Goal: Task Accomplishment & Management: Complete application form

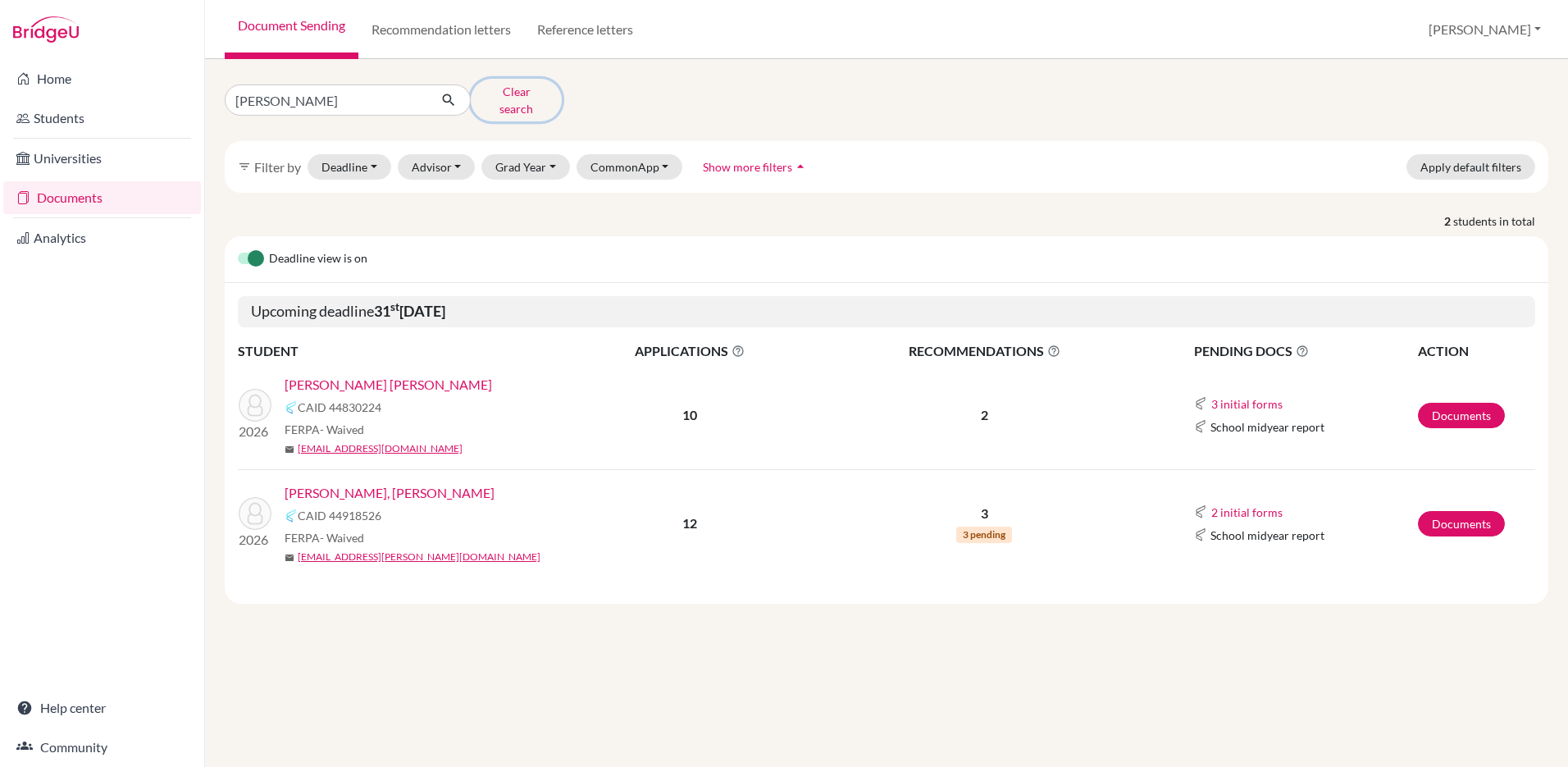
click at [507, 98] on button "Clear search" at bounding box center [516, 100] width 91 height 42
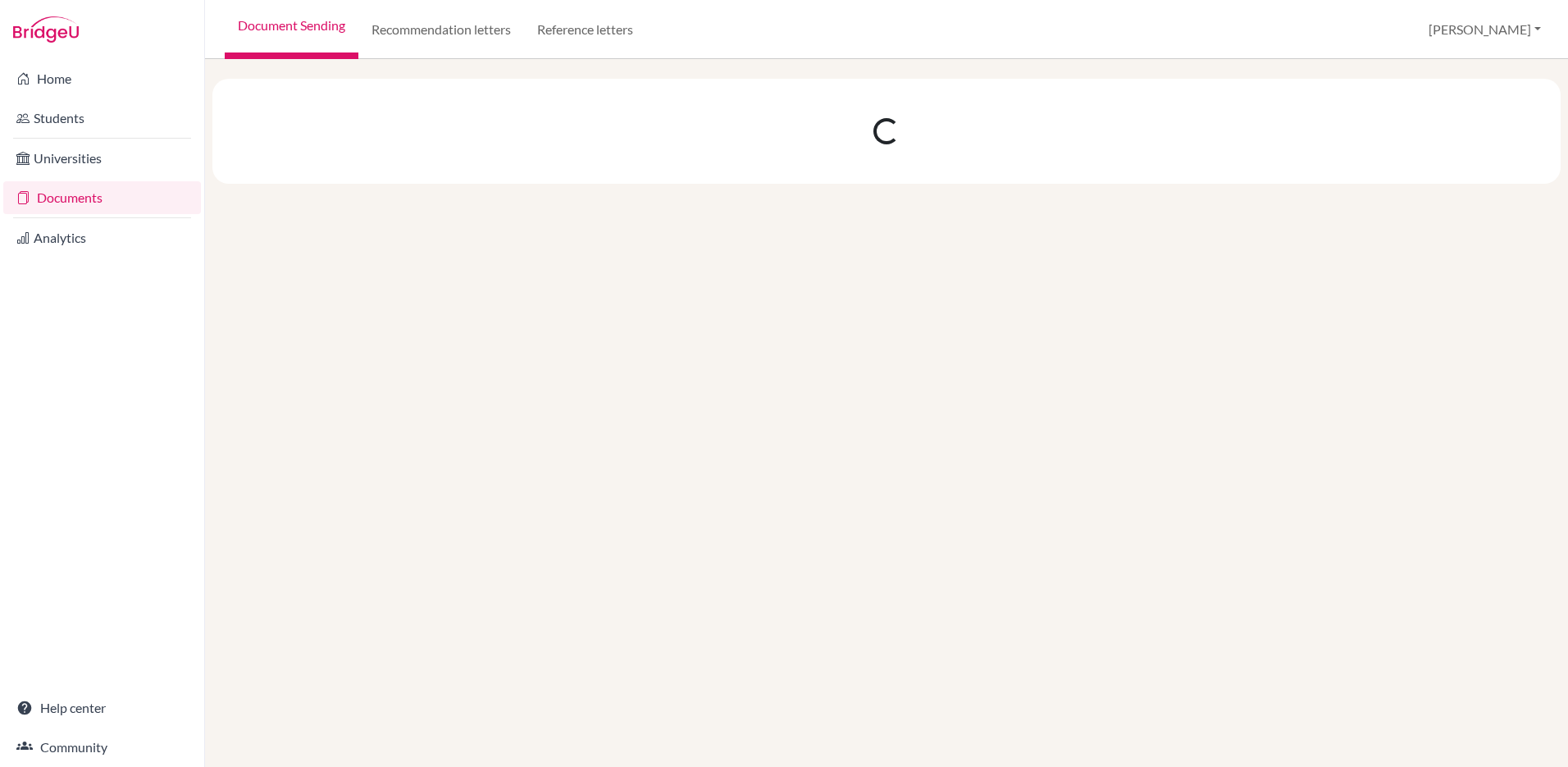
select select "10"
select select "11"
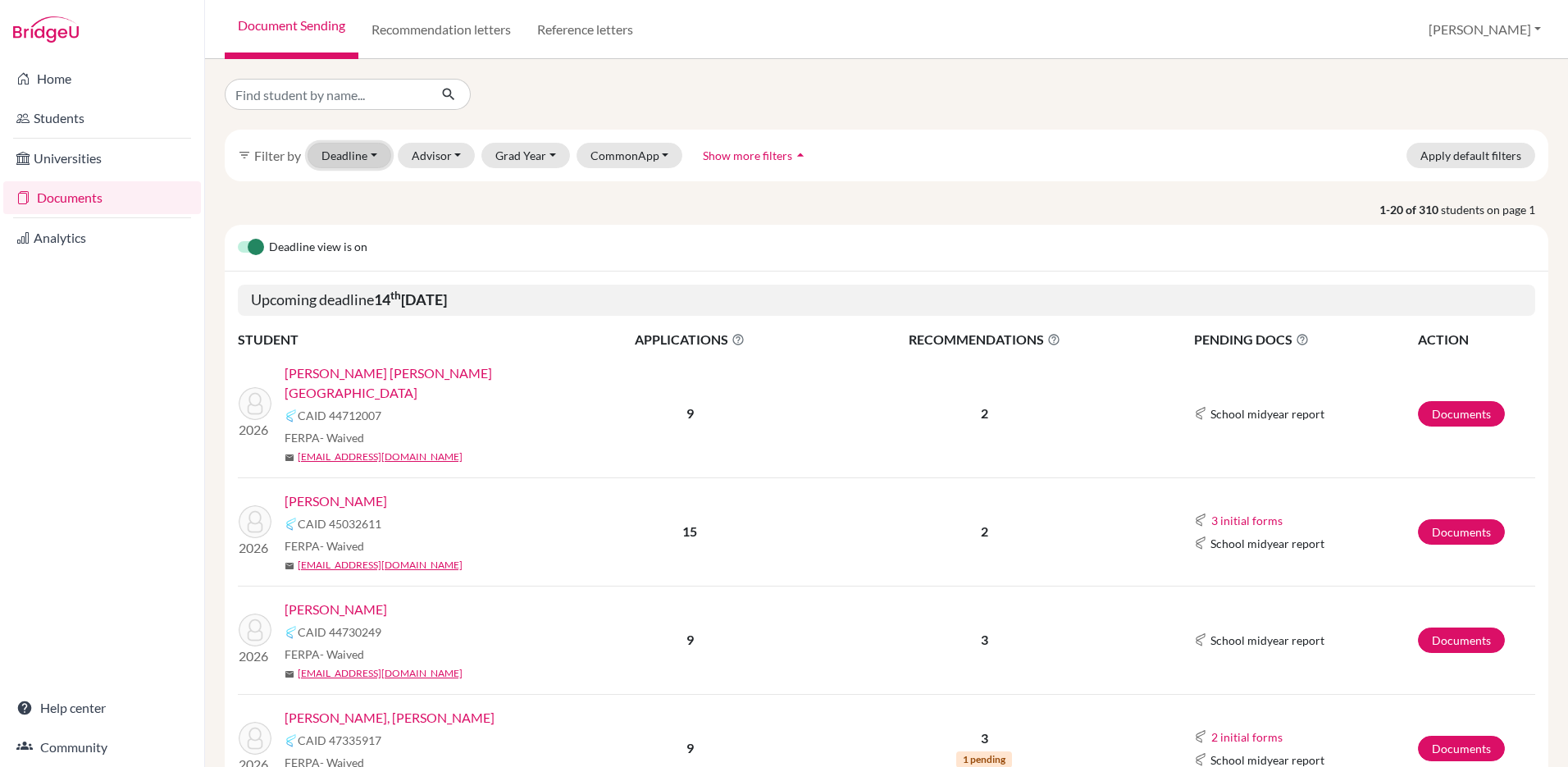
click at [348, 148] on button "Deadline - Select a date range Or double click for a single date selection Toda…" at bounding box center [349, 155] width 84 height 26
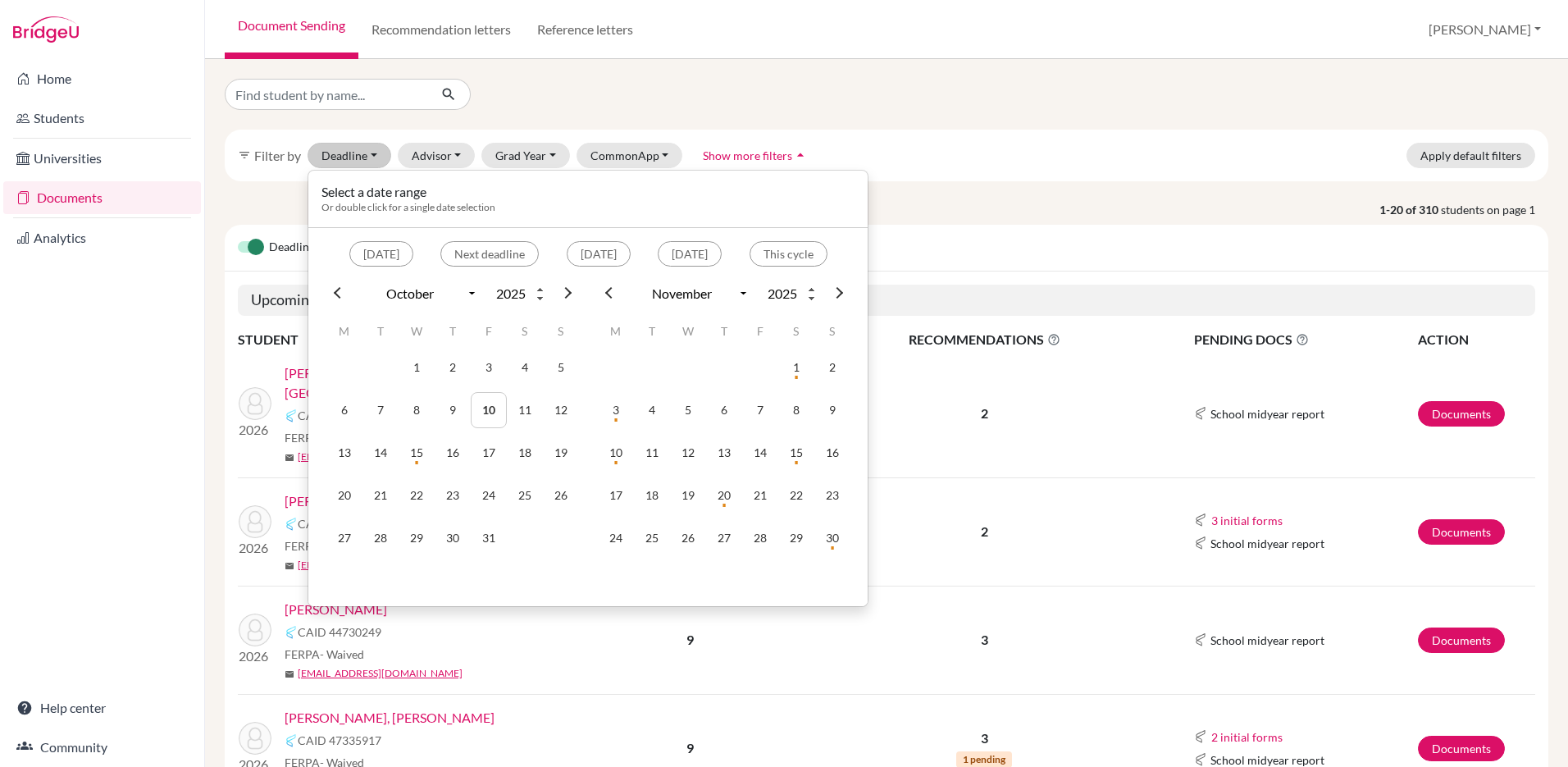
click at [958, 201] on p "1-20 of 310 students on page 1" at bounding box center [886, 209] width 1348 height 17
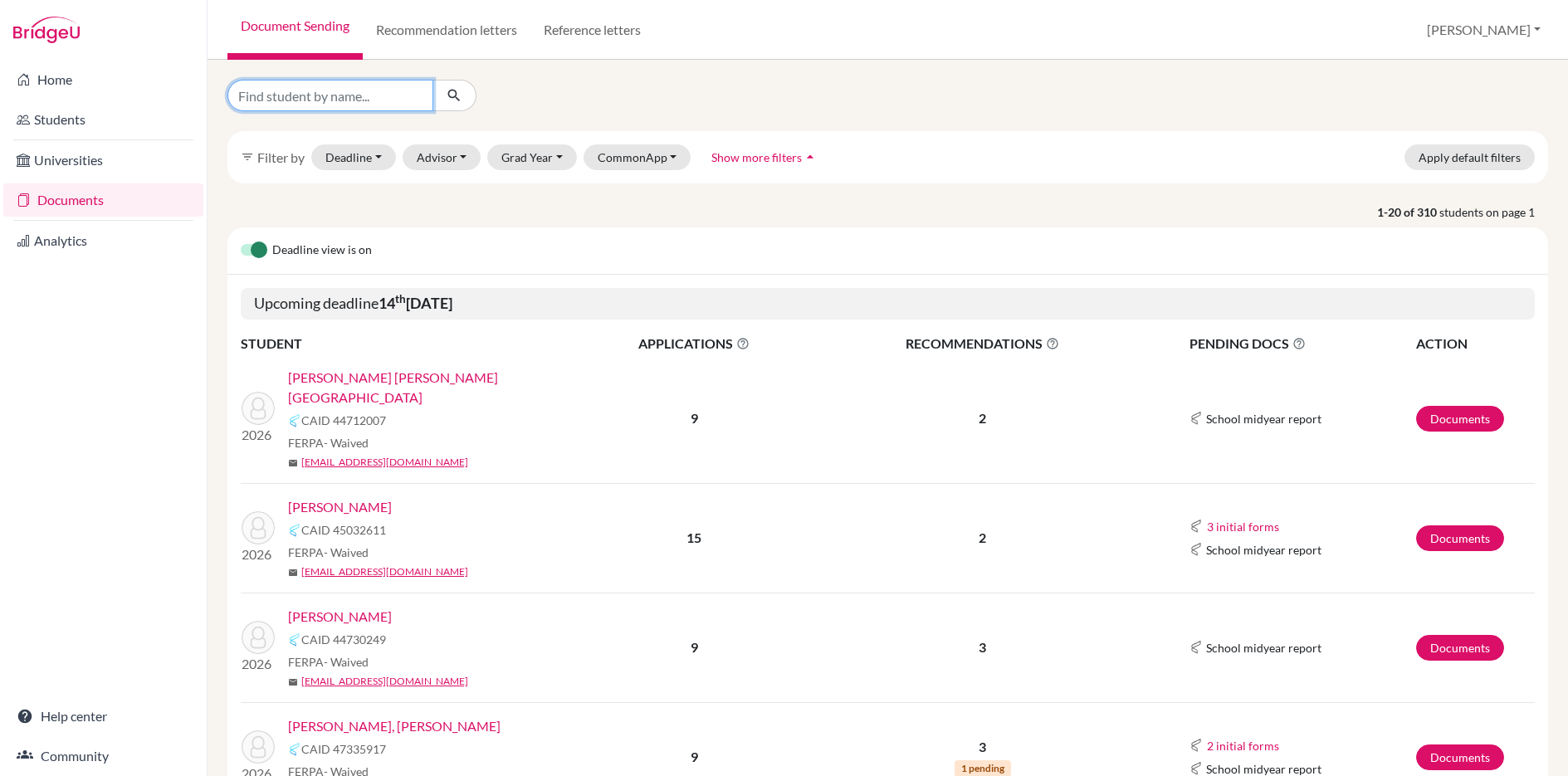
click at [357, 97] on input "Find student by name..." at bounding box center [330, 95] width 206 height 31
type input "avery"
click button "submit" at bounding box center [454, 95] width 44 height 31
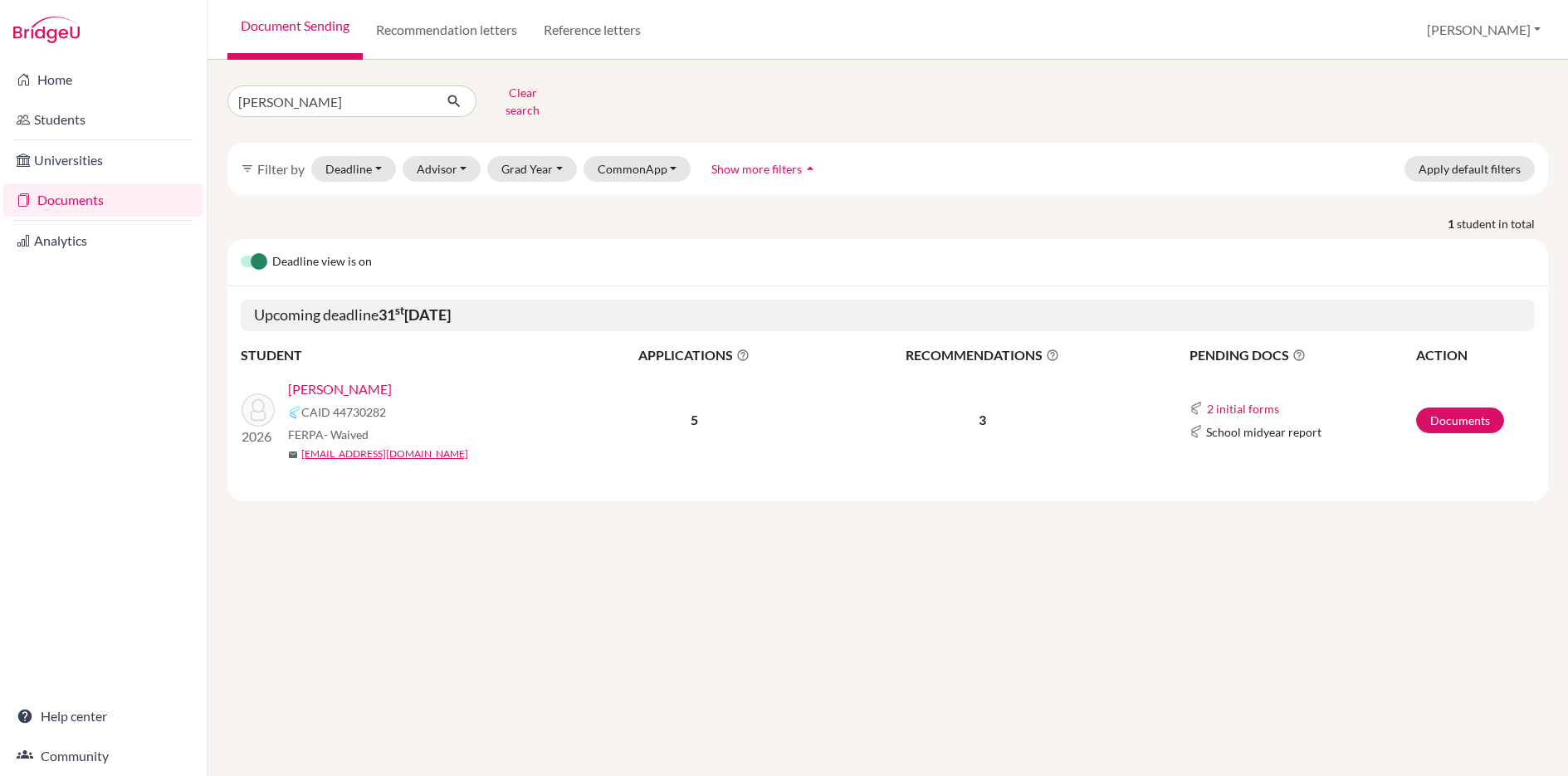
click at [345, 379] on link "[PERSON_NAME]" at bounding box center [340, 389] width 104 height 20
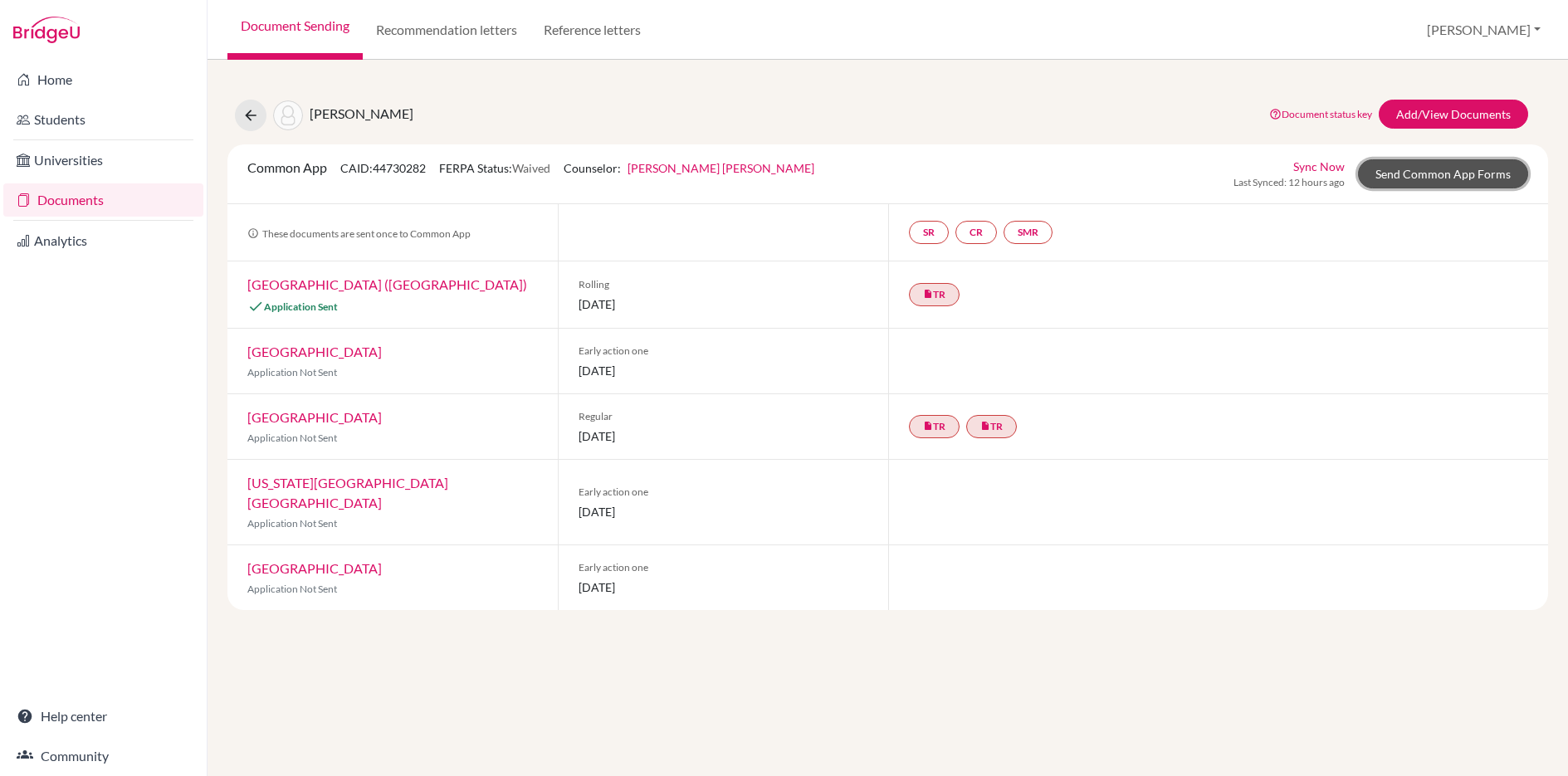
click at [1462, 172] on link "Send Common App Forms" at bounding box center [1443, 174] width 170 height 29
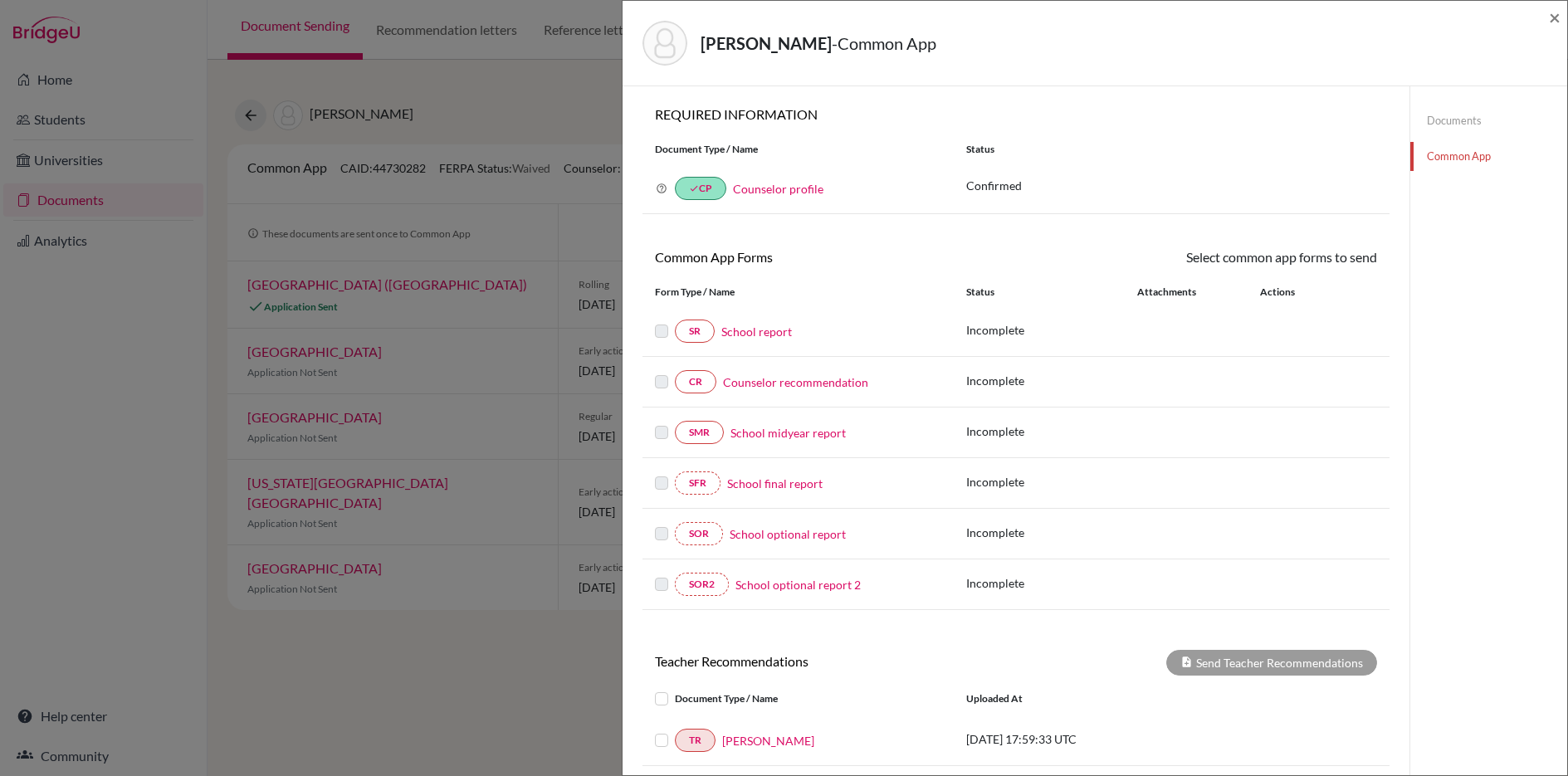
click at [743, 333] on link "School report" at bounding box center [756, 331] width 71 height 17
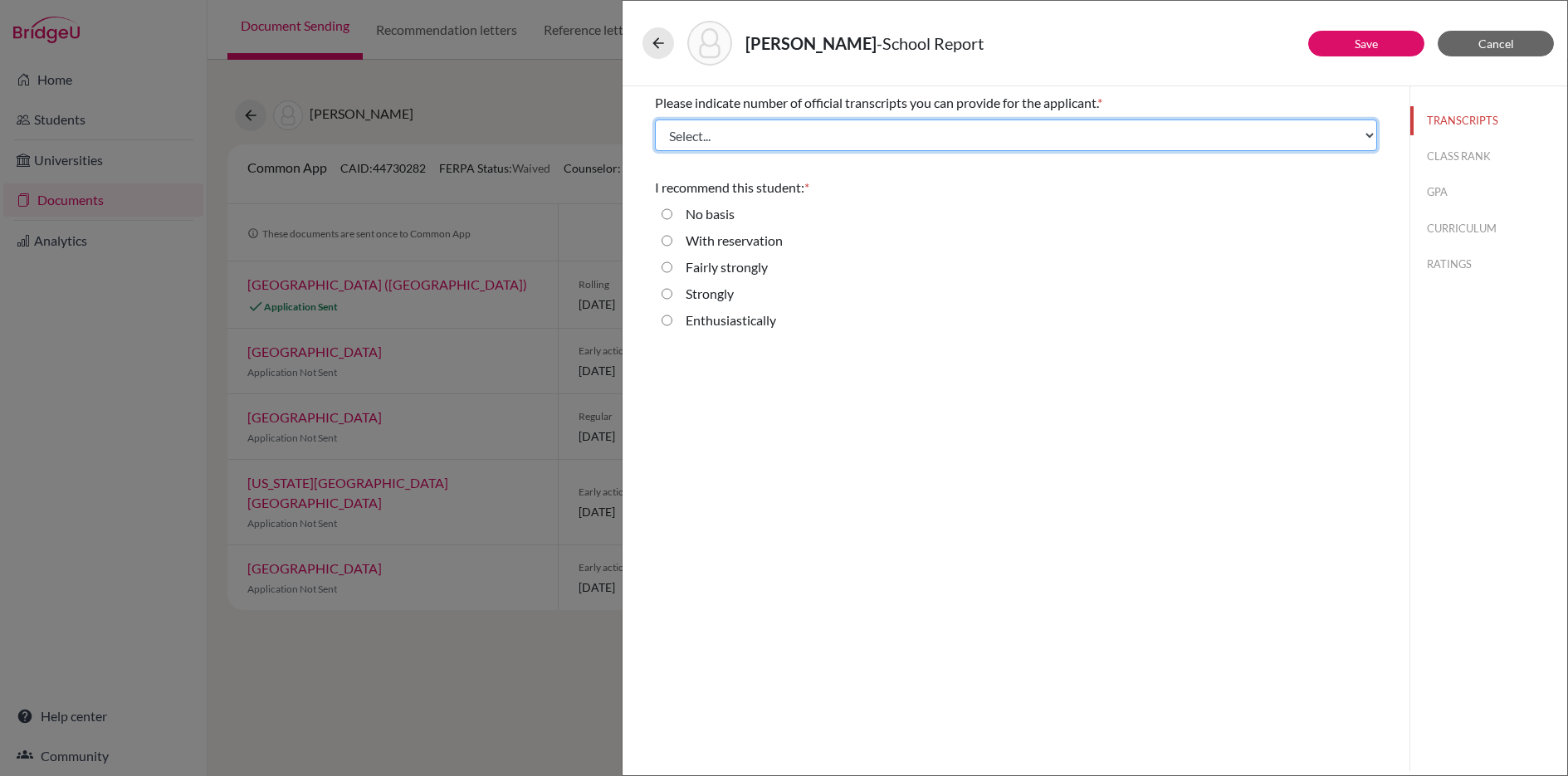
click at [849, 146] on select "Select... 1 2 3 4" at bounding box center [1016, 135] width 722 height 31
click at [655, 120] on select "Select... 1 2 3 4" at bounding box center [1016, 135] width 722 height 31
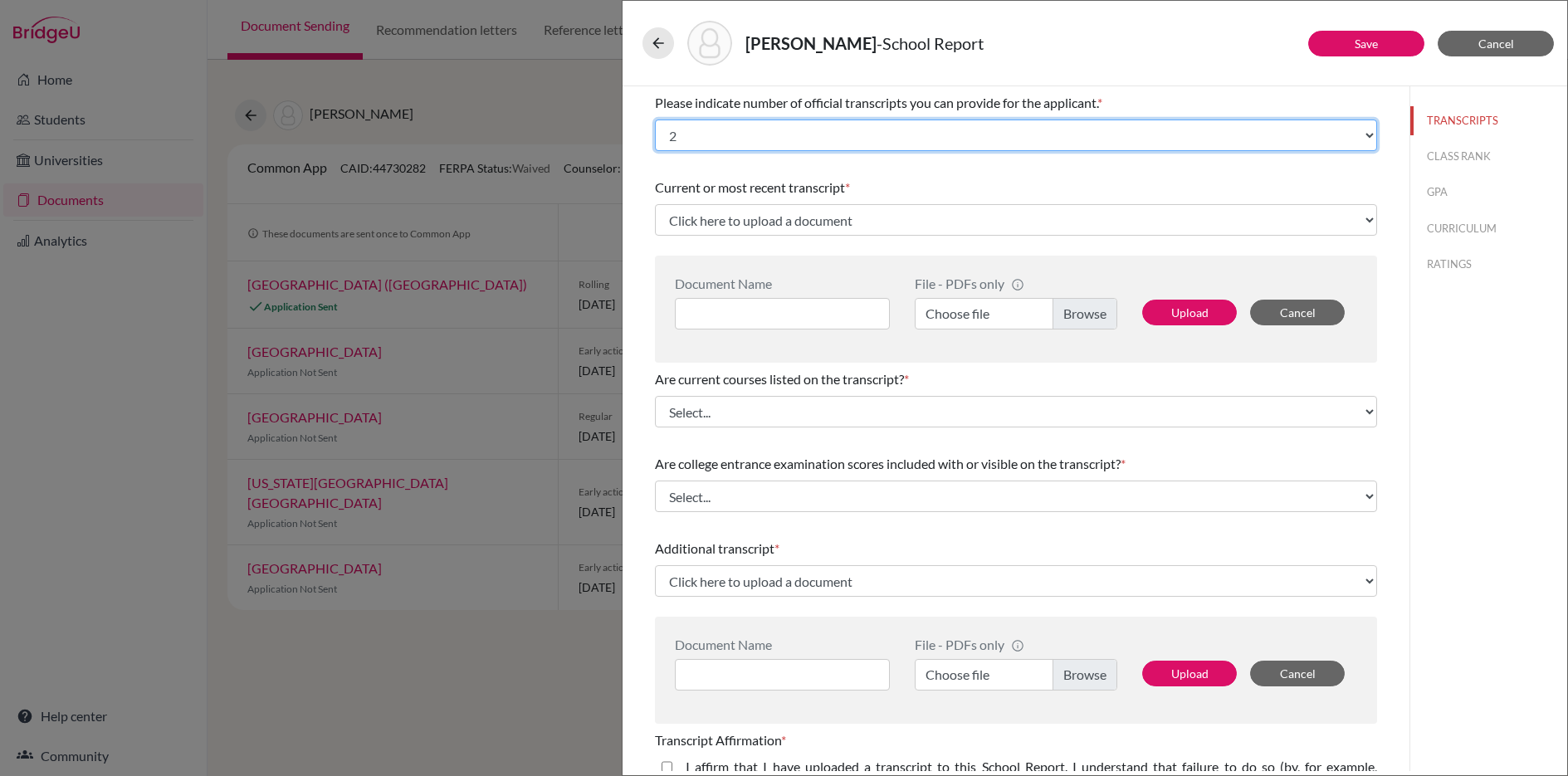
click at [803, 144] on select "Select... 1 2 3 4" at bounding box center [1016, 135] width 722 height 31
click at [655, 120] on select "Select... 1 2 3 4" at bounding box center [1016, 135] width 722 height 31
click at [779, 128] on select "Select... 1 2 3 4" at bounding box center [1016, 135] width 722 height 31
select select "2"
click at [655, 120] on select "Select... 1 2 3 4" at bounding box center [1016, 135] width 722 height 31
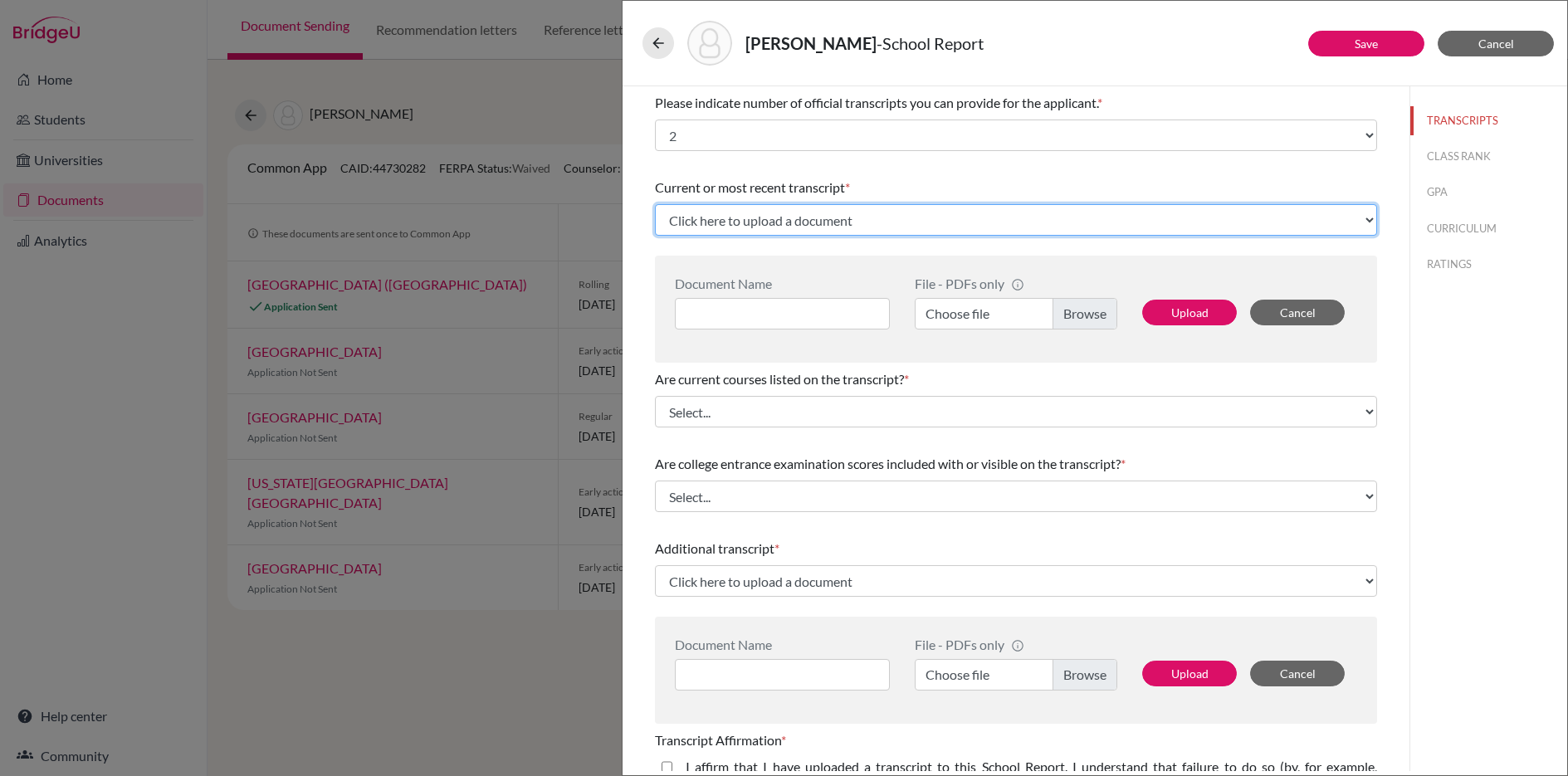
click at [822, 217] on select "Click here to upload a document Upload New File" at bounding box center [1016, 219] width 722 height 31
select select "Upload New File"
click at [655, 204] on select "Click here to upload a document Upload New File" at bounding box center [1016, 219] width 722 height 31
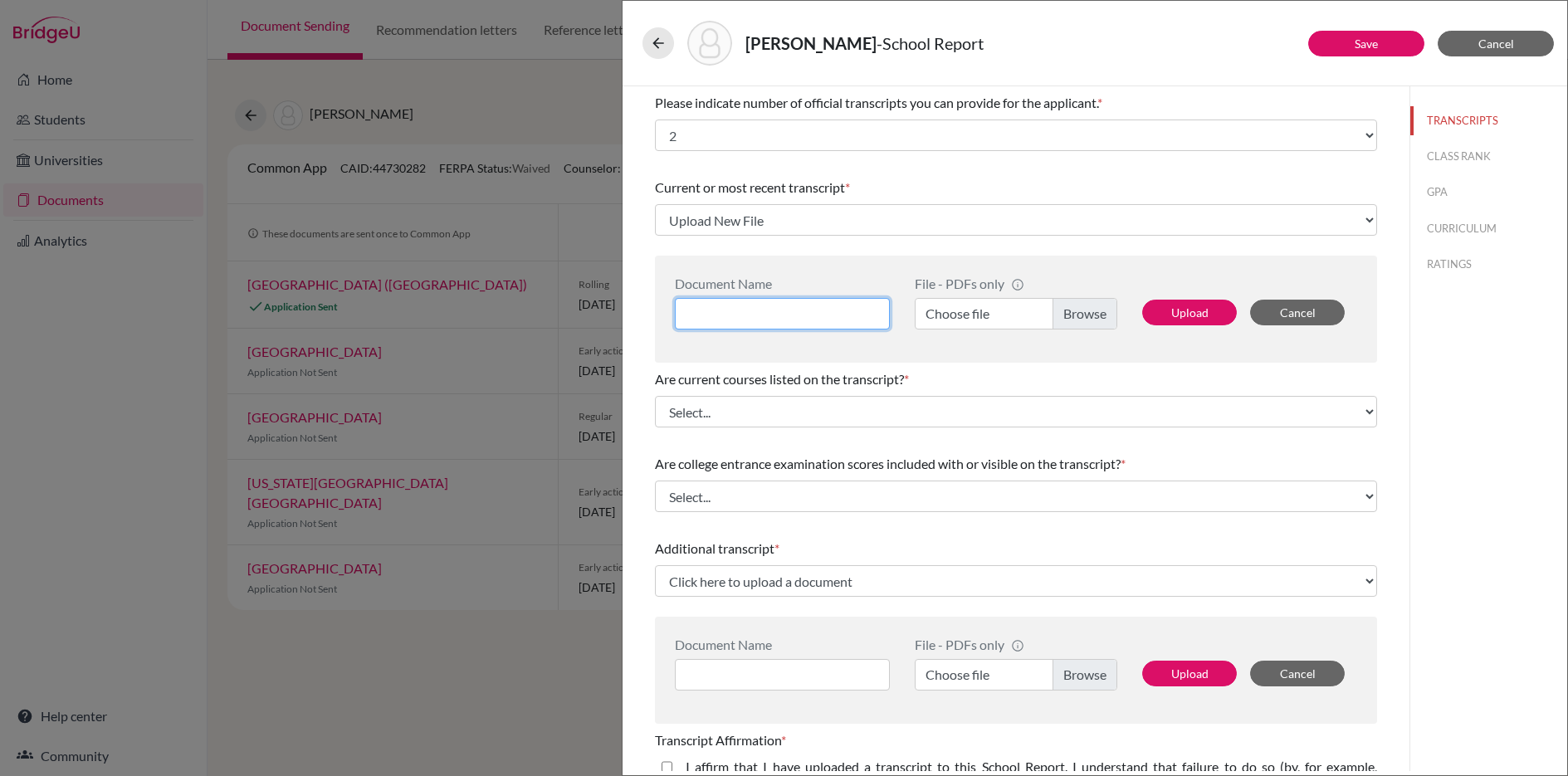
click at [795, 310] on input at bounding box center [782, 313] width 215 height 31
type input "Initial Transcript"
click at [1083, 314] on label "Choose file" at bounding box center [1016, 313] width 202 height 31
click at [1083, 314] on input "Choose file" at bounding box center [1016, 313] width 202 height 31
click at [1187, 311] on button "Upload" at bounding box center [1189, 312] width 95 height 26
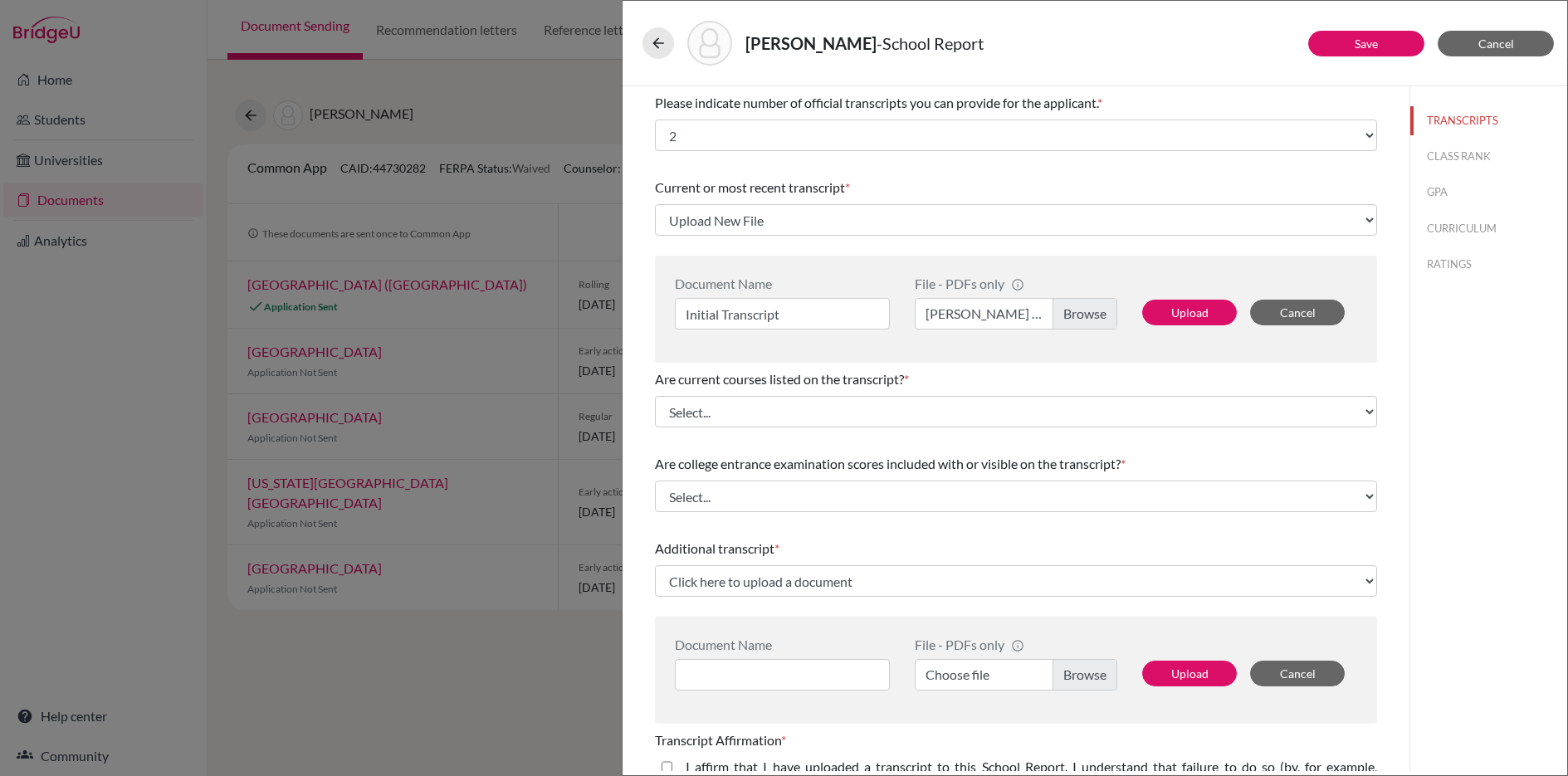
select select "685293"
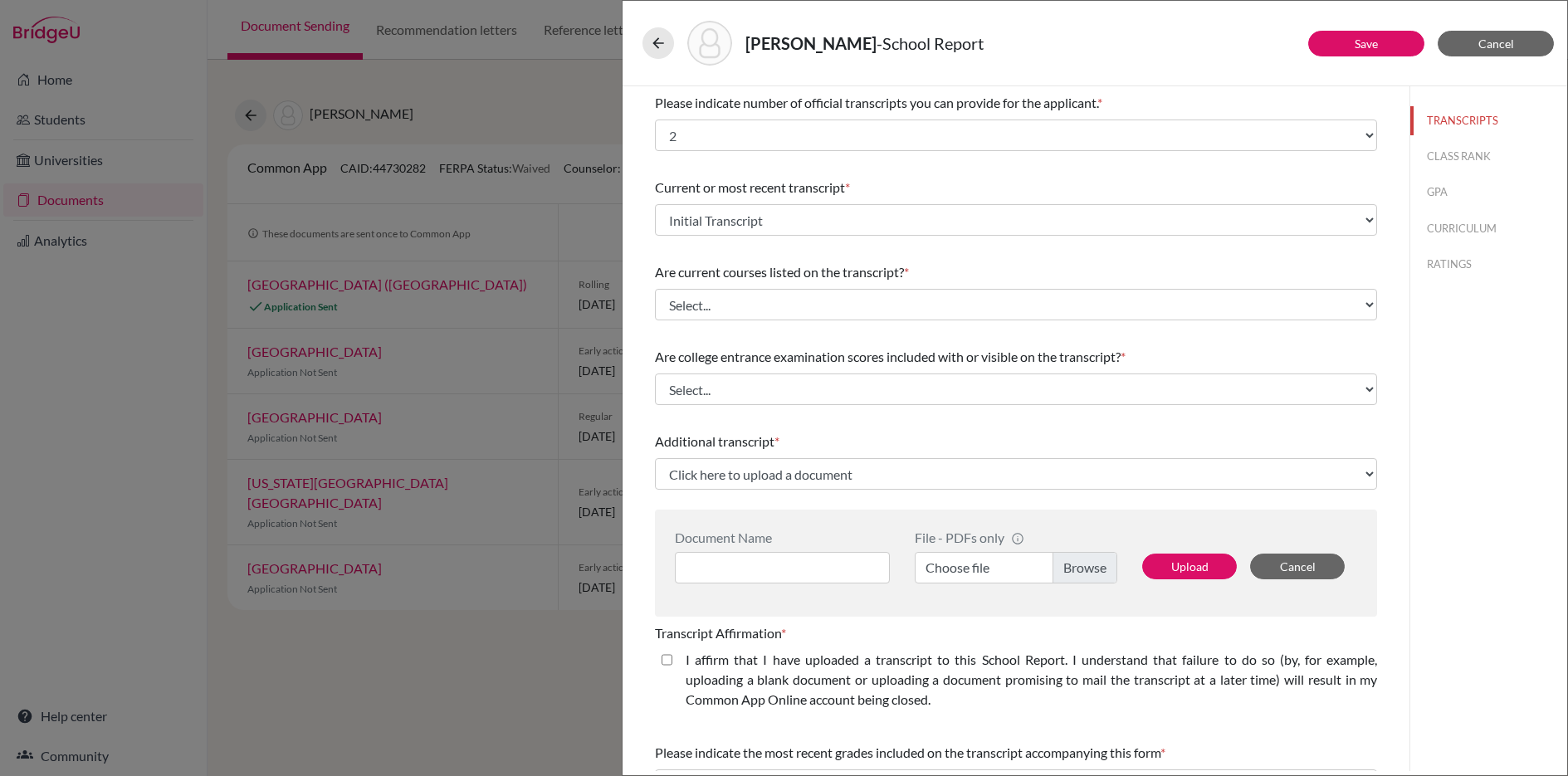
click at [841, 415] on div "Please indicate number of official transcripts you can provide for the applican…" at bounding box center [1016, 540] width 722 height 908
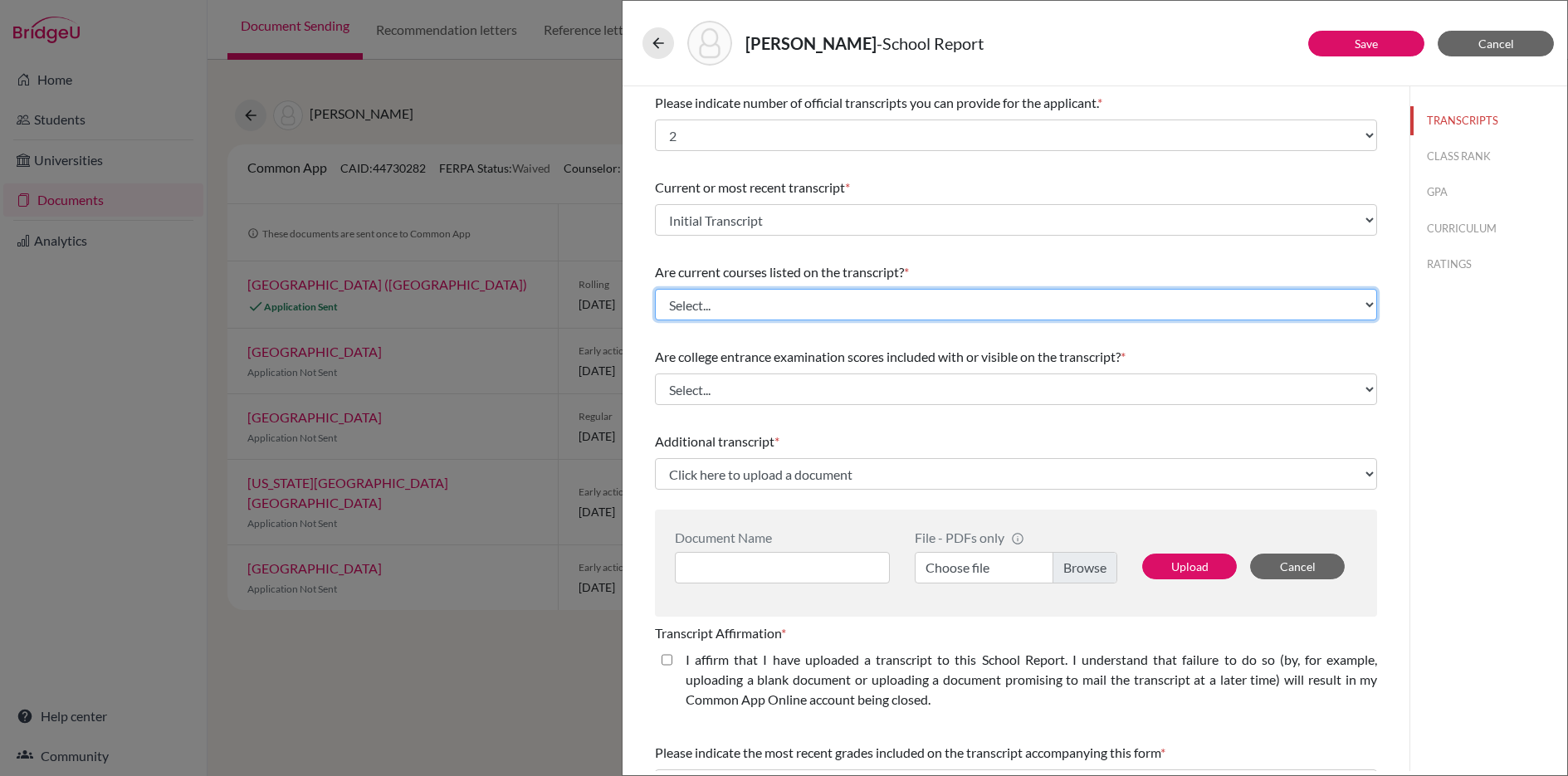
click at [759, 306] on select "Select... Yes No" at bounding box center [1016, 304] width 722 height 31
select select "0"
click at [655, 289] on select "Select... Yes No" at bounding box center [1016, 304] width 722 height 31
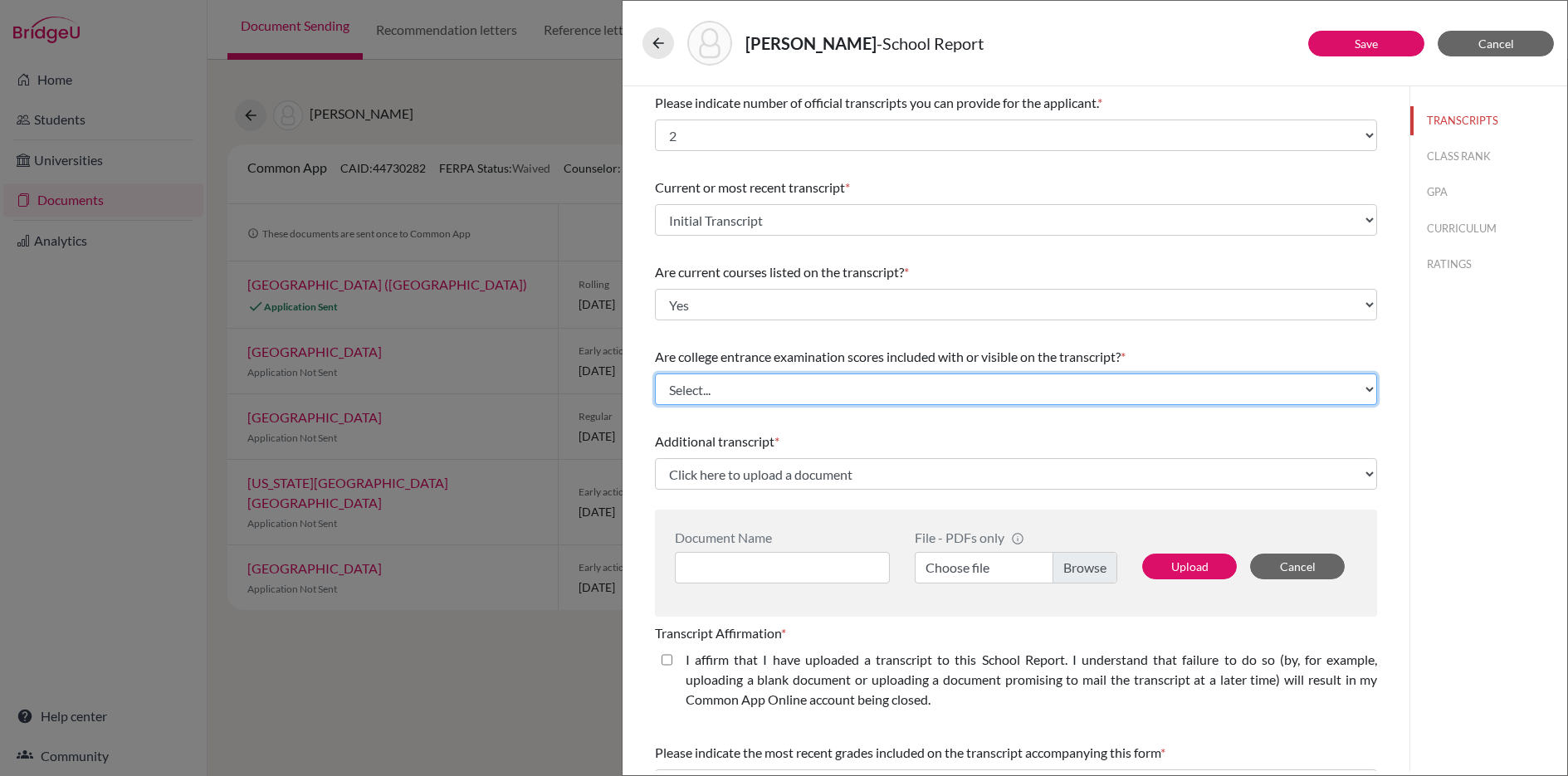
click at [738, 390] on select "Select... Yes No" at bounding box center [1016, 388] width 722 height 31
select select "1"
click at [655, 373] on select "Select... Yes No" at bounding box center [1016, 388] width 722 height 31
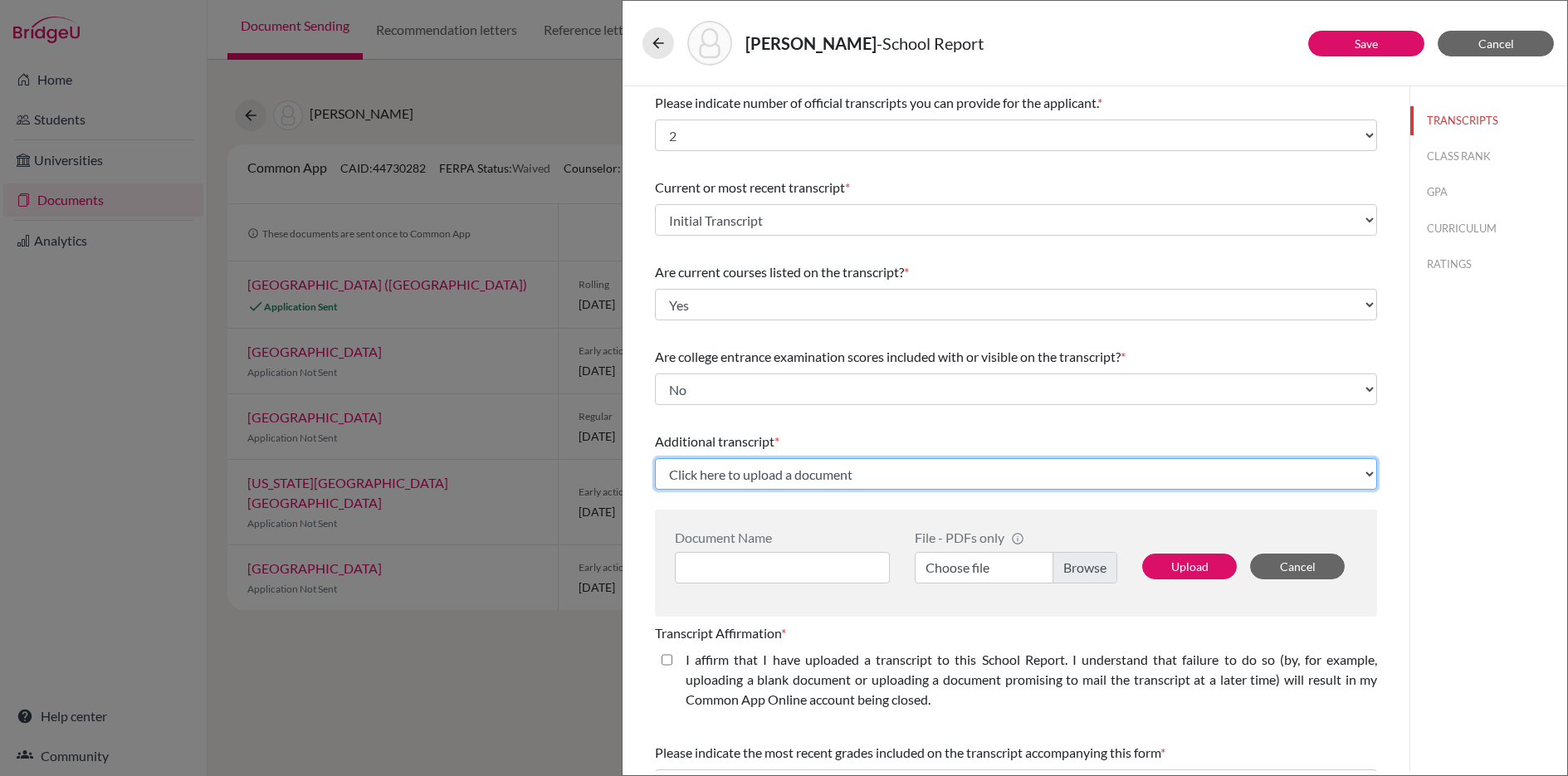
click at [771, 470] on select "Click here to upload a document Upload New File" at bounding box center [1016, 473] width 722 height 31
select select "Upload New File"
click at [655, 458] on select "Click here to upload a document Upload New File" at bounding box center [1016, 473] width 722 height 31
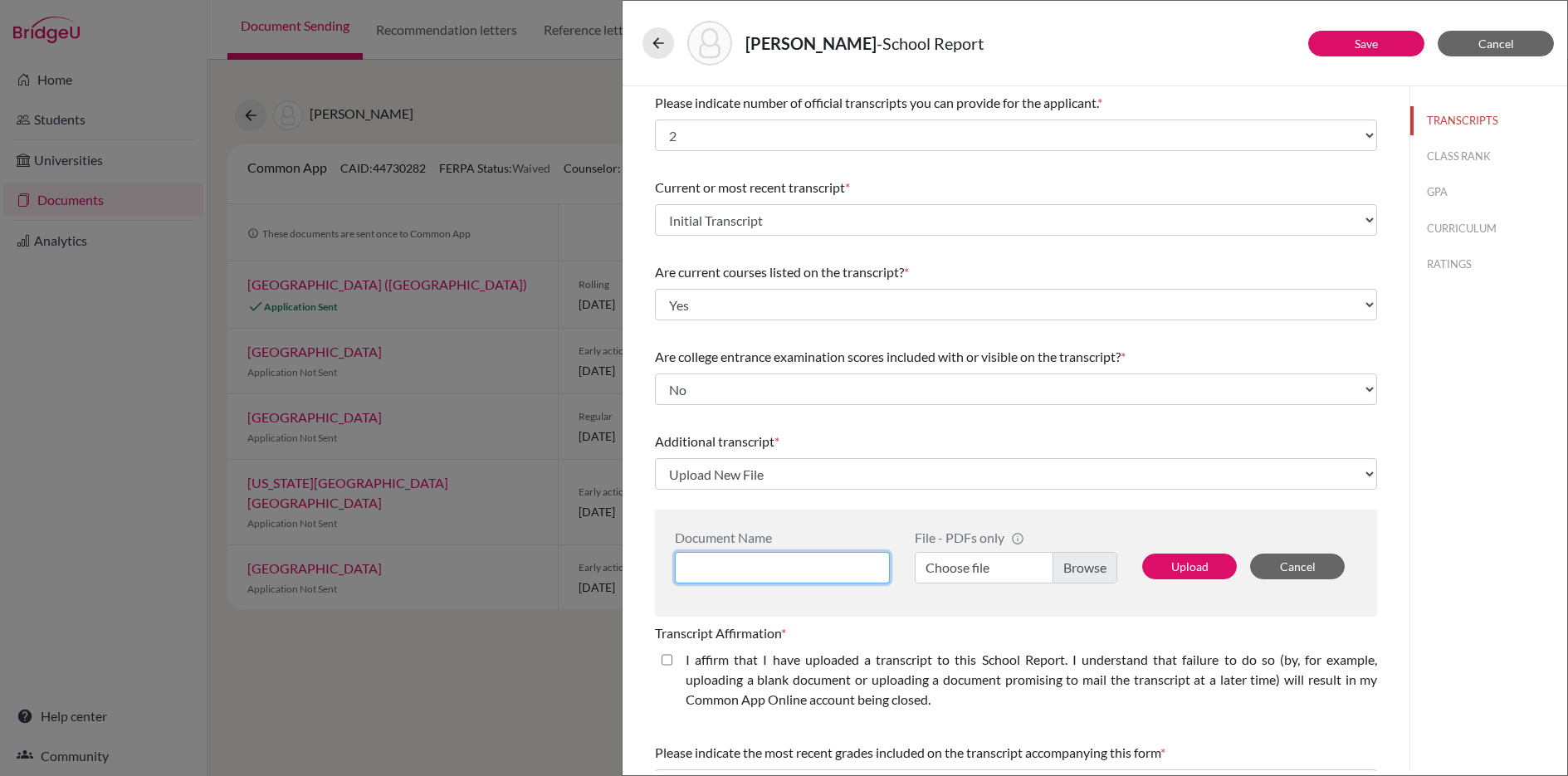
click at [752, 566] on input at bounding box center [782, 567] width 215 height 31
type input "Previous School Transcript"
click at [1073, 571] on label "Choose file" at bounding box center [1016, 567] width 202 height 31
click at [1073, 571] on input "Choose file" at bounding box center [1016, 567] width 202 height 31
click at [1180, 560] on button "Upload" at bounding box center [1189, 567] width 95 height 26
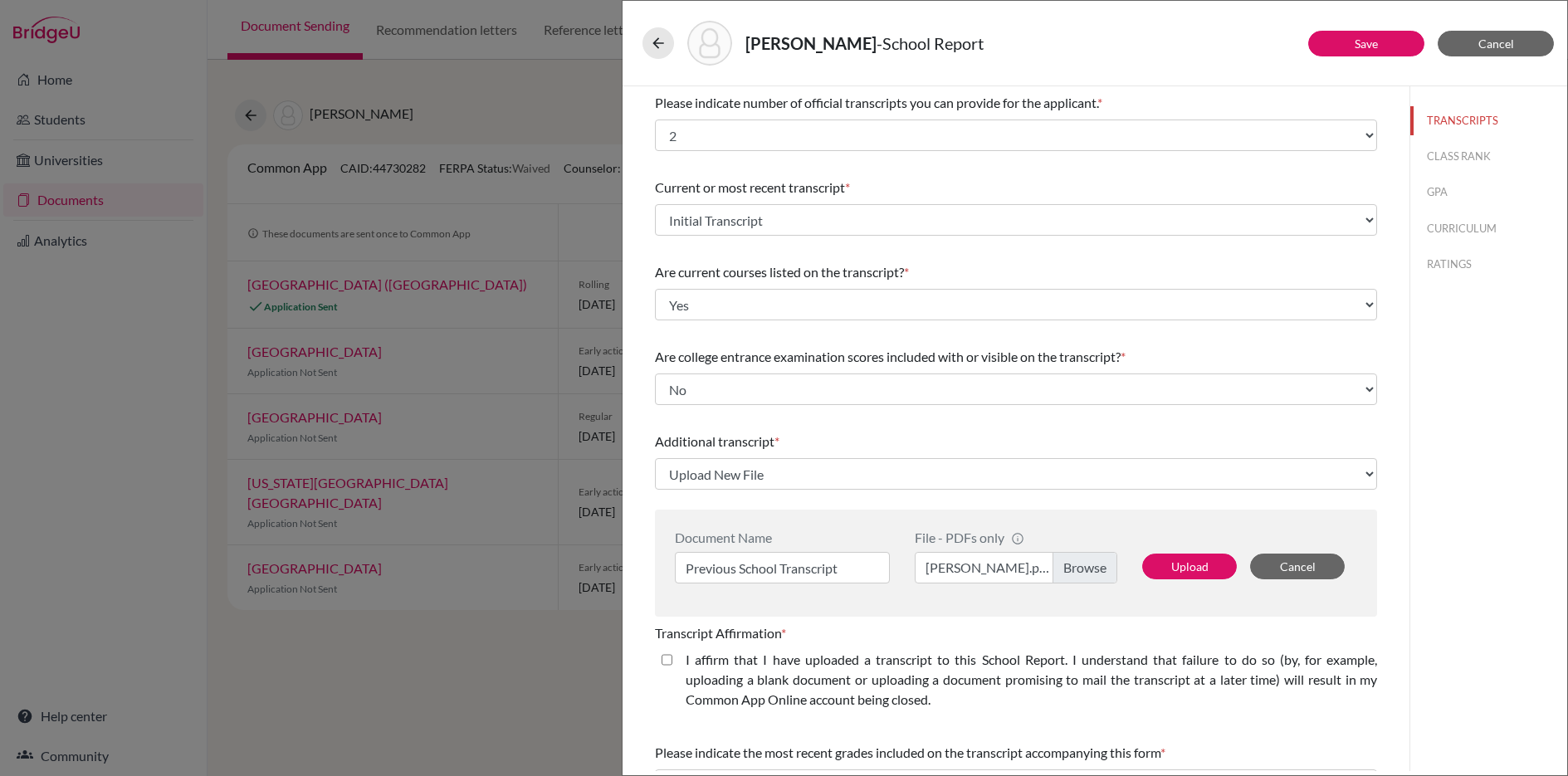
select select "685294"
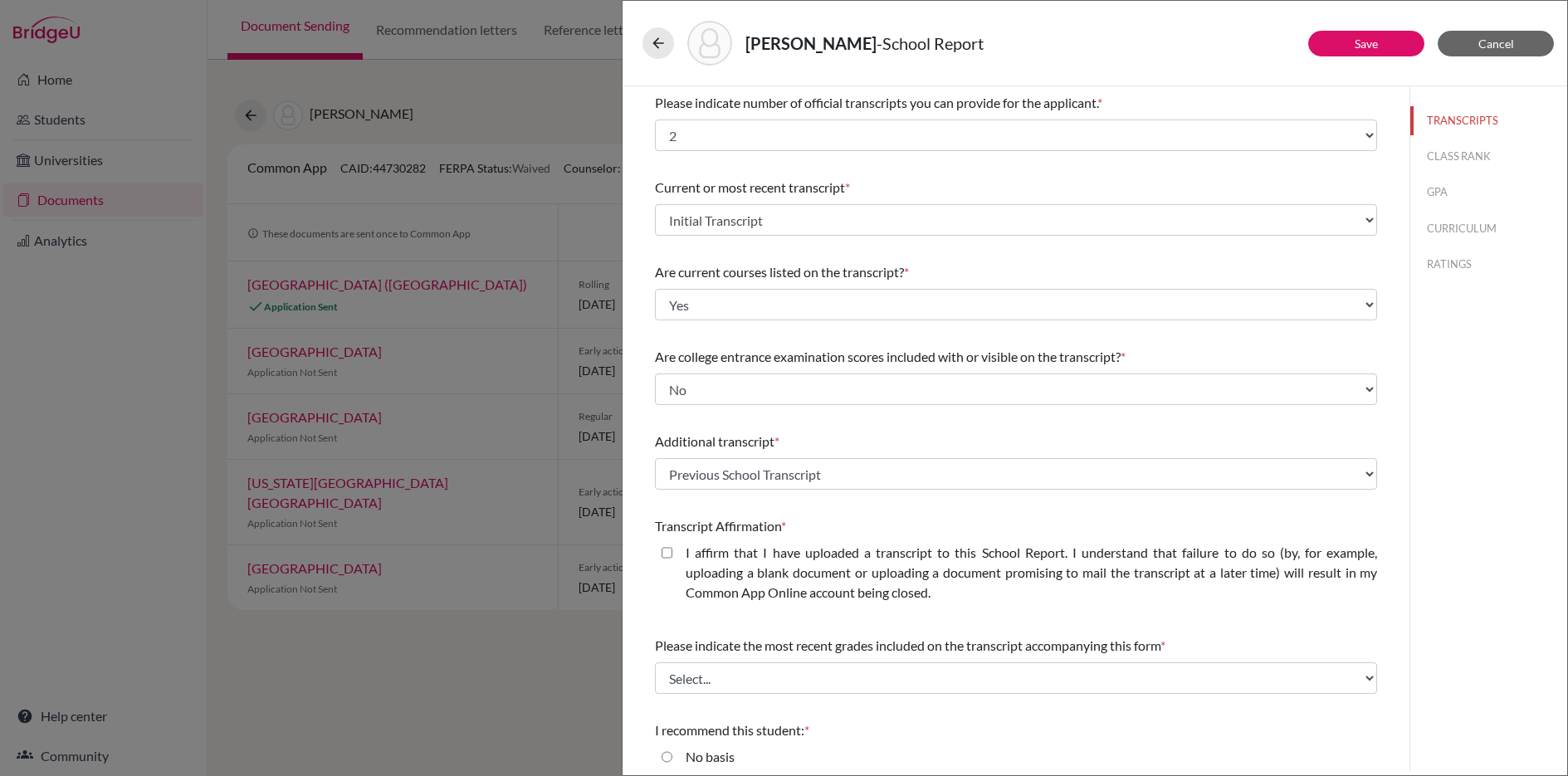
scroll to position [15, 0]
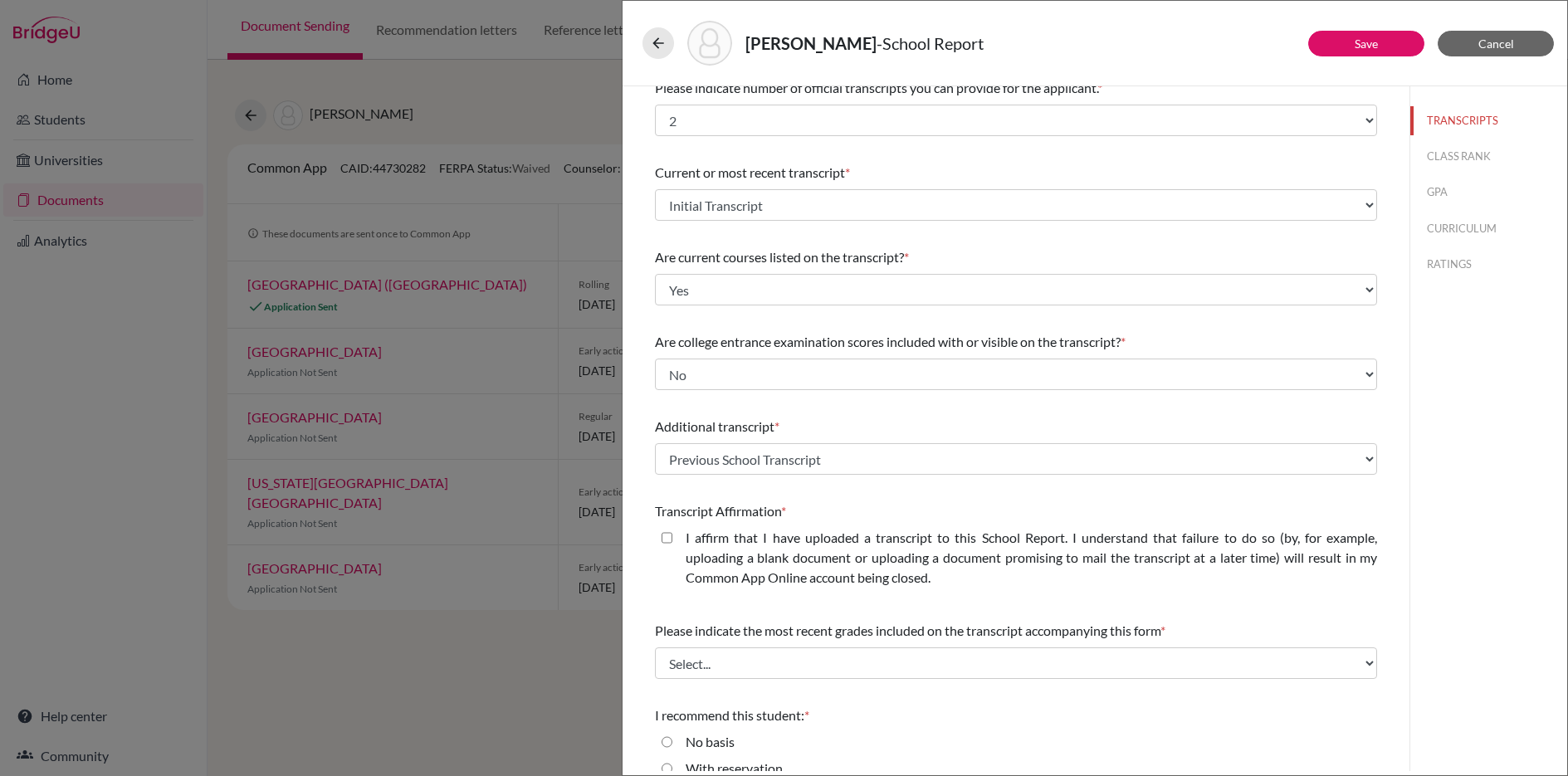
click at [669, 541] on closed\ "I affirm that I have uploaded a transcript to this School Report. I understand …" at bounding box center [667, 538] width 11 height 20
checkbox closed\ "true"
click at [872, 667] on select "Select... Final junior year grades 1st Quarter senior year grades 2nd Quarter/1…" at bounding box center [1016, 662] width 722 height 31
select select "0"
click at [655, 647] on select "Select... Final junior year grades 1st Quarter senior year grades 2nd Quarter/1…" at bounding box center [1016, 662] width 722 height 31
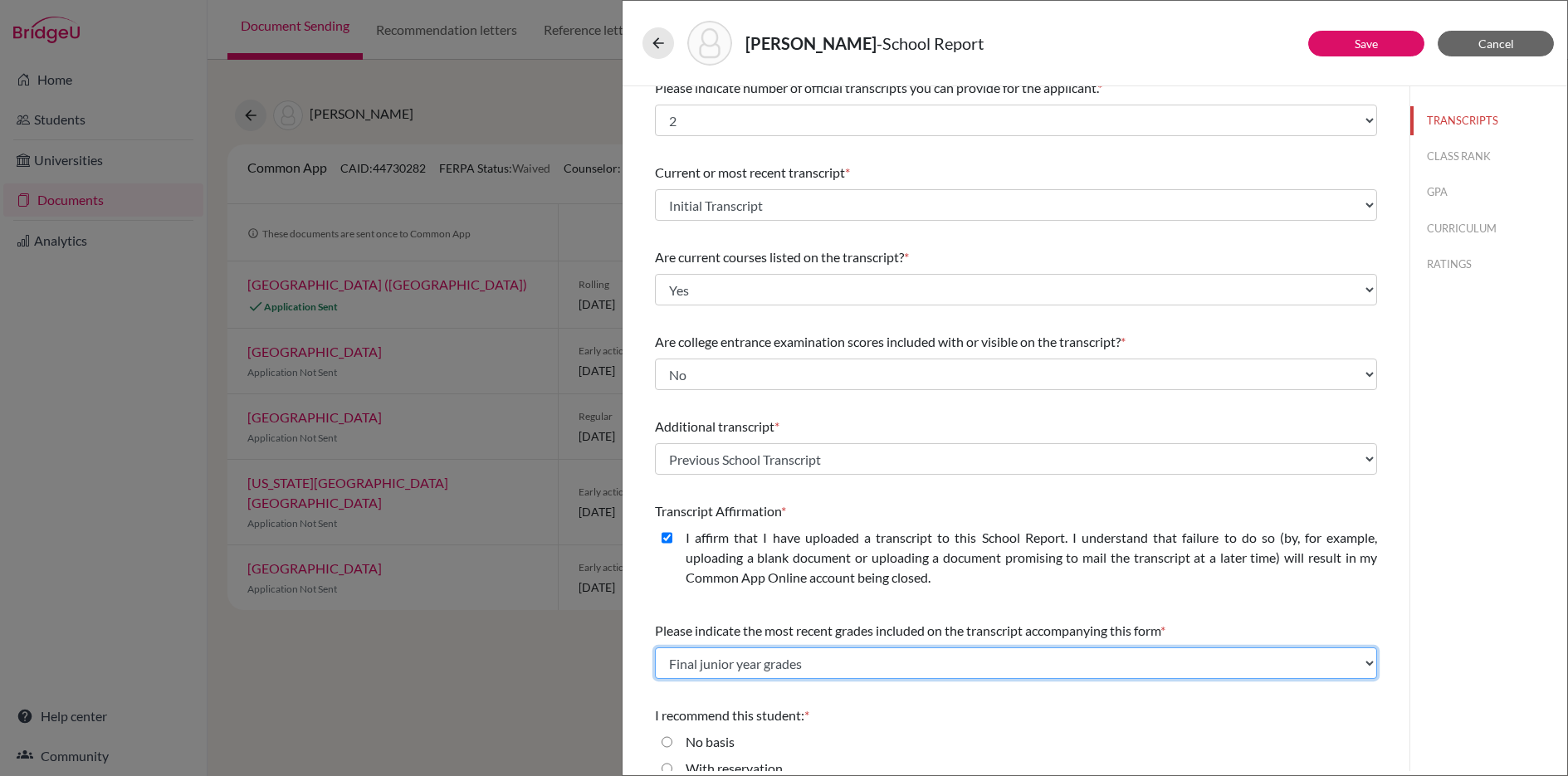
scroll to position [115, 0]
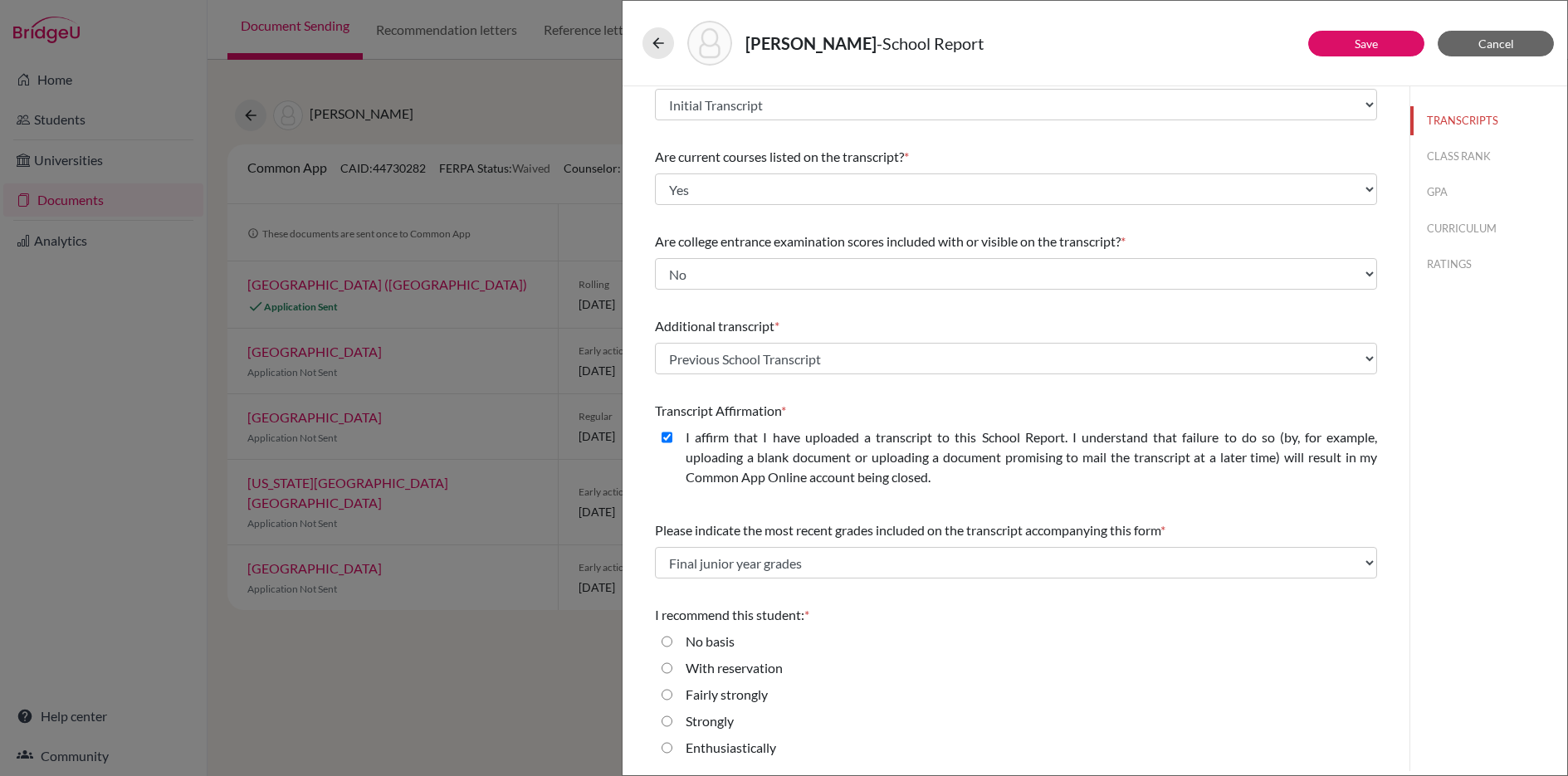
click at [669, 720] on input "Strongly" at bounding box center [667, 721] width 11 height 20
radio input "true"
click at [664, 748] on input "Enthusiastically" at bounding box center [667, 749] width 11 height 20
radio input "true"
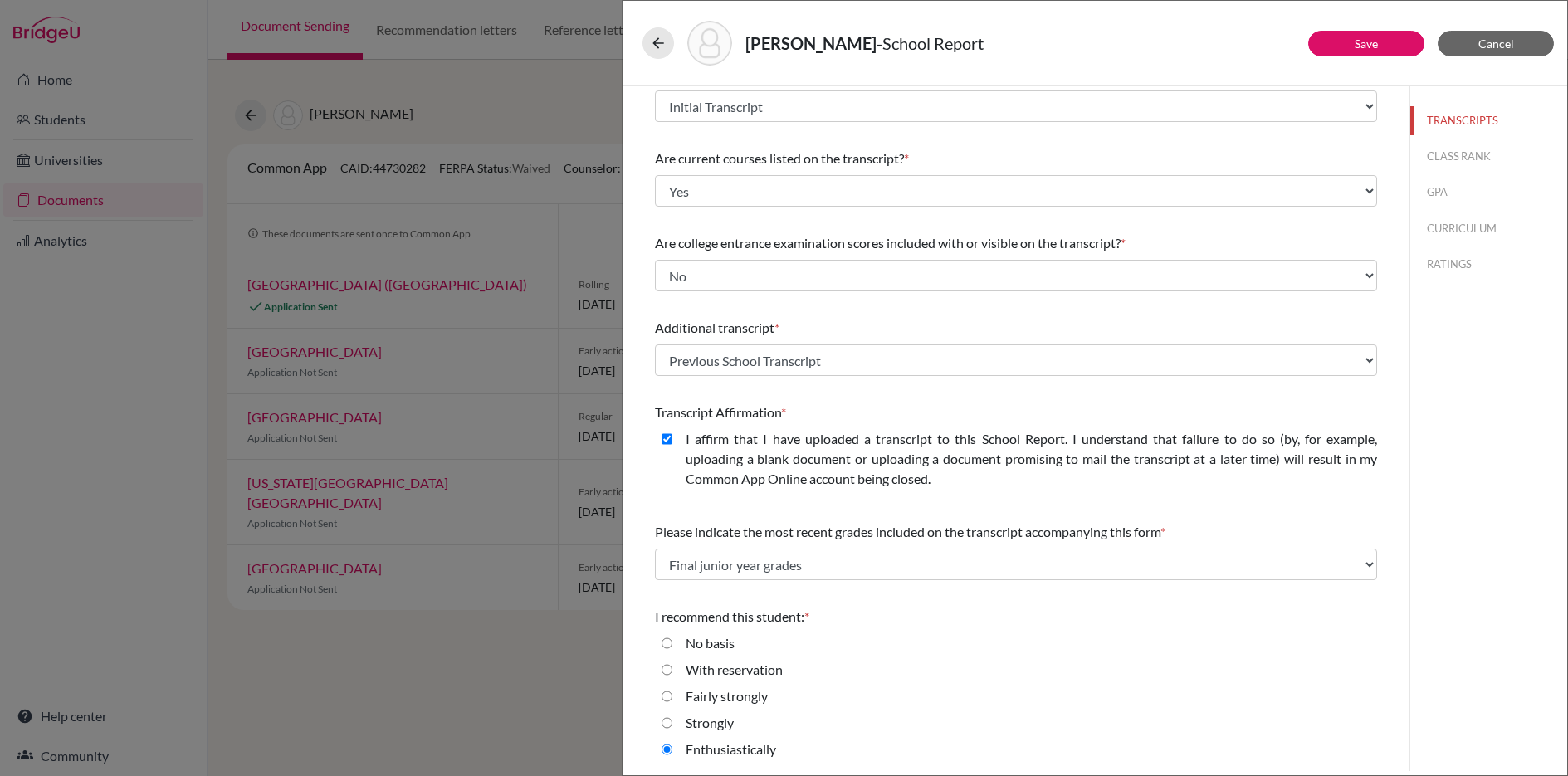
scroll to position [0, 0]
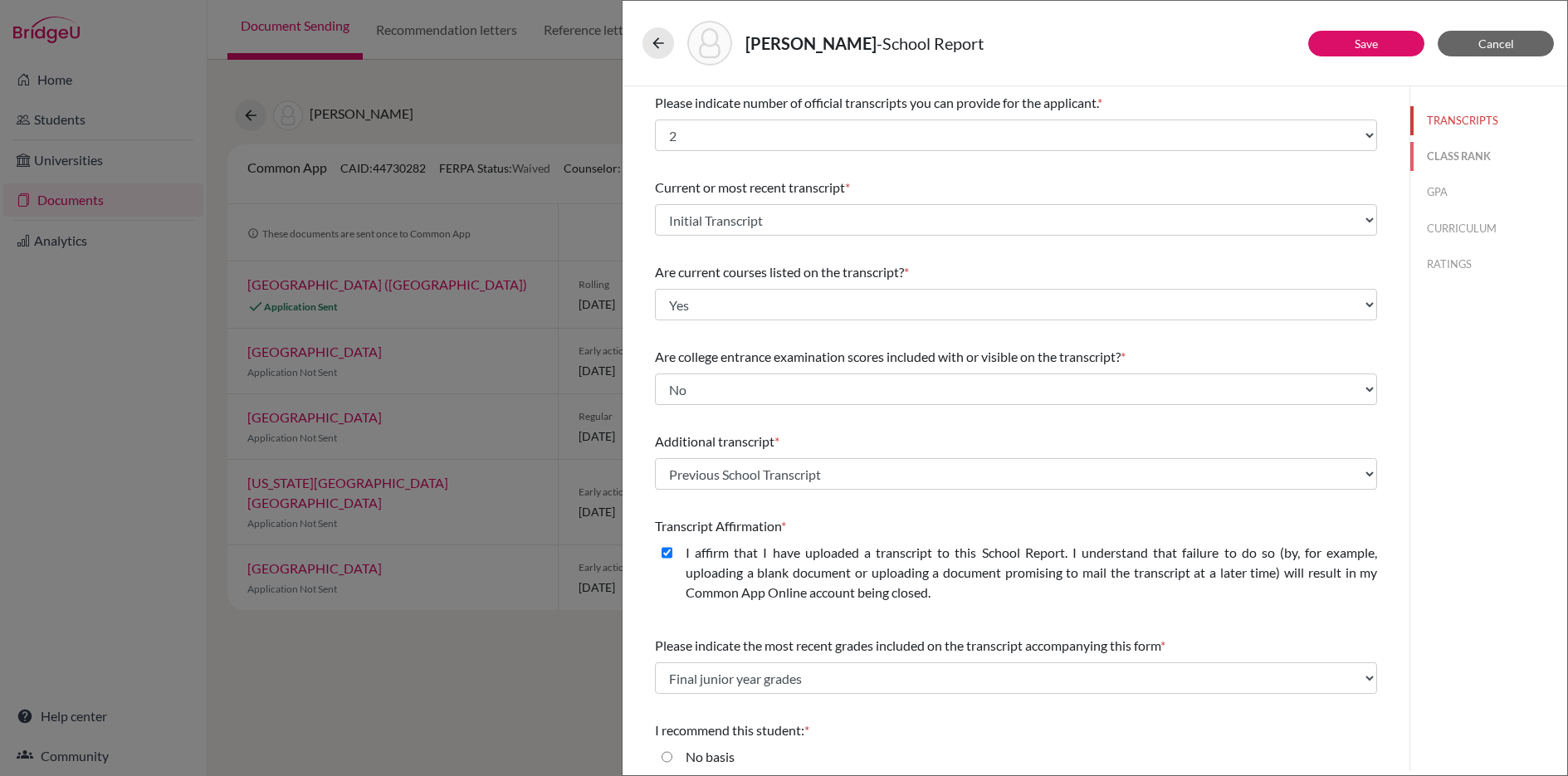
click at [1453, 154] on button "CLASS RANK" at bounding box center [1487, 157] width 157 height 29
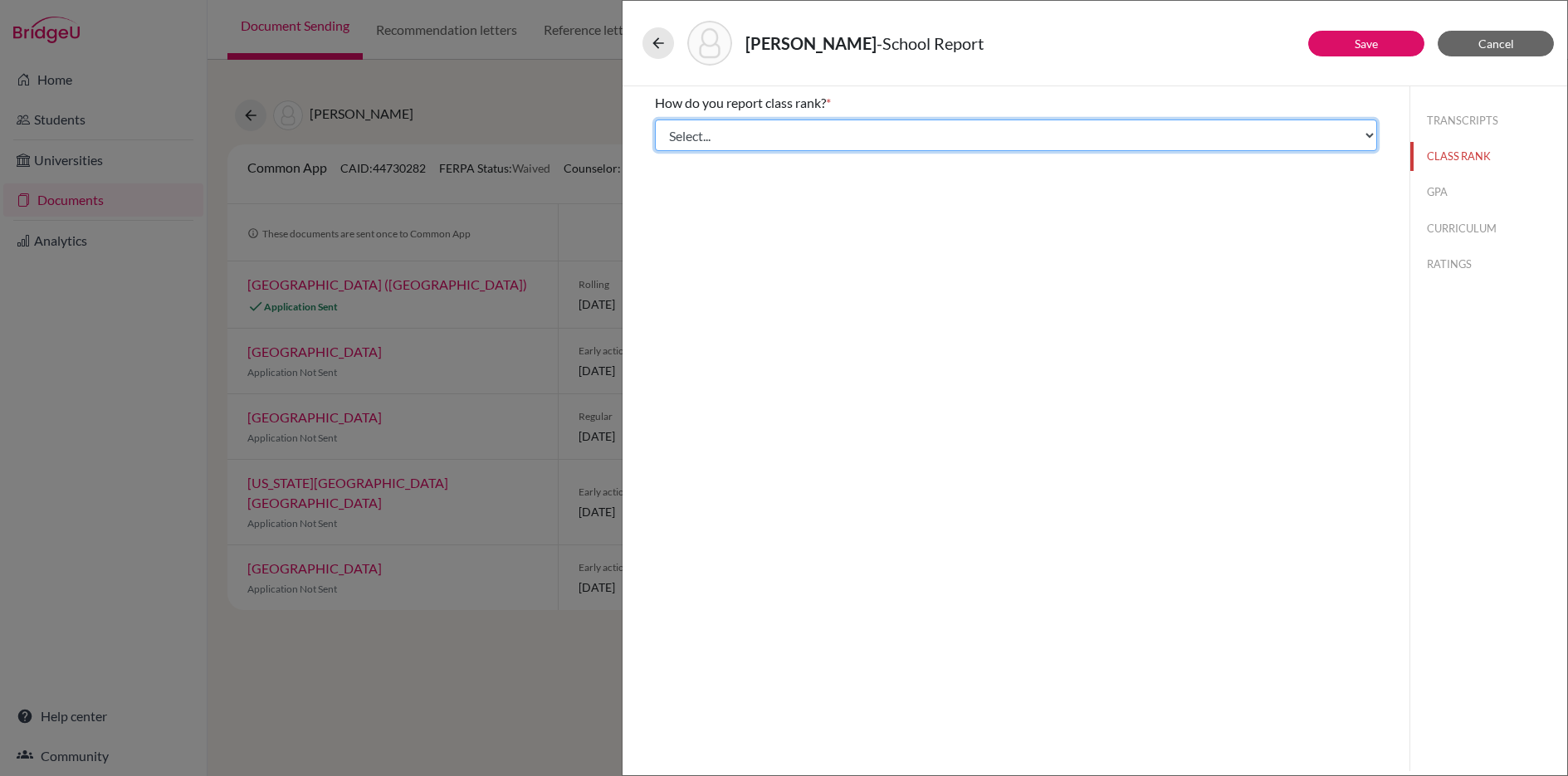
click at [907, 128] on select "Select... Exact Decile Quintile Quartile None" at bounding box center [1016, 135] width 722 height 31
select select "5"
click at [655, 120] on select "Select... Exact Decile Quintile Quartile None" at bounding box center [1016, 135] width 722 height 31
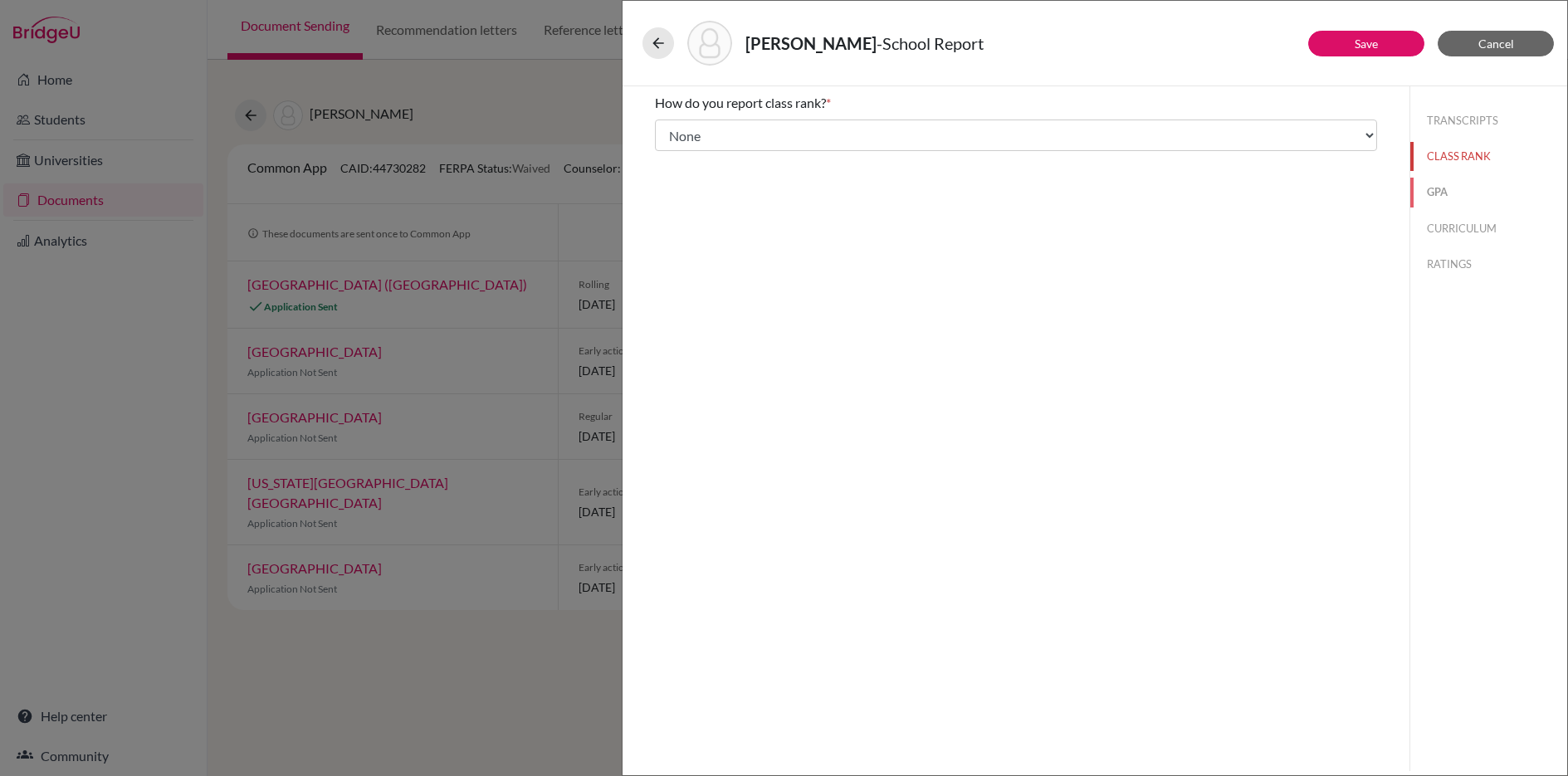
click at [1440, 192] on button "GPA" at bounding box center [1487, 192] width 157 height 29
click at [665, 129] on input "Yes" at bounding box center [667, 130] width 11 height 20
radio input "true"
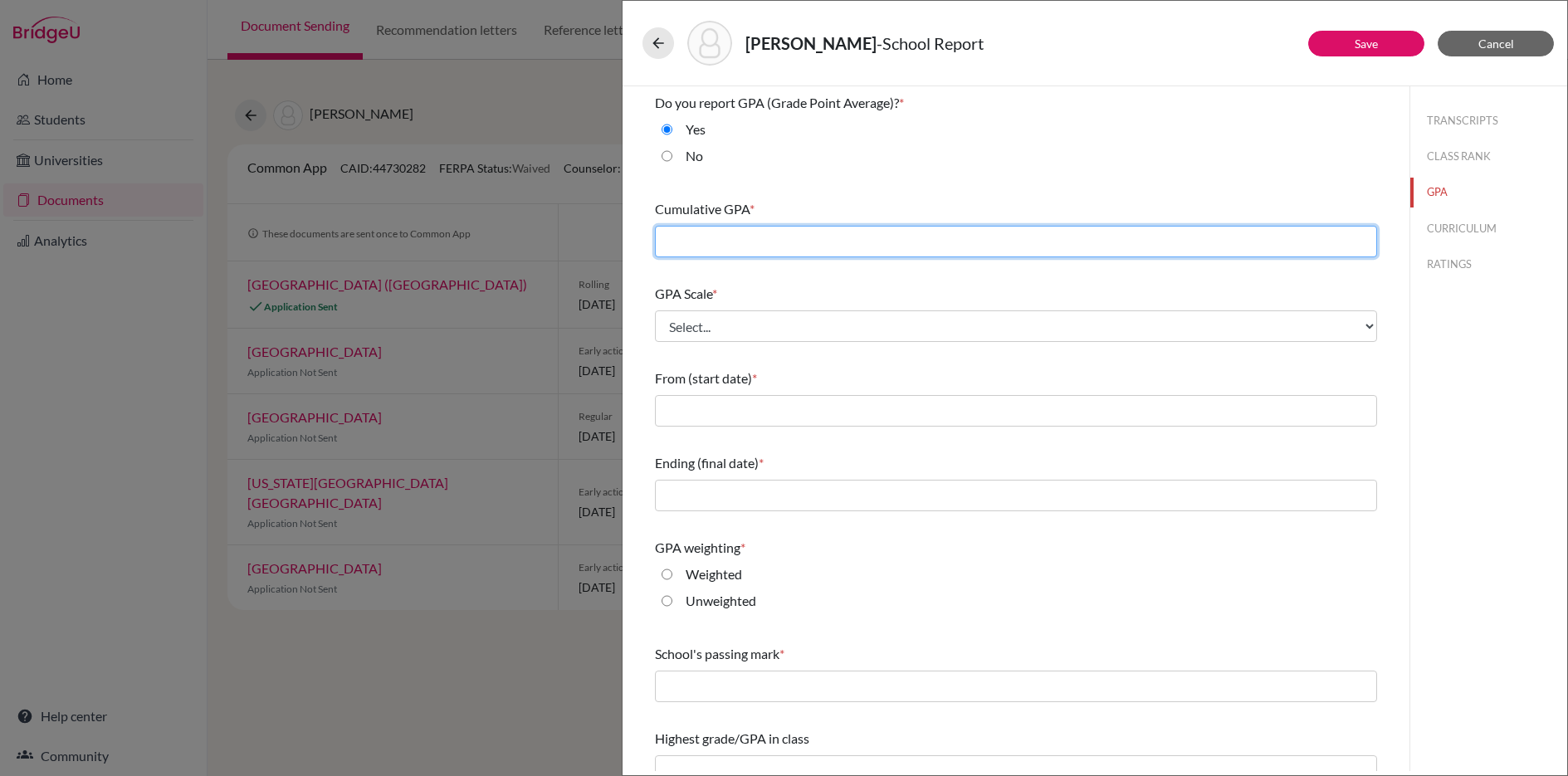
click at [770, 248] on input "text" at bounding box center [1016, 241] width 722 height 31
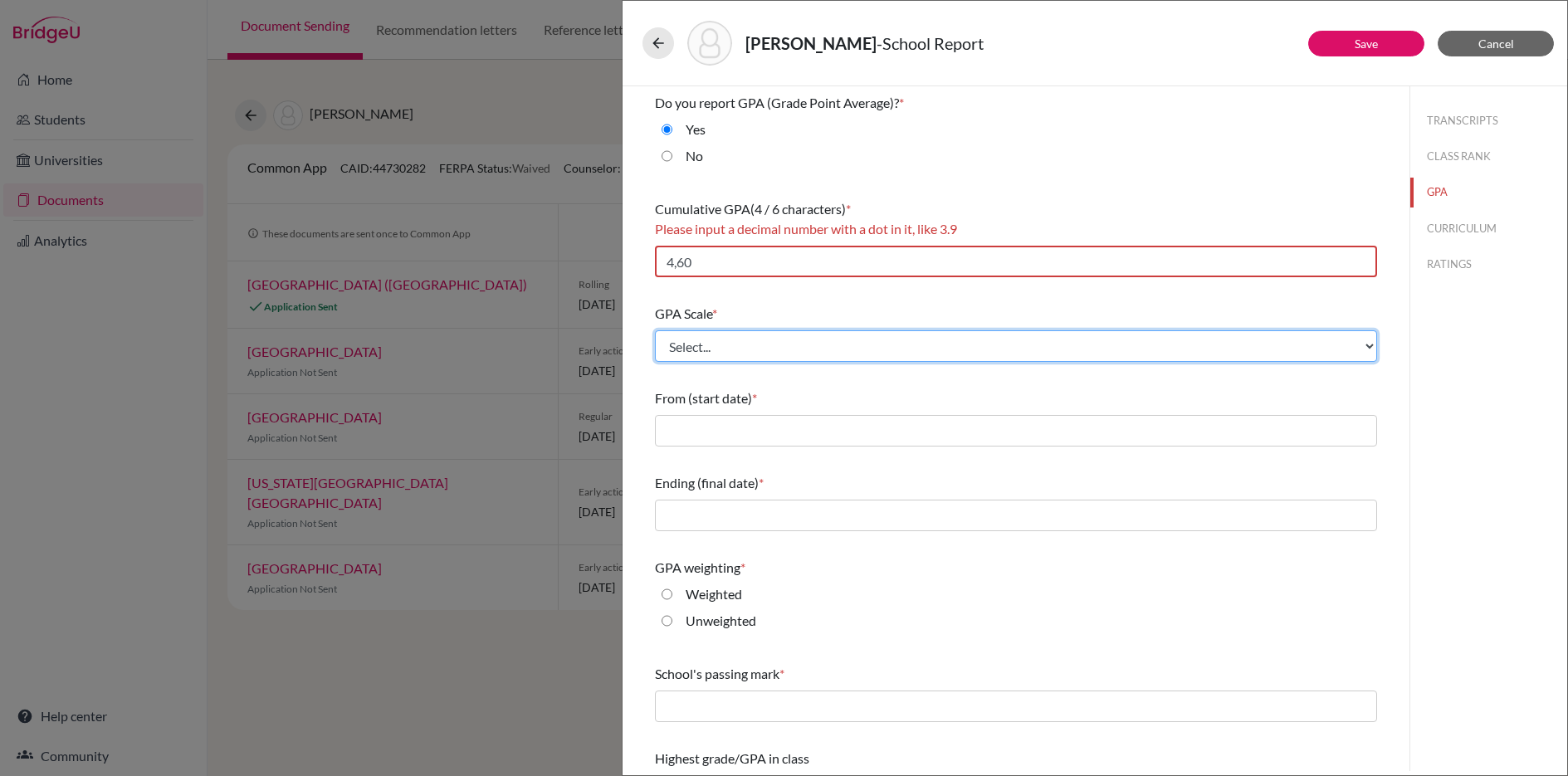
click at [914, 336] on select "Select... 4 5 6 7 8 9 10 11 12 13 14 15 16 17 18 19 20 100" at bounding box center [1016, 345] width 722 height 31
click at [655, 330] on select "Select... 4 5 6 7 8 9 10 11 12 13 14 15 16 17 18 19 20 100" at bounding box center [1016, 345] width 722 height 31
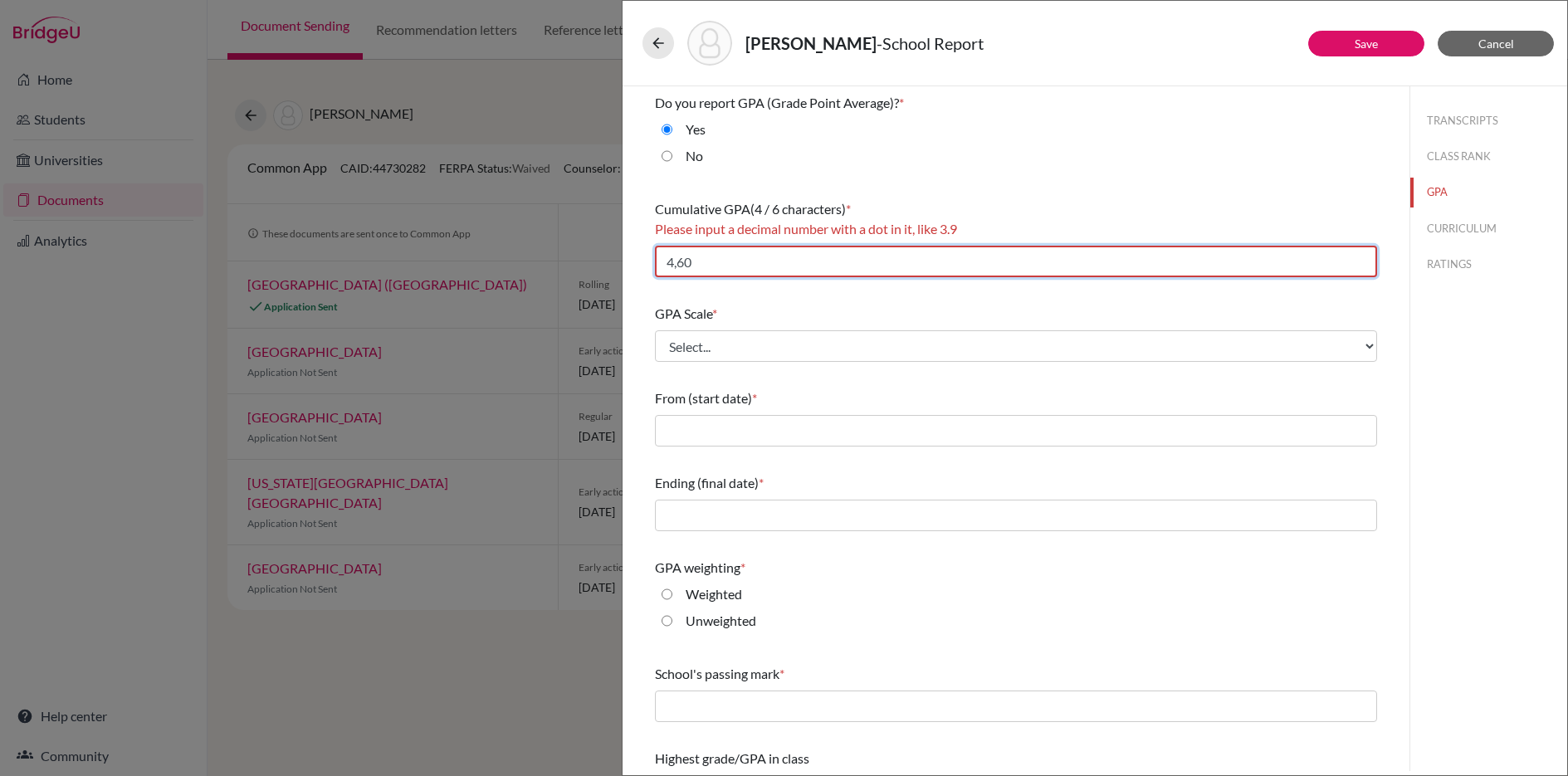
click at [840, 258] on input "4,60" at bounding box center [1016, 260] width 722 height 31
drag, startPoint x: 802, startPoint y: 269, endPoint x: 657, endPoint y: 253, distance: 145.9
click at [657, 254] on input "4,60" at bounding box center [1016, 260] width 722 height 31
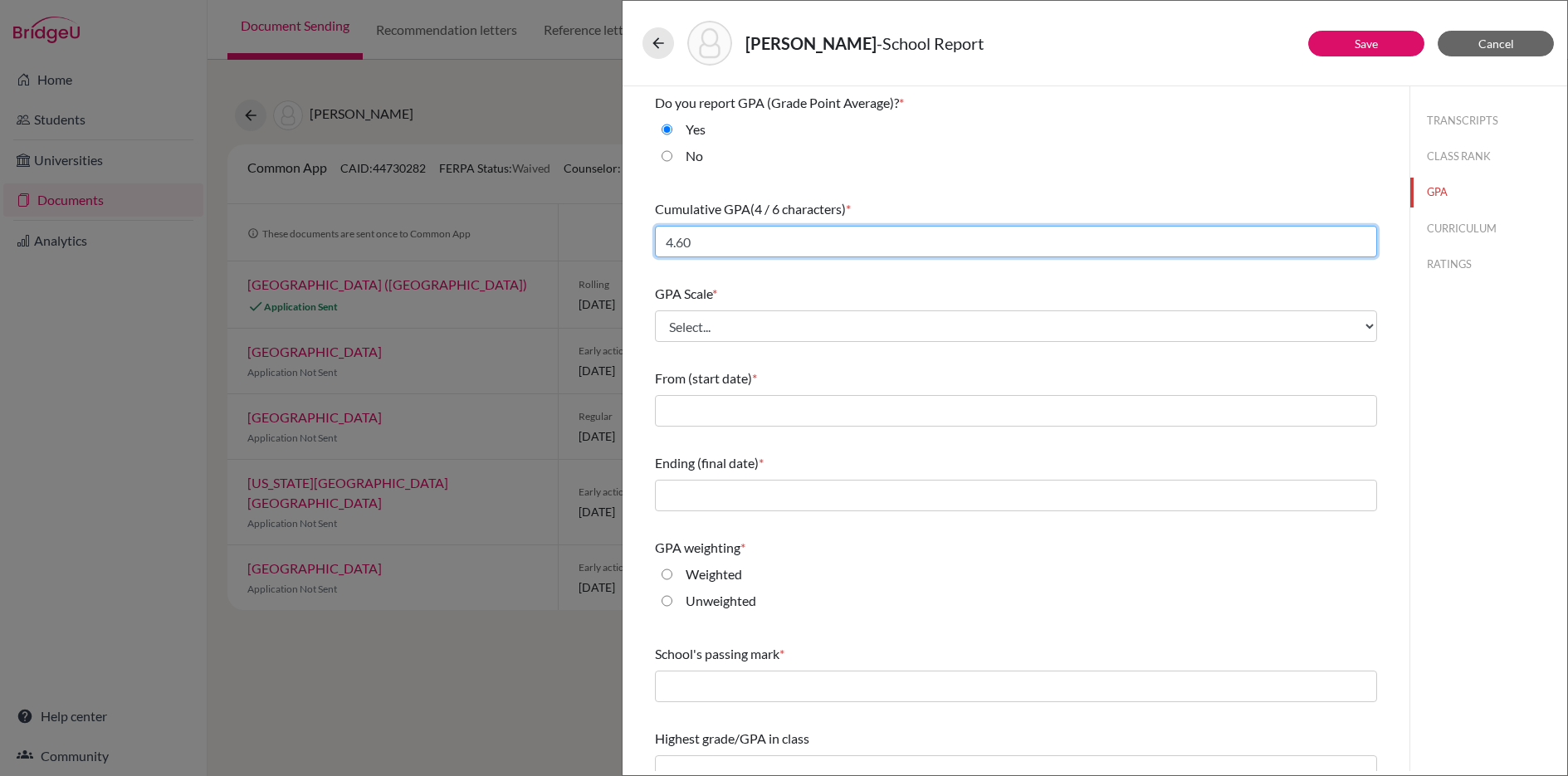
type input "4.60"
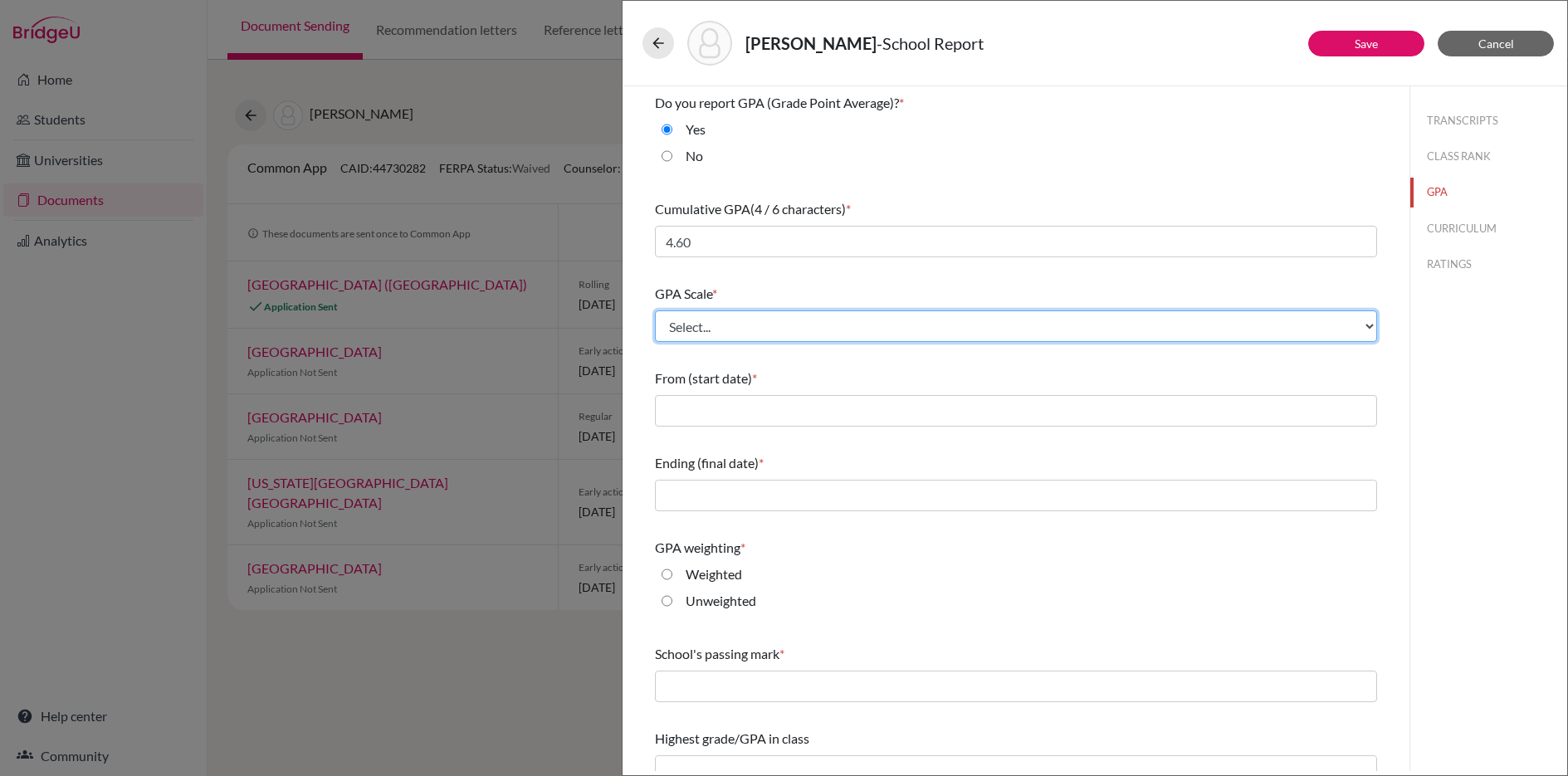
click at [845, 333] on select "Select... 4 5 6 7 8 9 10 11 12 13 14 15 16 17 18 19 20 100" at bounding box center [1016, 326] width 722 height 31
select select "4"
click at [655, 311] on select "Select... 4 5 6 7 8 9 10 11 12 13 14 15 16 17 18 19 20 100" at bounding box center [1016, 326] width 722 height 31
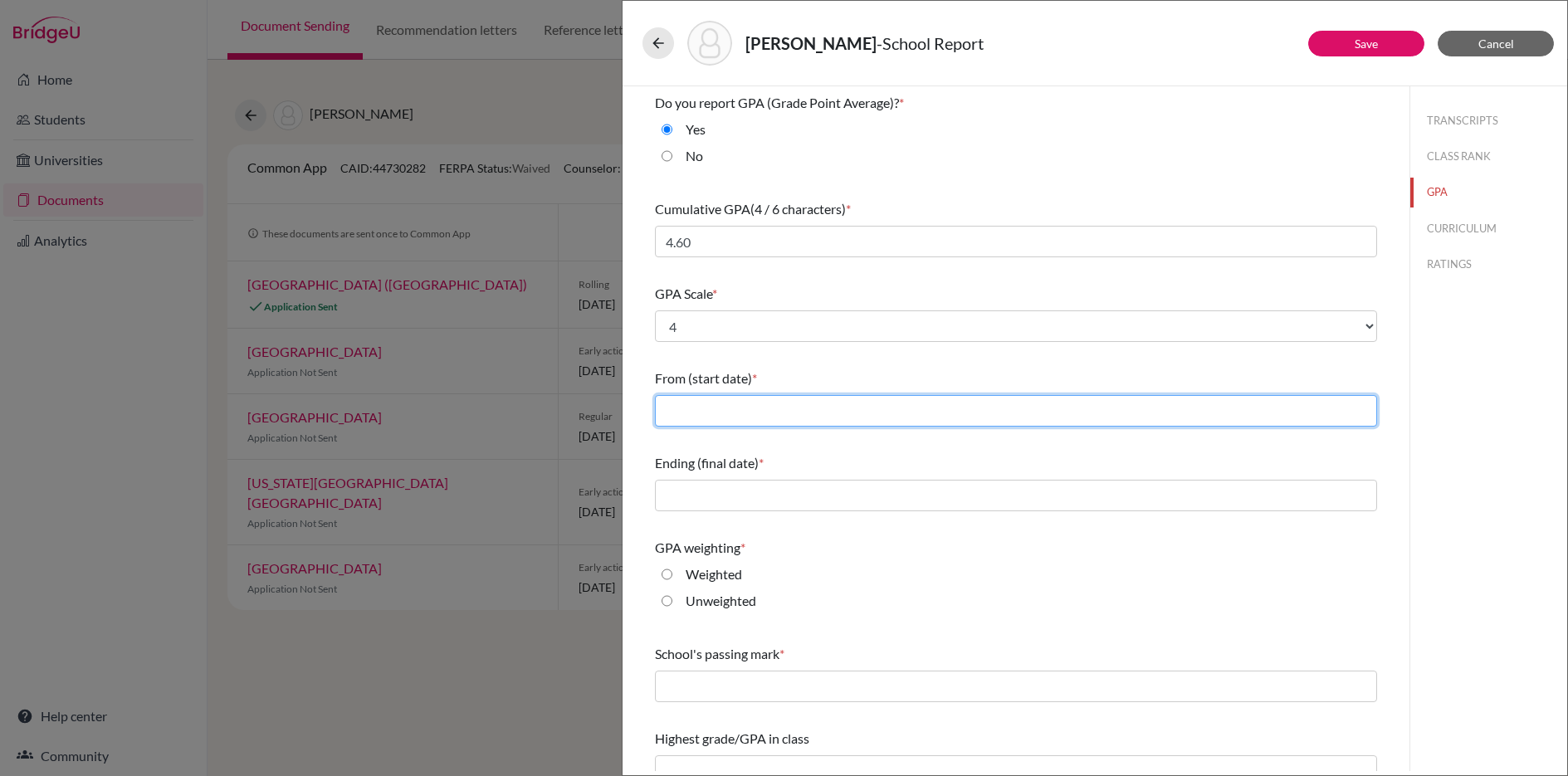
click at [805, 417] on input "text" at bounding box center [1016, 410] width 722 height 31
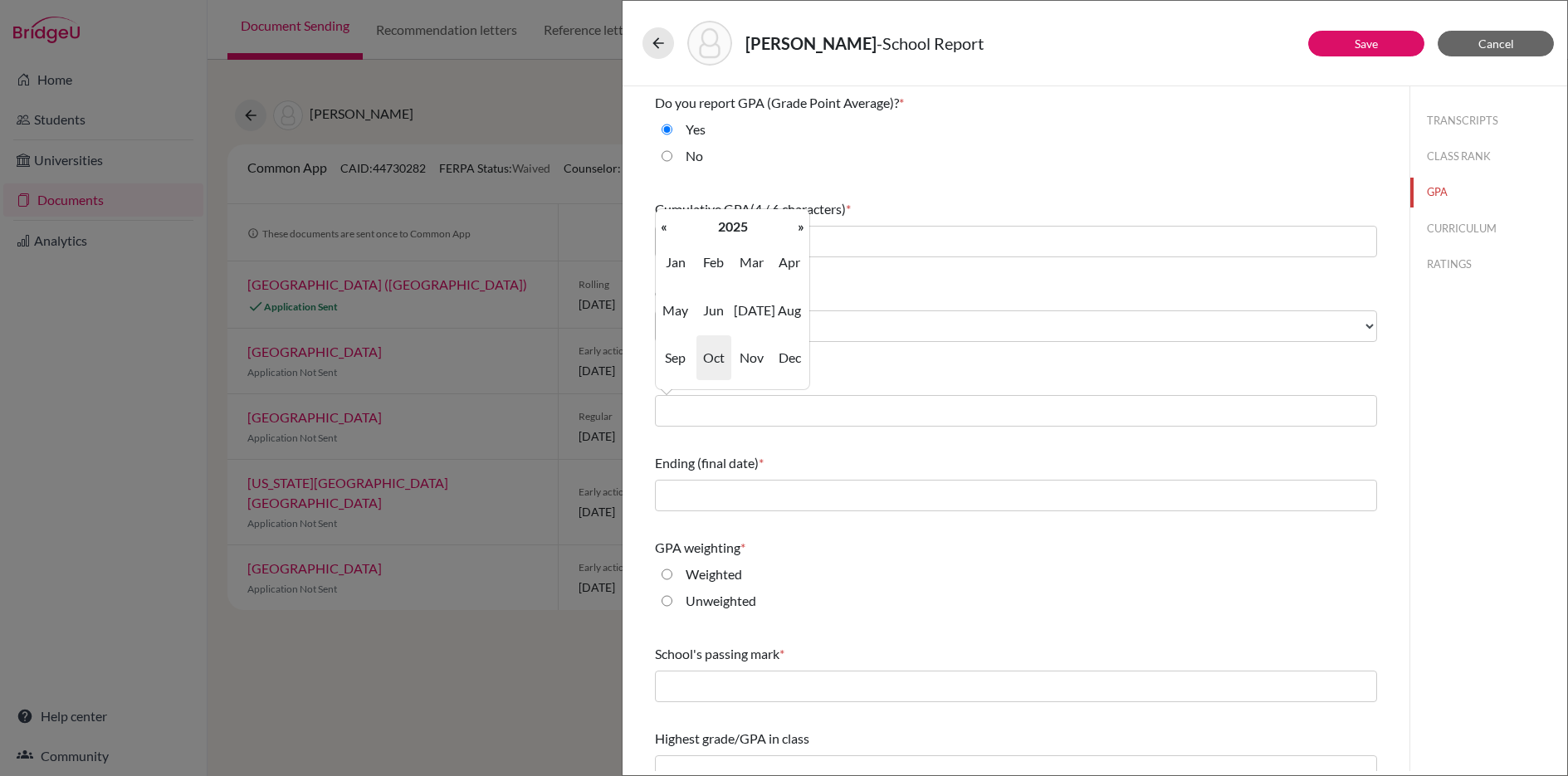
click at [1275, 522] on div "Do you report GPA (Grade Point Average)? * Yes No Cumulative GPA (4 / 6 charact…" at bounding box center [1016, 439] width 722 height 707
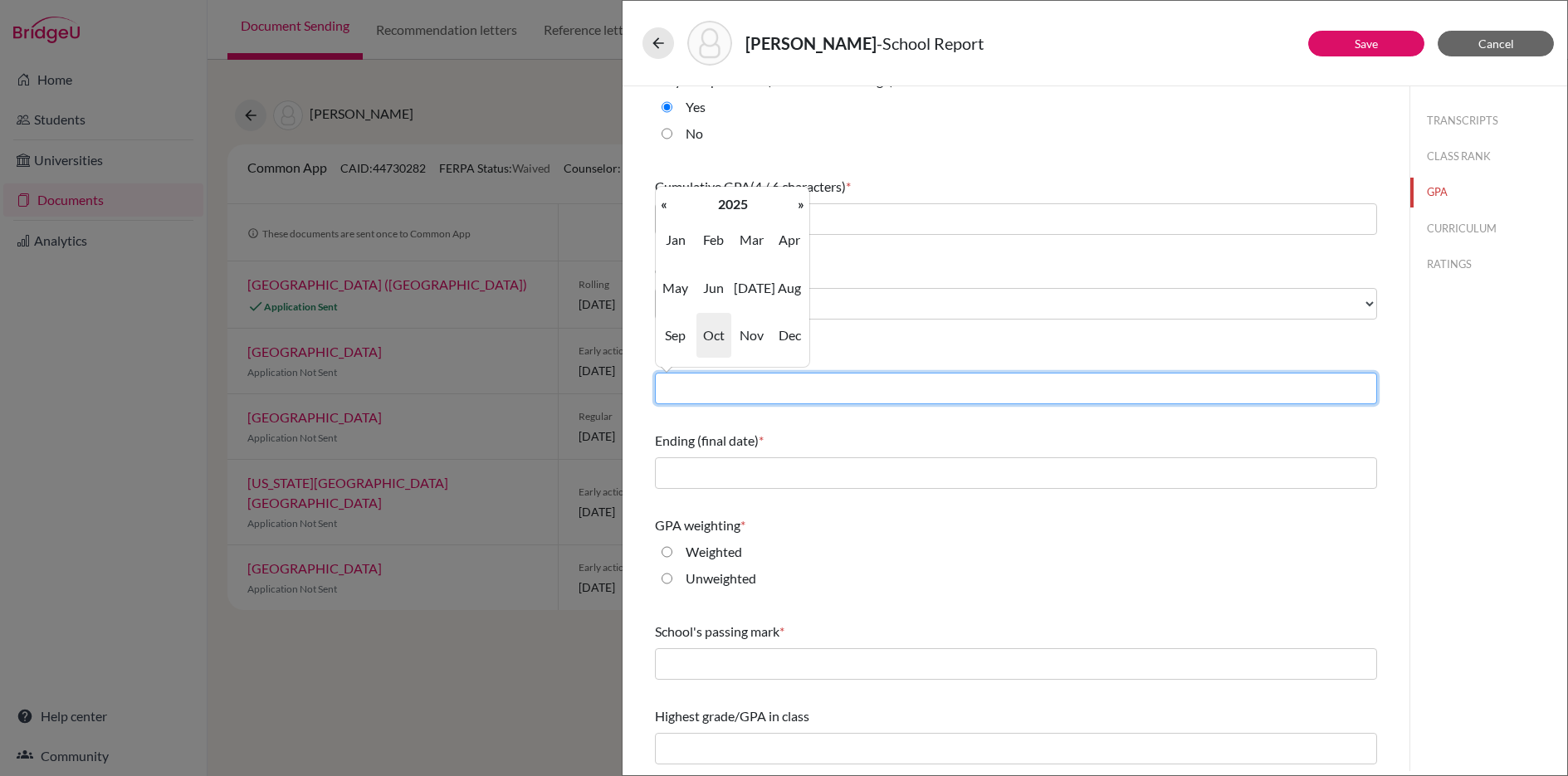
click at [750, 384] on input "text" at bounding box center [1016, 388] width 722 height 31
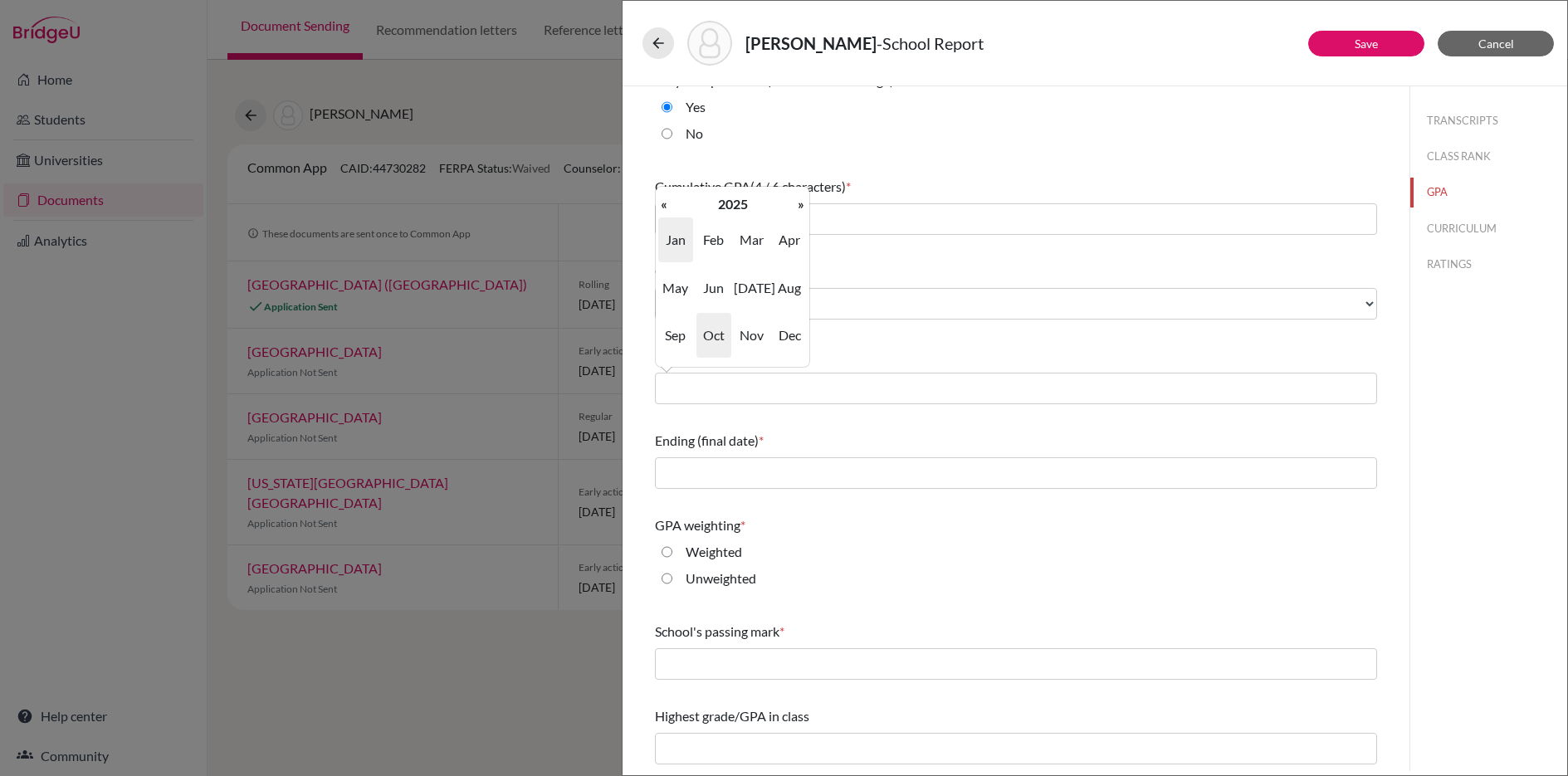
click at [669, 246] on span "Jan" at bounding box center [675, 240] width 35 height 45
type input "01/2025"
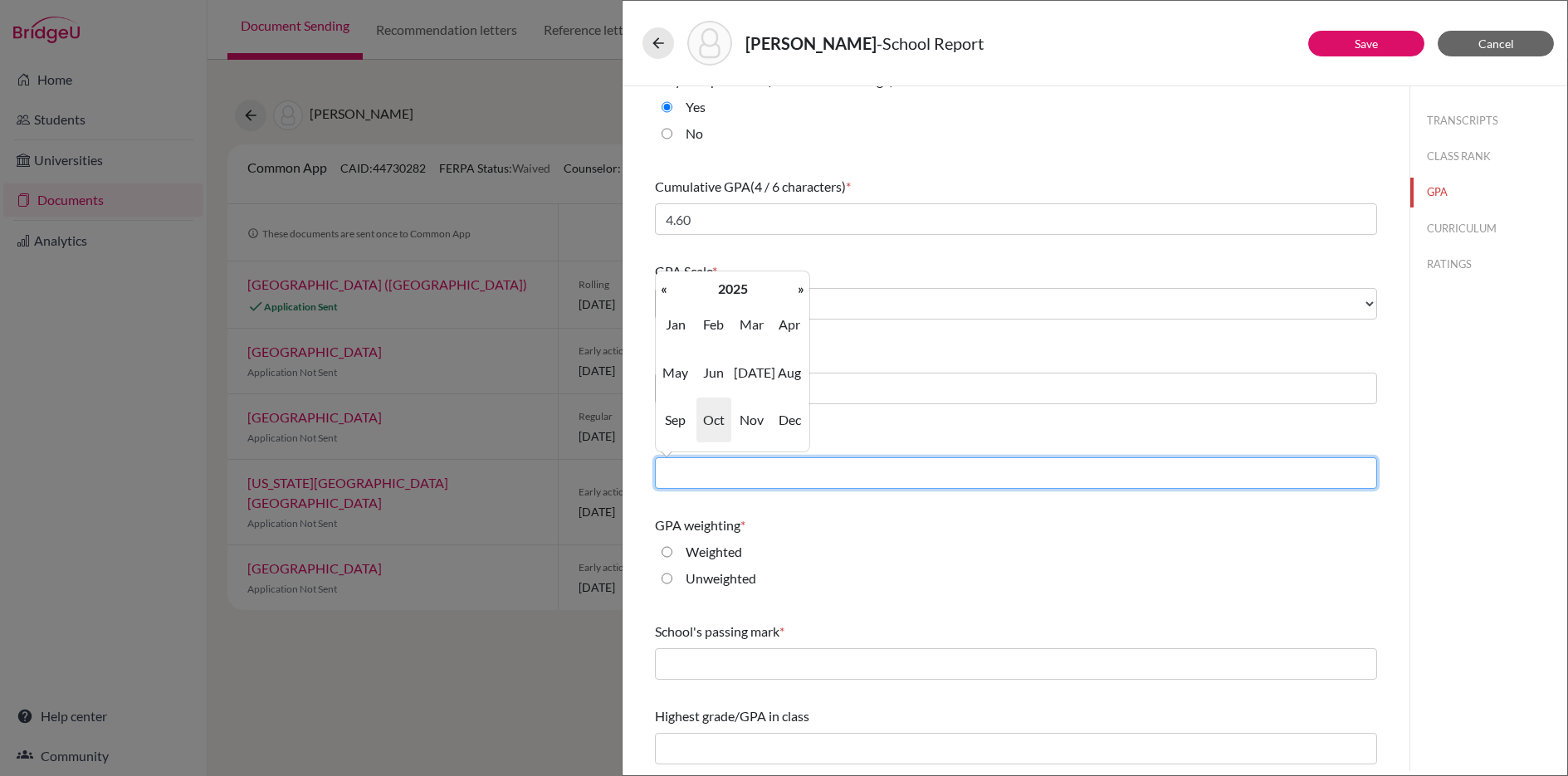
click at [725, 473] on input "text" at bounding box center [1016, 473] width 722 height 31
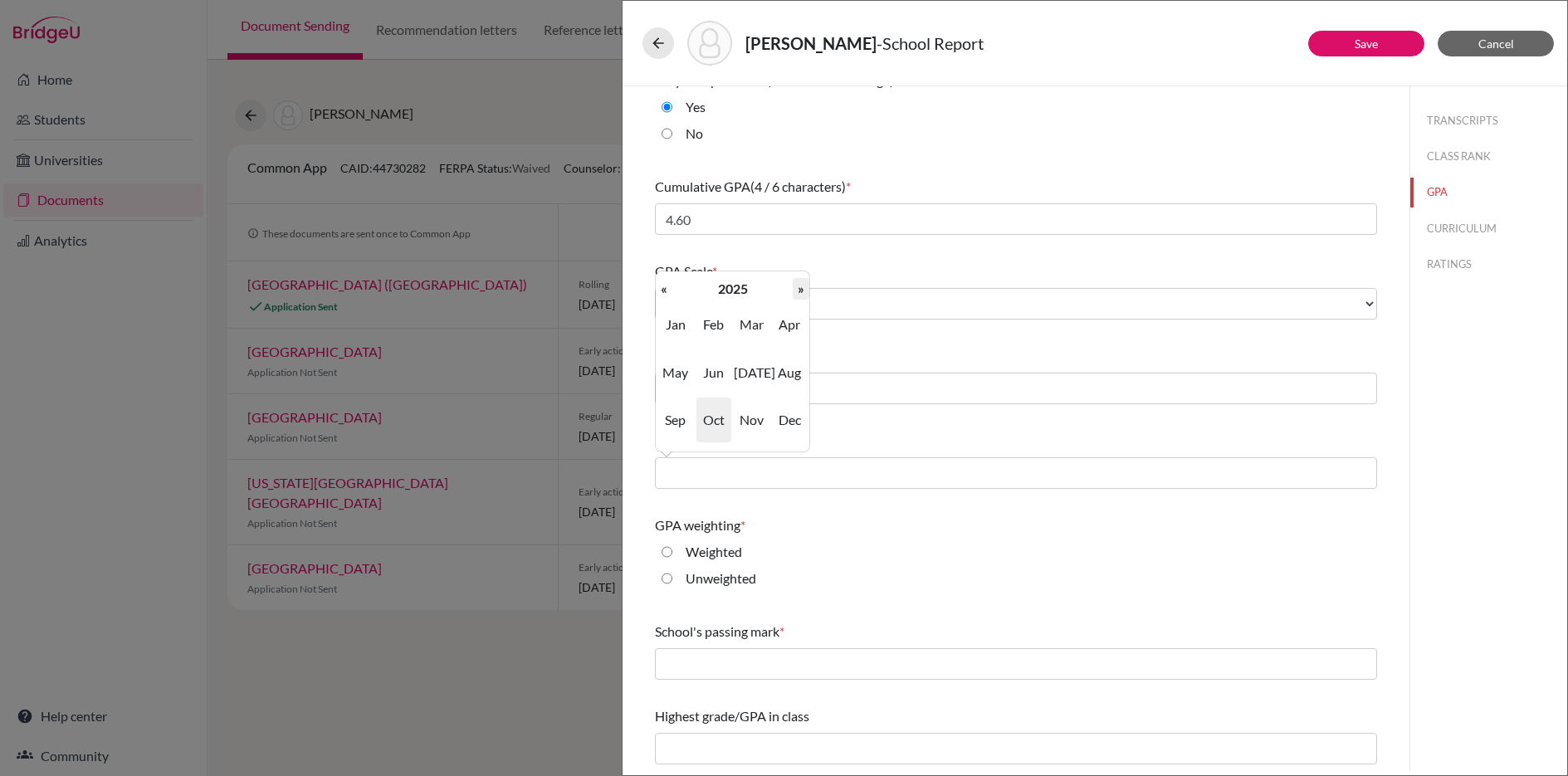
click at [801, 296] on th "»" at bounding box center [801, 289] width 17 height 21
click at [710, 378] on span "Jun" at bounding box center [713, 372] width 35 height 45
type input "06/2026"
click at [668, 550] on input "Weighted" at bounding box center [667, 552] width 11 height 20
radio input "true"
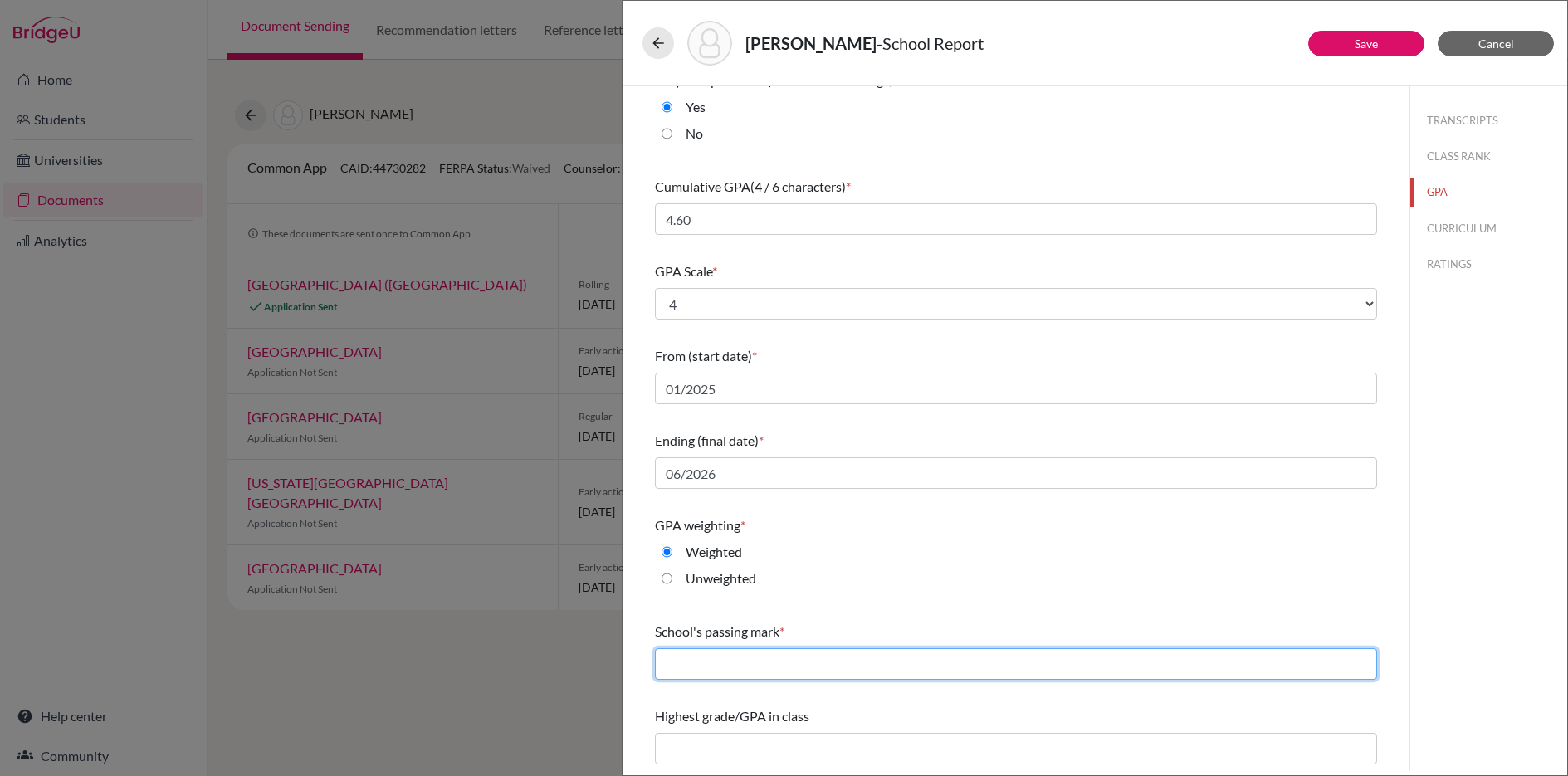
click at [764, 661] on input "text" at bounding box center [1016, 663] width 722 height 31
type input "60"
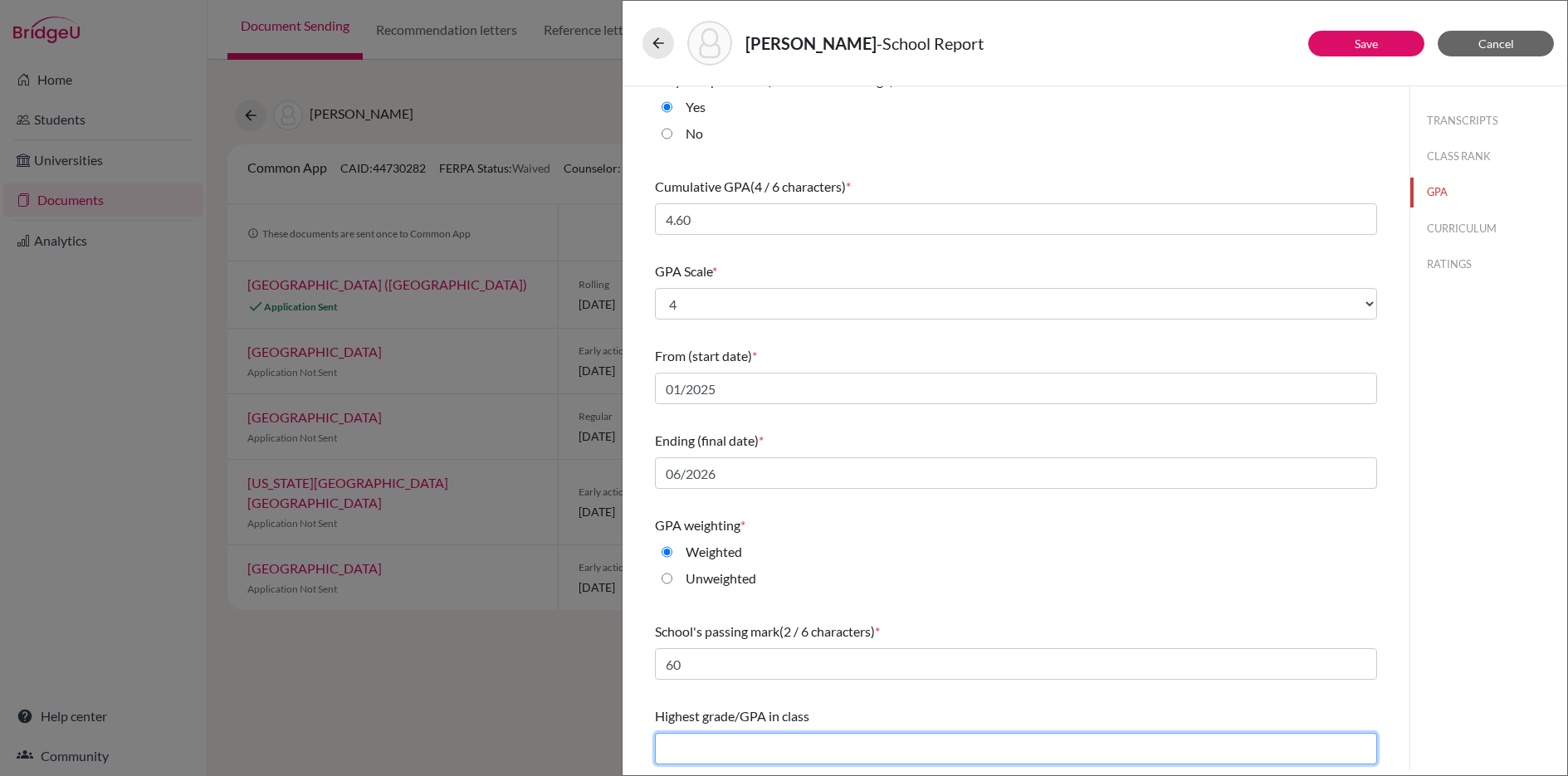
click at [719, 751] on input "text" at bounding box center [1016, 748] width 722 height 31
type input "4.58"
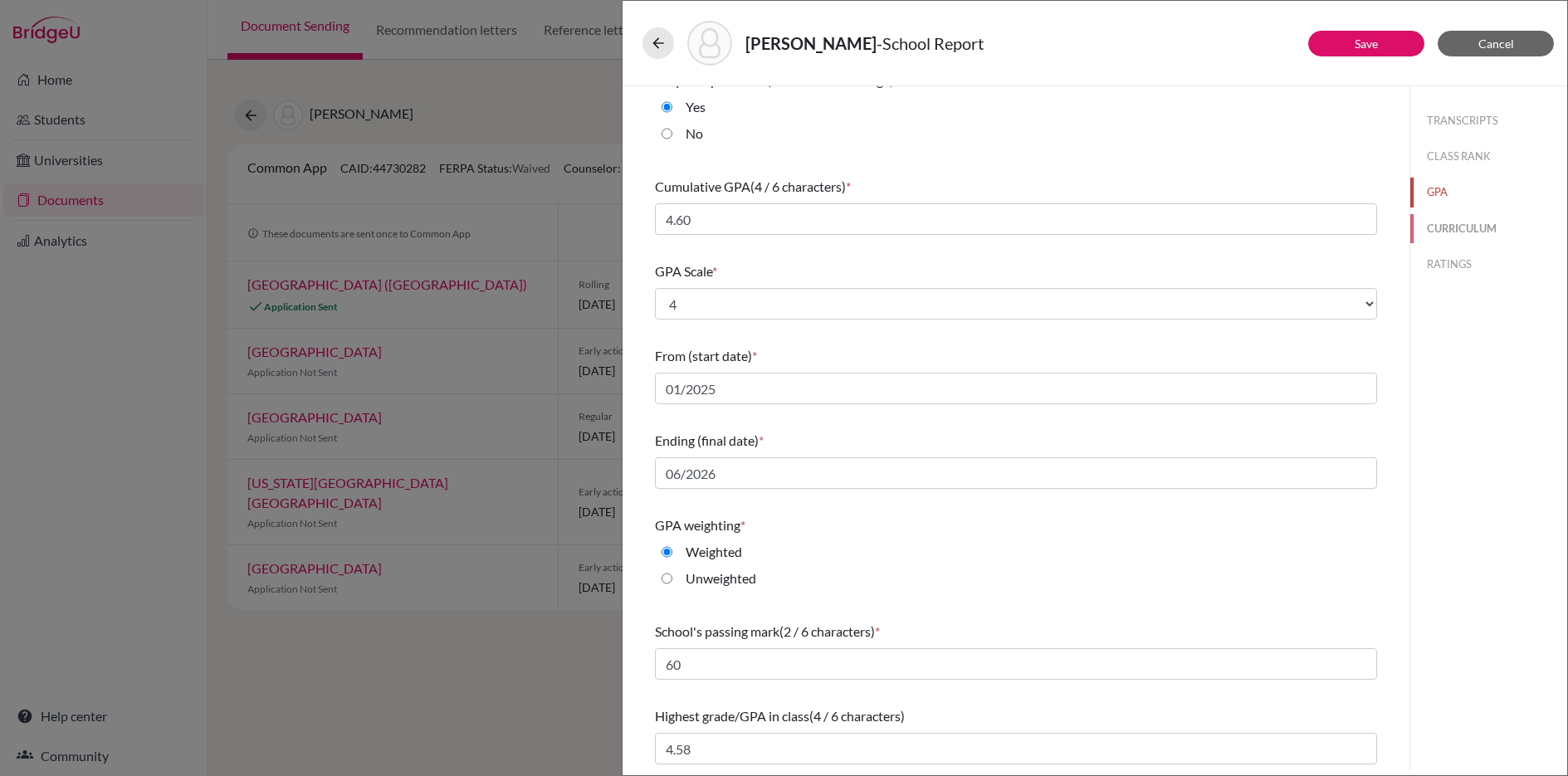
click at [1438, 231] on button "CURRICULUM" at bounding box center [1487, 228] width 157 height 29
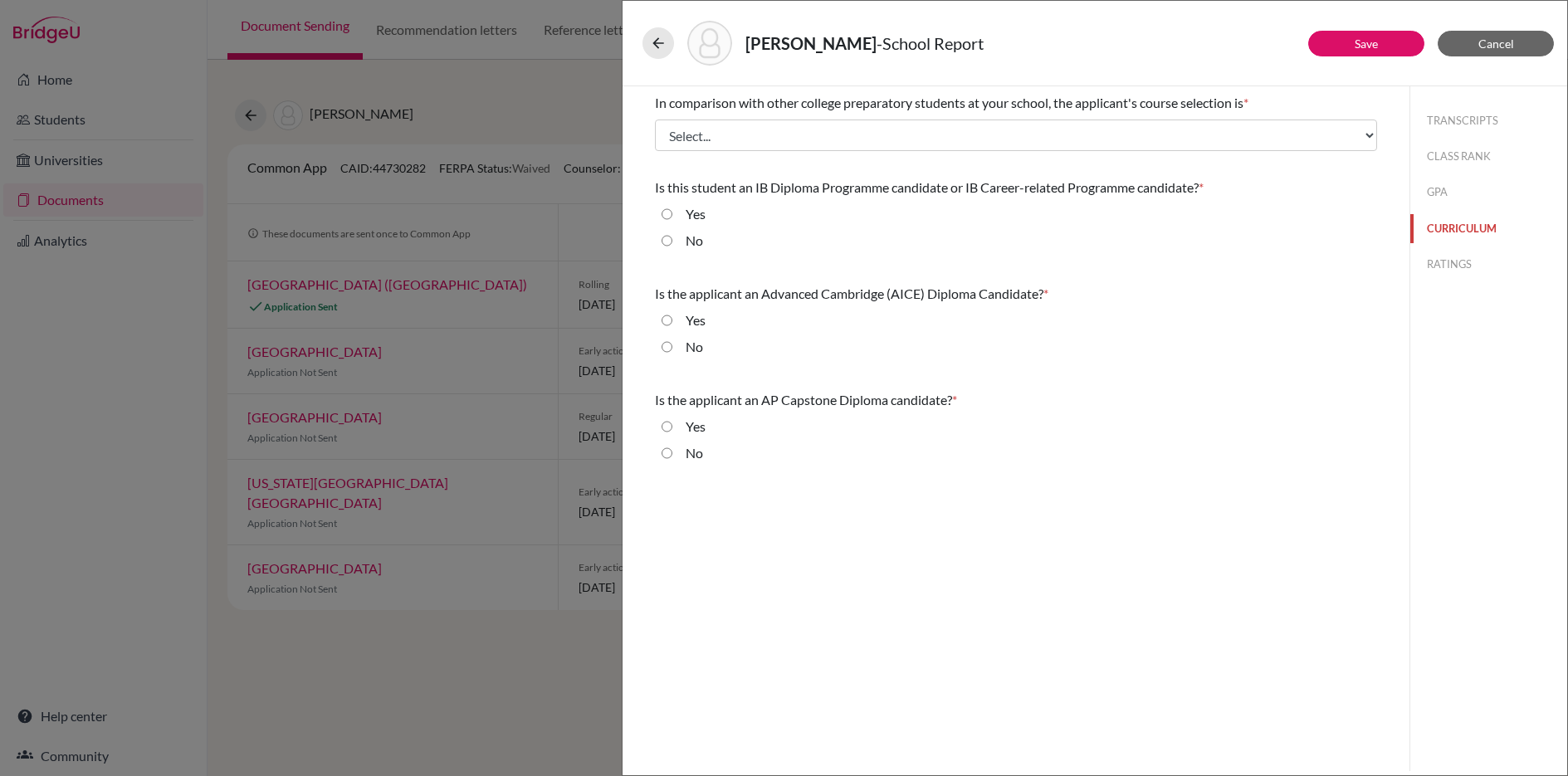
scroll to position [0, 0]
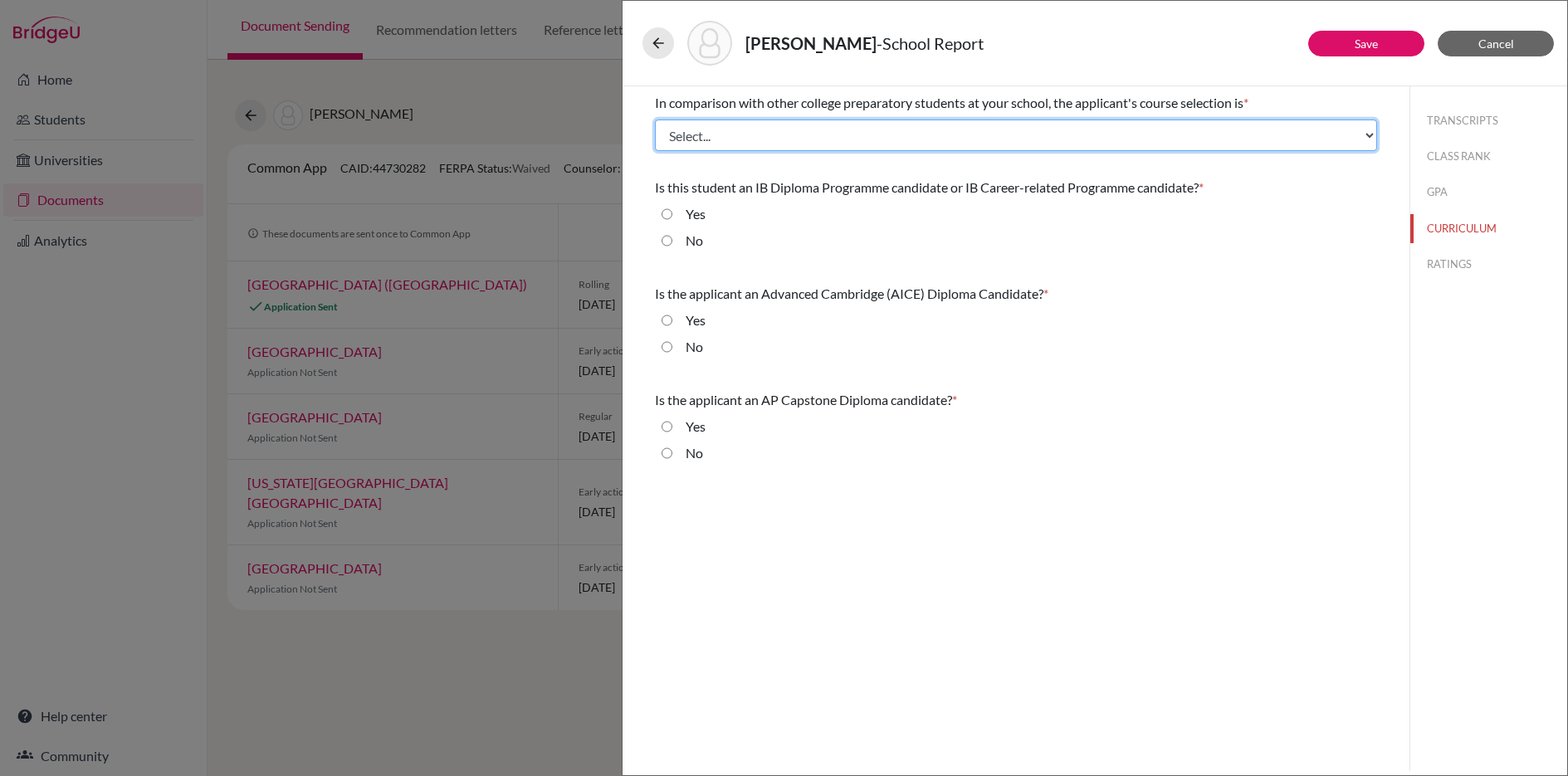
click at [771, 142] on select "Select... Less than demanding Average Demanding Very demanding Most demanding P…" at bounding box center [1016, 135] width 722 height 31
select select "3"
click at [655, 120] on select "Select... Less than demanding Average Demanding Very demanding Most demanding P…" at bounding box center [1016, 135] width 722 height 31
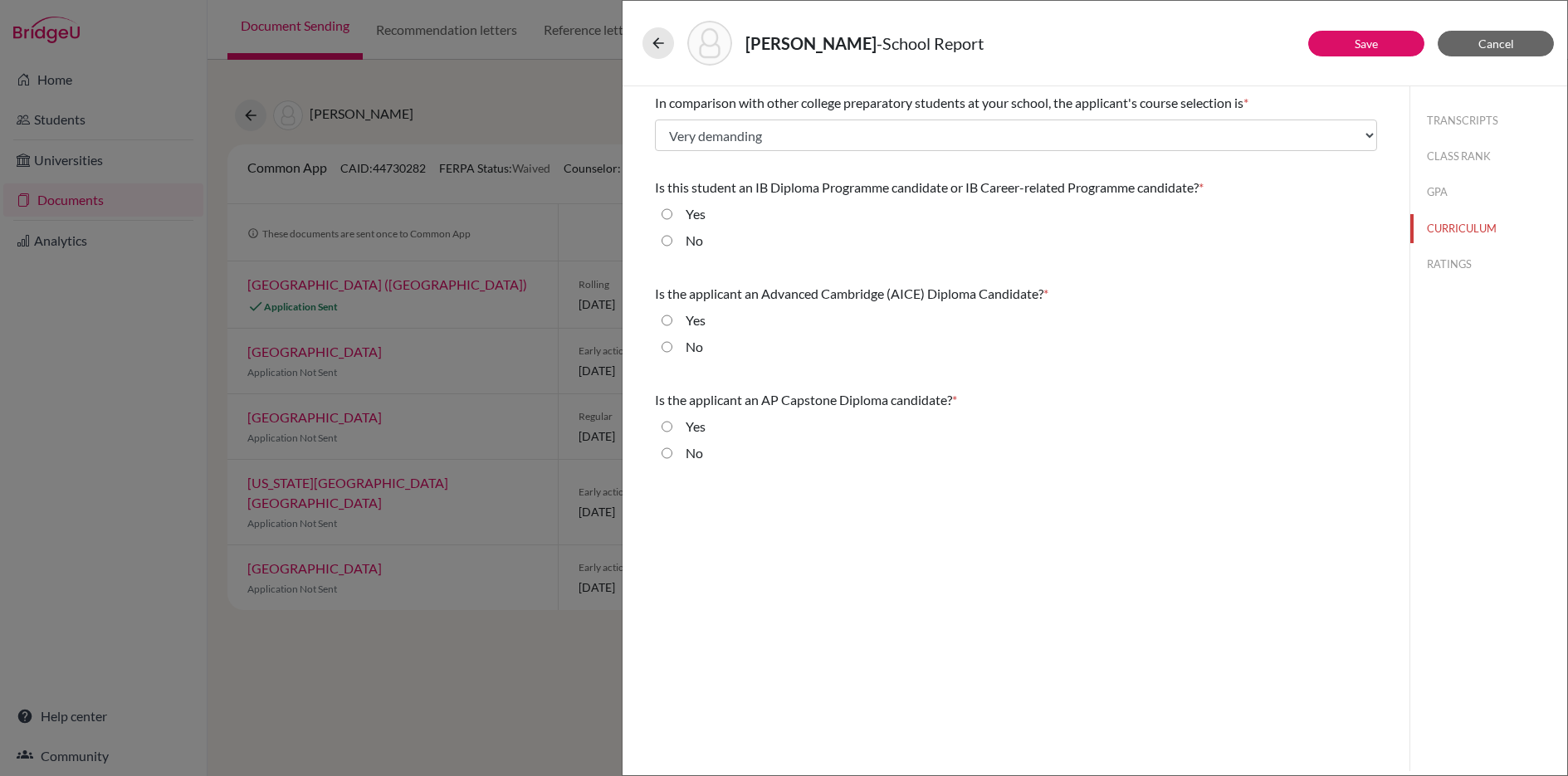
click at [673, 243] on div "No" at bounding box center [687, 244] width 30 height 27
click at [666, 346] on input "No" at bounding box center [667, 346] width 11 height 20
radio input "true"
click at [667, 239] on input "No" at bounding box center [667, 241] width 11 height 20
radio input "true"
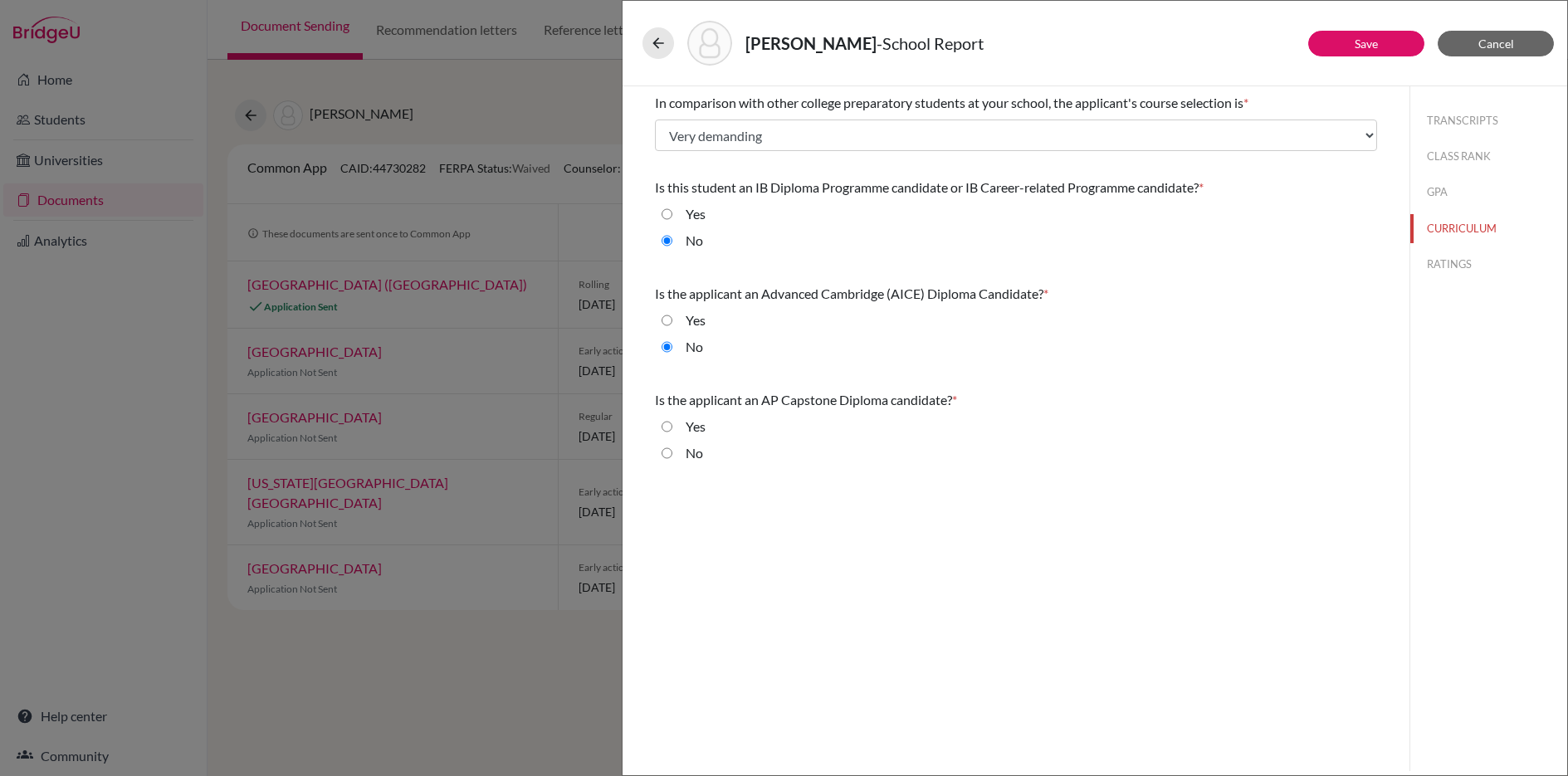
click at [666, 455] on input "No" at bounding box center [667, 453] width 11 height 20
radio input "true"
click at [1433, 267] on button "RATINGS" at bounding box center [1487, 264] width 157 height 29
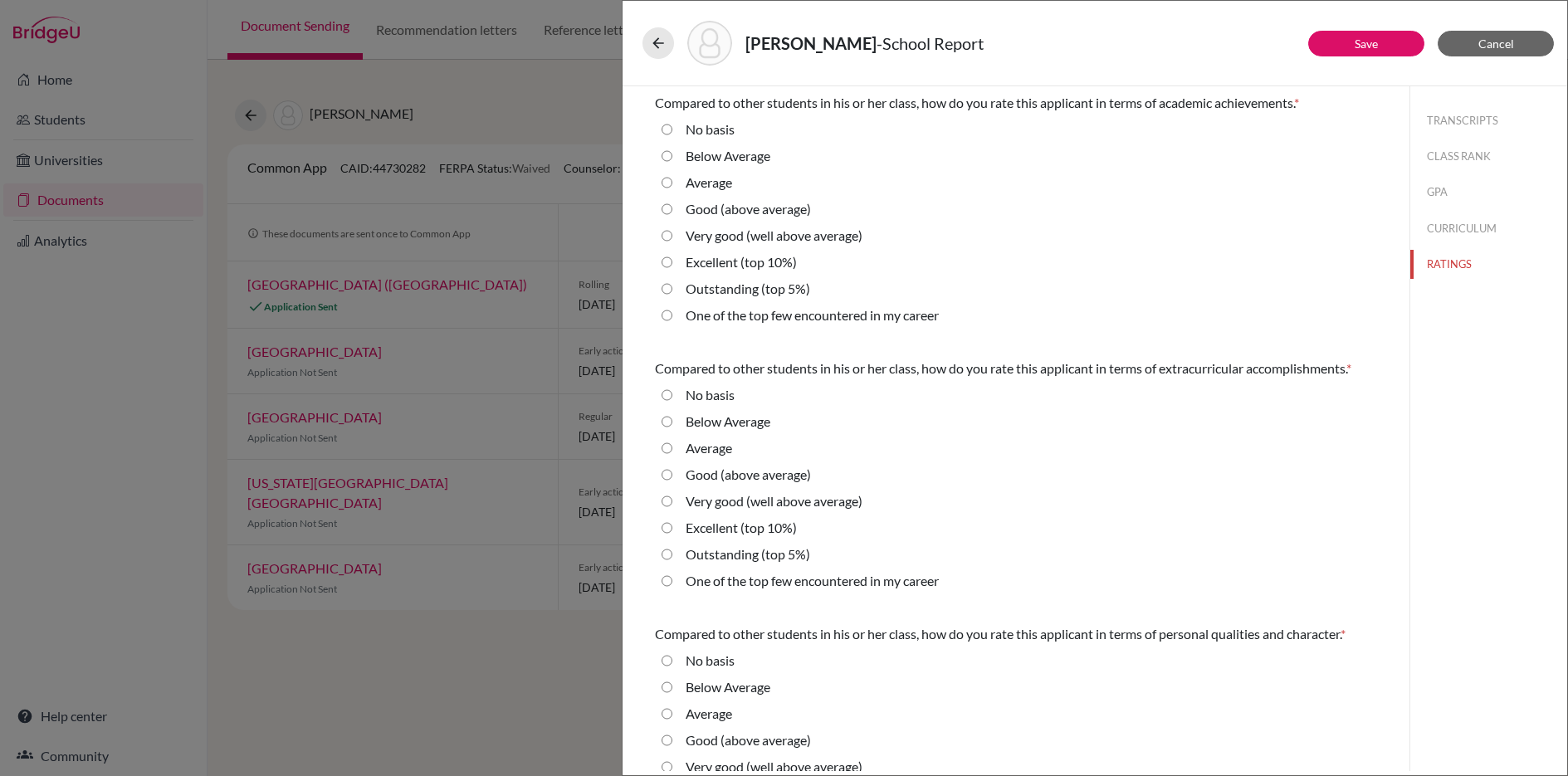
click at [663, 260] on 10\%\) "Excellent (top 10%)" at bounding box center [667, 262] width 11 height 20
radio 10\%\) "true"
click at [668, 531] on 10\%\) "Excellent (top 10%)" at bounding box center [667, 528] width 11 height 20
radio 10\%\) "true"
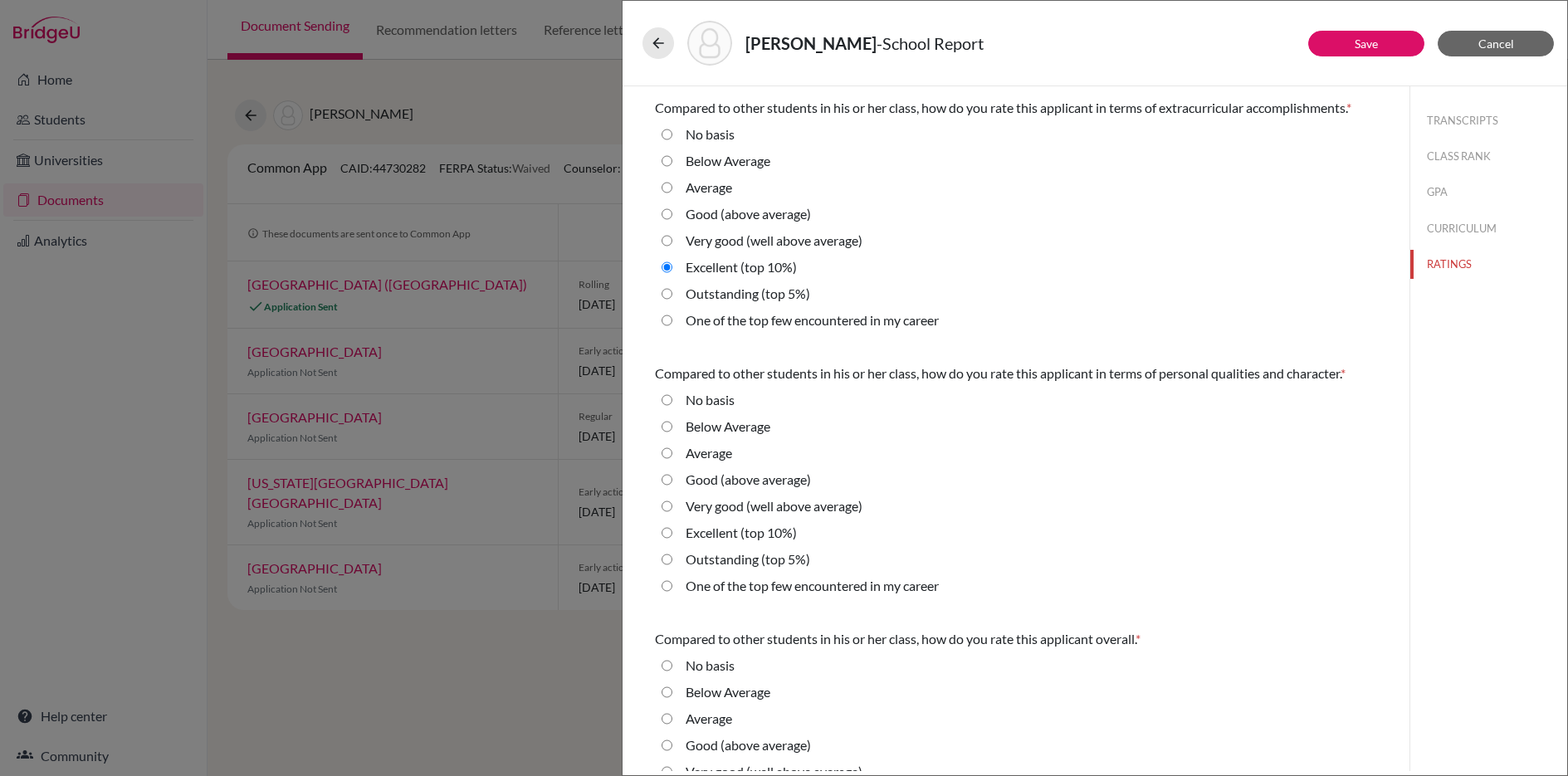
scroll to position [290, 0]
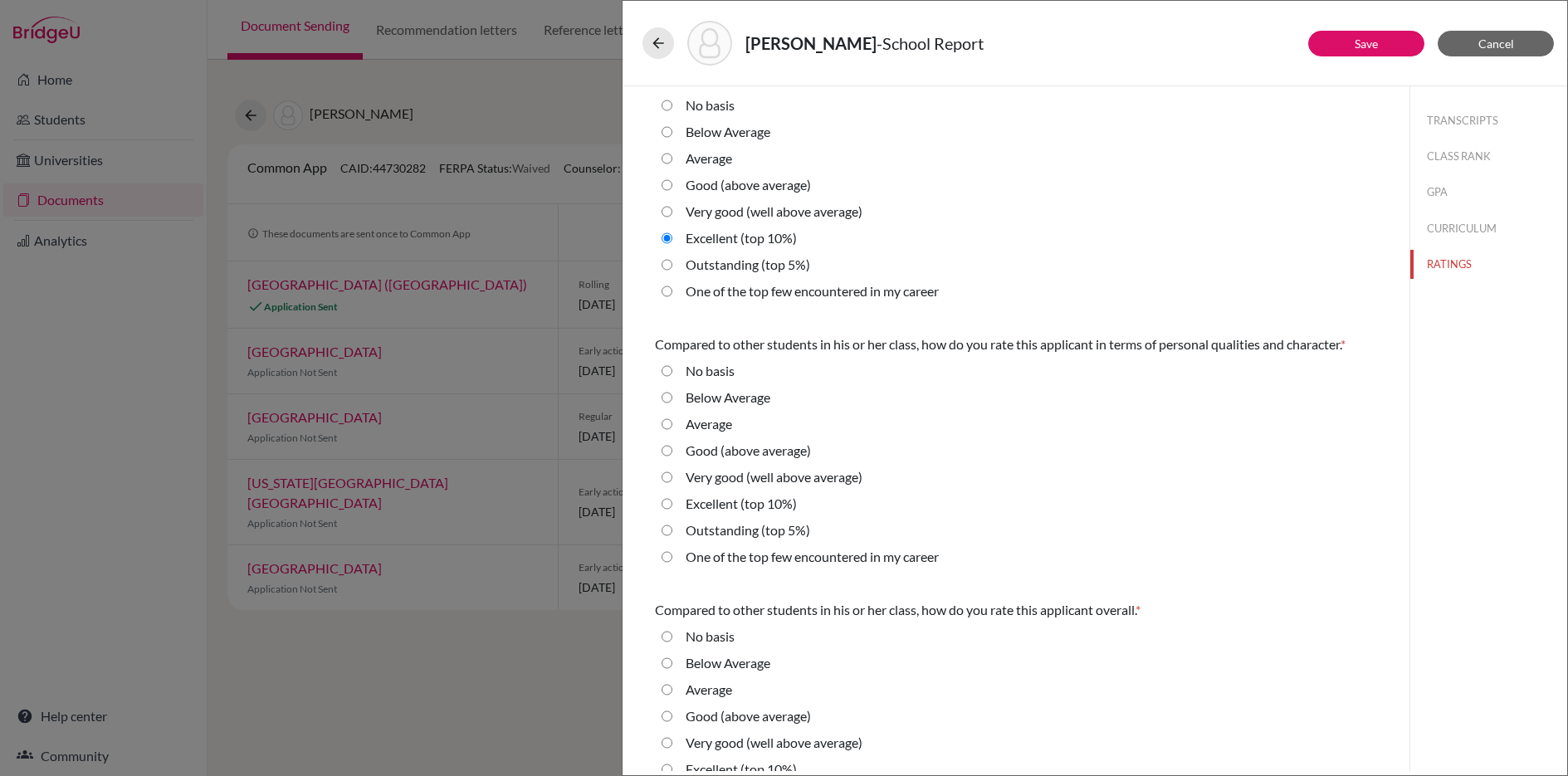
click at [667, 508] on 10\%\) "Excellent (top 10%)" at bounding box center [667, 504] width 11 height 20
radio 10\%\) "true"
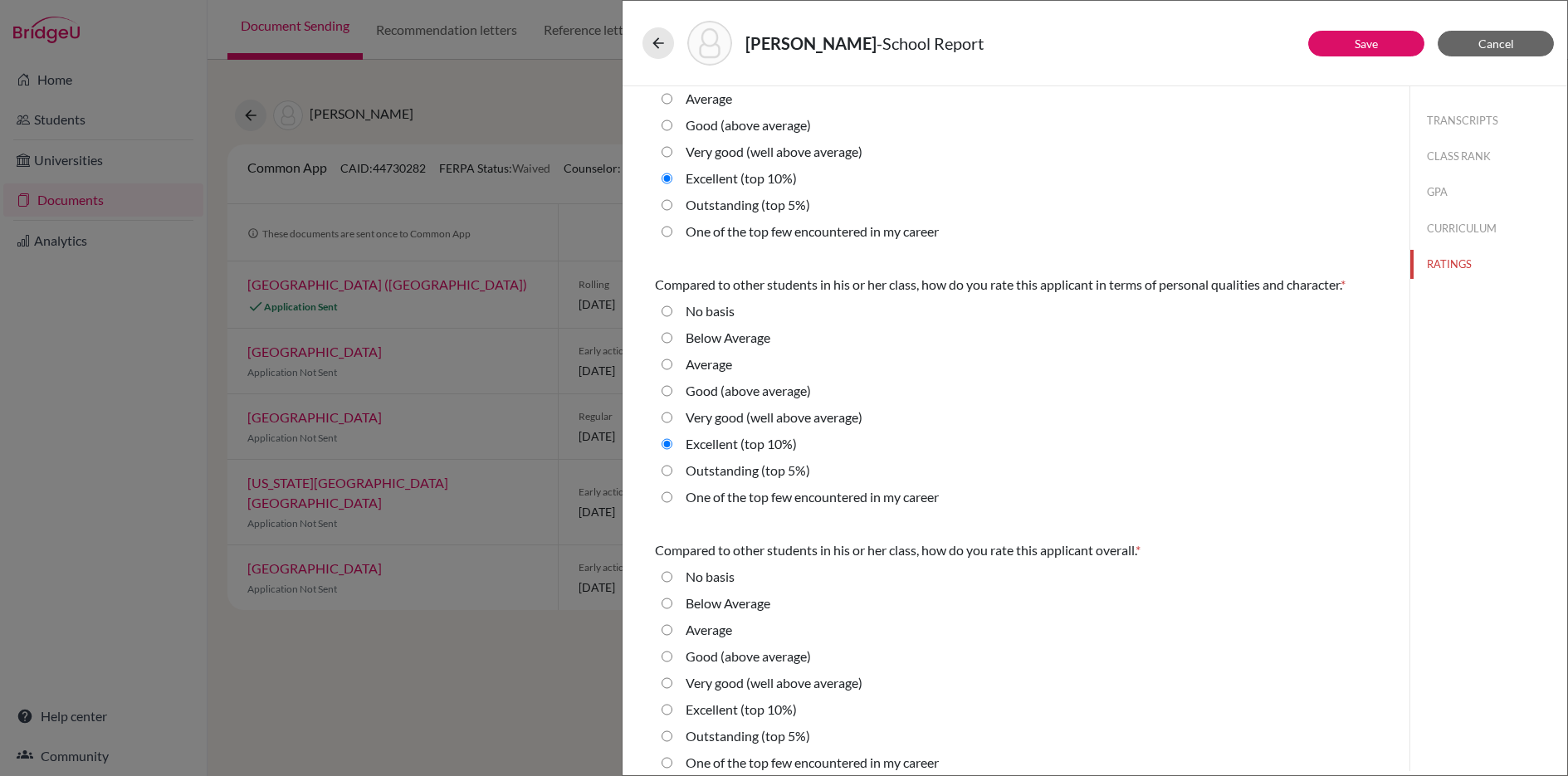
scroll to position [364, 0]
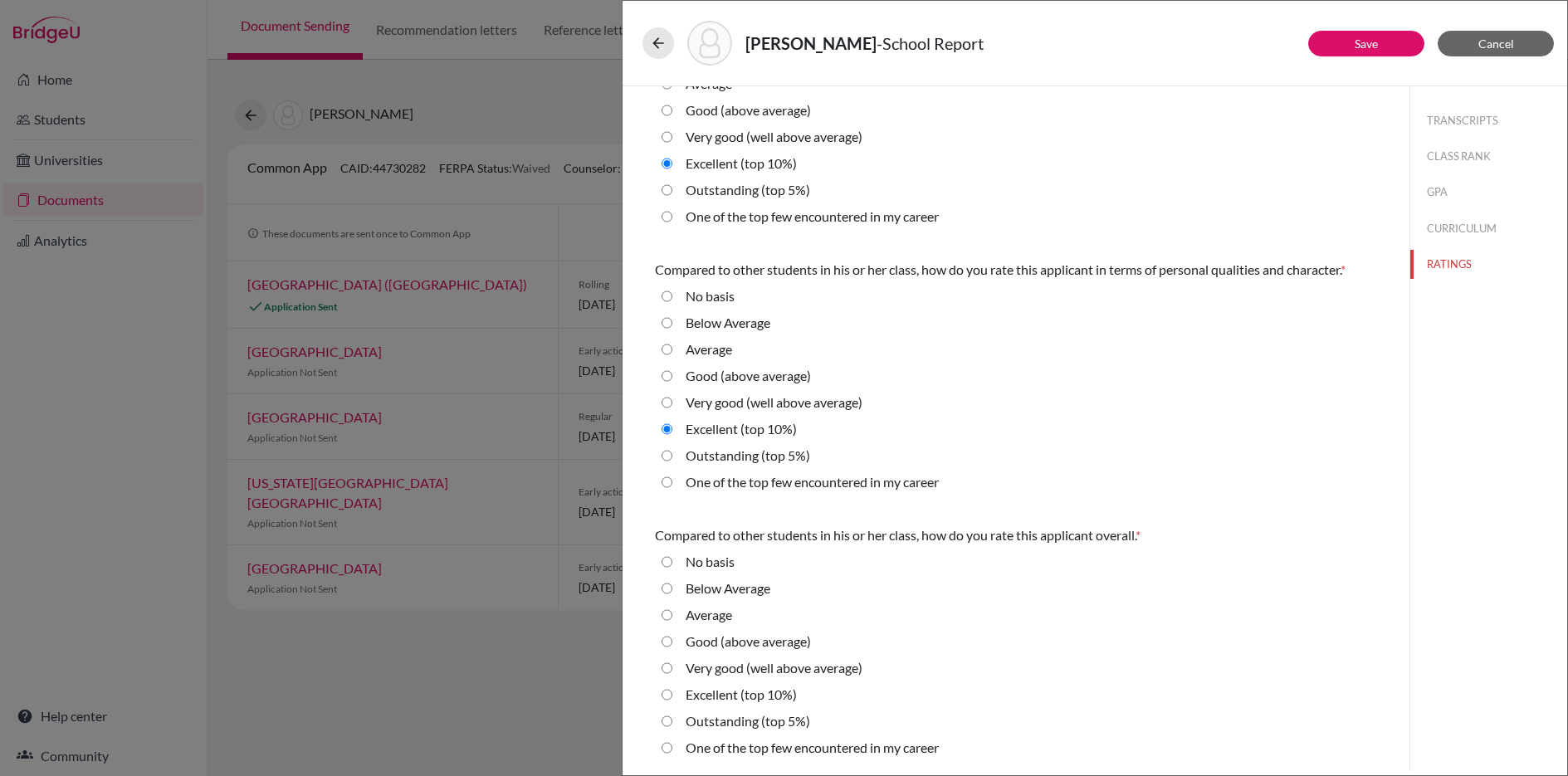
click at [669, 698] on 10\%\) "Excellent (top 10%)" at bounding box center [667, 695] width 11 height 20
radio 10\%\) "true"
click at [1370, 47] on link "Save" at bounding box center [1366, 44] width 23 height 14
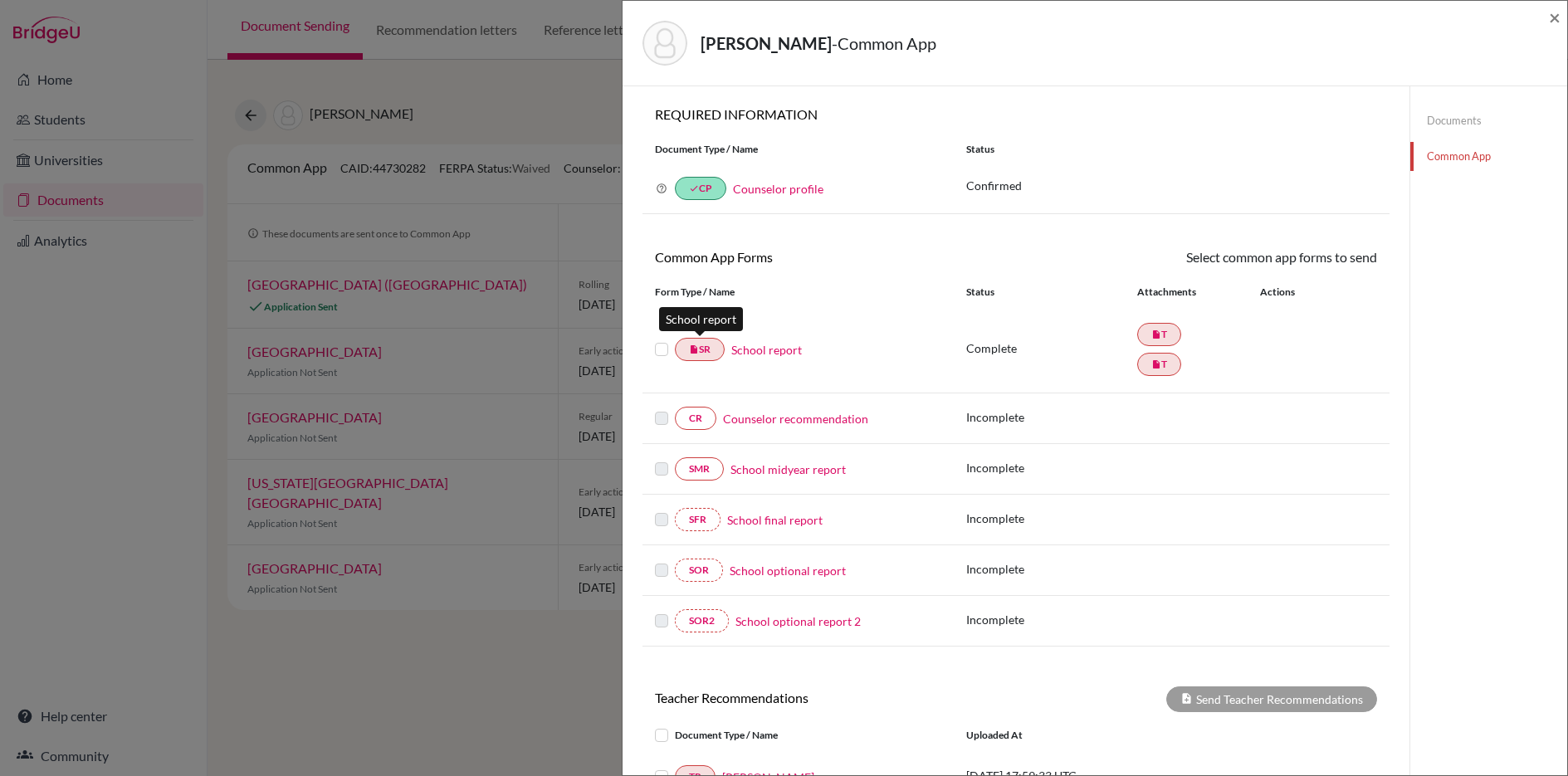
scroll to position [1, 0]
click at [1445, 116] on link "Documents" at bounding box center [1487, 121] width 157 height 29
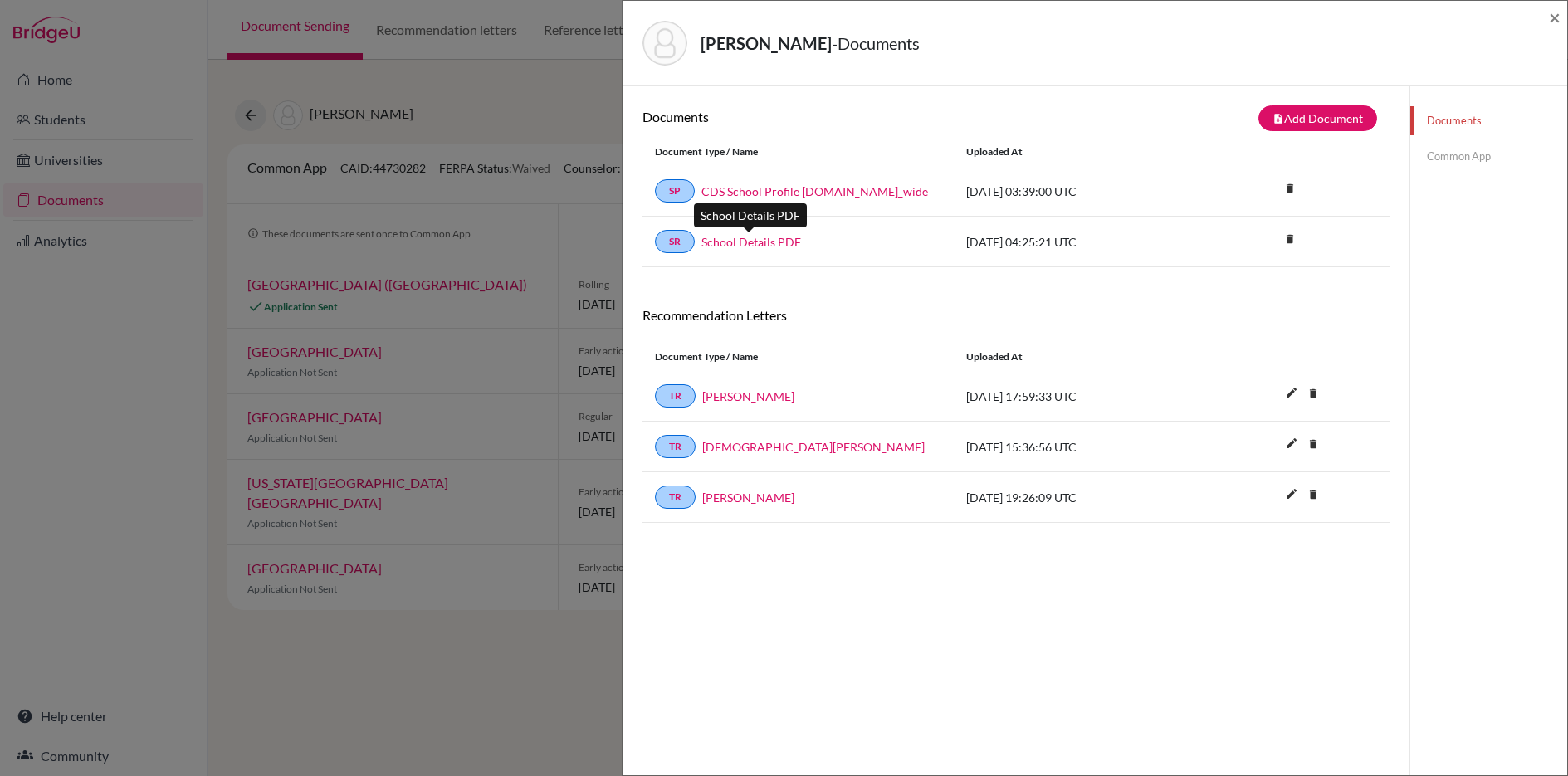
click at [746, 245] on link "School Details PDF" at bounding box center [751, 242] width 99 height 17
click at [1442, 166] on link "Common App" at bounding box center [1487, 157] width 157 height 29
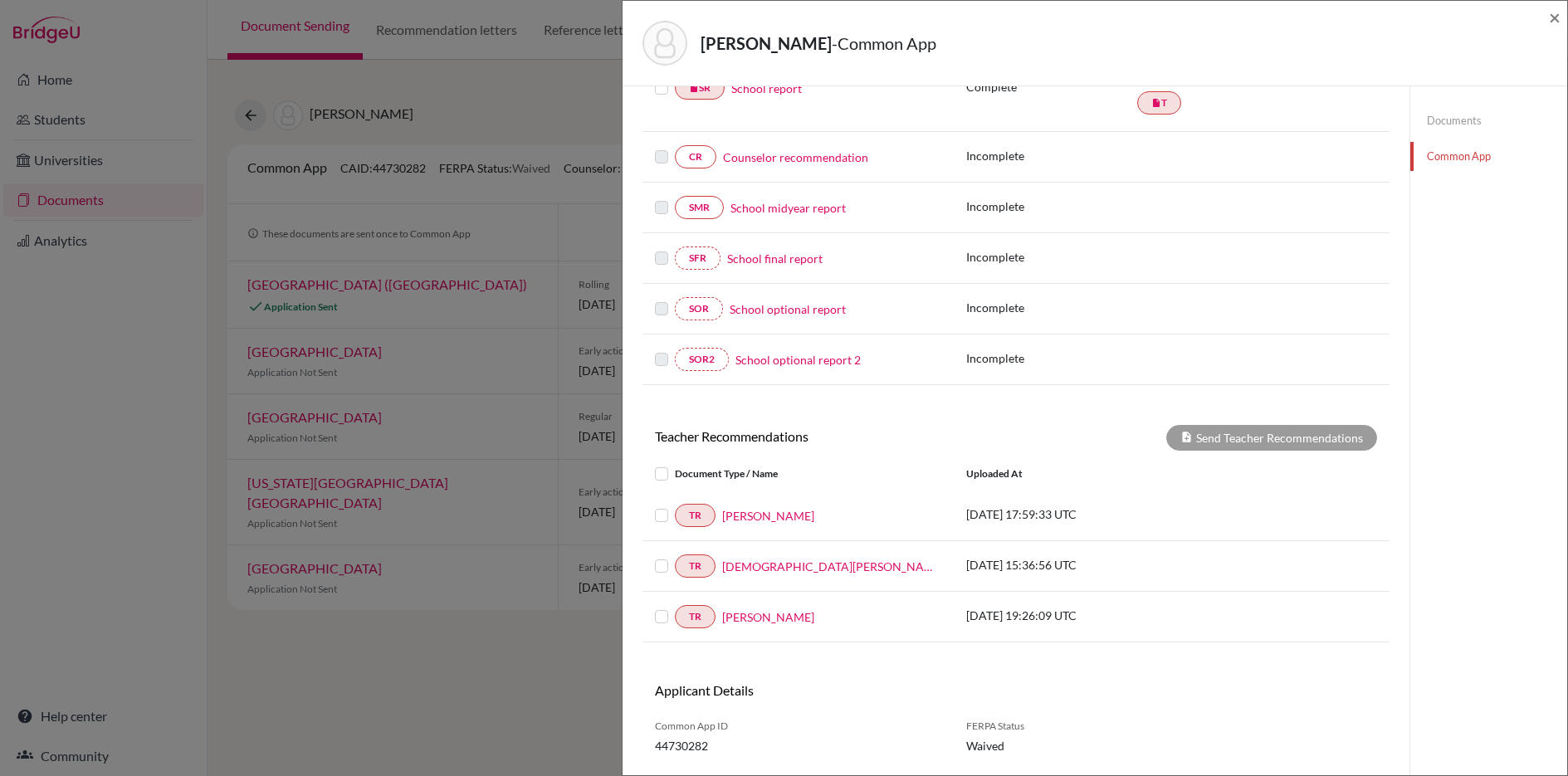
scroll to position [291, 0]
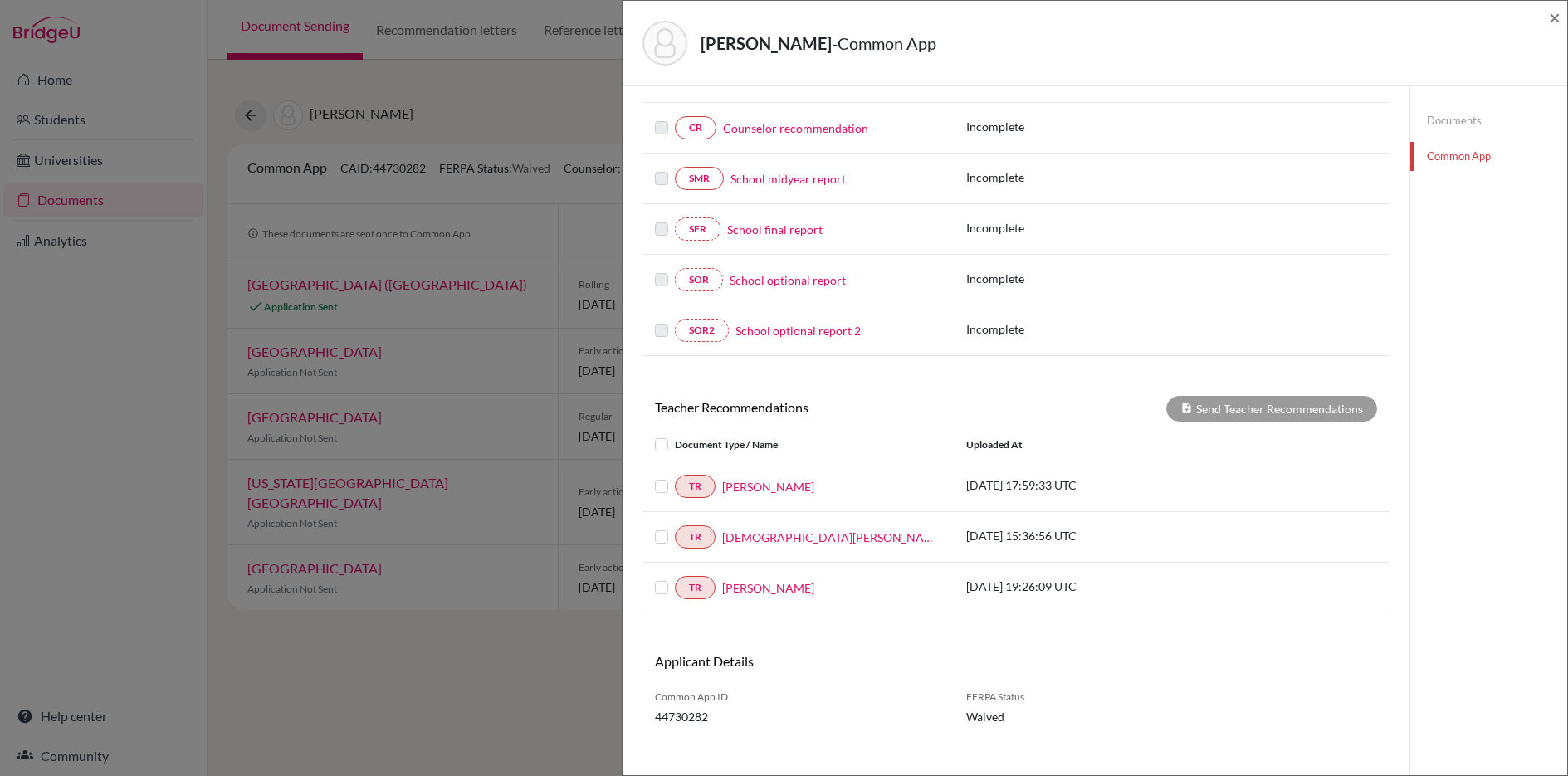
click at [675, 435] on label at bounding box center [675, 435] width 0 height 0
click at [0, 0] on input "checkbox" at bounding box center [0, 0] width 0 height 0
click at [1205, 402] on button "Send Teacher Recommendations" at bounding box center [1272, 408] width 211 height 26
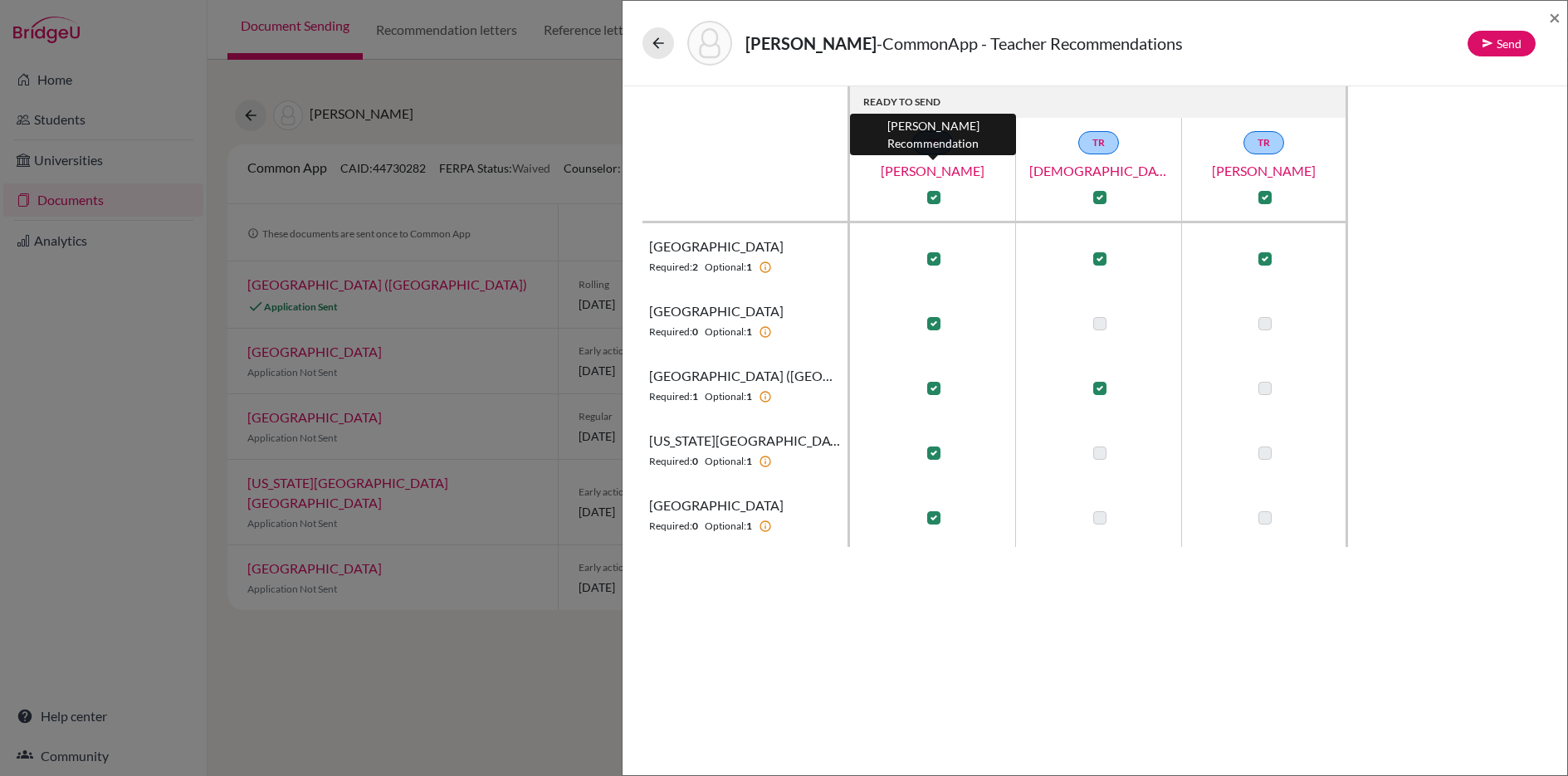
click at [937, 175] on link "Karen Chang" at bounding box center [933, 171] width 166 height 20
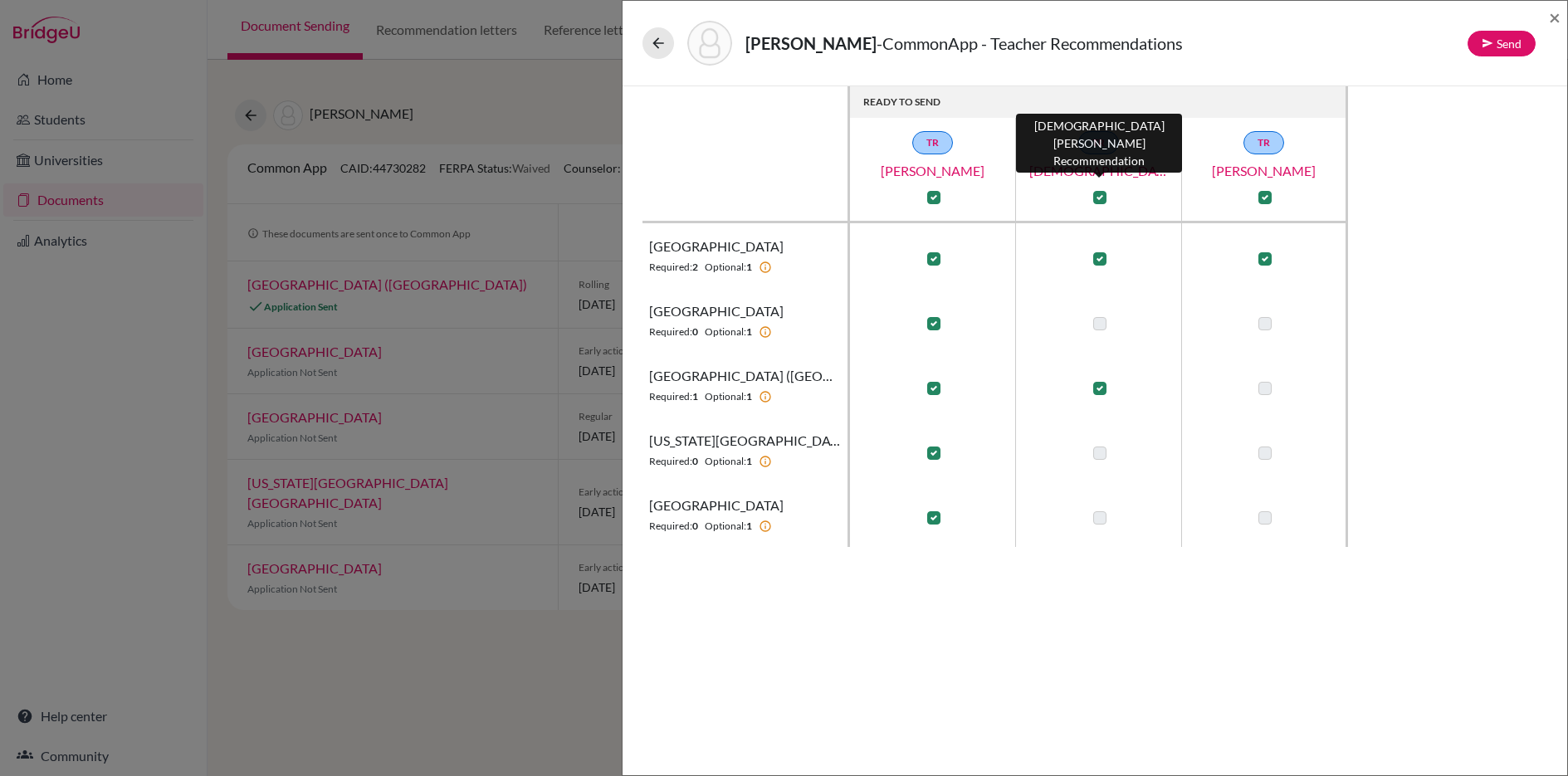
click at [1096, 174] on link "Christian Zamora" at bounding box center [1098, 171] width 166 height 20
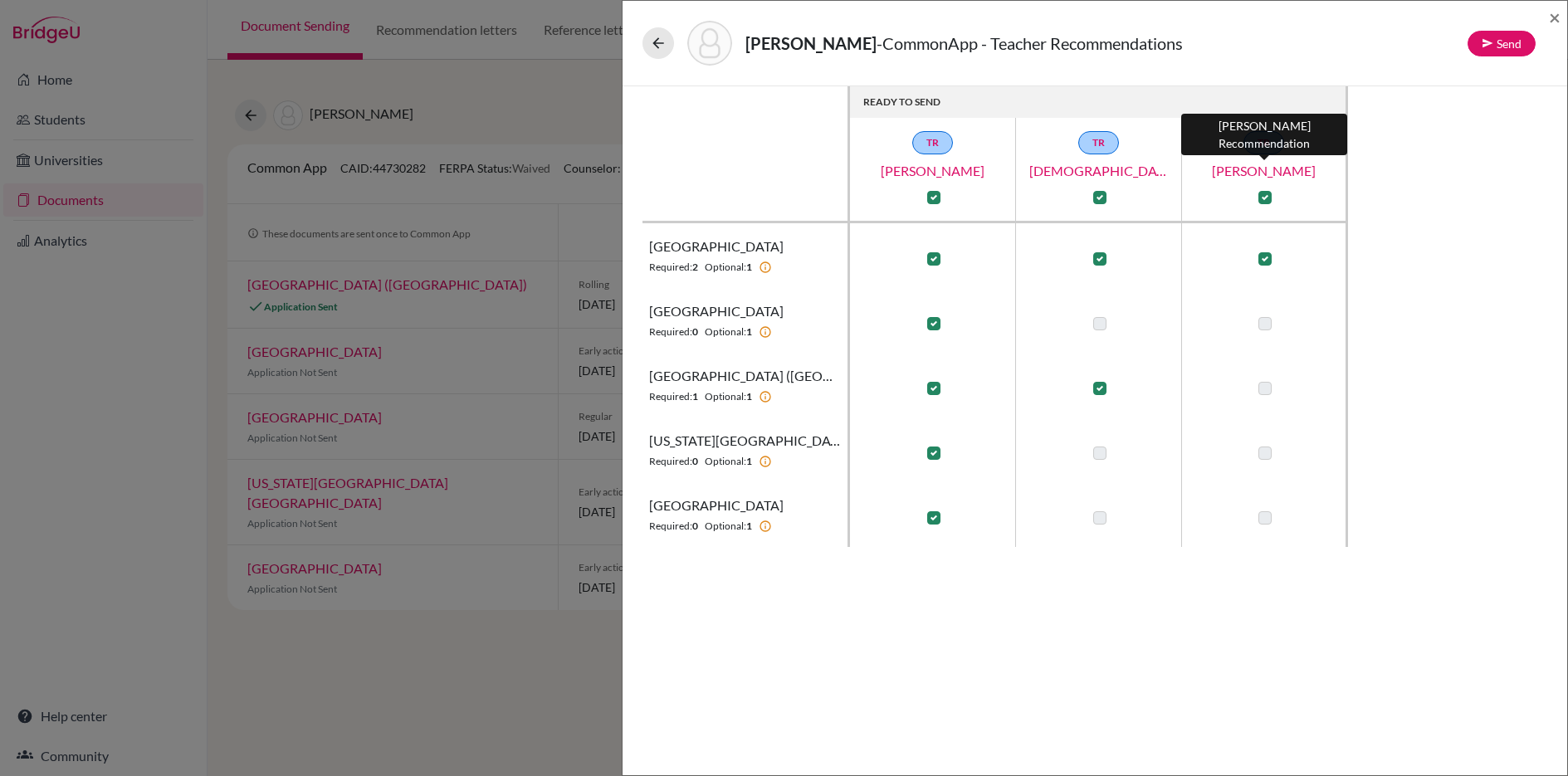
click at [1262, 169] on link "Sandra Ortega-Lydic" at bounding box center [1264, 171] width 166 height 20
click at [1512, 44] on button "Send" at bounding box center [1501, 43] width 68 height 26
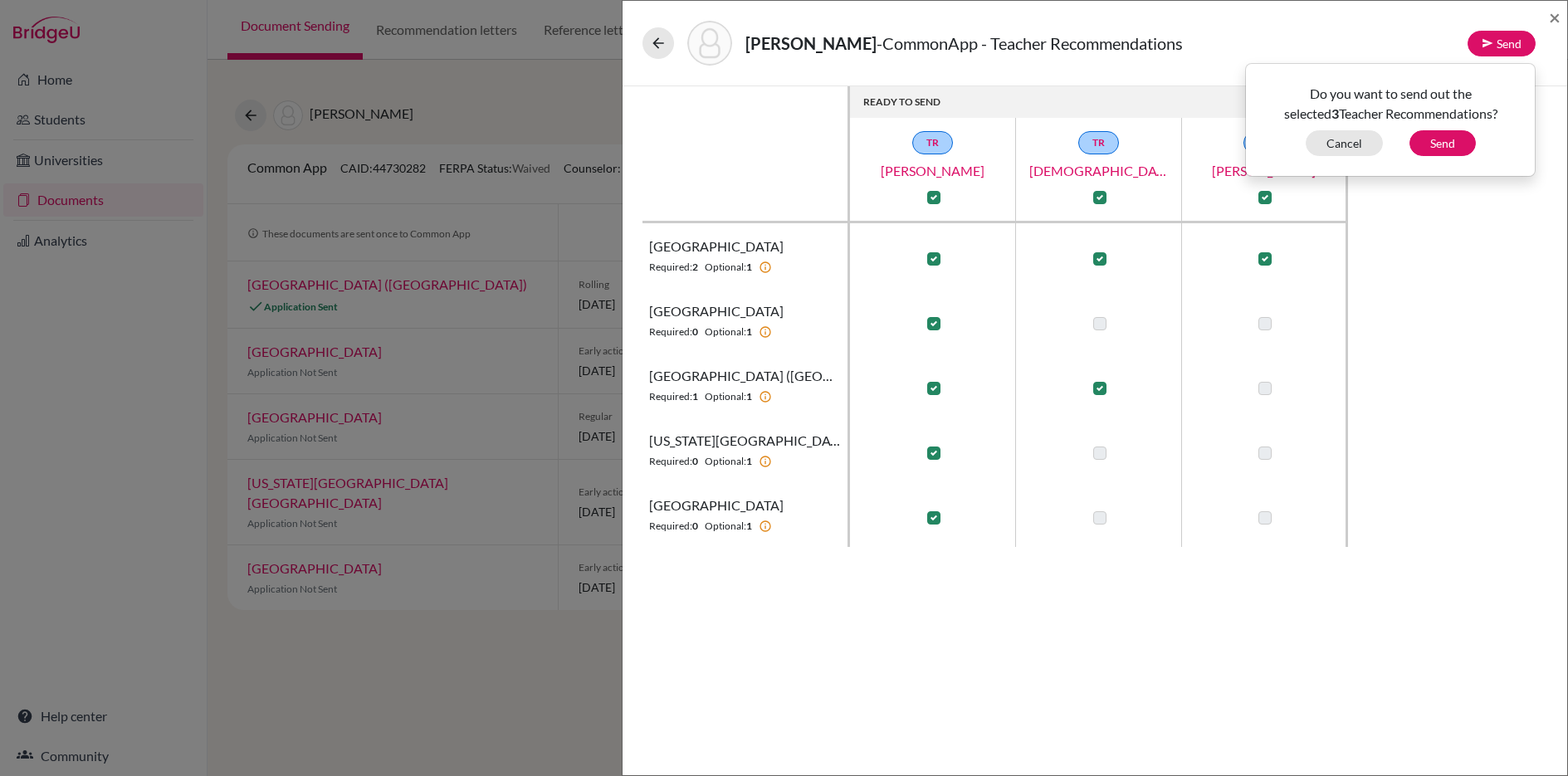
click at [1100, 389] on label at bounding box center [1099, 388] width 13 height 13
click at [1100, 389] on input "checkbox" at bounding box center [1095, 387] width 13 height 17
checkbox input "false"
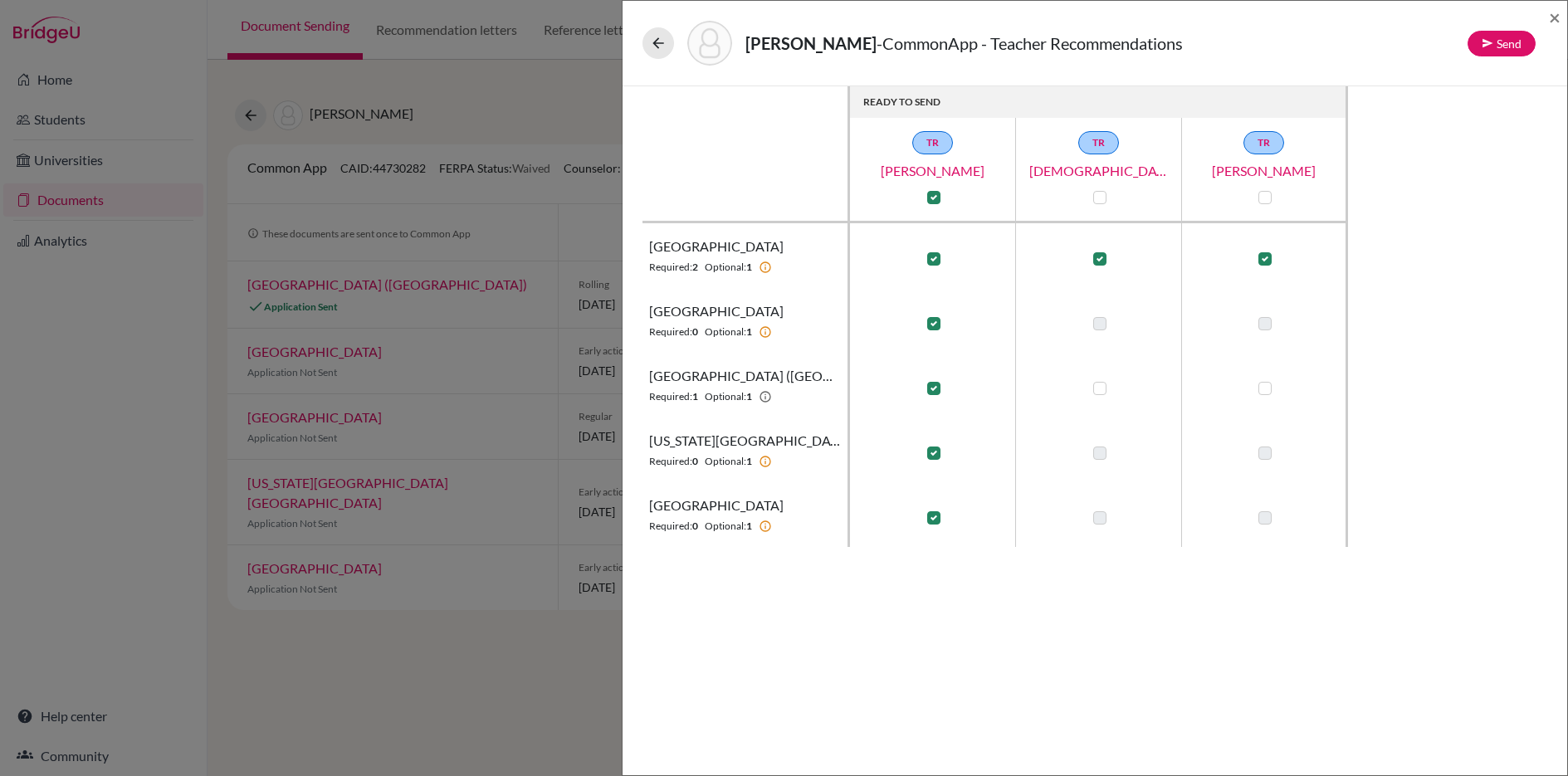
click at [1274, 390] on td at bounding box center [1264, 385] width 166 height 64
click at [1270, 389] on label at bounding box center [1265, 388] width 13 height 13
click at [1267, 389] on input "checkbox" at bounding box center [1260, 387] width 13 height 17
checkbox input "true"
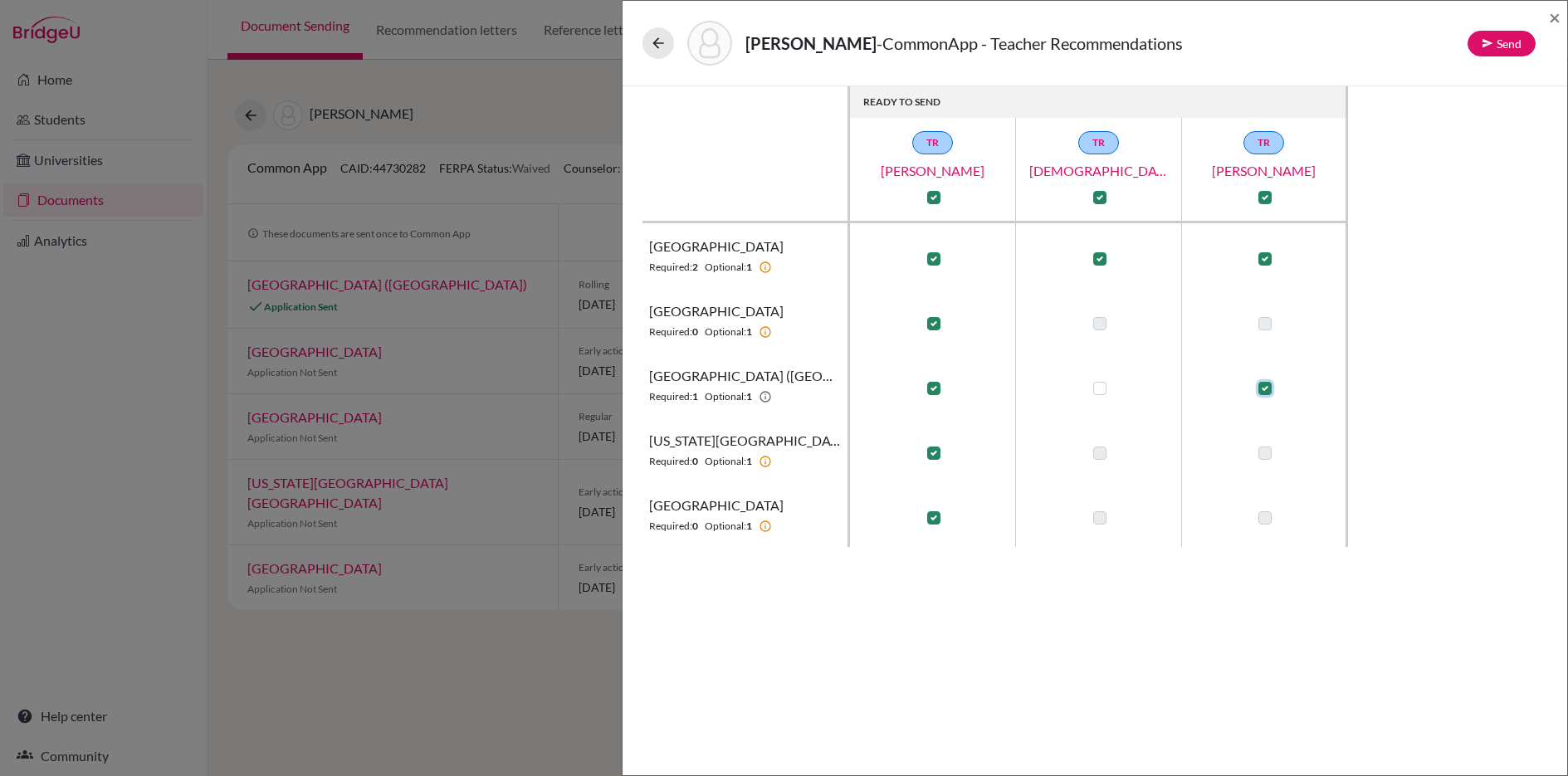
checkbox input "true"
click at [932, 325] on label at bounding box center [933, 323] width 13 height 13
click at [932, 325] on input "checkbox" at bounding box center [929, 322] width 13 height 17
checkbox input "false"
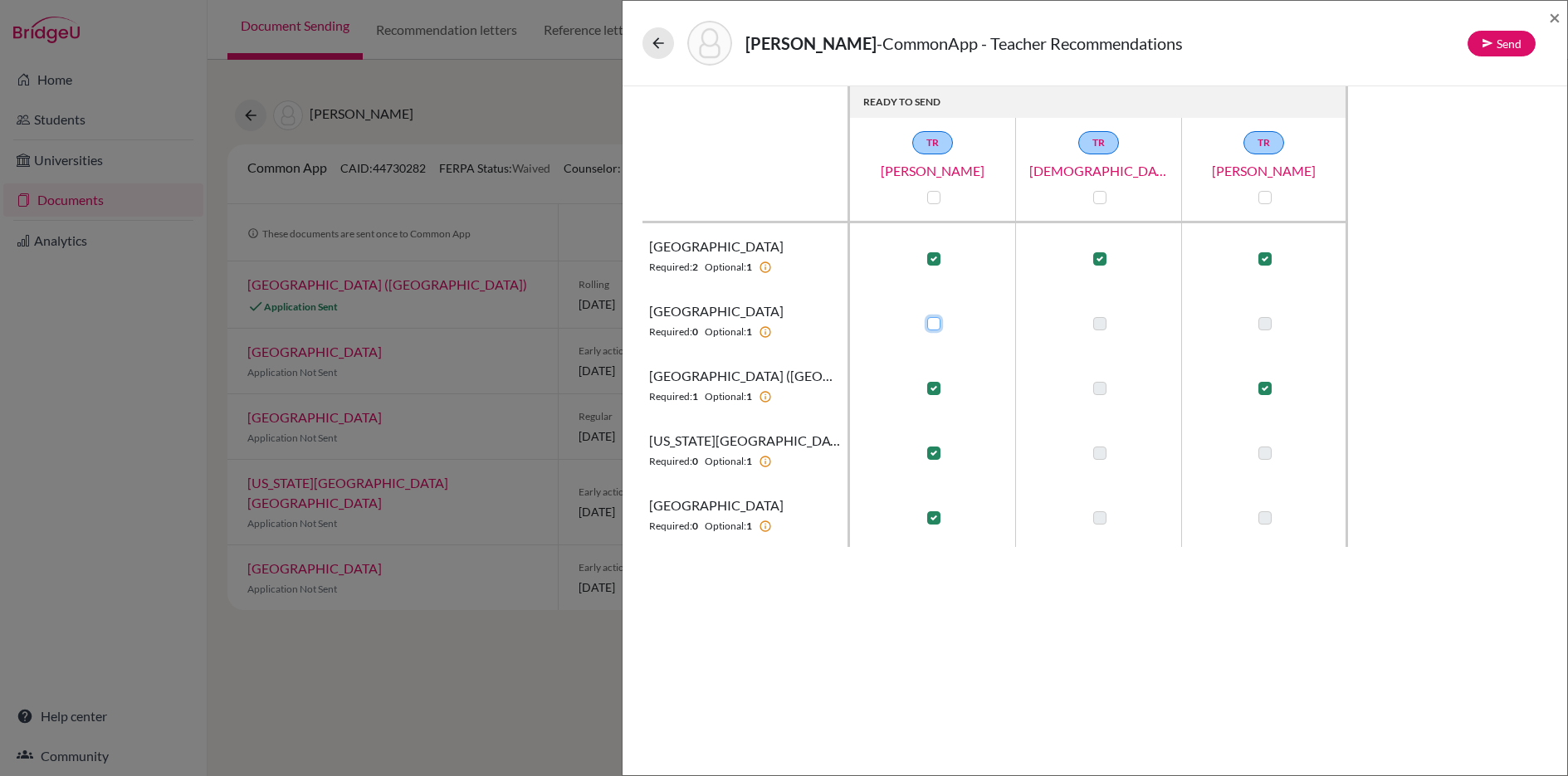
checkbox input "false"
click at [1265, 328] on label at bounding box center [1265, 323] width 13 height 13
click at [1265, 328] on input "checkbox" at bounding box center [1260, 322] width 13 height 17
checkbox input "true"
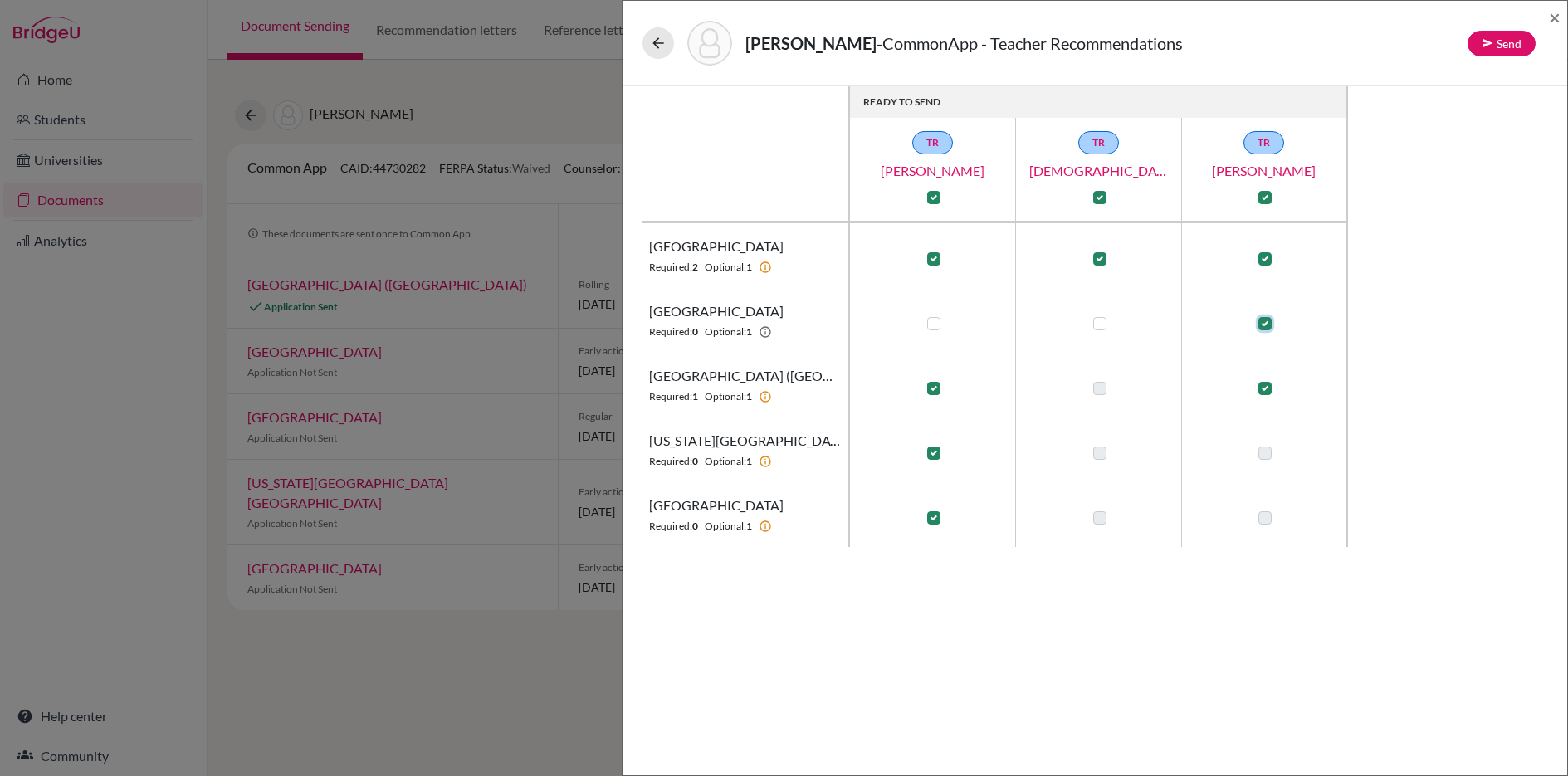
checkbox input "true"
click at [937, 456] on label at bounding box center [933, 453] width 13 height 13
click at [936, 456] on input "checkbox" at bounding box center [929, 451] width 13 height 17
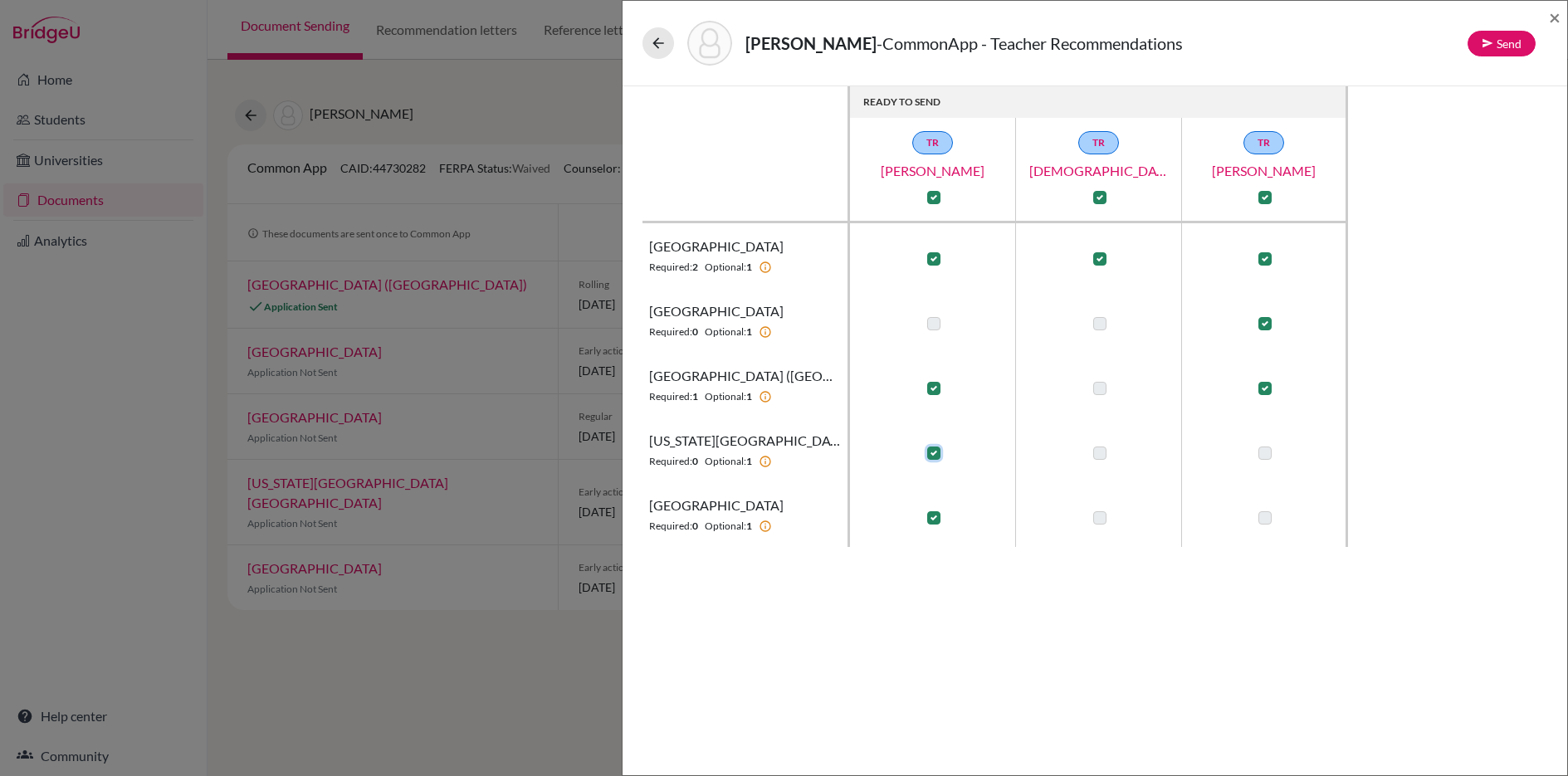
checkbox input "false"
click at [1265, 454] on label at bounding box center [1265, 453] width 13 height 13
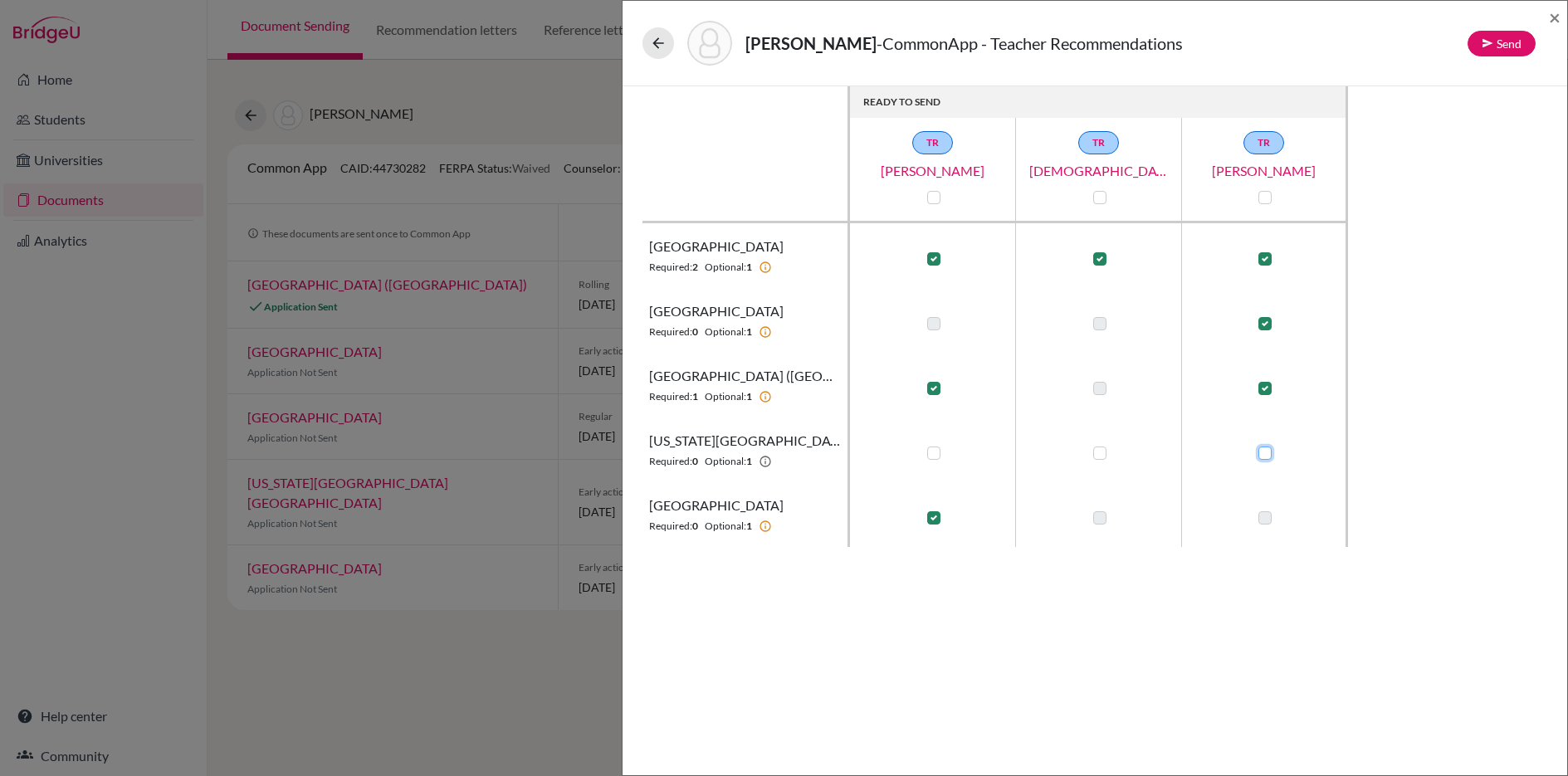
click at [1265, 454] on input "checkbox" at bounding box center [1260, 451] width 13 height 17
checkbox input "true"
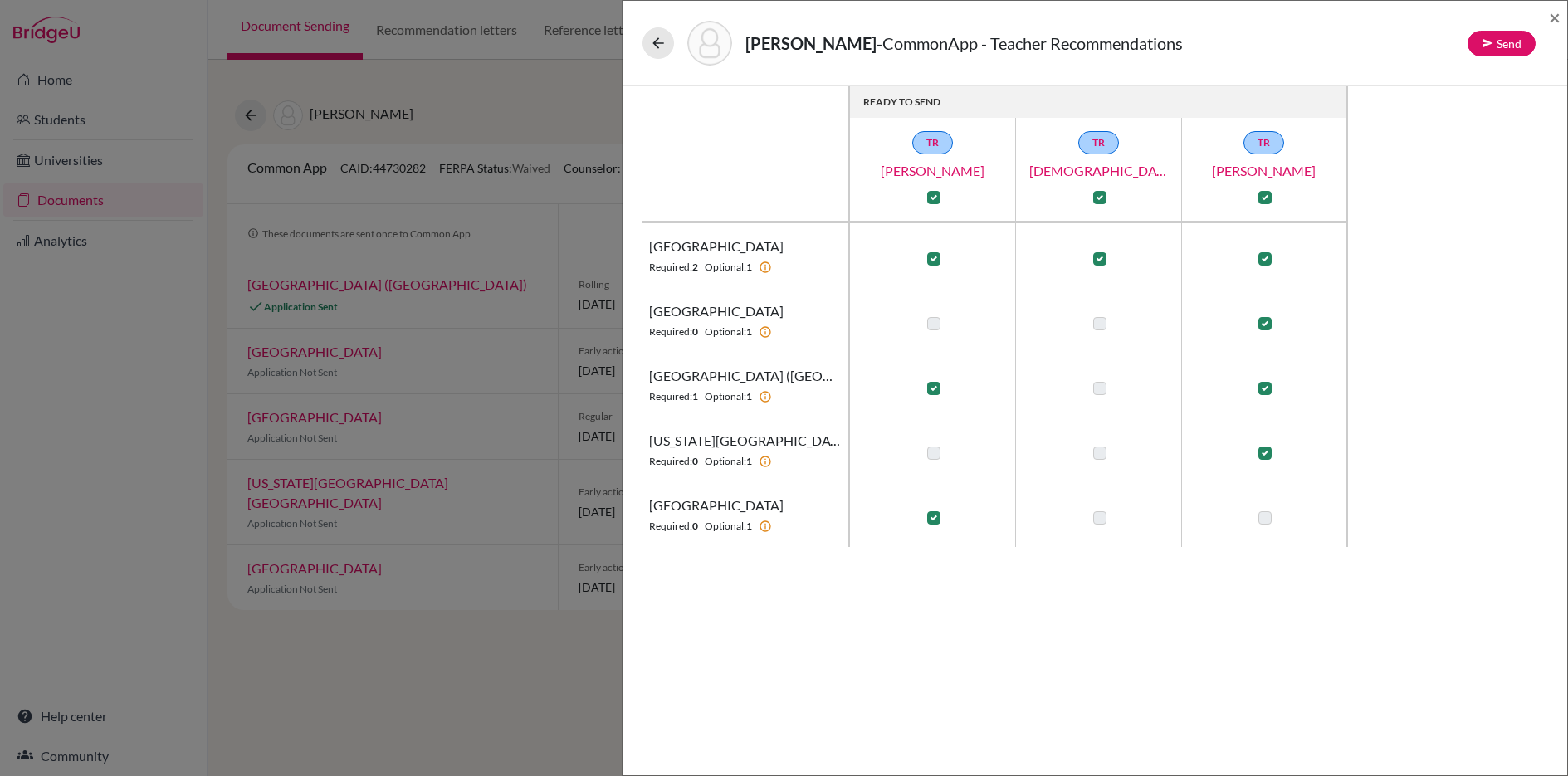
click at [941, 520] on div at bounding box center [933, 518] width 20 height 20
click at [934, 519] on label at bounding box center [933, 517] width 13 height 13
click at [934, 519] on input "checkbox" at bounding box center [929, 516] width 13 height 17
checkbox input "false"
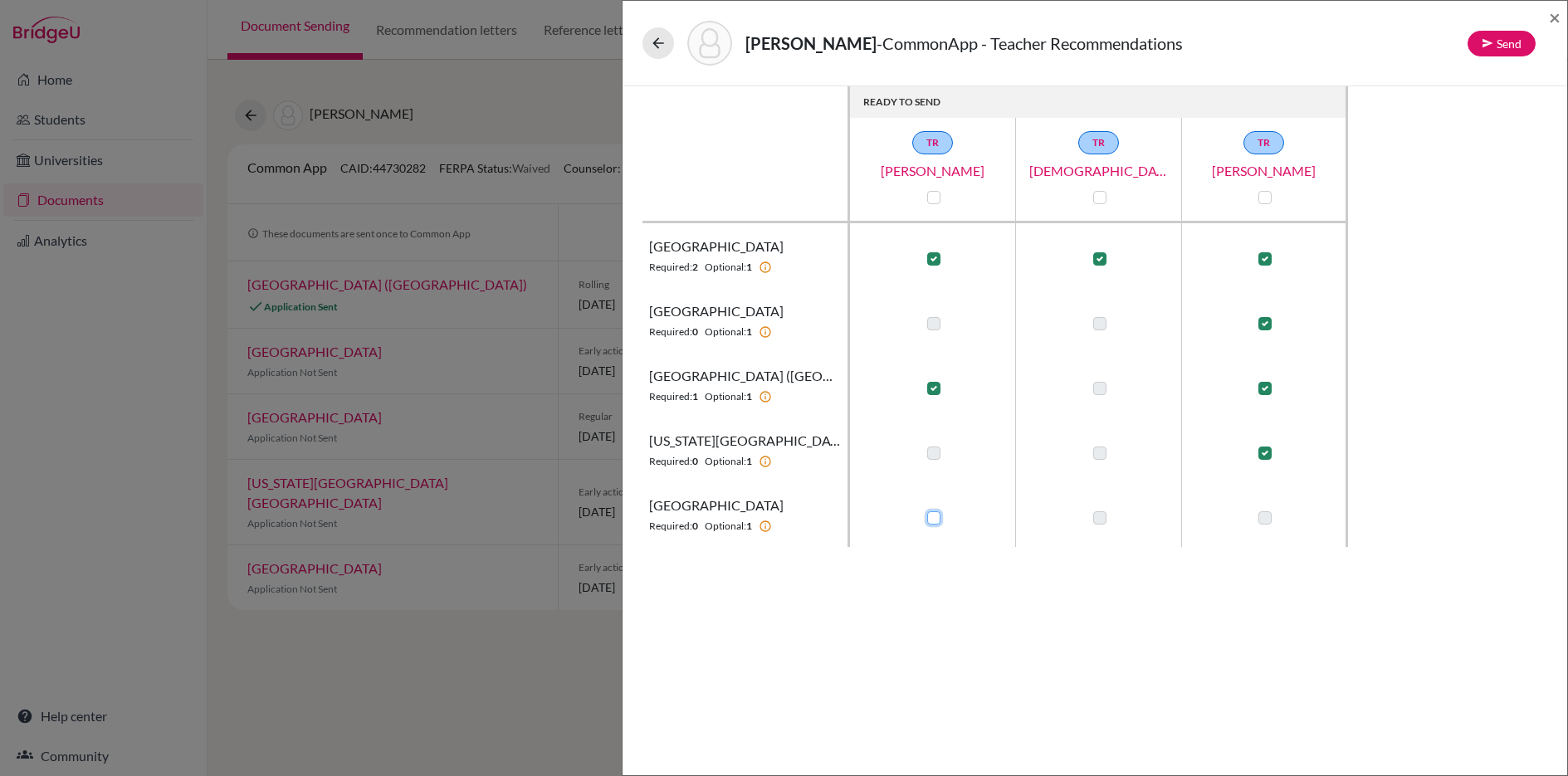
checkbox input "false"
click at [1261, 517] on label at bounding box center [1265, 517] width 13 height 13
click at [1261, 517] on input "checkbox" at bounding box center [1260, 516] width 13 height 17
checkbox input "true"
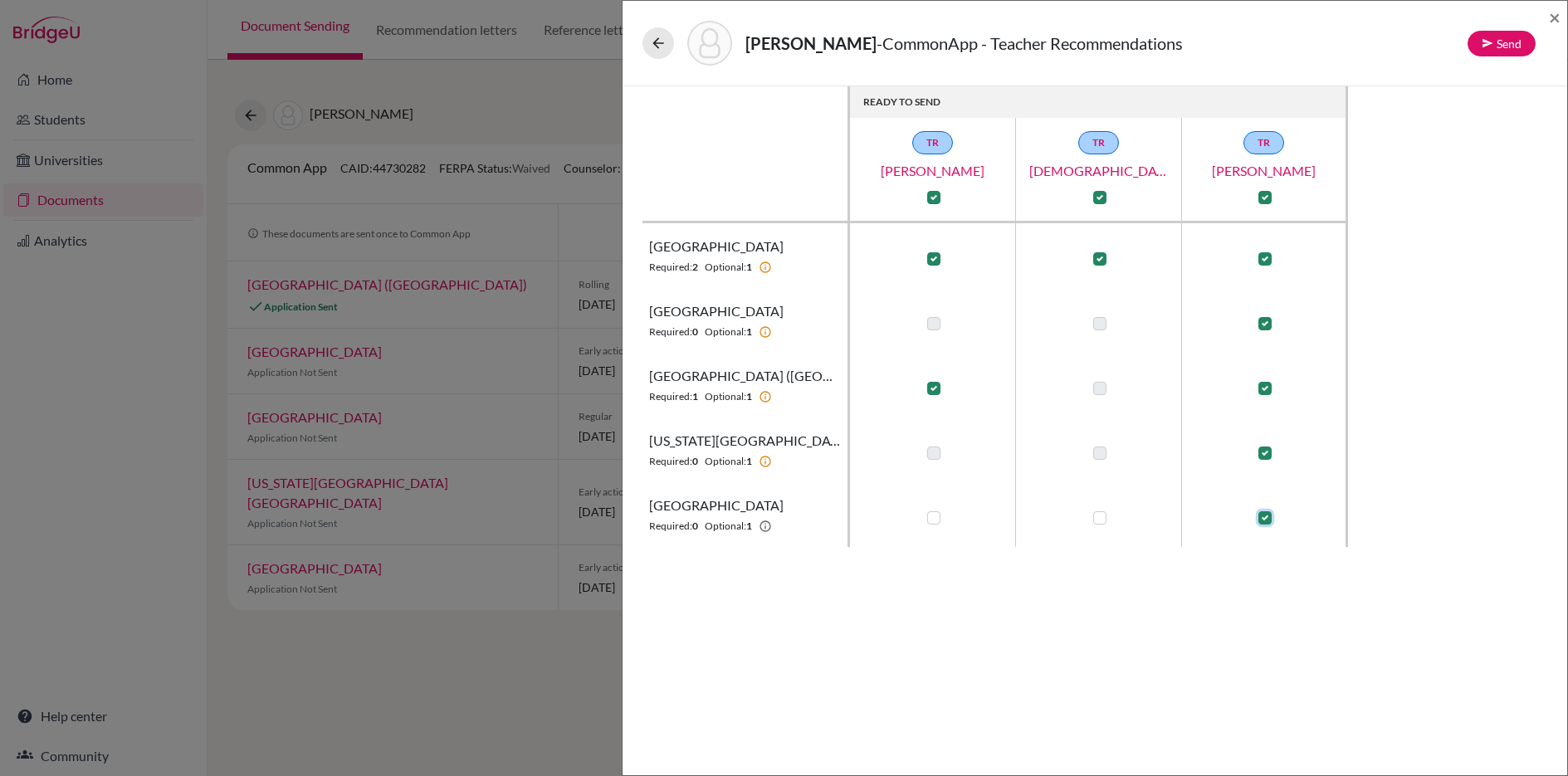
checkbox input "true"
click at [1263, 323] on label at bounding box center [1265, 323] width 13 height 13
click at [1263, 323] on input "checkbox" at bounding box center [1260, 322] width 13 height 17
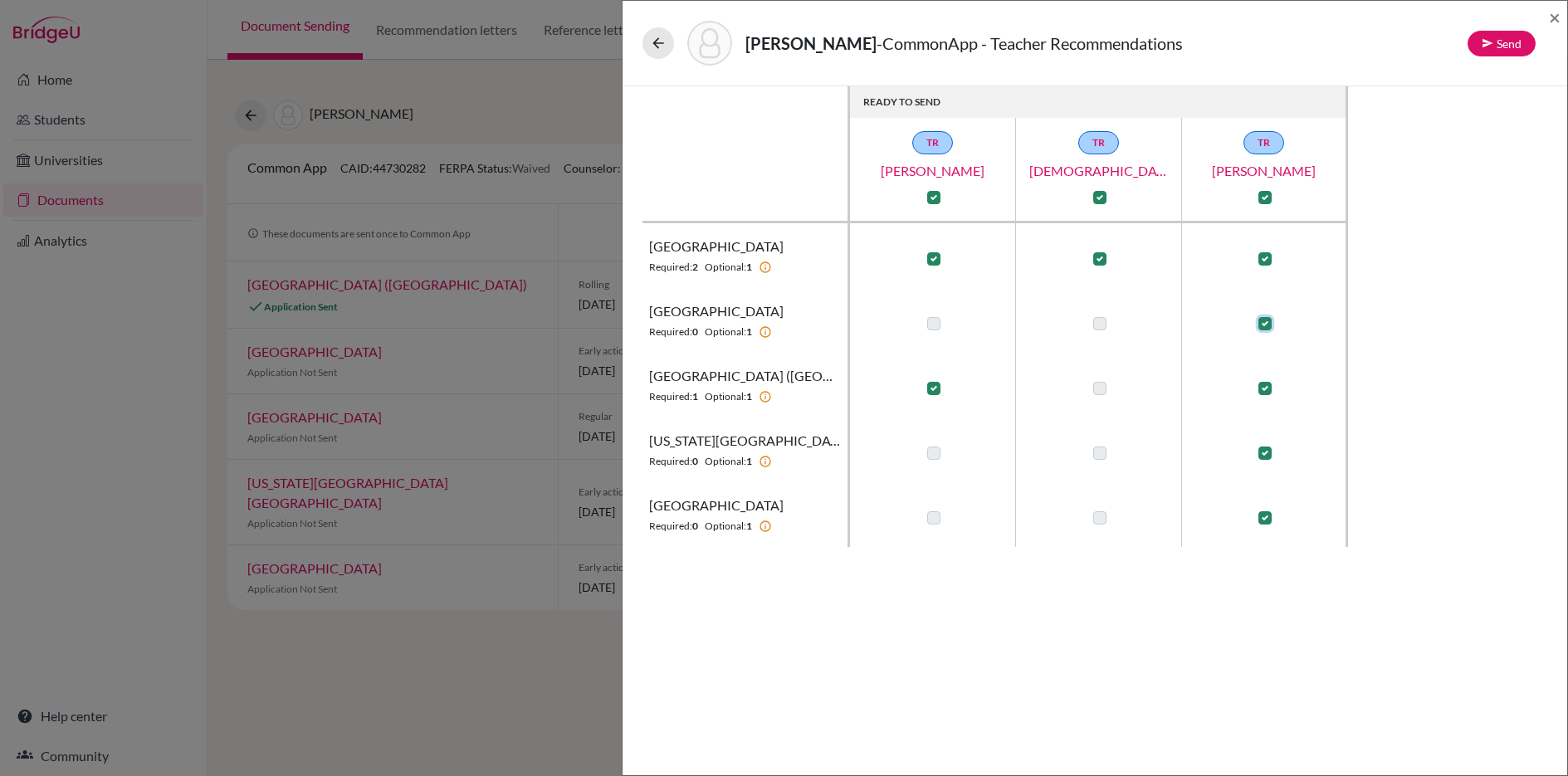
checkbox input "false"
click at [929, 326] on label at bounding box center [933, 323] width 13 height 13
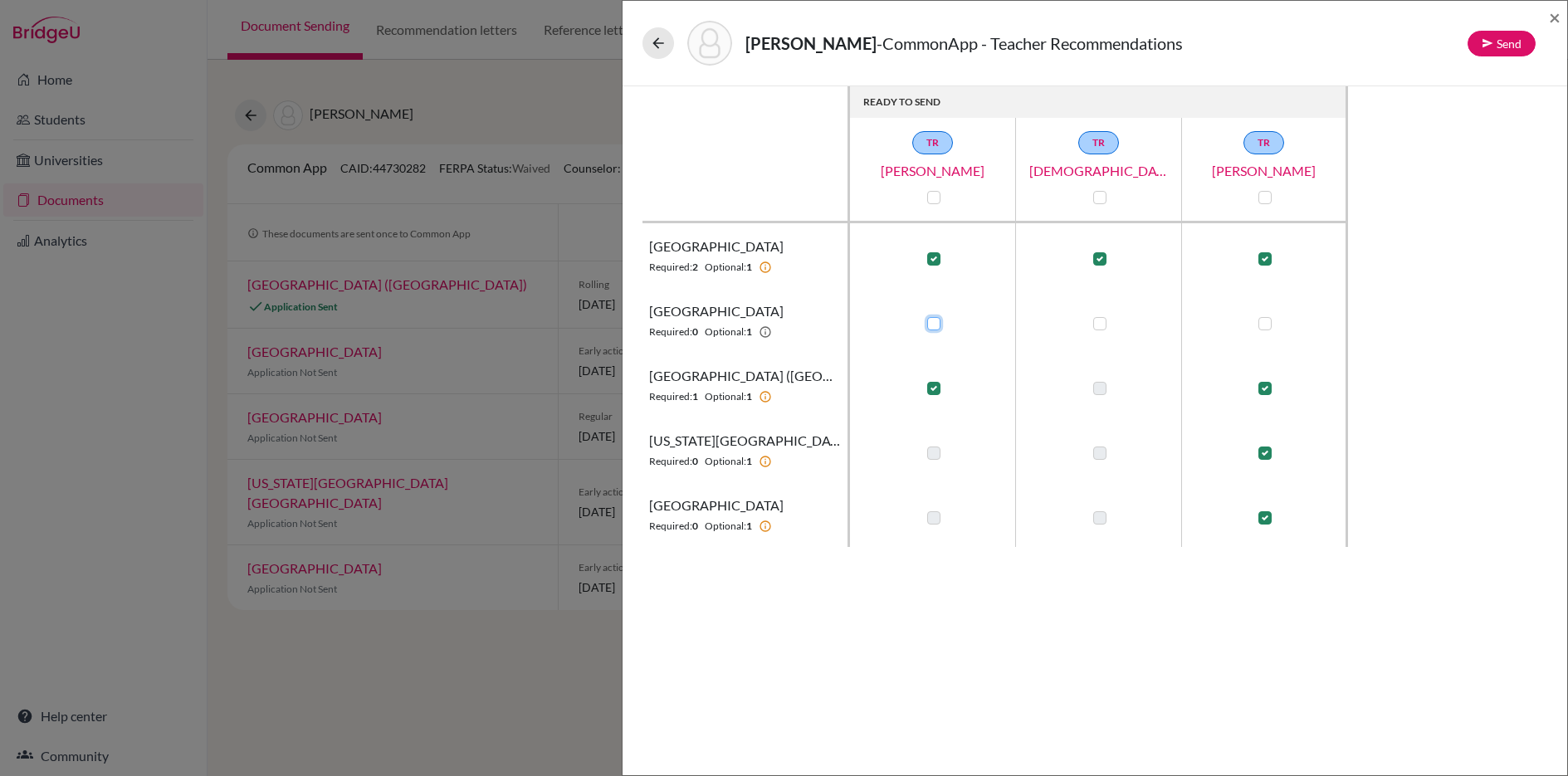
click at [929, 326] on input "checkbox" at bounding box center [929, 322] width 13 height 17
checkbox input "true"
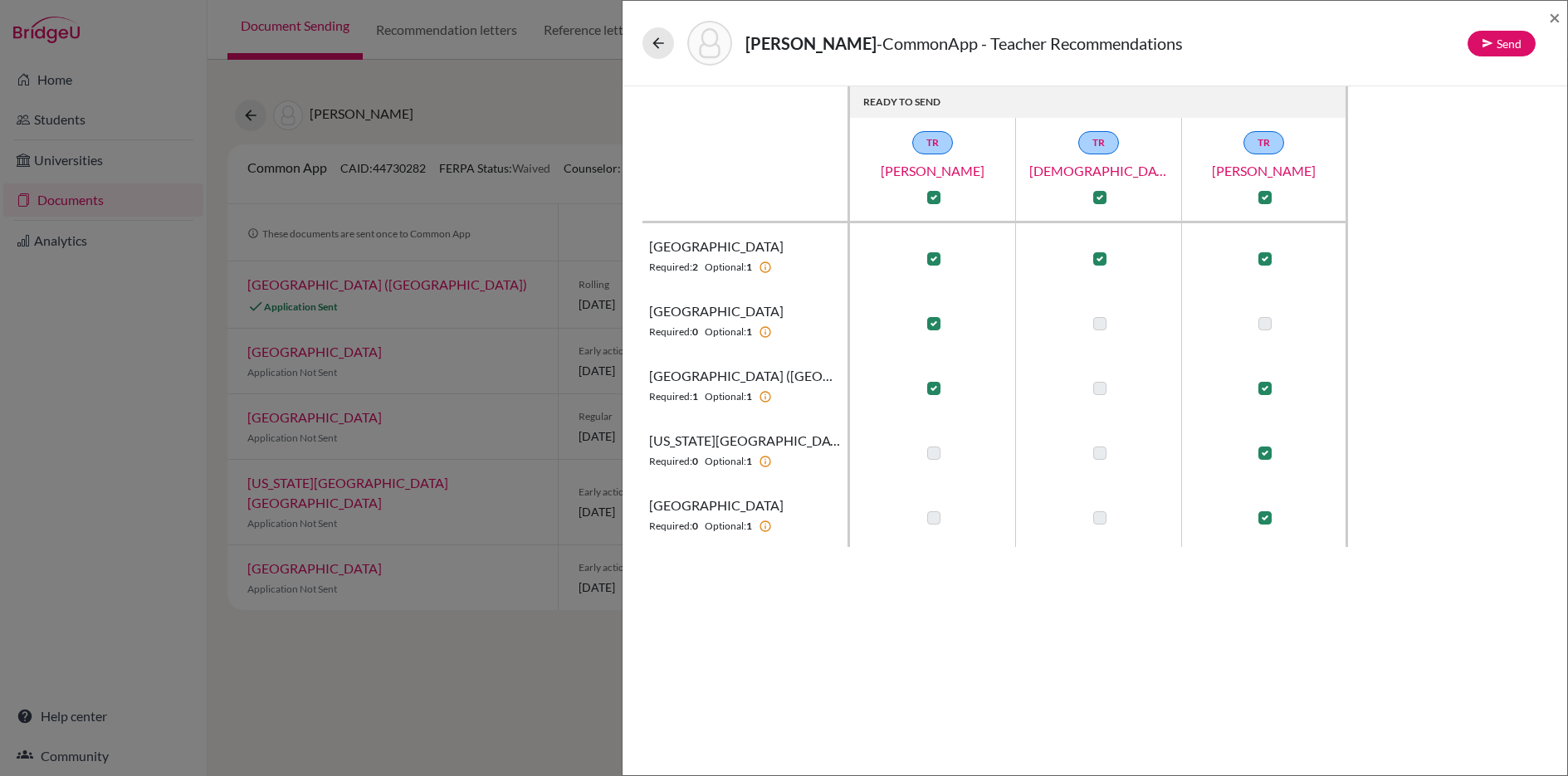
click at [1263, 451] on label at bounding box center [1265, 453] width 13 height 13
click at [1263, 451] on input "checkbox" at bounding box center [1260, 451] width 13 height 17
checkbox input "false"
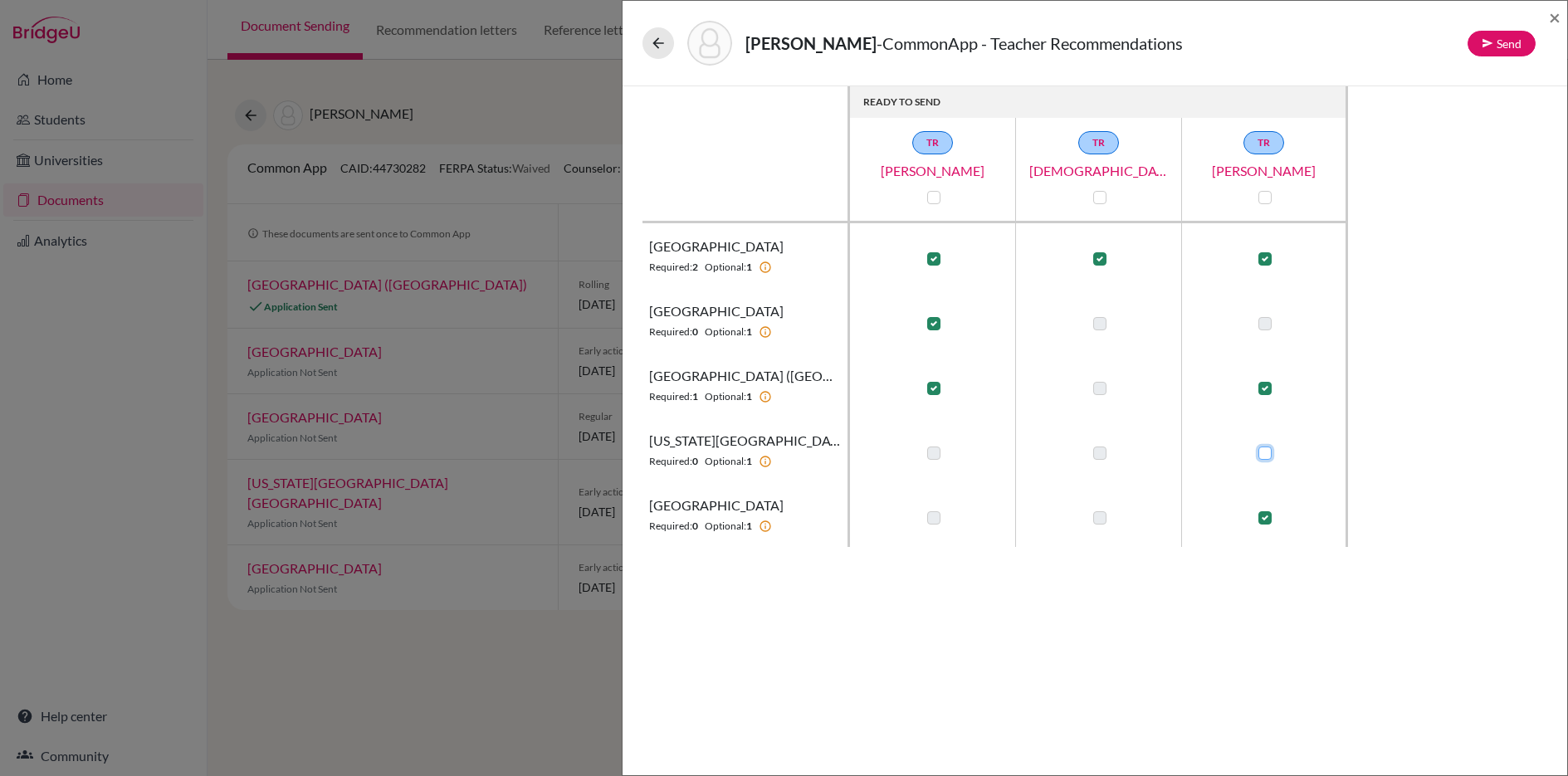
checkbox input "false"
click at [932, 453] on label at bounding box center [933, 453] width 13 height 13
click at [932, 453] on input "checkbox" at bounding box center [929, 451] width 13 height 17
checkbox input "true"
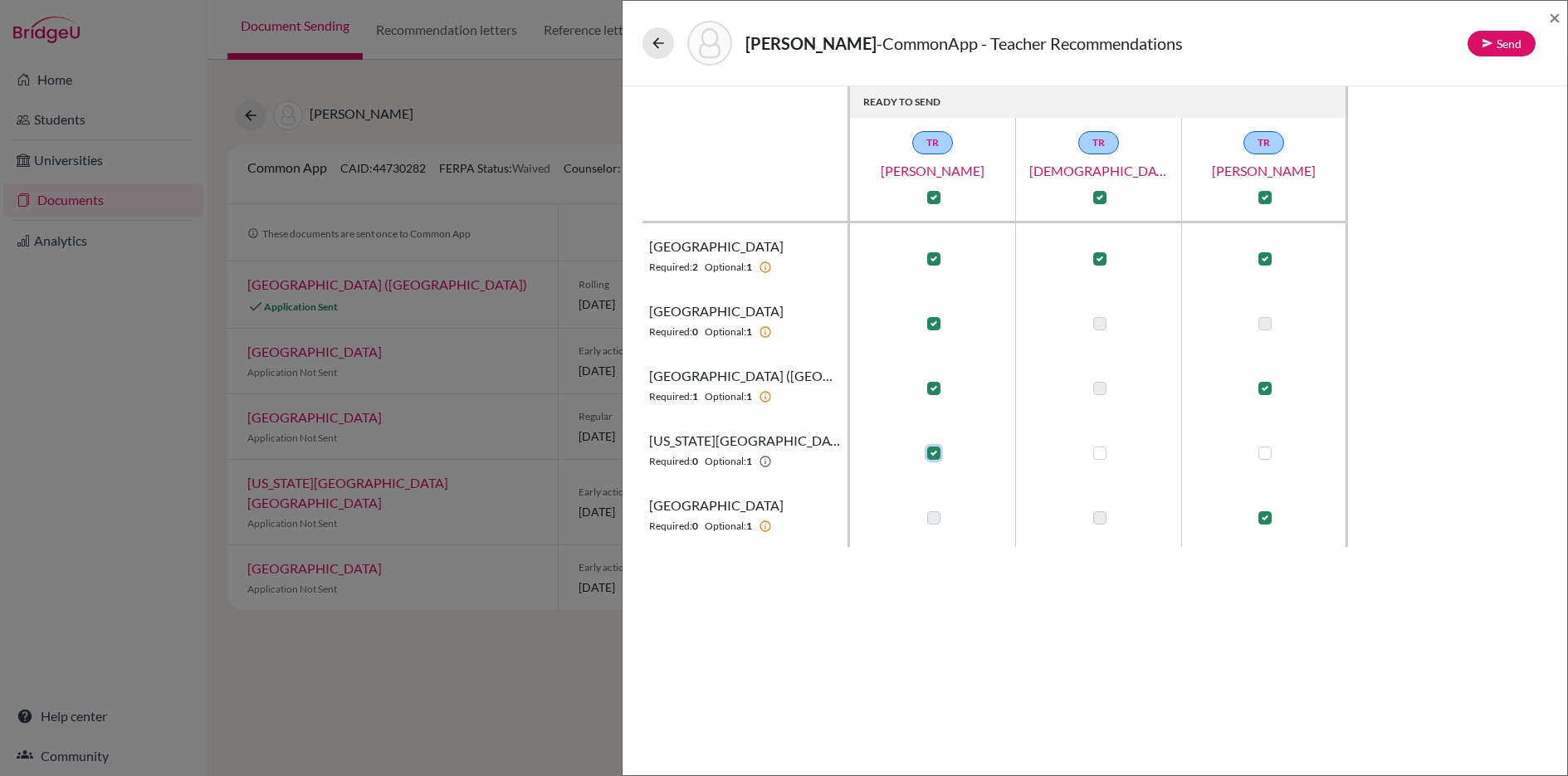
checkbox input "true"
click at [1262, 521] on label at bounding box center [1265, 517] width 13 height 13
click at [1262, 521] on input "checkbox" at bounding box center [1260, 516] width 13 height 17
checkbox input "false"
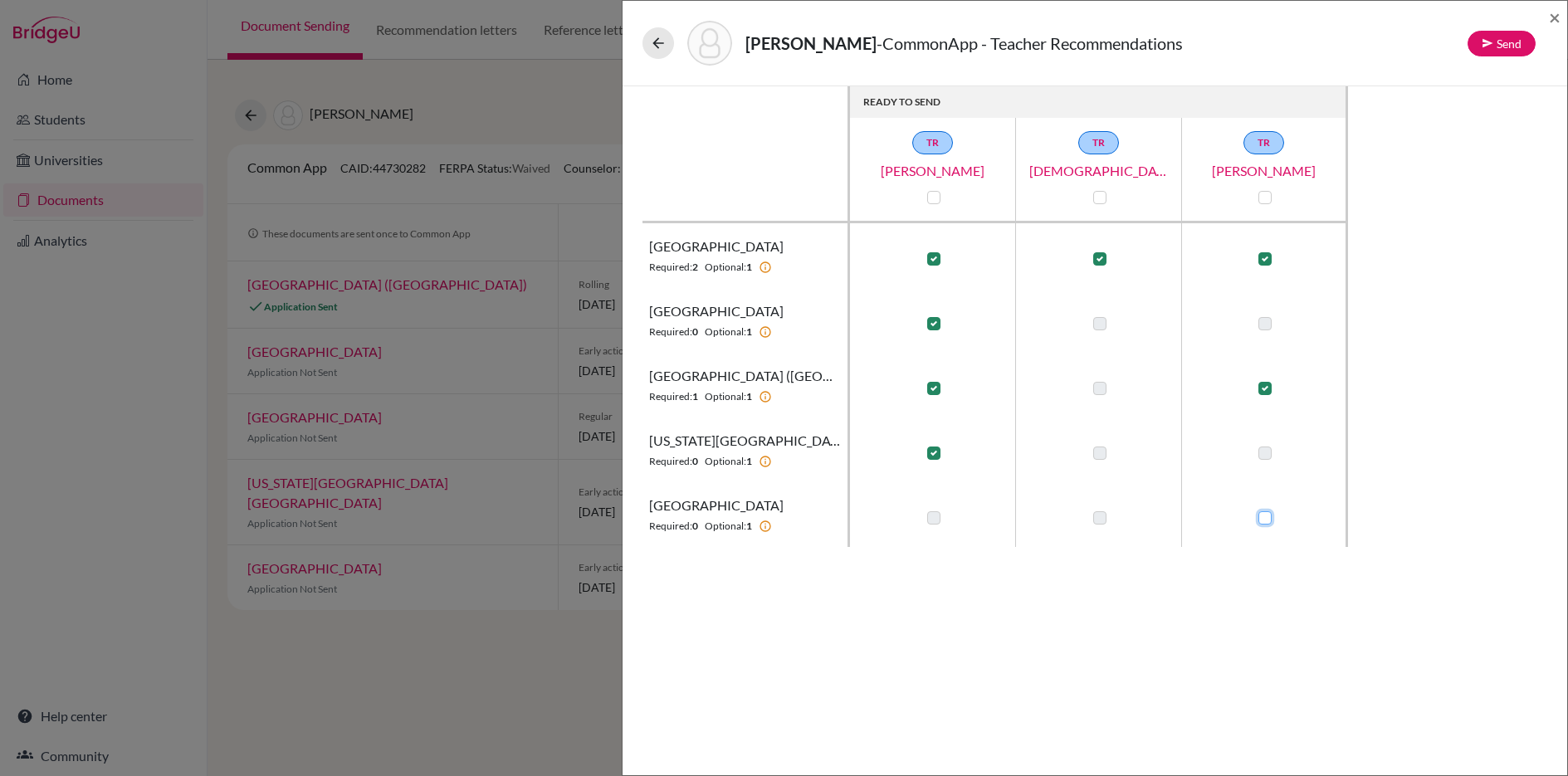
checkbox input "false"
click at [934, 521] on label at bounding box center [933, 517] width 13 height 13
click at [934, 521] on input "checkbox" at bounding box center [929, 516] width 13 height 17
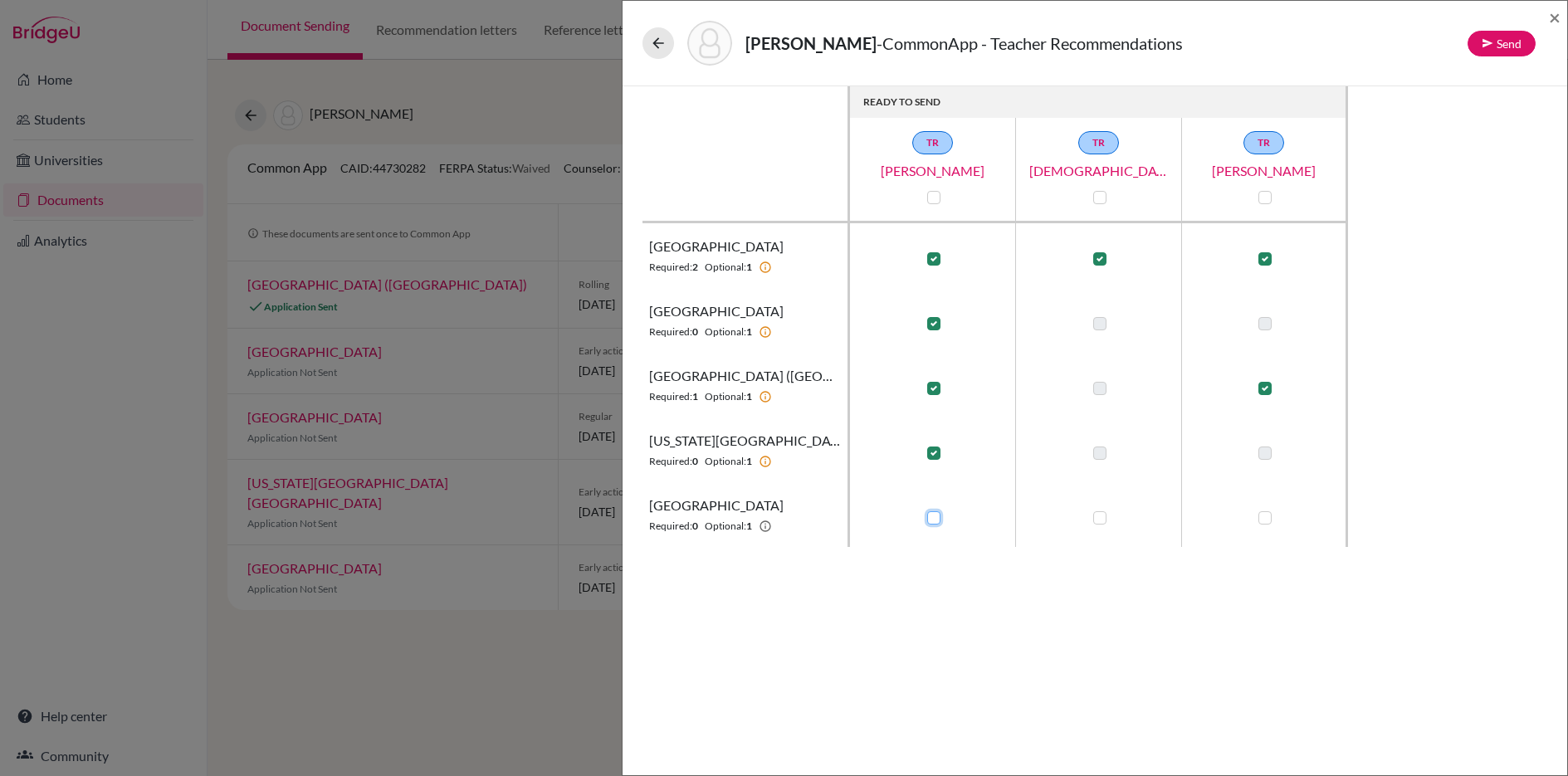
checkbox input "true"
click at [1269, 390] on label at bounding box center [1265, 388] width 13 height 13
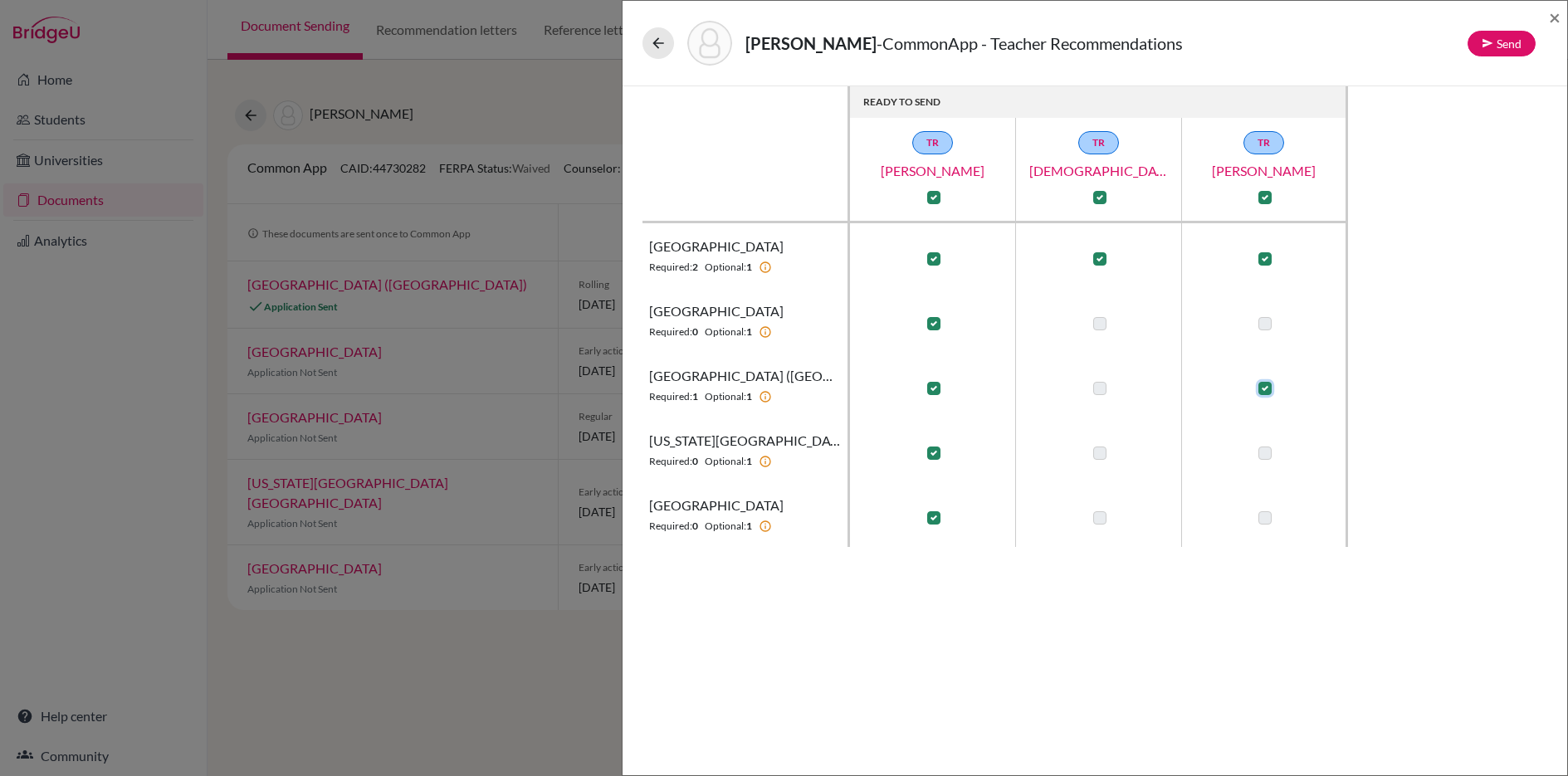
click at [1267, 390] on input "checkbox" at bounding box center [1260, 387] width 13 height 17
checkbox input "false"
click at [1096, 390] on label at bounding box center [1099, 388] width 13 height 13
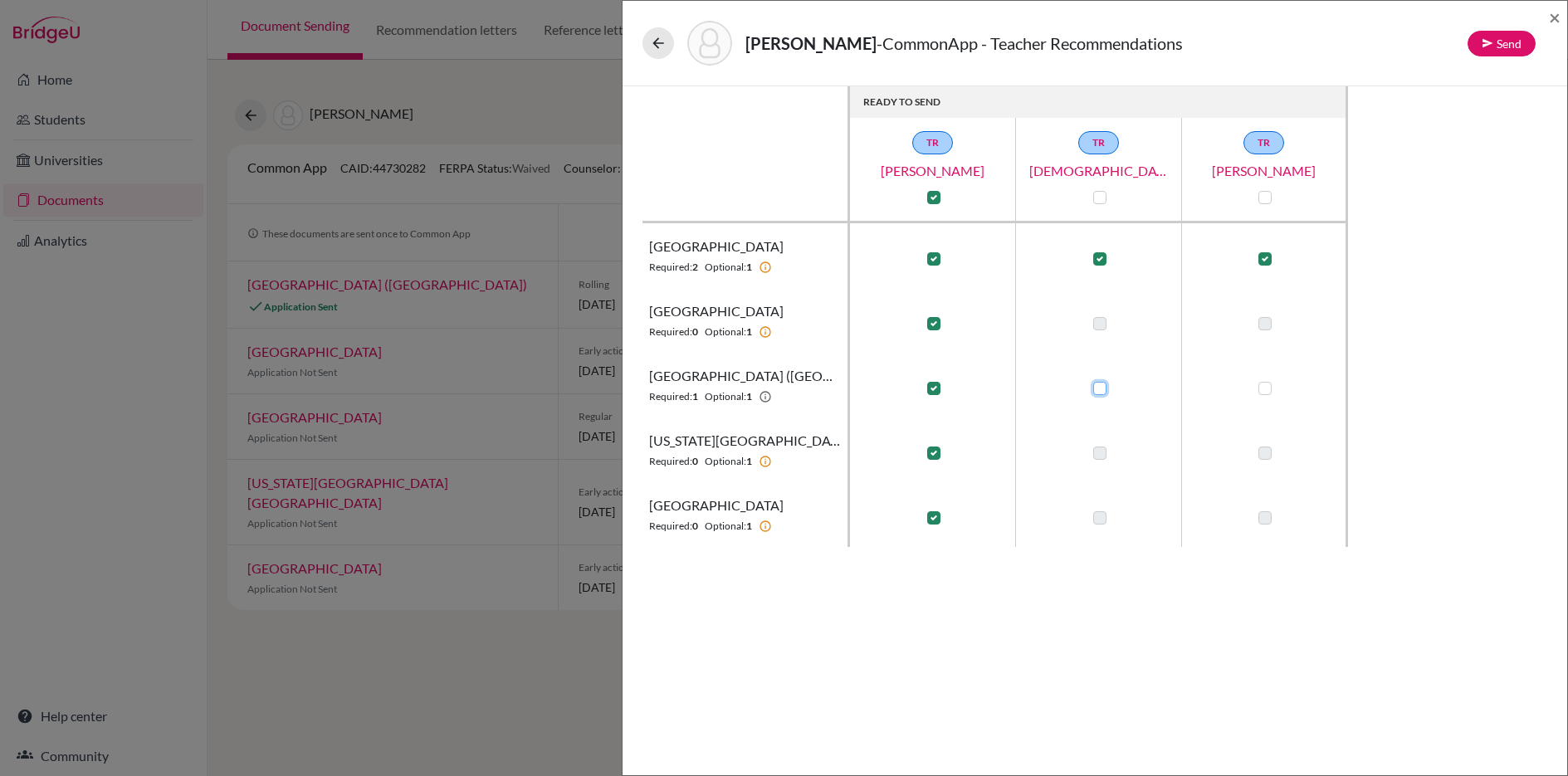
click at [1096, 390] on input "checkbox" at bounding box center [1095, 387] width 13 height 17
checkbox input "true"
click at [1102, 388] on label at bounding box center [1099, 388] width 13 height 13
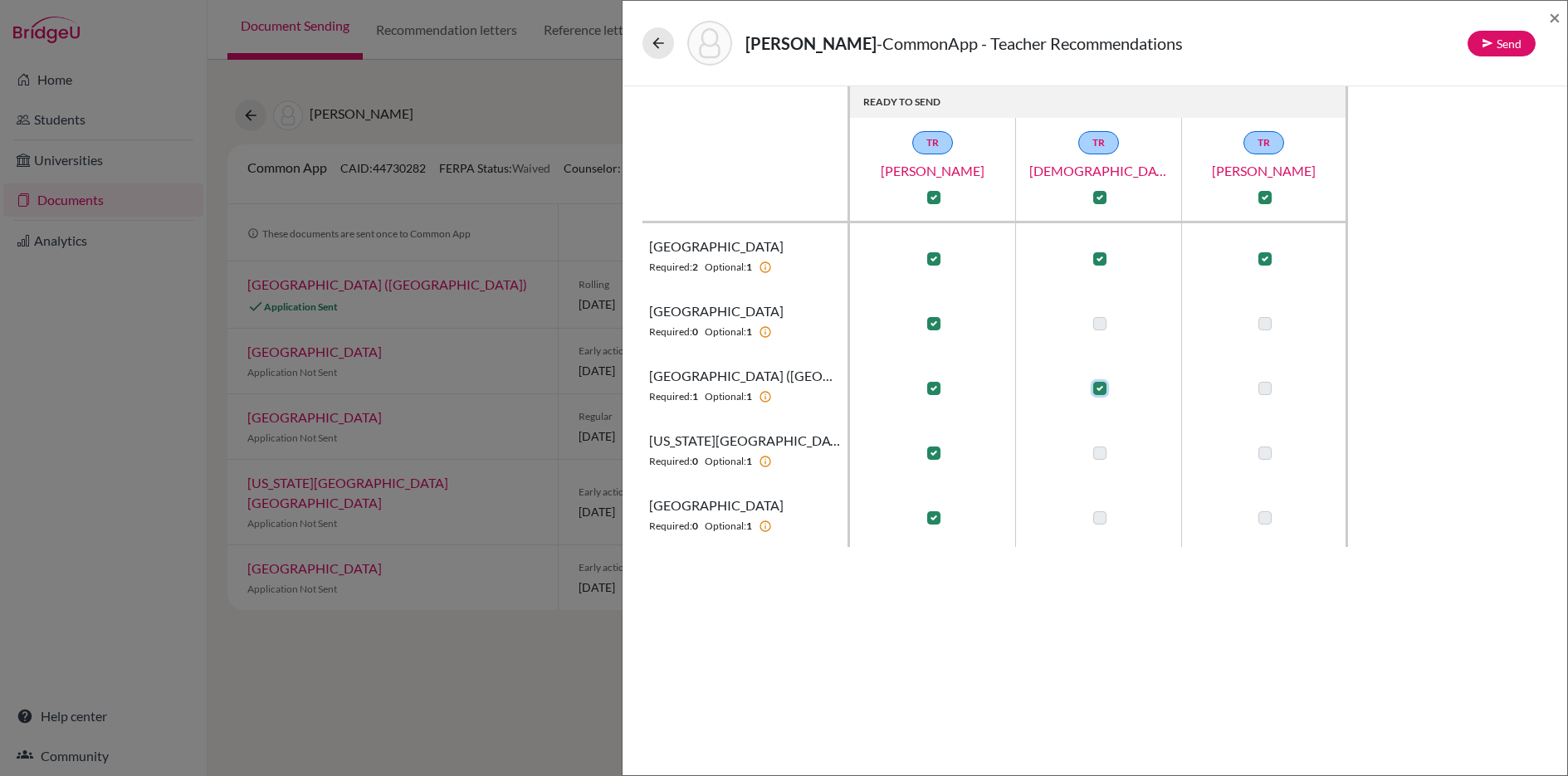
click at [1102, 388] on input "checkbox" at bounding box center [1095, 387] width 13 height 17
checkbox input "false"
click at [1266, 384] on label at bounding box center [1265, 388] width 13 height 13
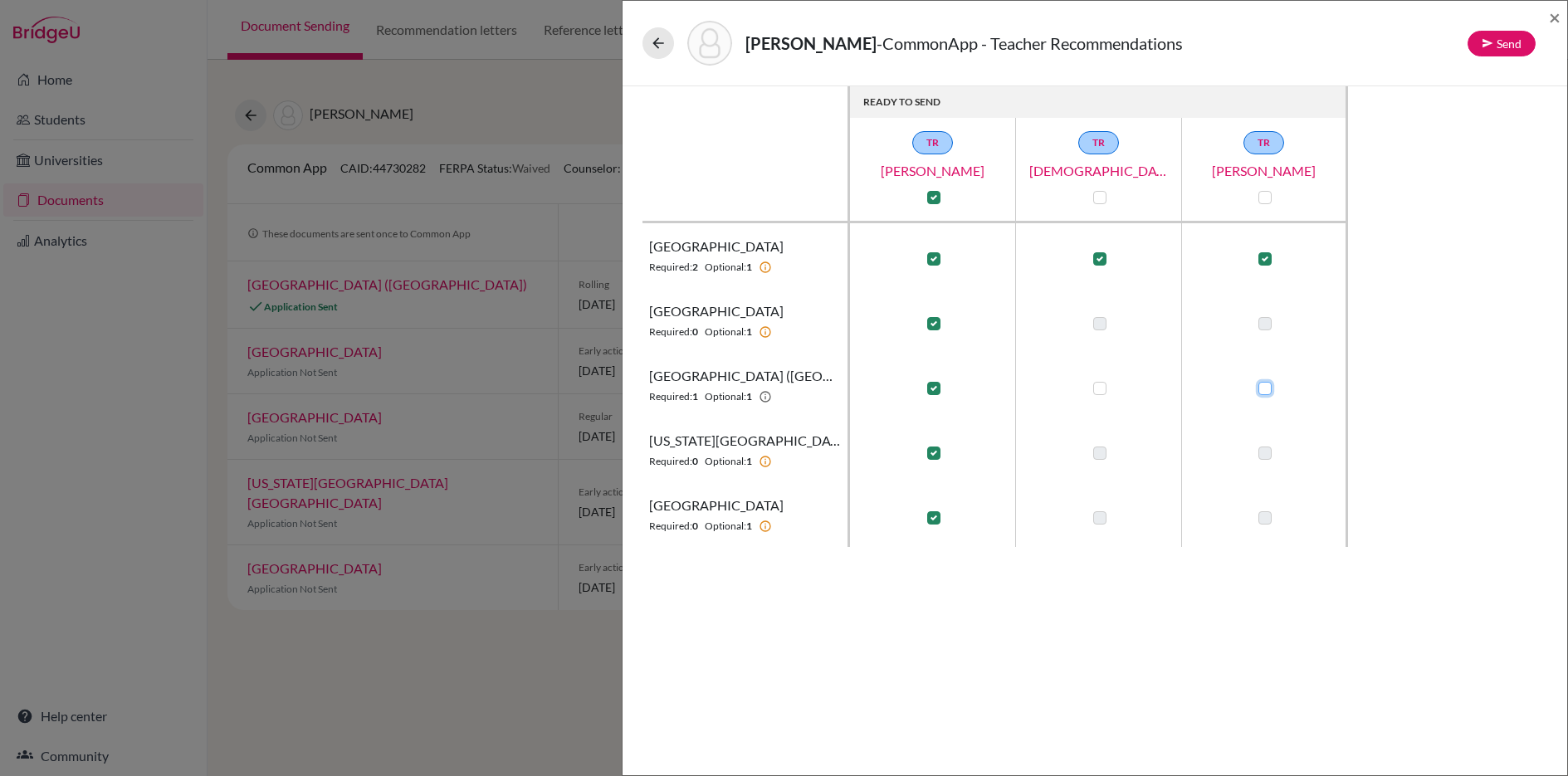
click at [1266, 384] on input "checkbox" at bounding box center [1260, 387] width 13 height 17
checkbox input "true"
click at [1491, 44] on icon at bounding box center [1487, 43] width 12 height 12
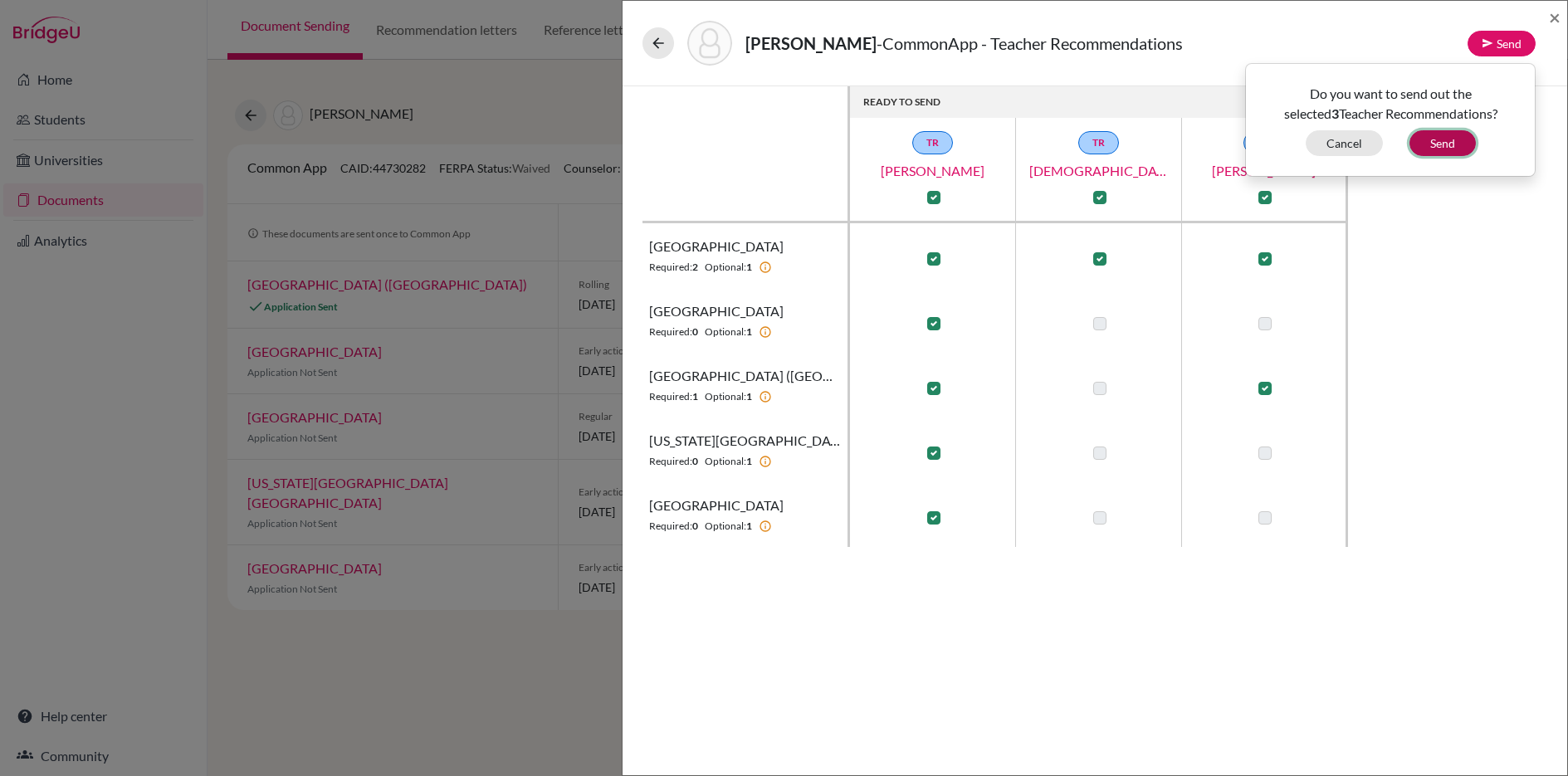
click at [1447, 141] on button "Send" at bounding box center [1443, 143] width 66 height 26
checkbox input "false"
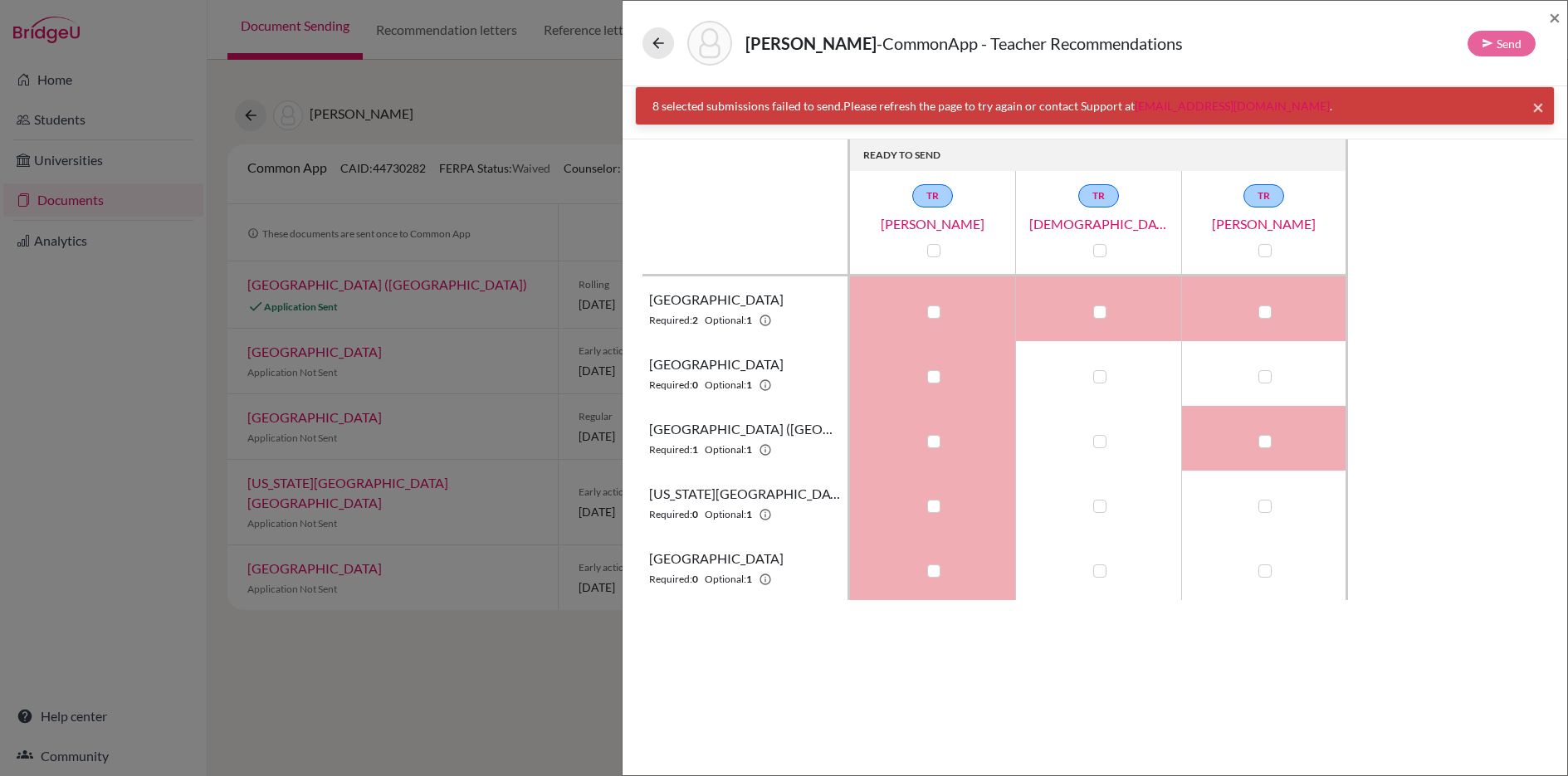
click at [1535, 109] on span "×" at bounding box center [1538, 107] width 12 height 24
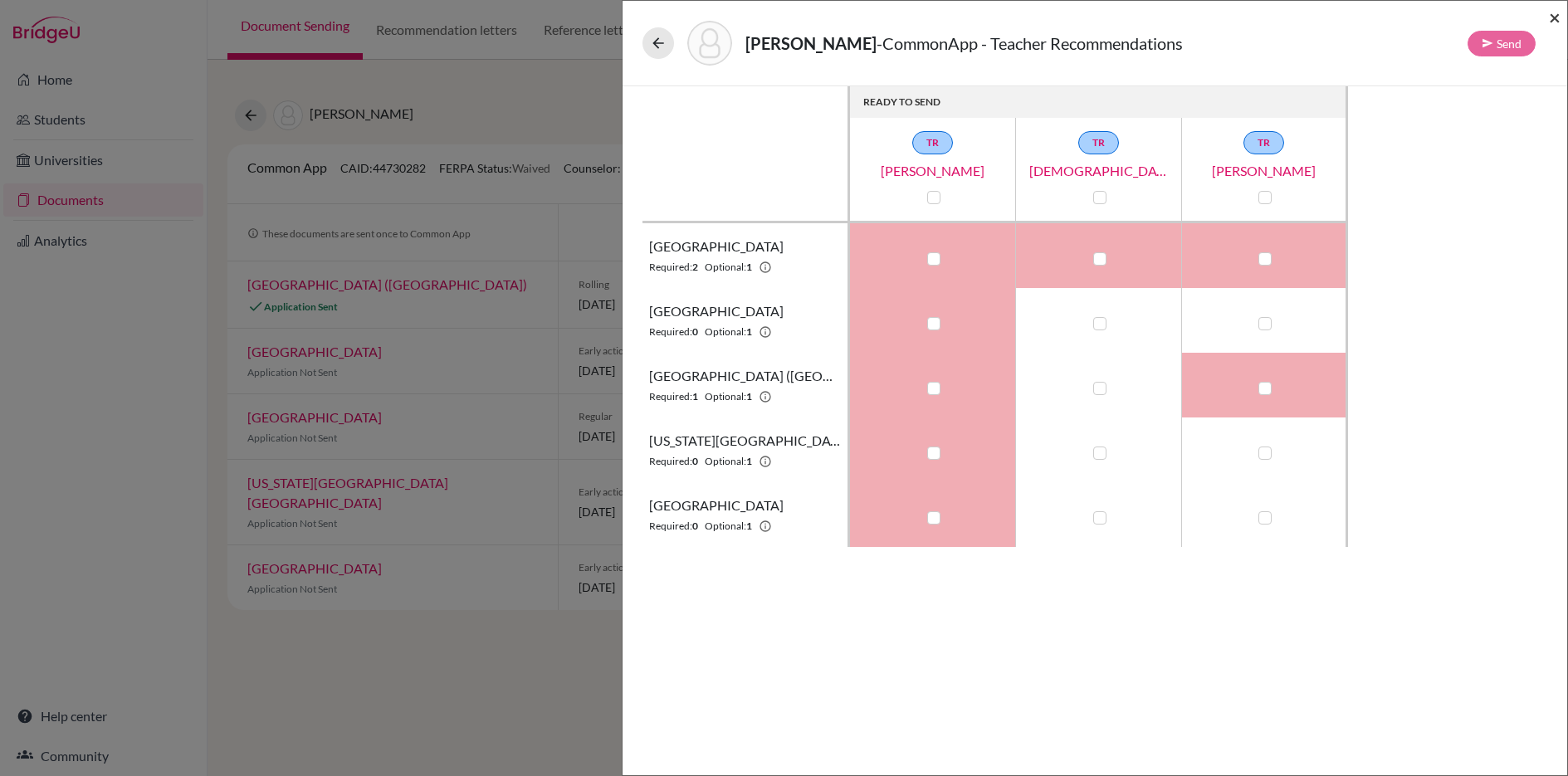
click at [1548, 17] on span "×" at bounding box center [1554, 17] width 12 height 24
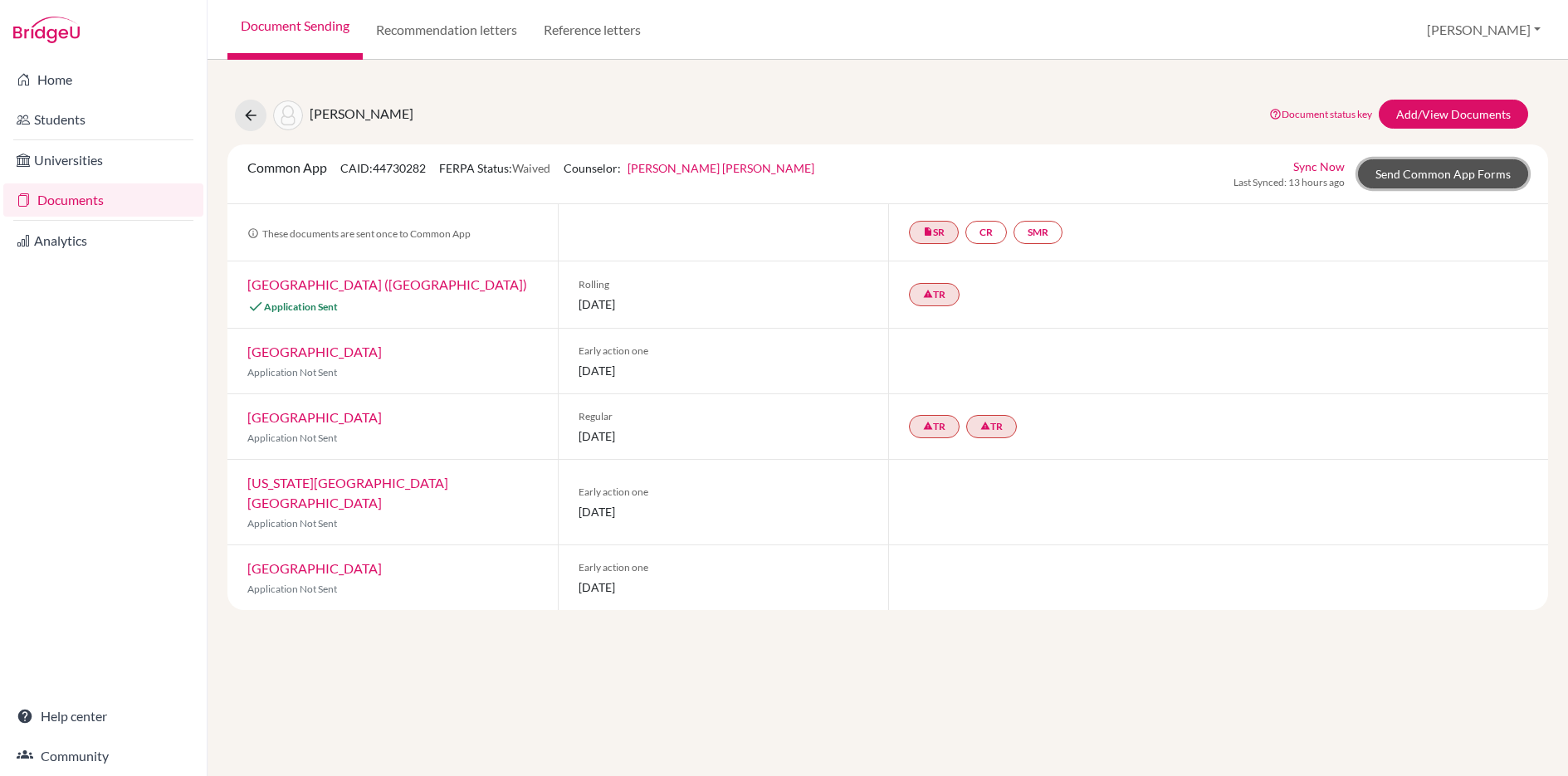
click at [1410, 184] on link "Send Common App Forms" at bounding box center [1443, 174] width 170 height 29
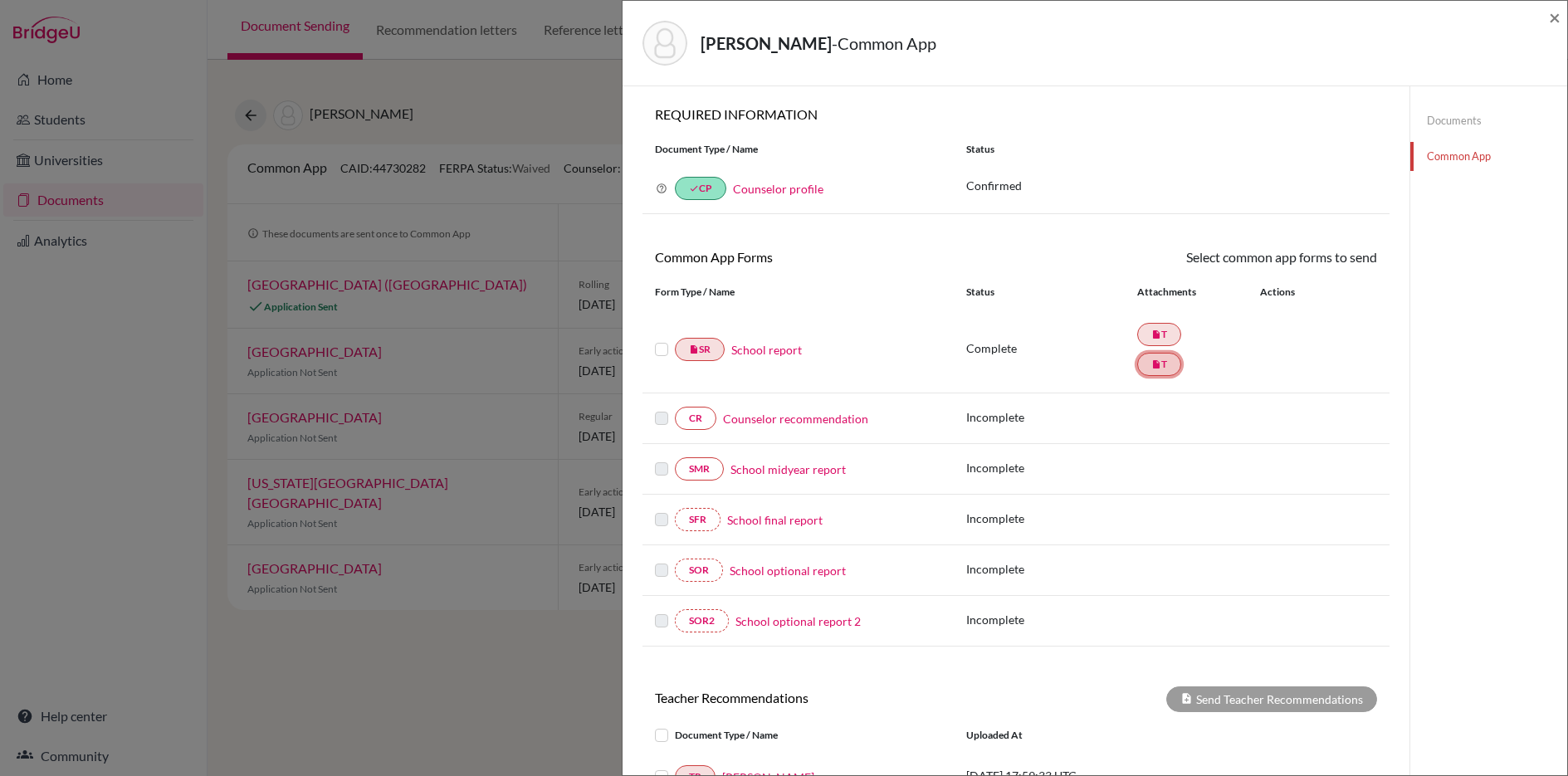
click at [1159, 360] on icon "insert_drive_file" at bounding box center [1155, 364] width 10 height 10
click at [1163, 332] on link "insert_drive_file T" at bounding box center [1158, 335] width 44 height 23
click at [1442, 119] on link "Documents" at bounding box center [1487, 121] width 157 height 29
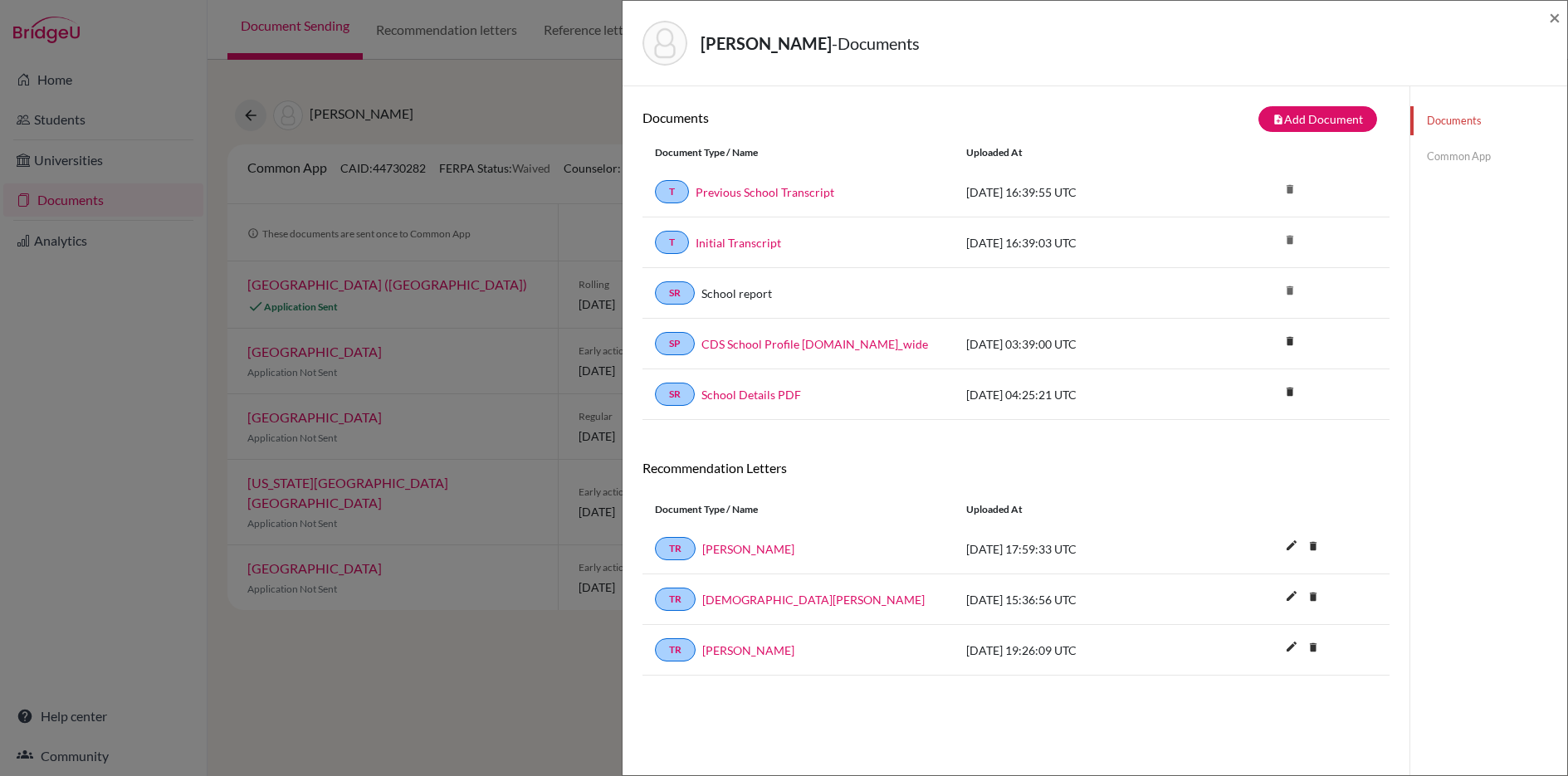
click at [724, 244] on link "Initial Transcript" at bounding box center [738, 243] width 86 height 17
click at [737, 196] on link "Previous School Transcript" at bounding box center [764, 192] width 139 height 17
click at [1448, 152] on link "Common App" at bounding box center [1487, 157] width 157 height 29
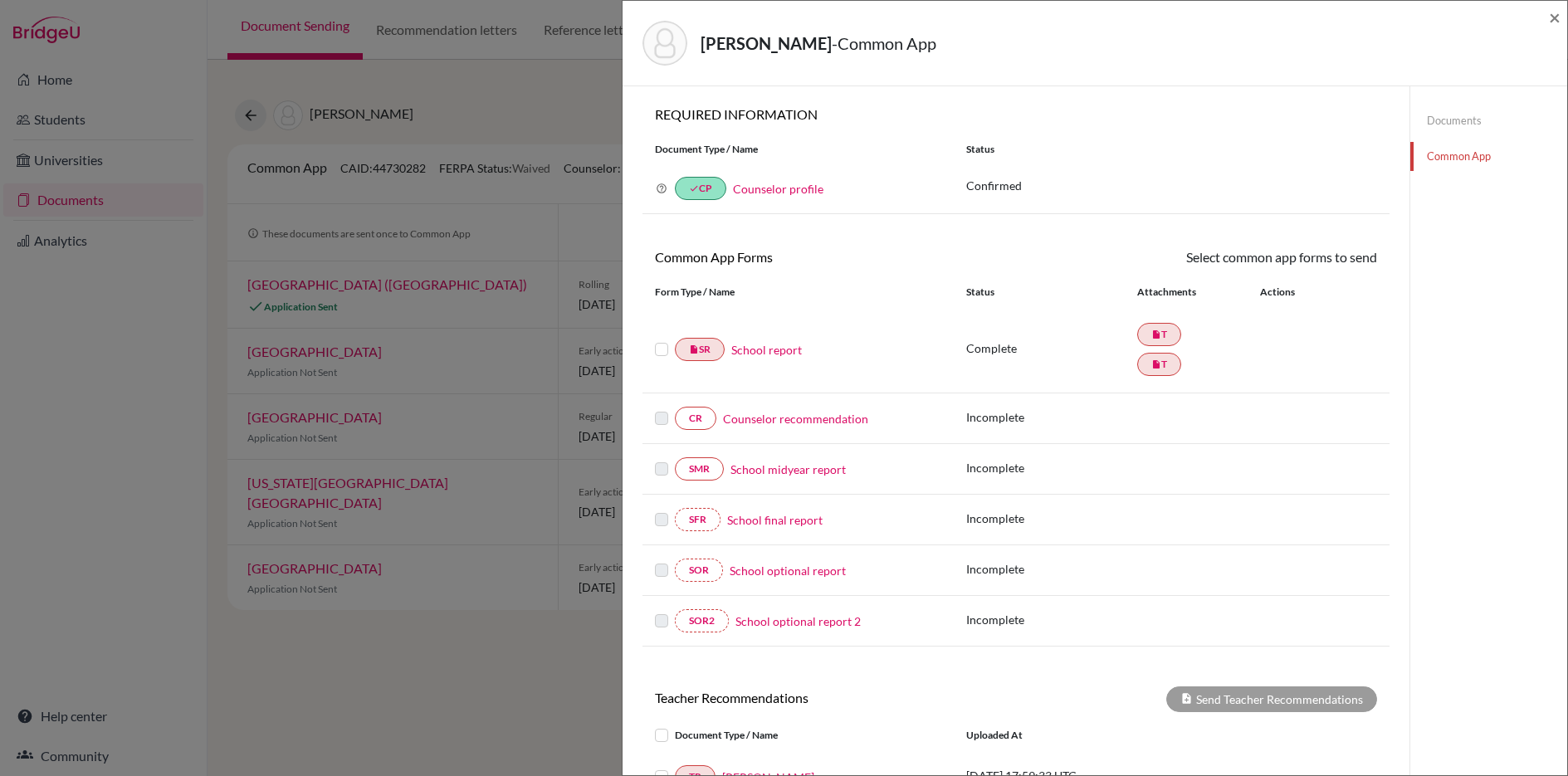
click at [791, 417] on link "Counselor recommendation" at bounding box center [796, 418] width 145 height 17
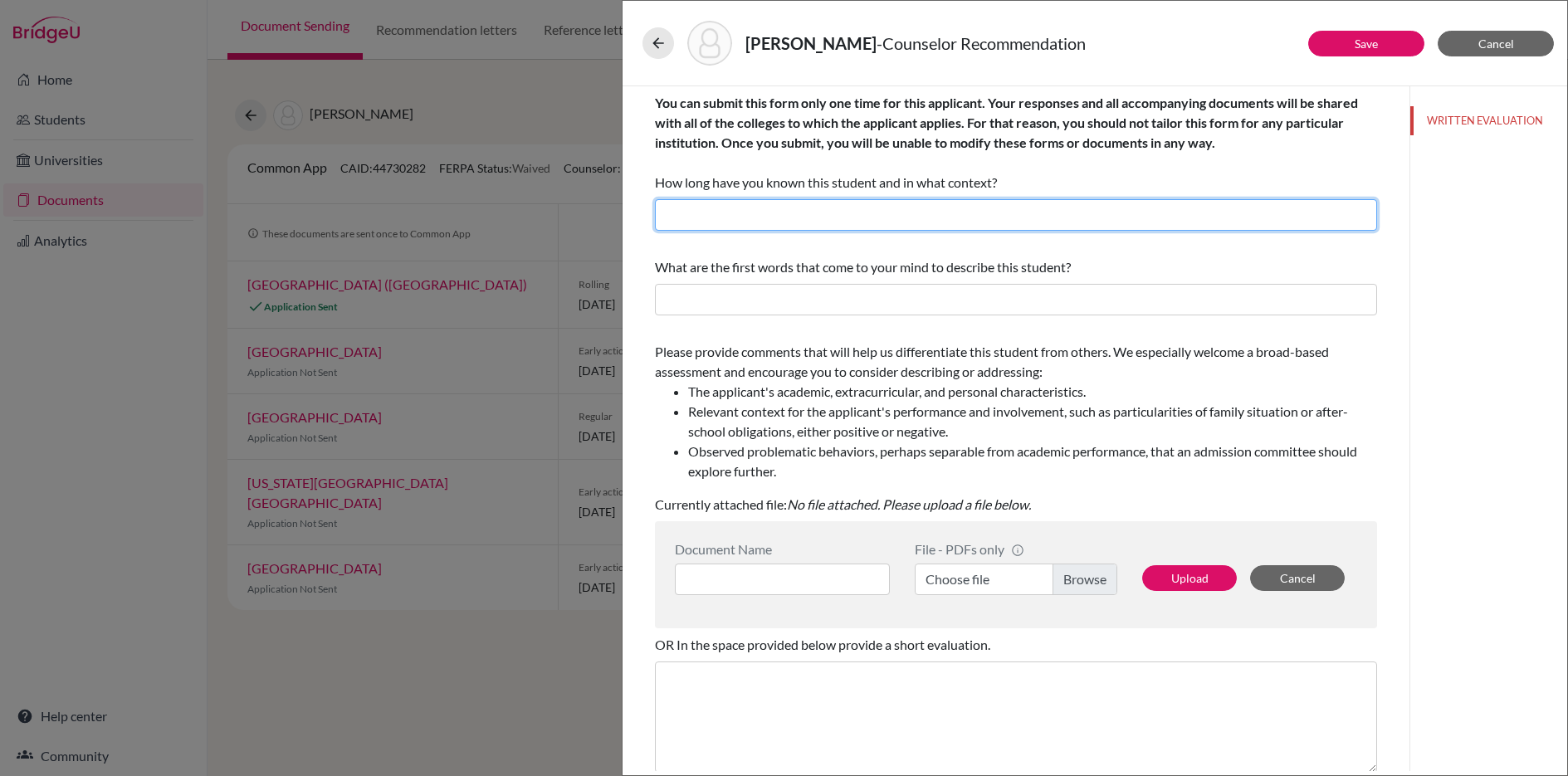
click at [850, 219] on input "text" at bounding box center [1016, 215] width 722 height 31
type input "I have been her college counselor for almost a year"
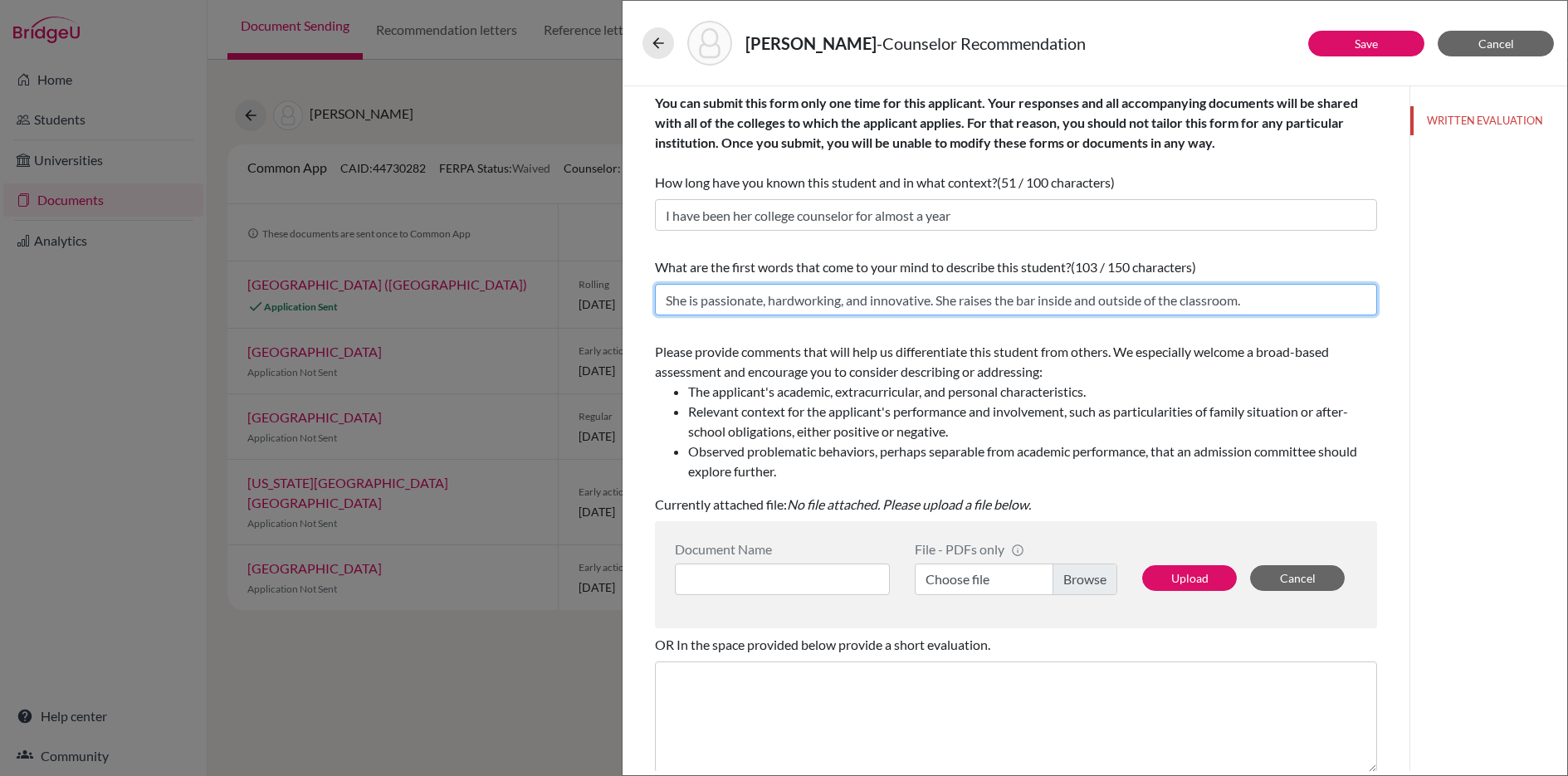
type input "She is passionate, hardworking, and innovative. She raises the bar inside and o…"
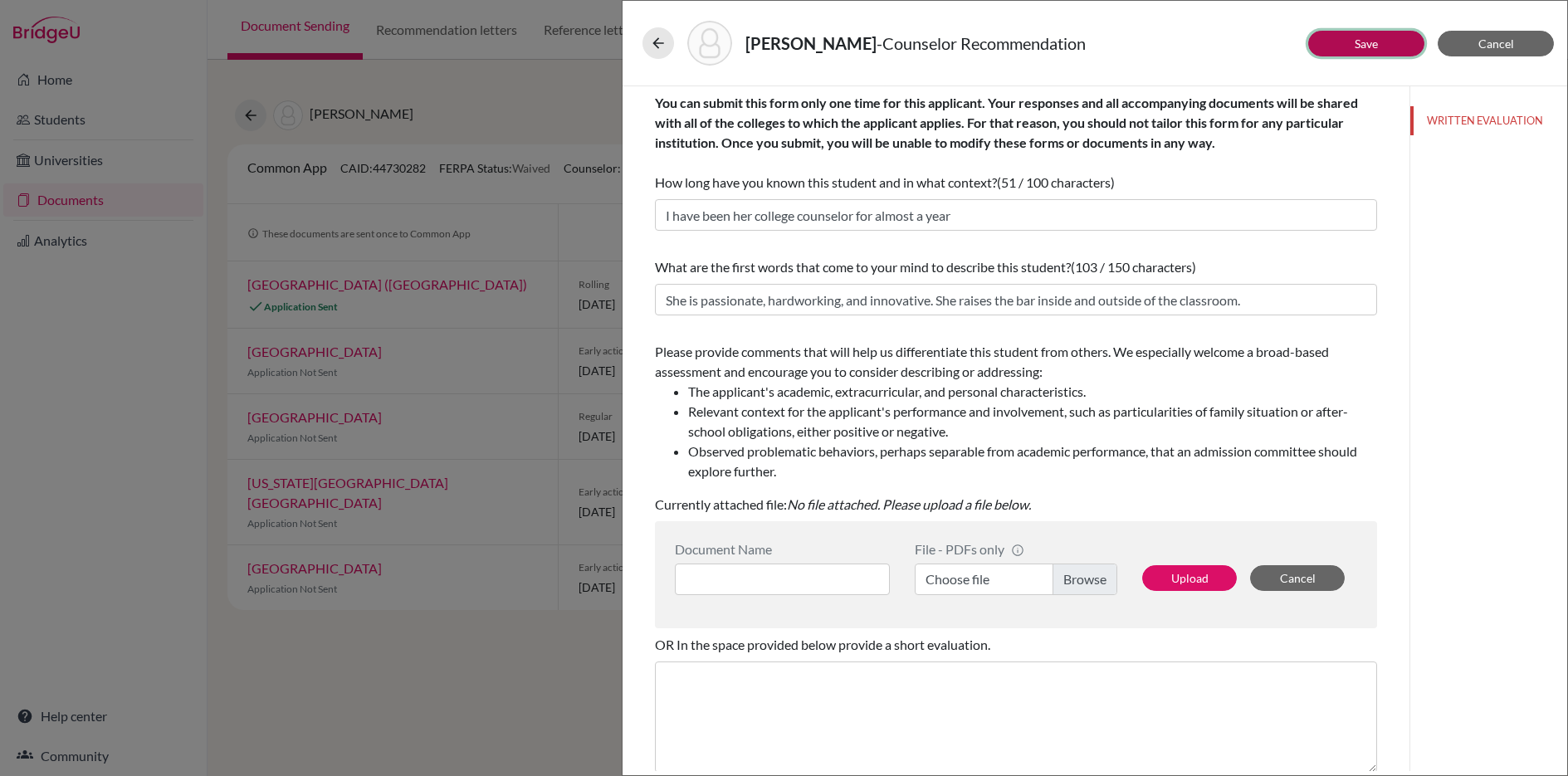
click at [1380, 43] on button "Save" at bounding box center [1366, 43] width 116 height 26
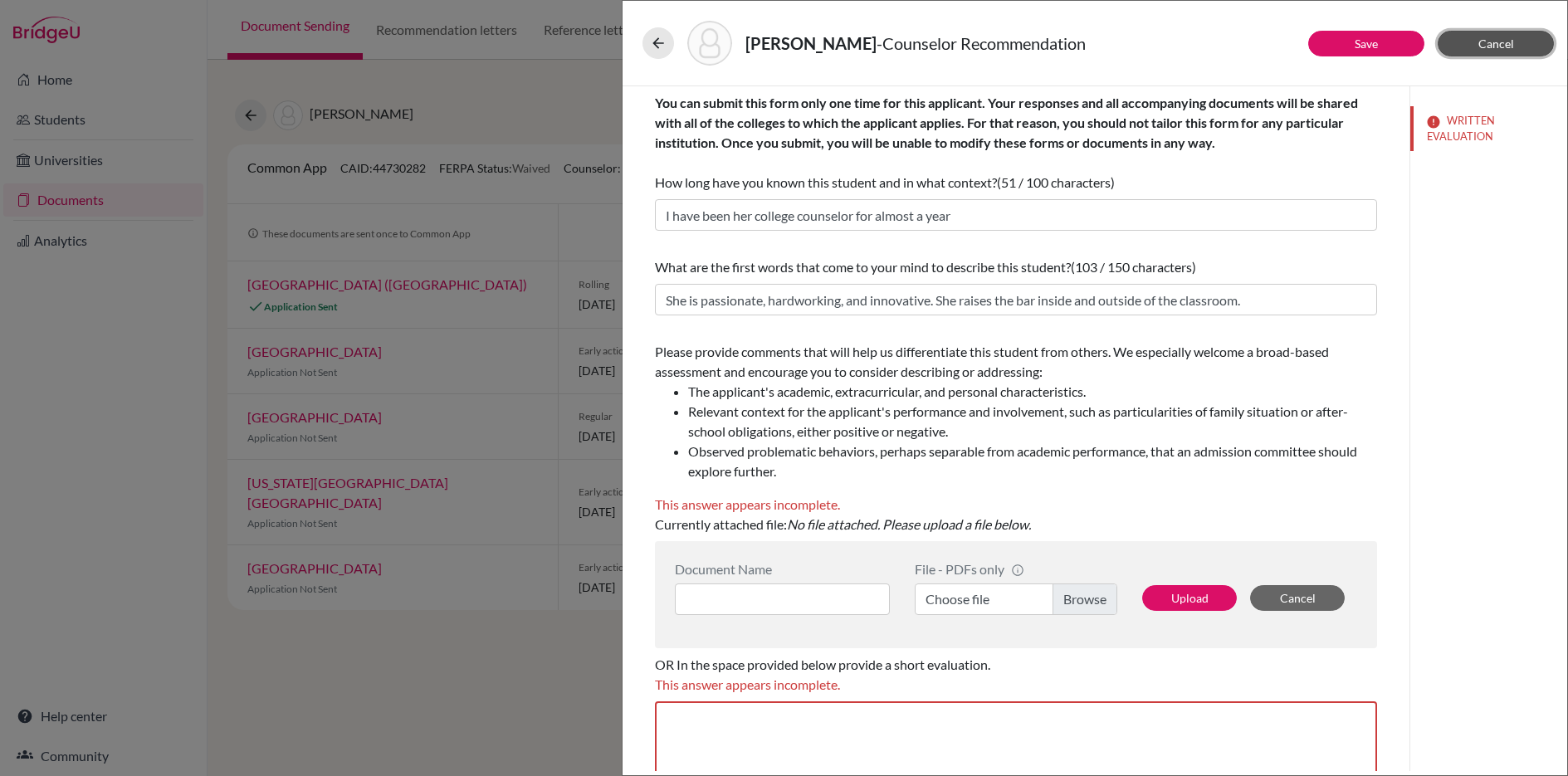
click at [1477, 43] on button "Cancel" at bounding box center [1496, 43] width 116 height 26
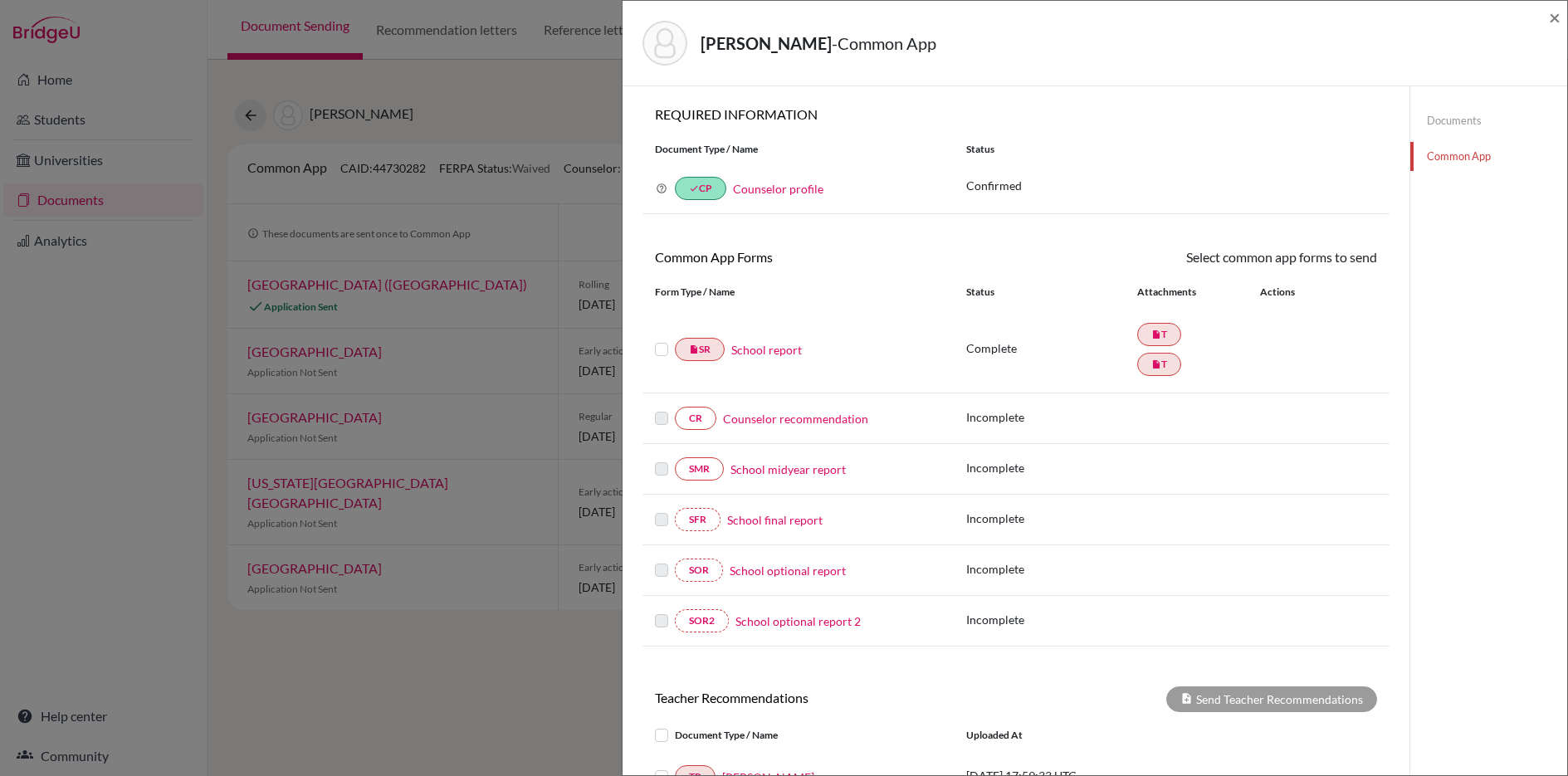
click at [764, 354] on link "School report" at bounding box center [766, 349] width 71 height 17
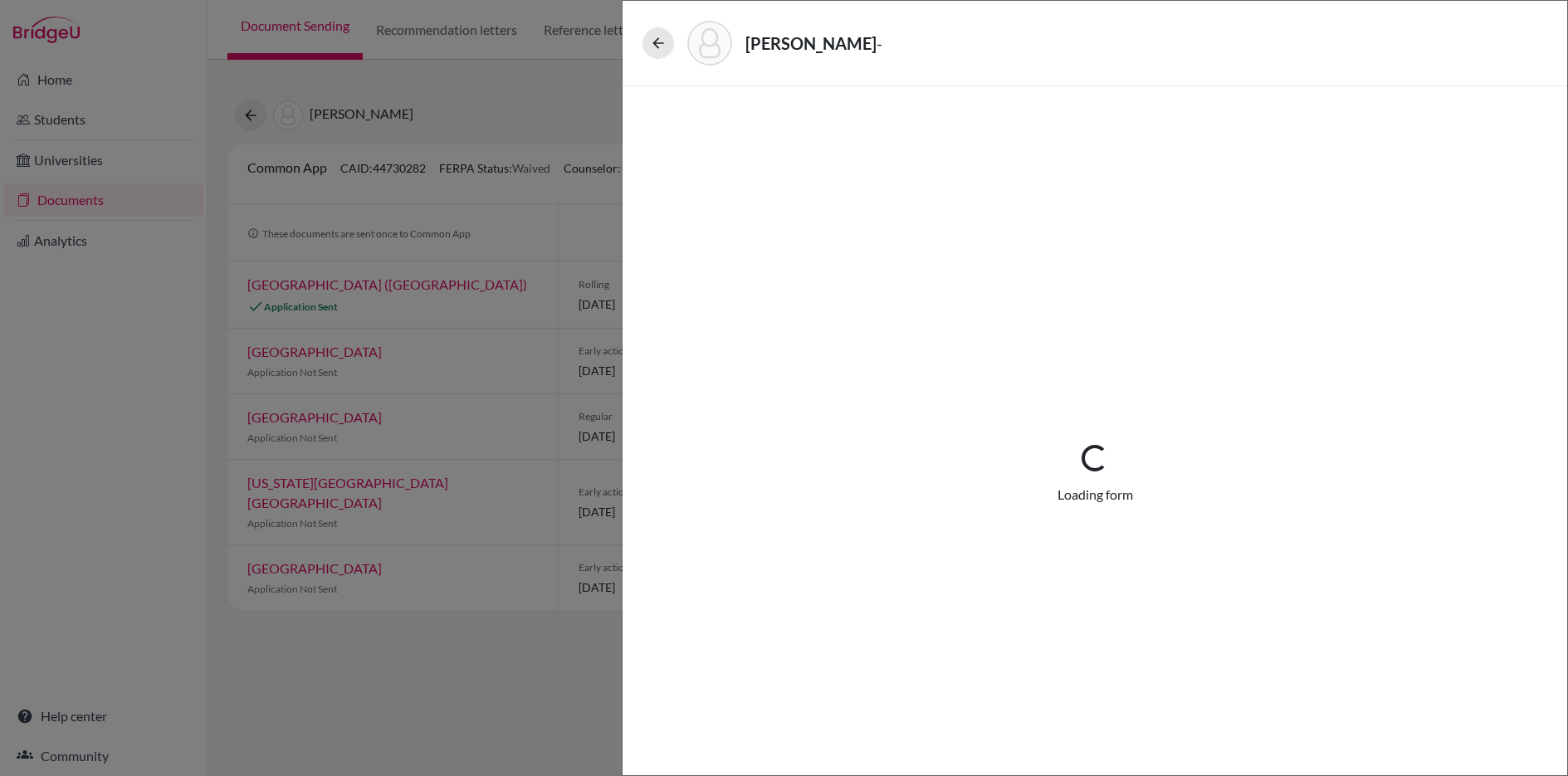
select select "2"
select select "685293"
select select "0"
select select "1"
select select "685294"
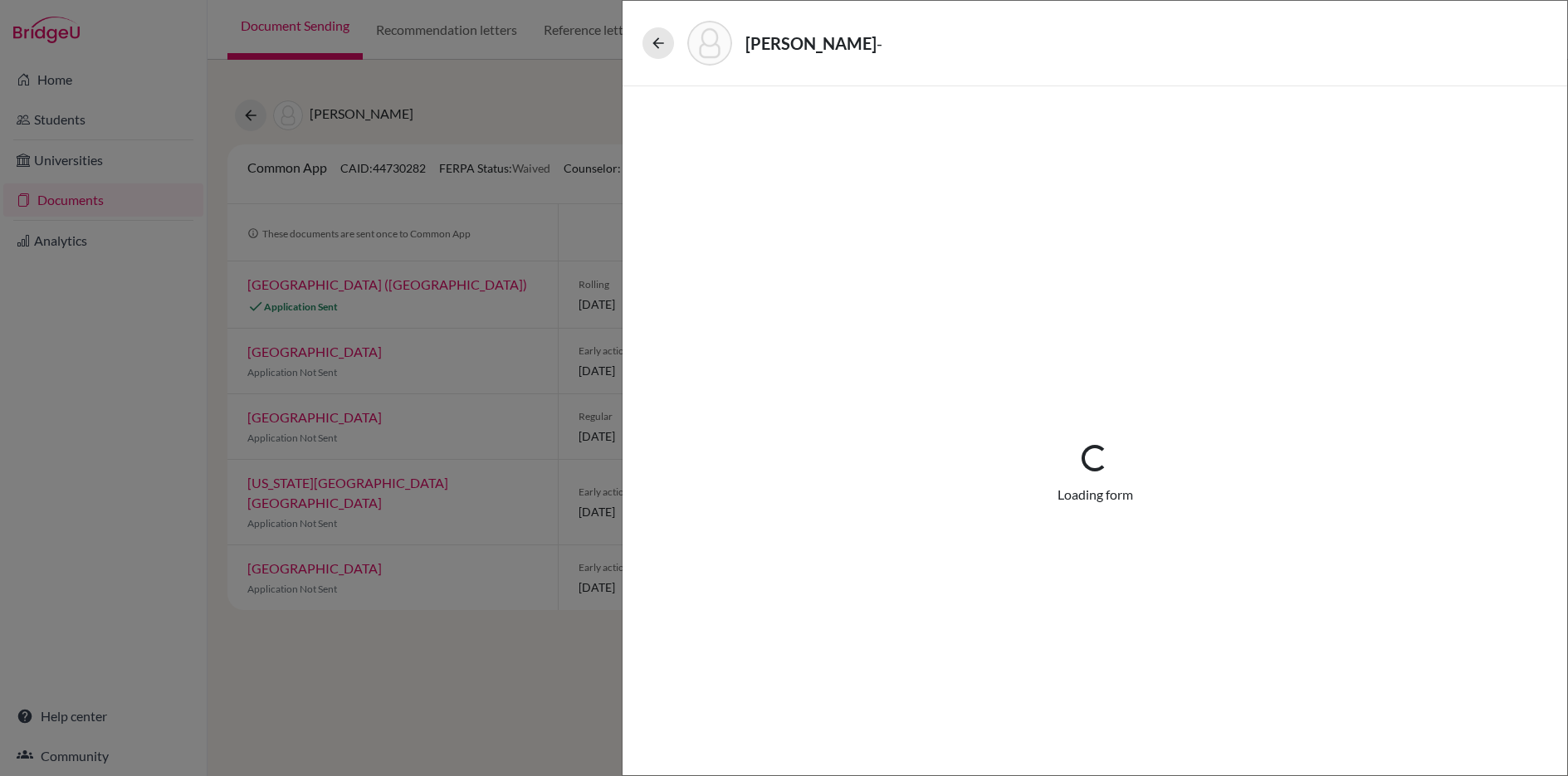
select select "0"
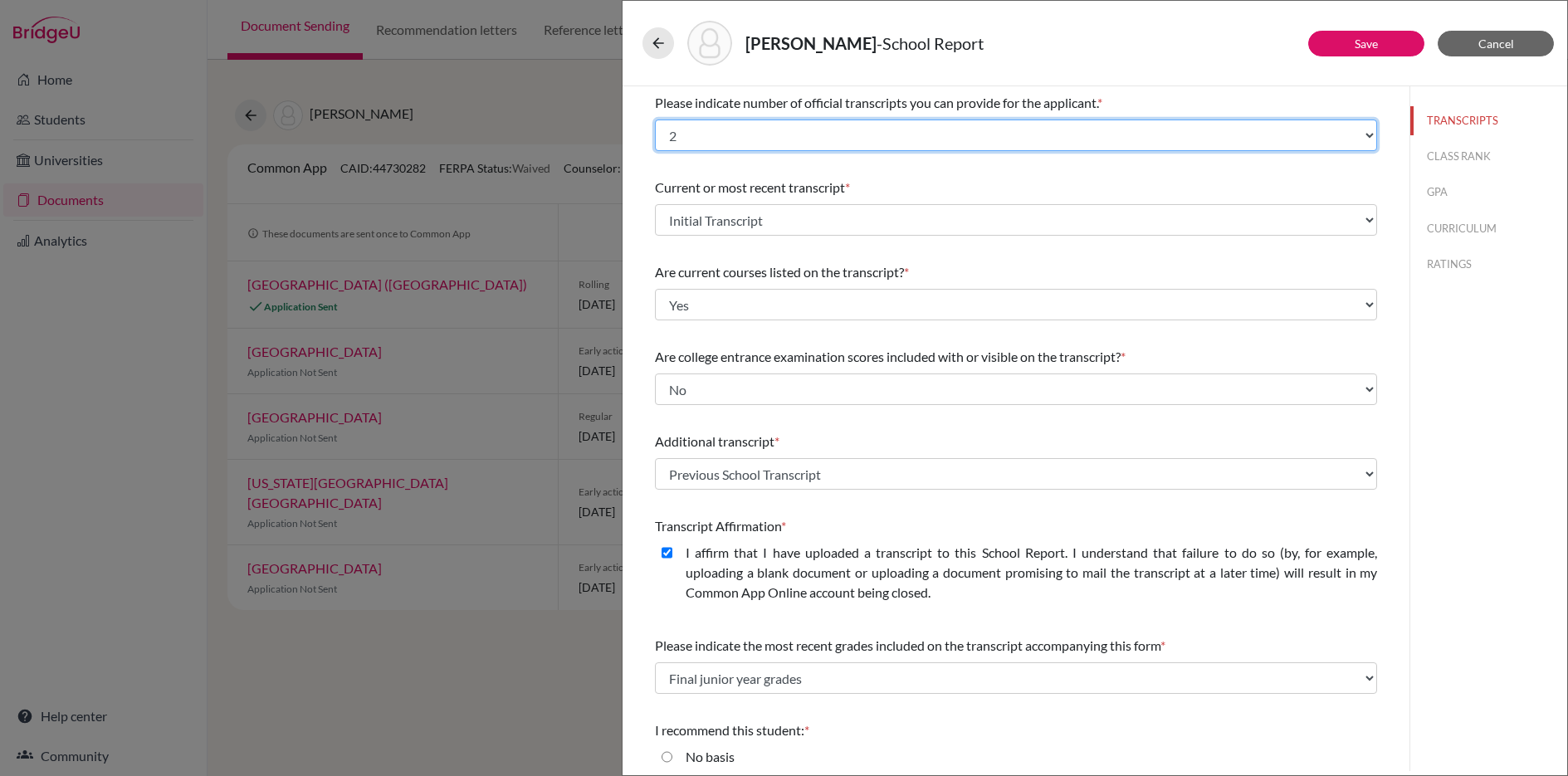
click at [771, 133] on select "Select... 1 2 3 4" at bounding box center [1016, 135] width 722 height 31
select select "3"
click at [655, 120] on select "Select... 1 2 3 4" at bounding box center [1016, 135] width 722 height 31
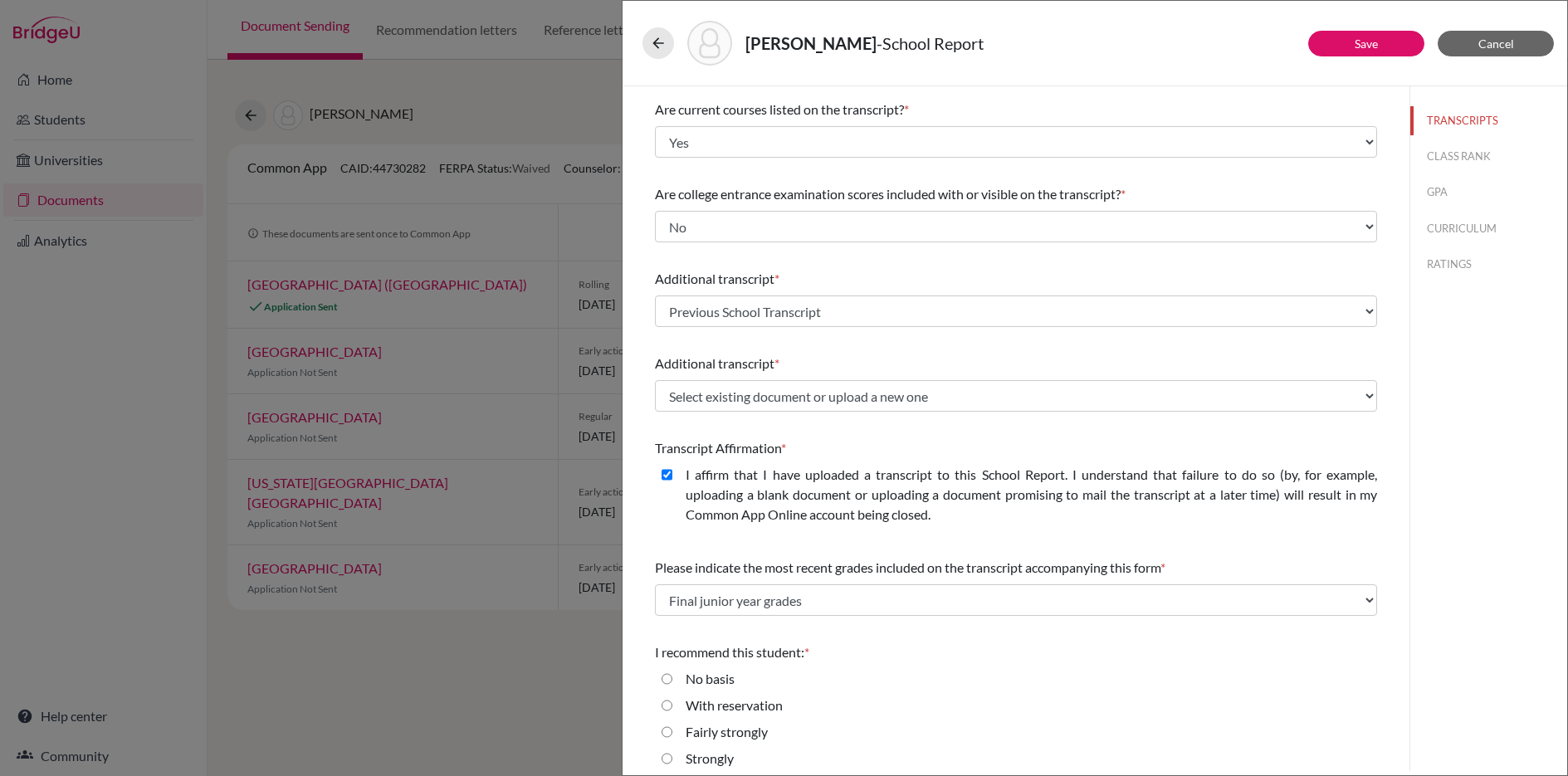
scroll to position [200, 0]
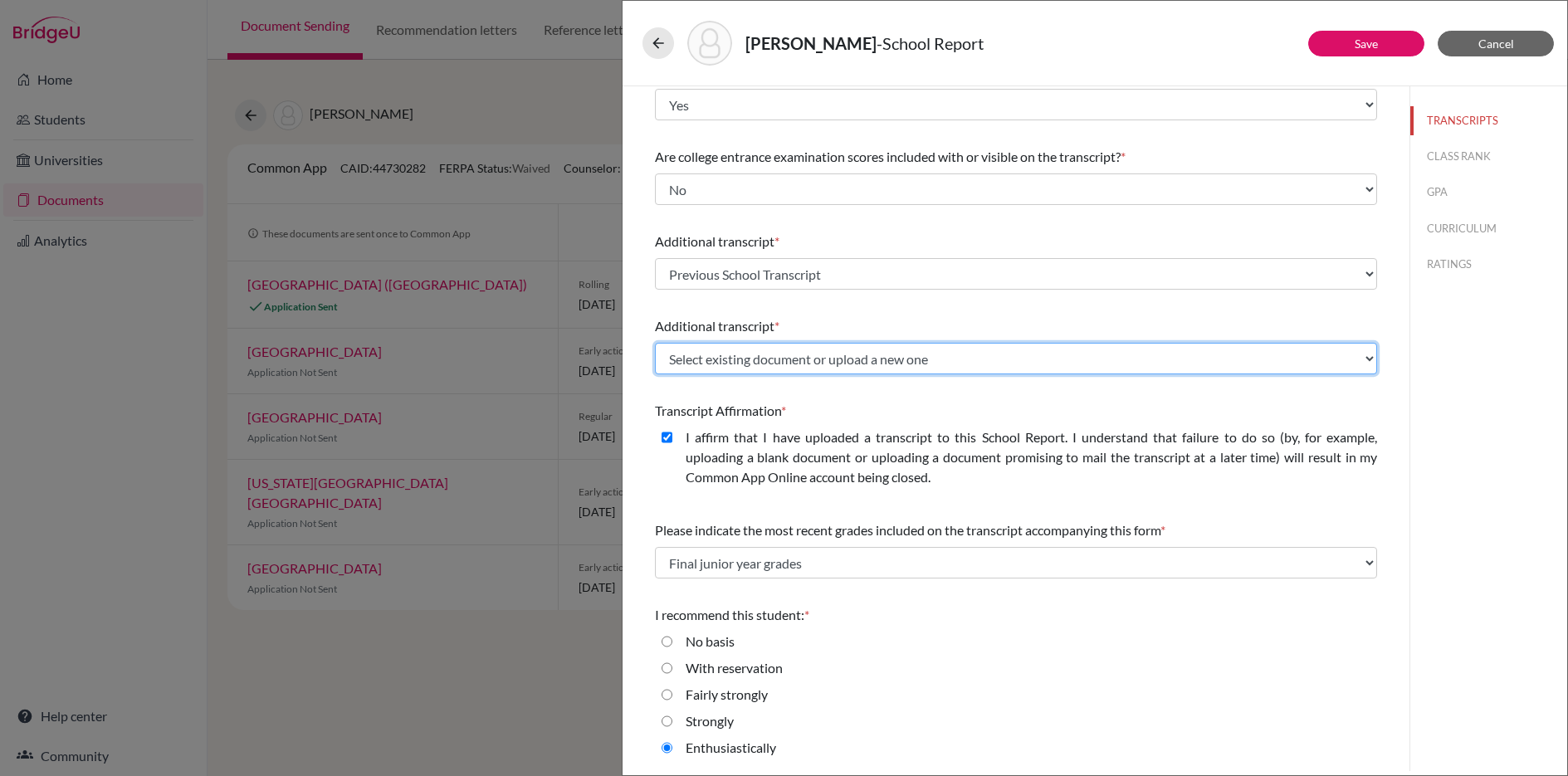
click at [831, 357] on select "Select existing document or upload a new one Previous School Transcript Initial…" at bounding box center [1016, 358] width 722 height 31
select select "Upload New File"
click at [655, 343] on select "Select existing document or upload a new one Previous School Transcript Initial…" at bounding box center [1016, 358] width 722 height 31
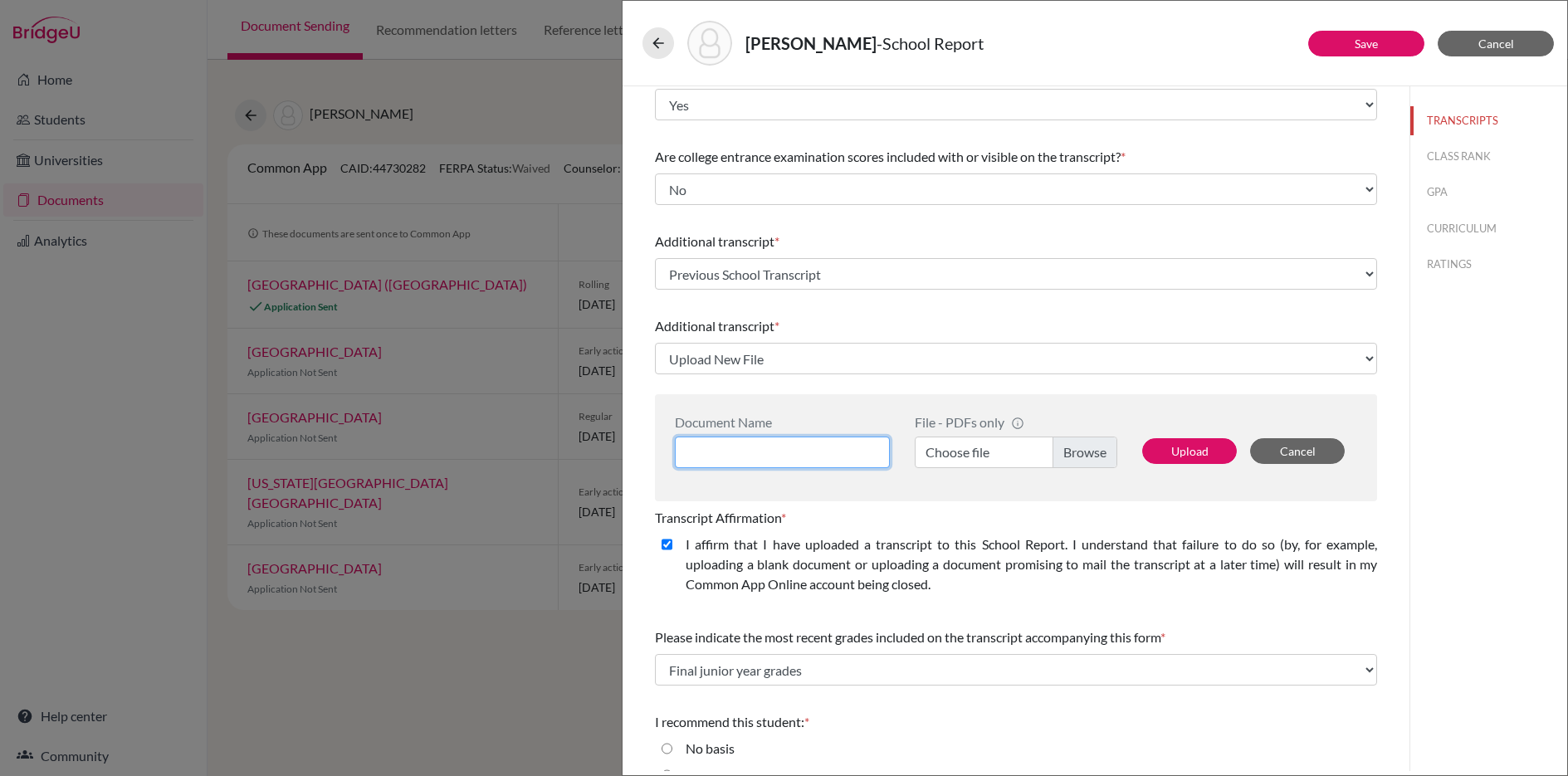
click at [740, 451] on input at bounding box center [782, 452] width 215 height 31
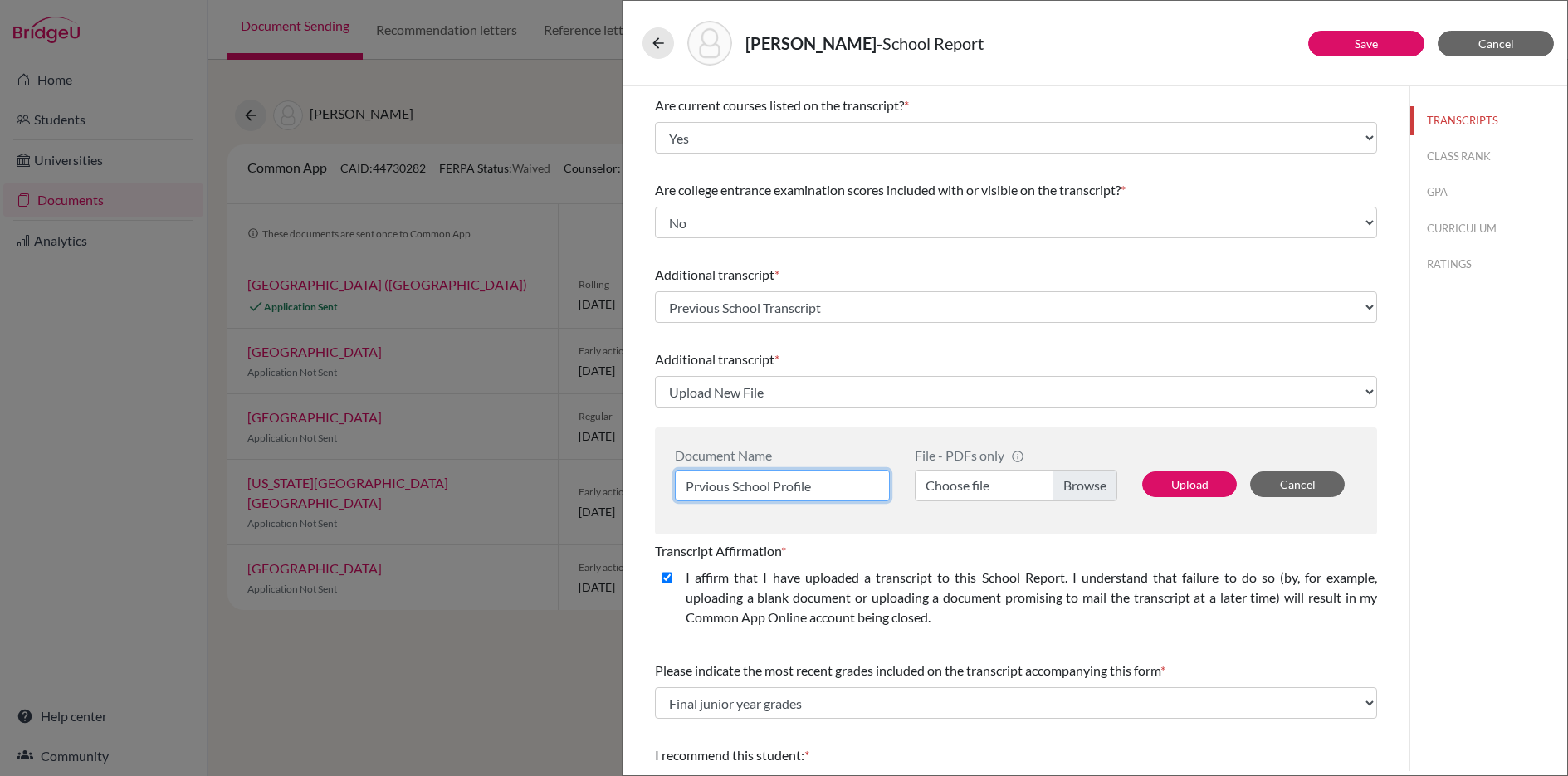
type input "Prvious School Profile"
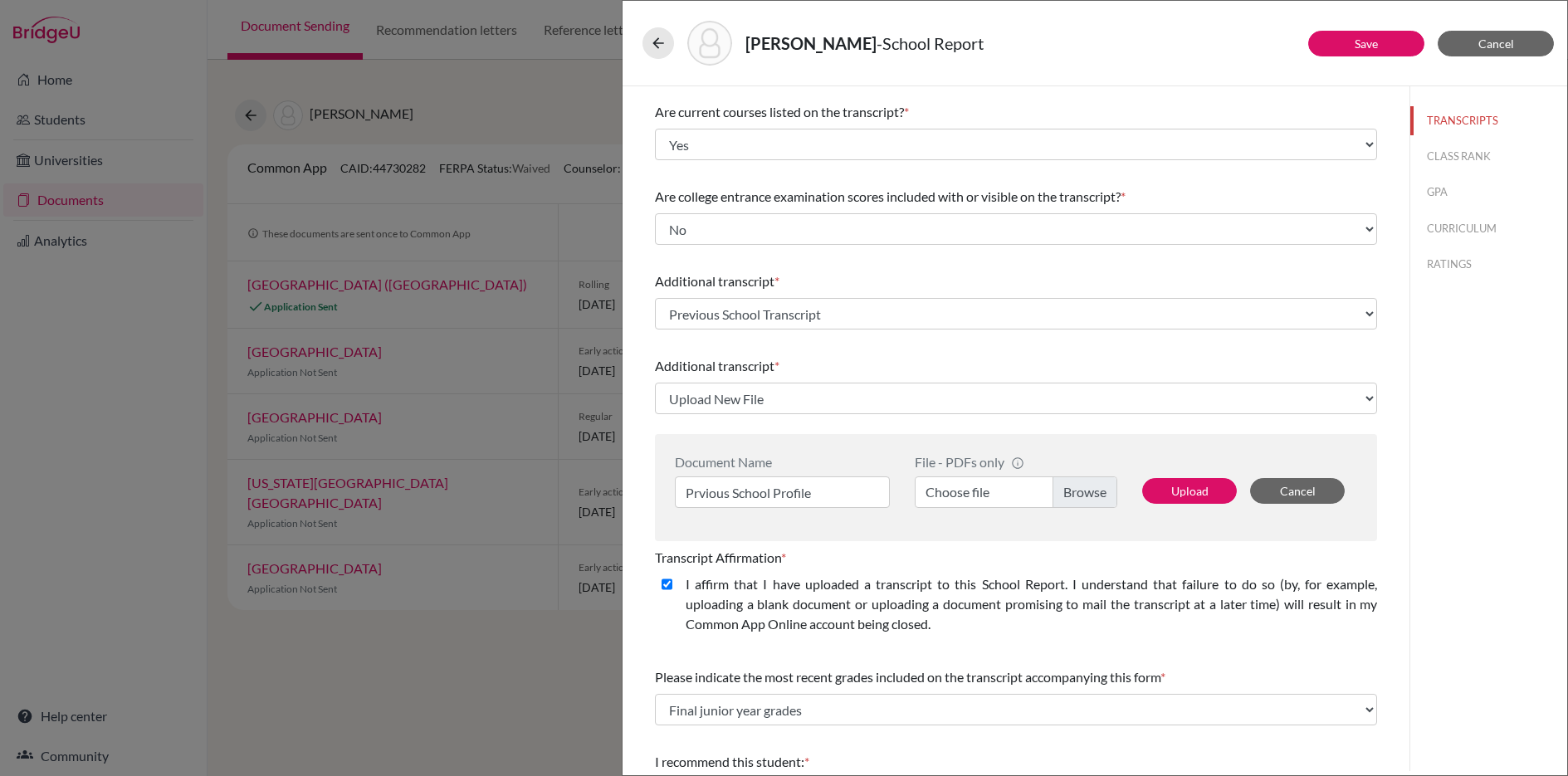
click at [1078, 476] on label "Choose file" at bounding box center [1016, 491] width 202 height 31
click at [1078, 476] on input "Choose file" at bounding box center [1016, 491] width 202 height 31
click at [1197, 494] on button "Upload" at bounding box center [1189, 490] width 95 height 26
select select "685301"
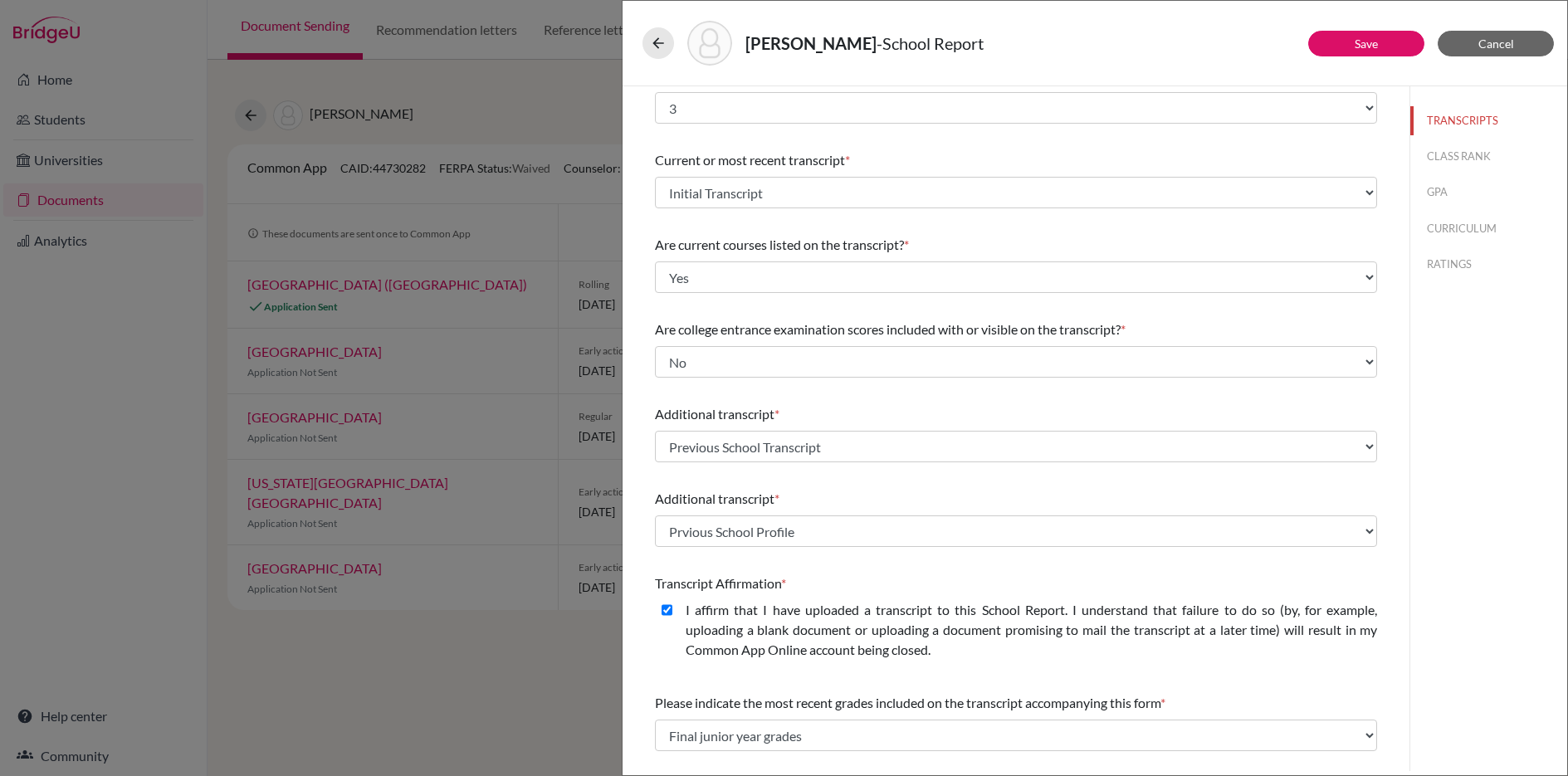
scroll to position [0, 0]
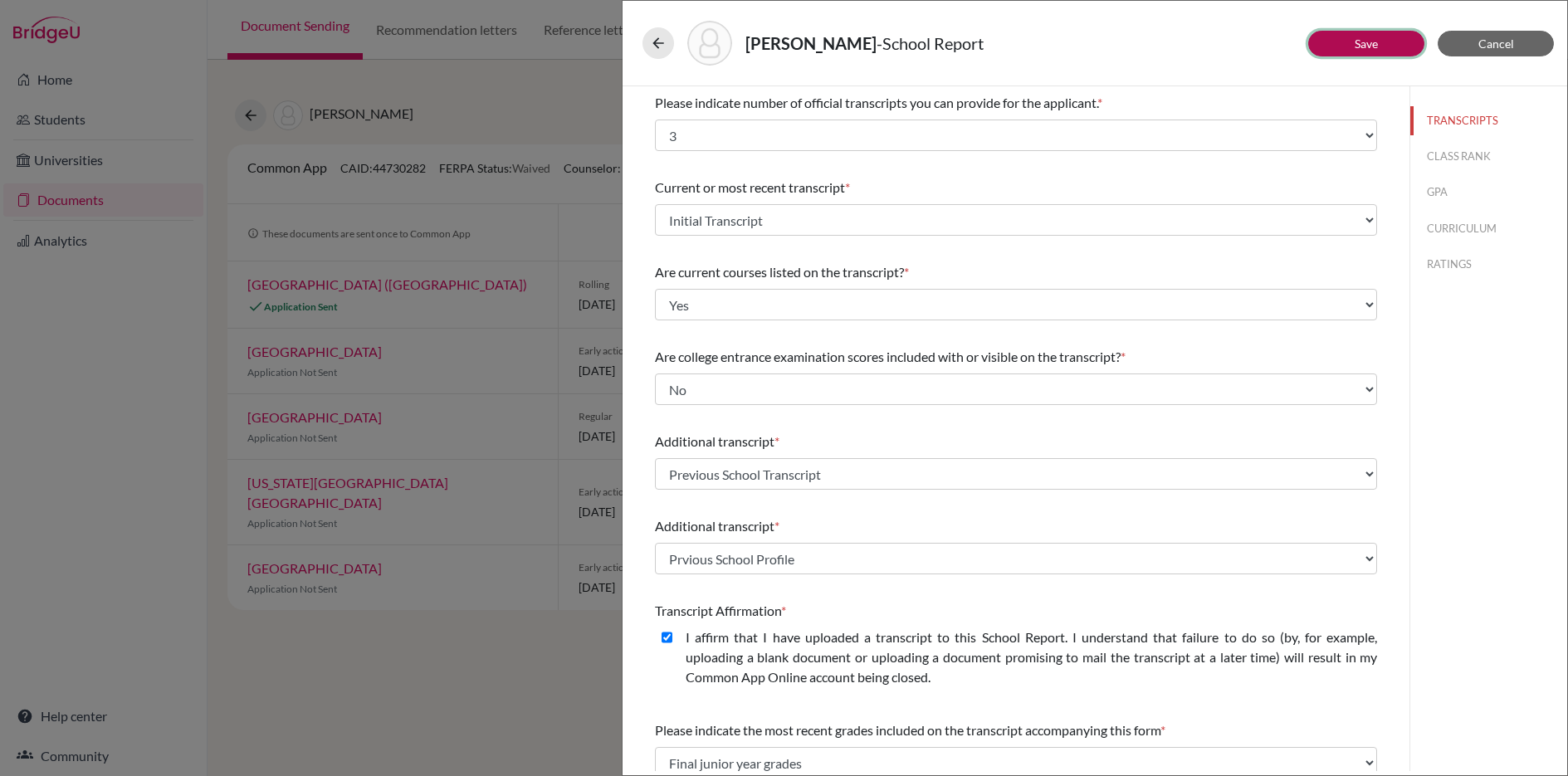
click at [1347, 43] on button "Save" at bounding box center [1366, 43] width 116 height 26
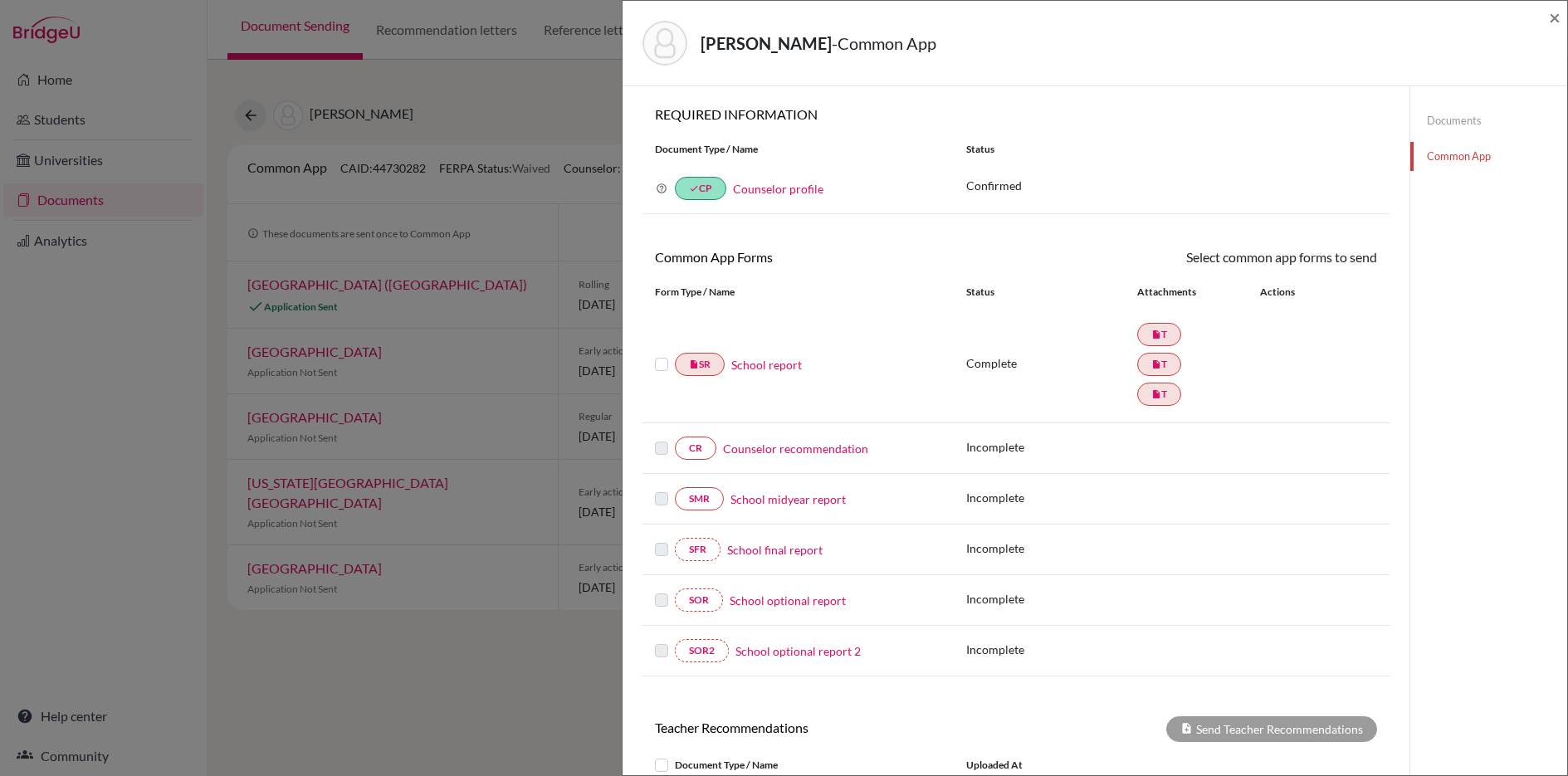
click at [659, 354] on label at bounding box center [661, 354] width 13 height 0
click at [0, 0] on input "checkbox" at bounding box center [0, 0] width 0 height 0
click at [1348, 260] on link "Send" at bounding box center [1342, 260] width 69 height 26
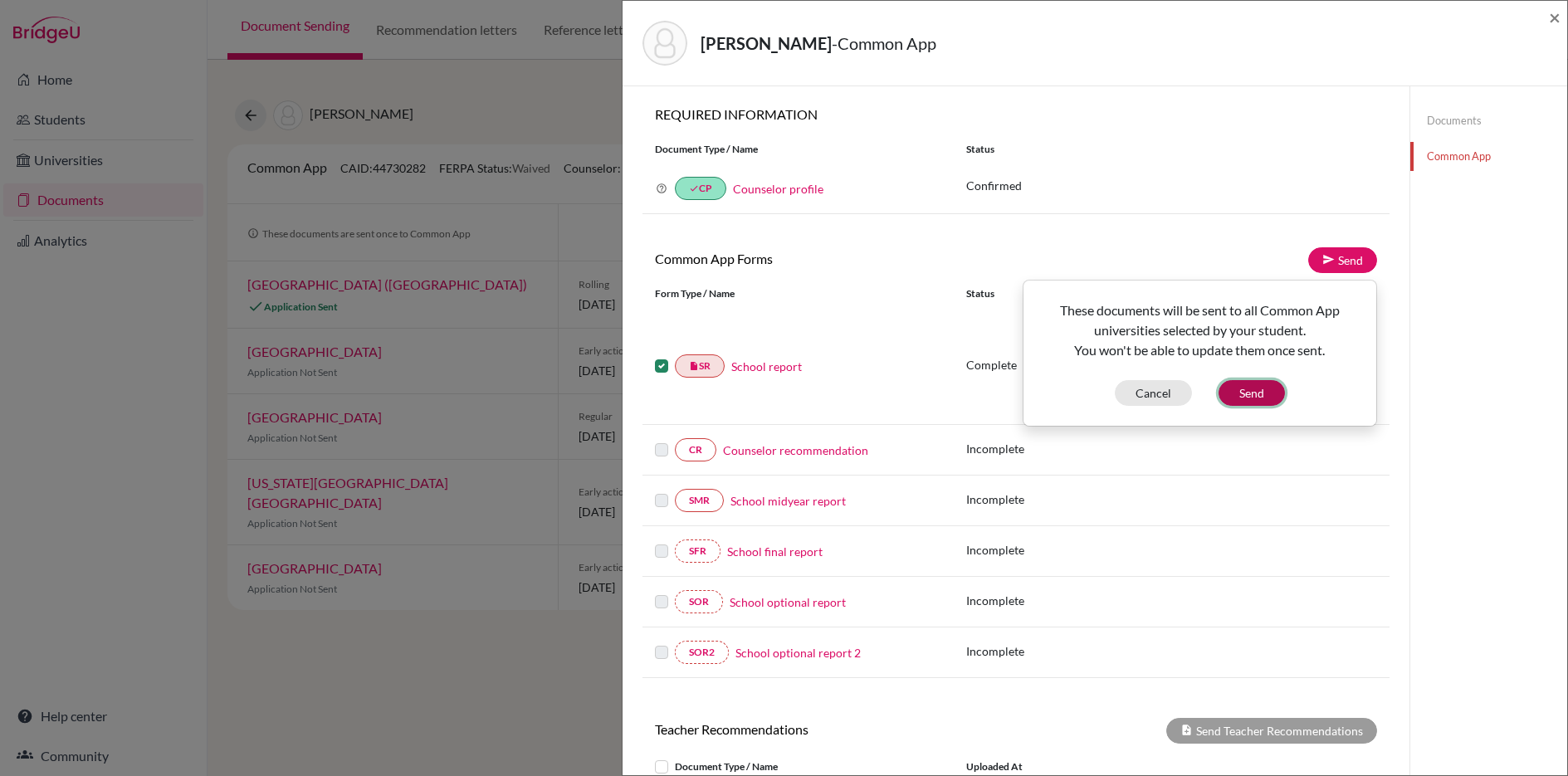
click at [1250, 393] on button "Send" at bounding box center [1251, 393] width 66 height 26
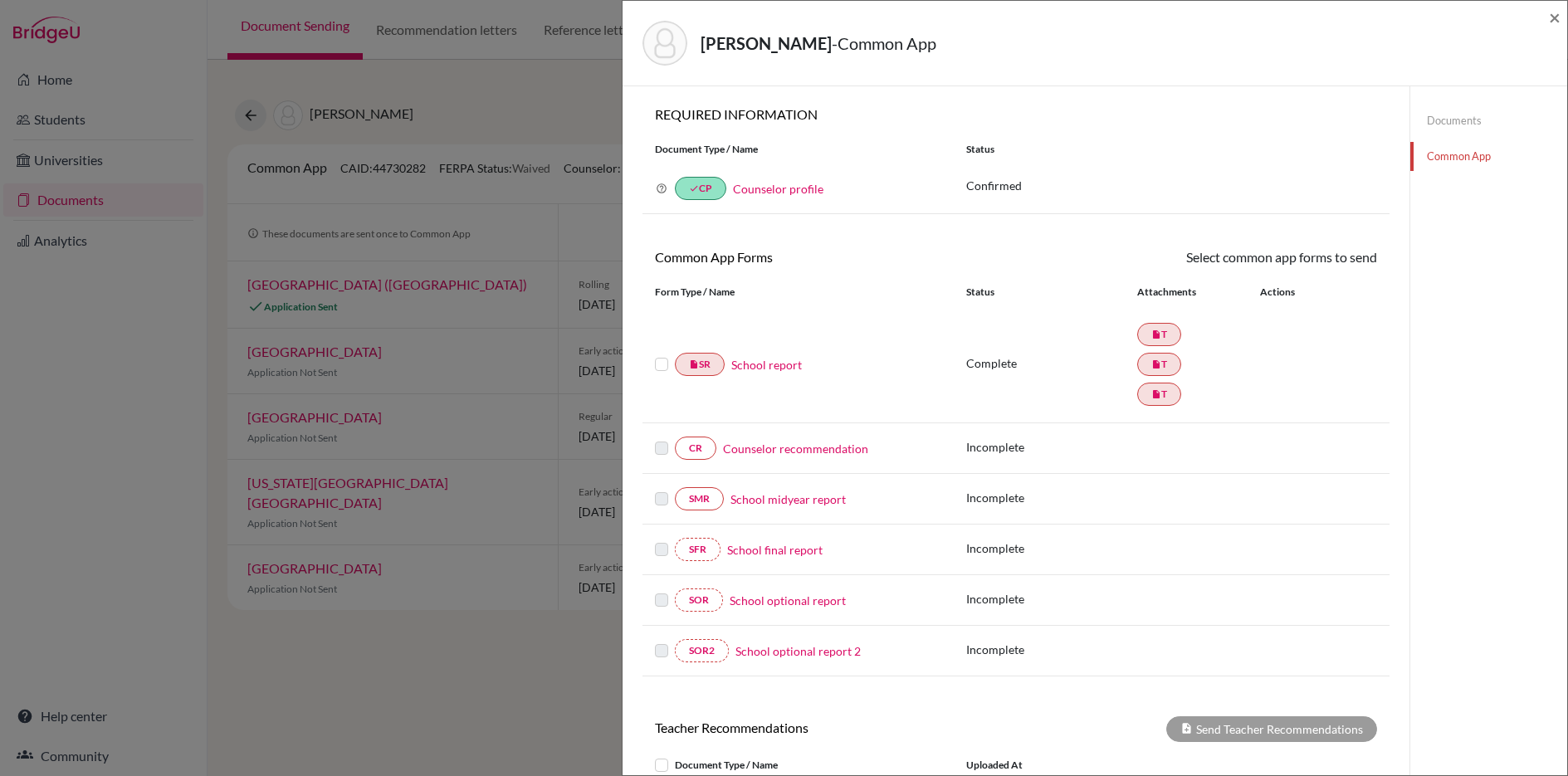
click at [659, 354] on label at bounding box center [661, 354] width 13 height 0
click at [0, 0] on input "checkbox" at bounding box center [0, 0] width 0 height 0
click at [1347, 265] on link "Send" at bounding box center [1342, 260] width 69 height 26
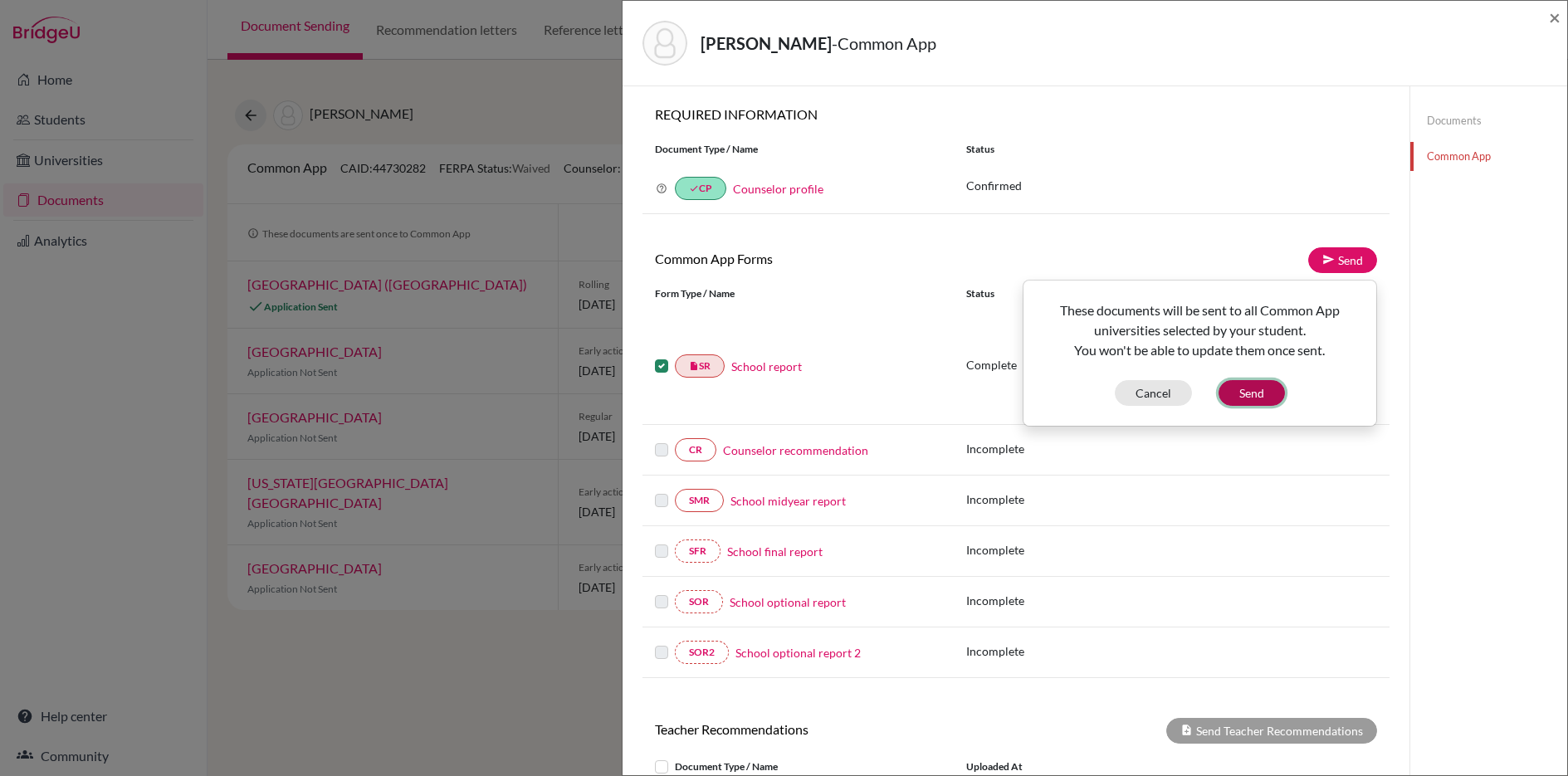
click at [1240, 398] on button "Send" at bounding box center [1251, 393] width 66 height 26
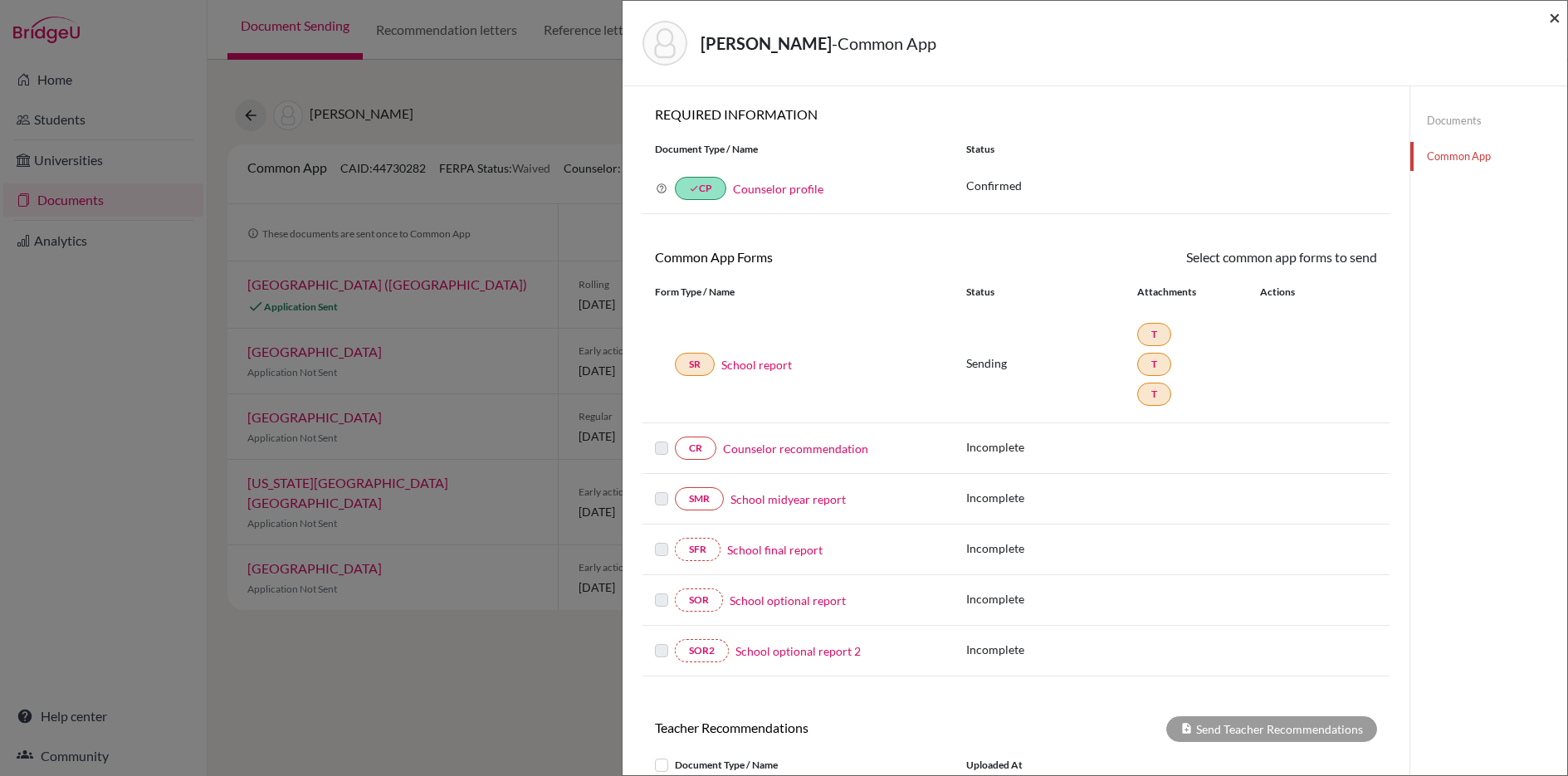
click at [1550, 14] on span "×" at bounding box center [1554, 17] width 12 height 24
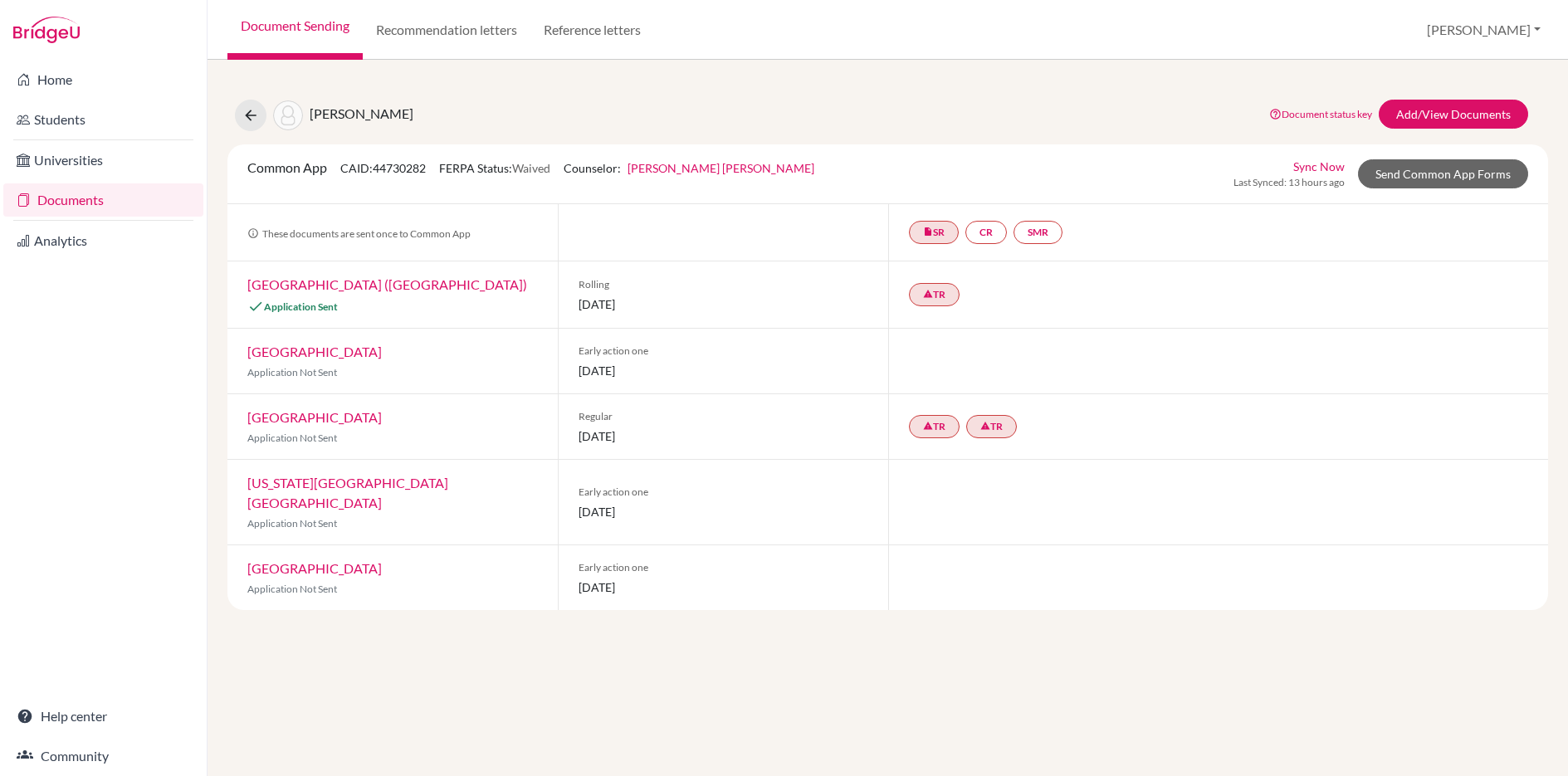
click at [63, 196] on link "Documents" at bounding box center [103, 200] width 200 height 33
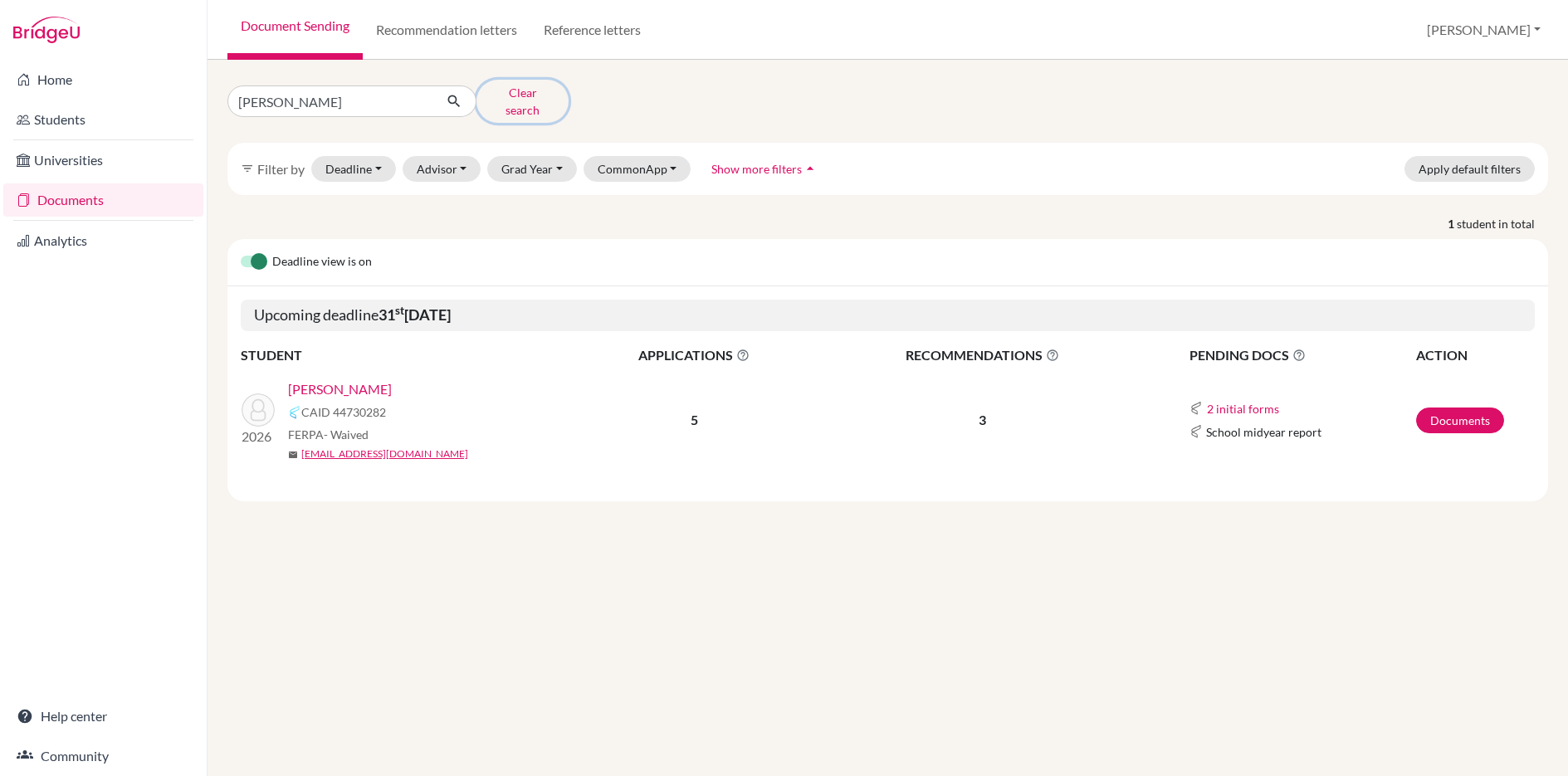
click at [508, 93] on button "Clear search" at bounding box center [522, 101] width 92 height 43
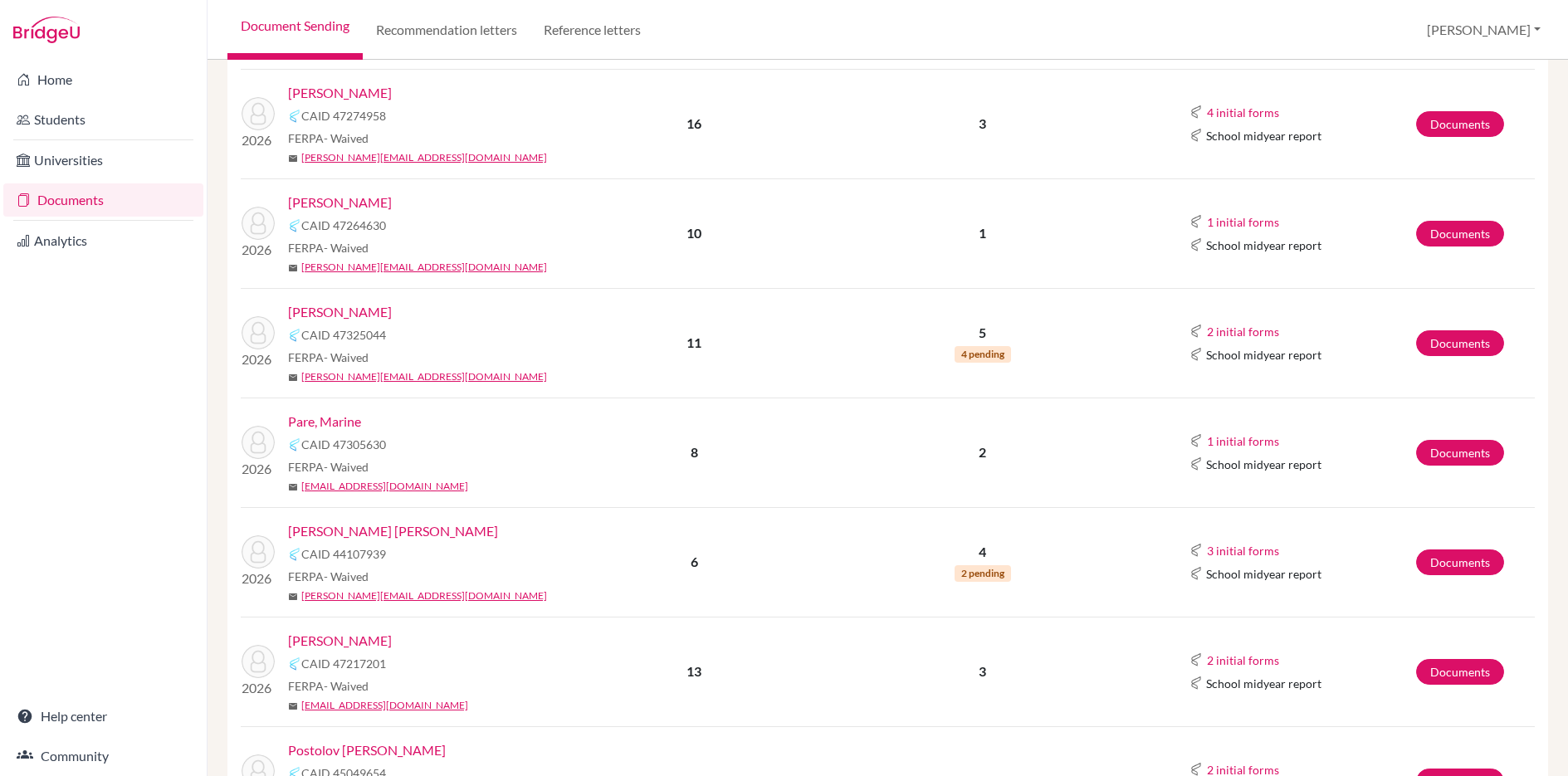
scroll to position [853, 0]
click at [1455, 329] on link "Documents" at bounding box center [1460, 342] width 88 height 26
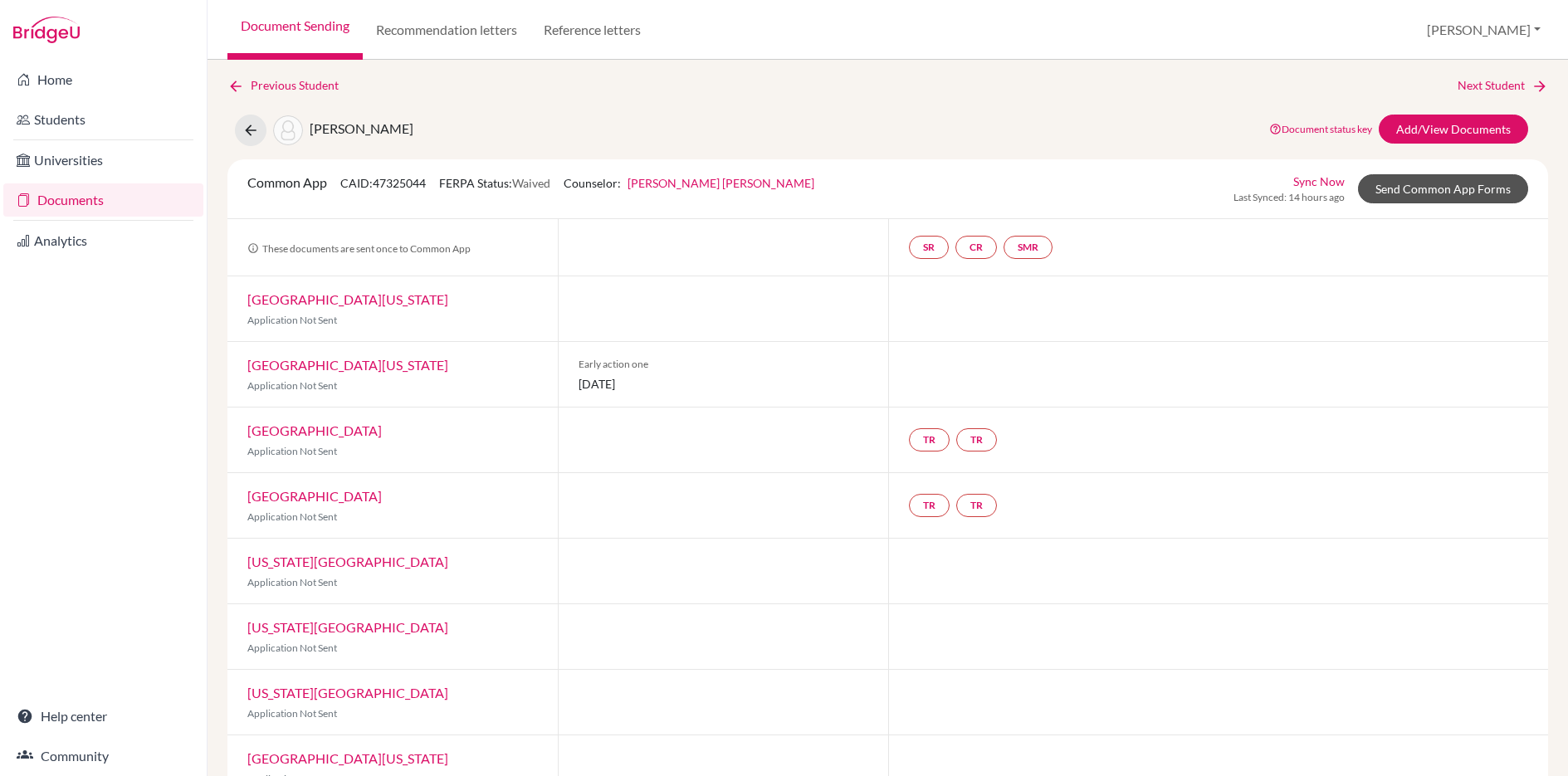
scroll to position [1, 0]
click at [1427, 192] on link "Send Common App Forms" at bounding box center [1443, 192] width 170 height 29
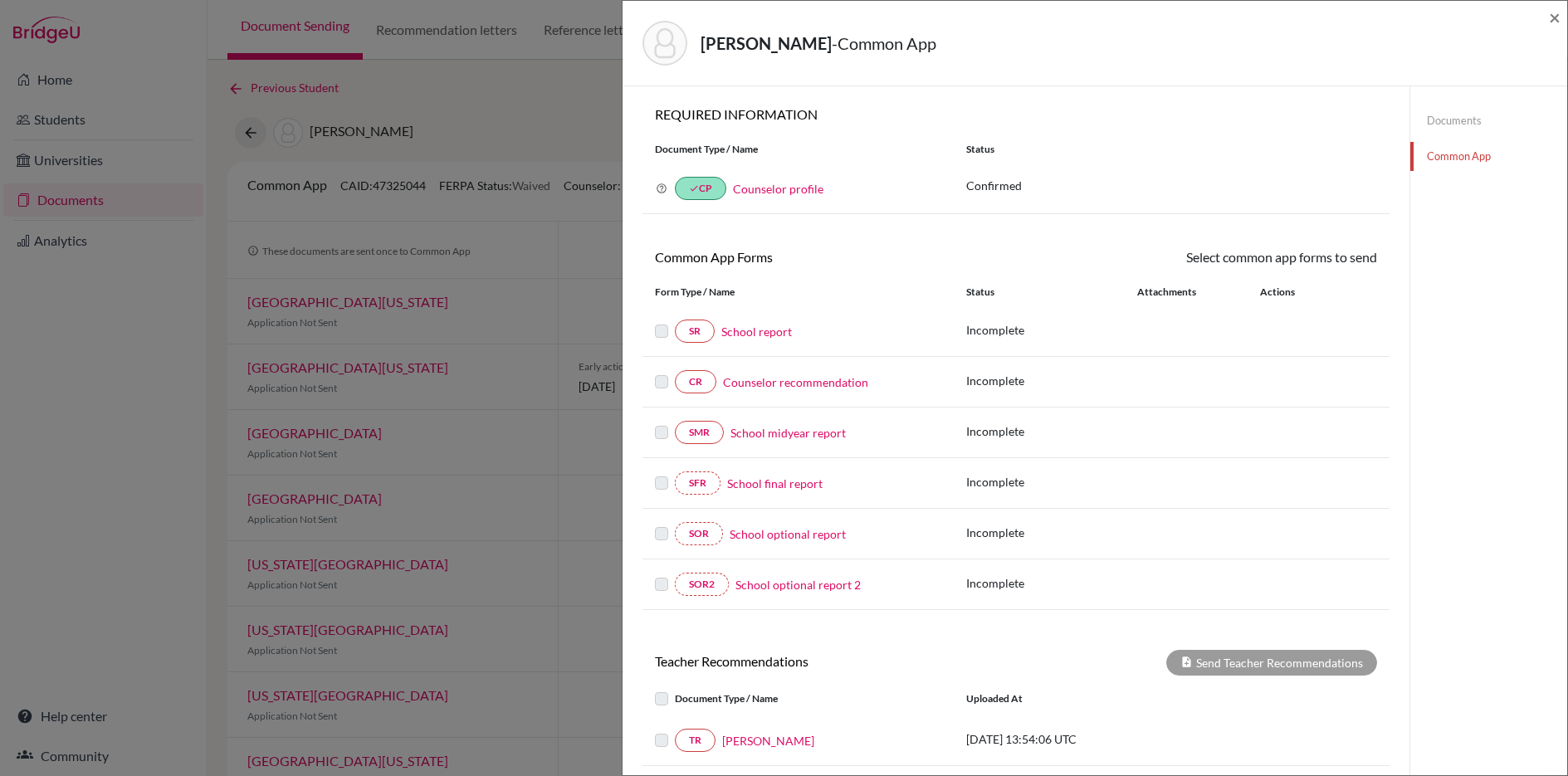
click at [1441, 118] on link "Documents" at bounding box center [1487, 121] width 157 height 29
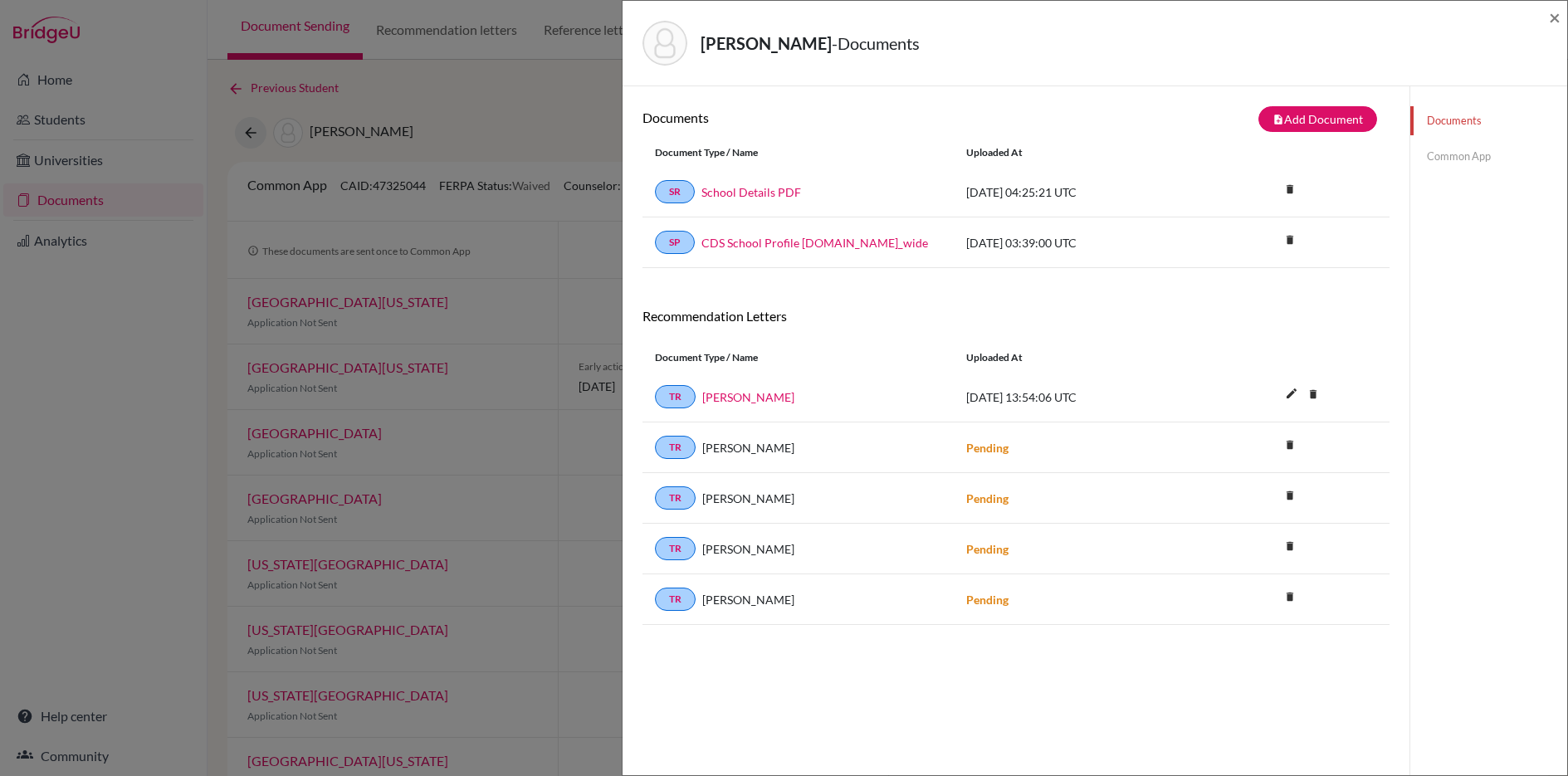
scroll to position [87, 0]
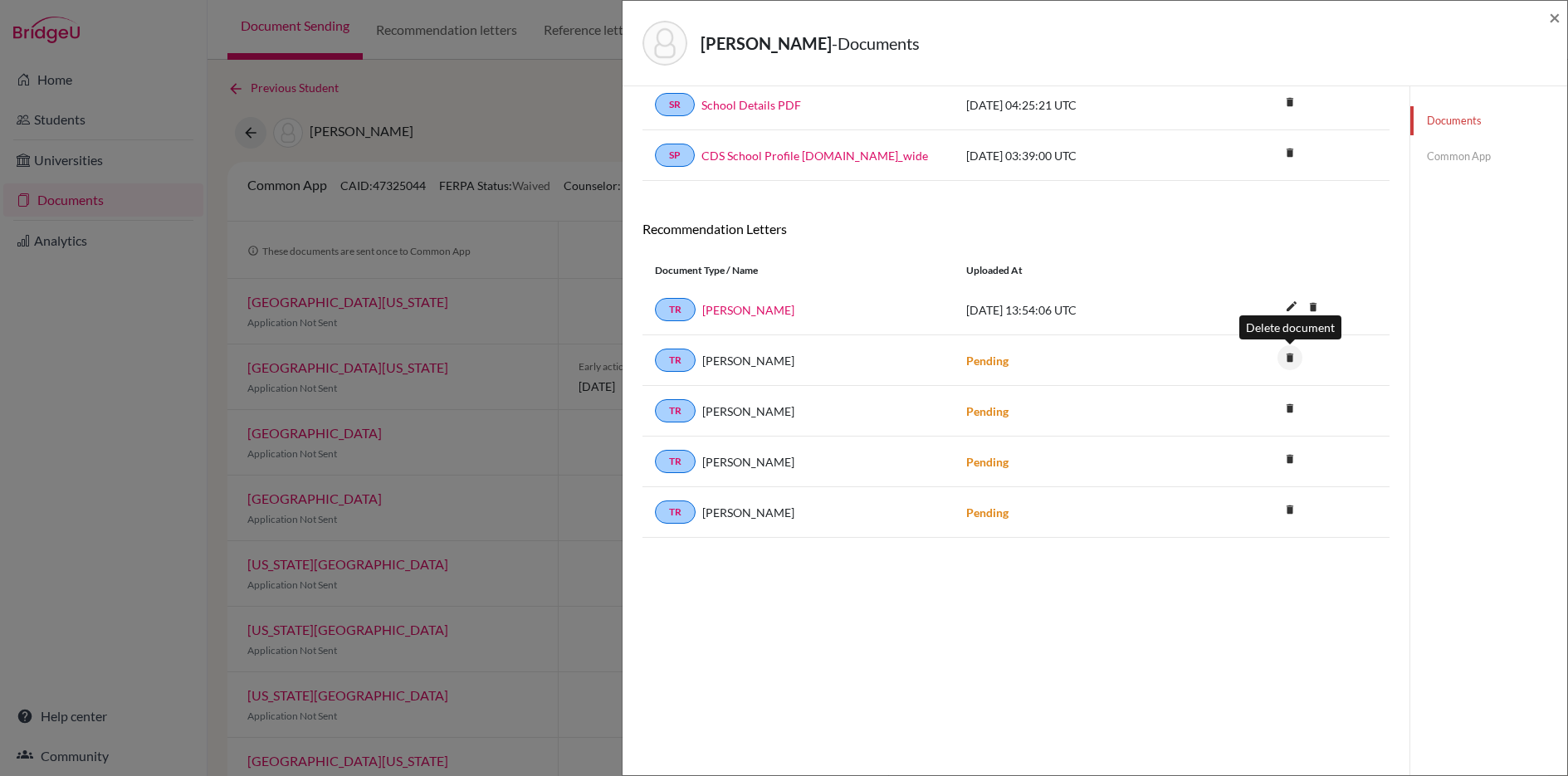
click at [1291, 354] on icon "delete" at bounding box center [1290, 358] width 25 height 25
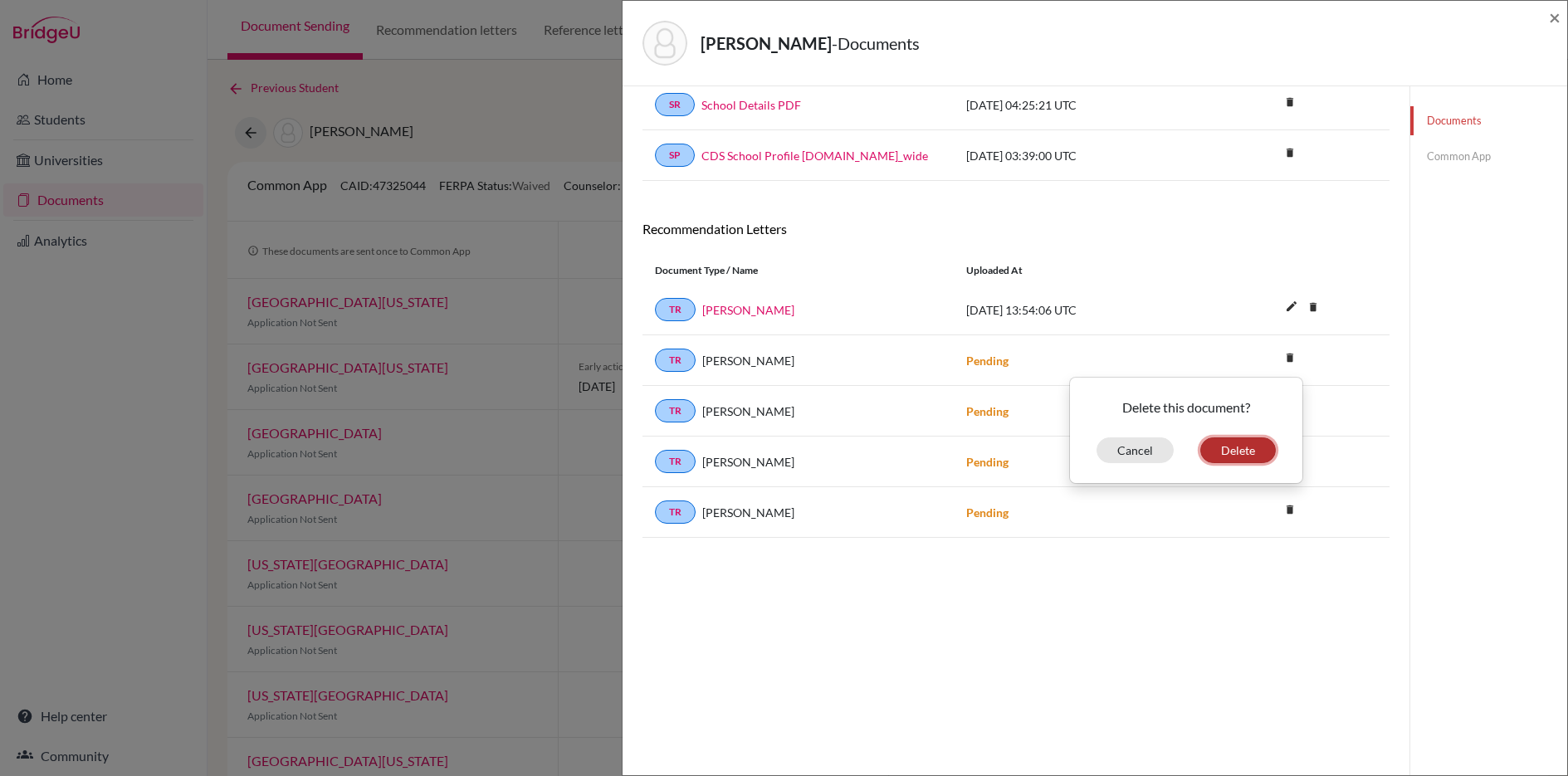
click at [1234, 451] on button "Delete" at bounding box center [1238, 450] width 75 height 26
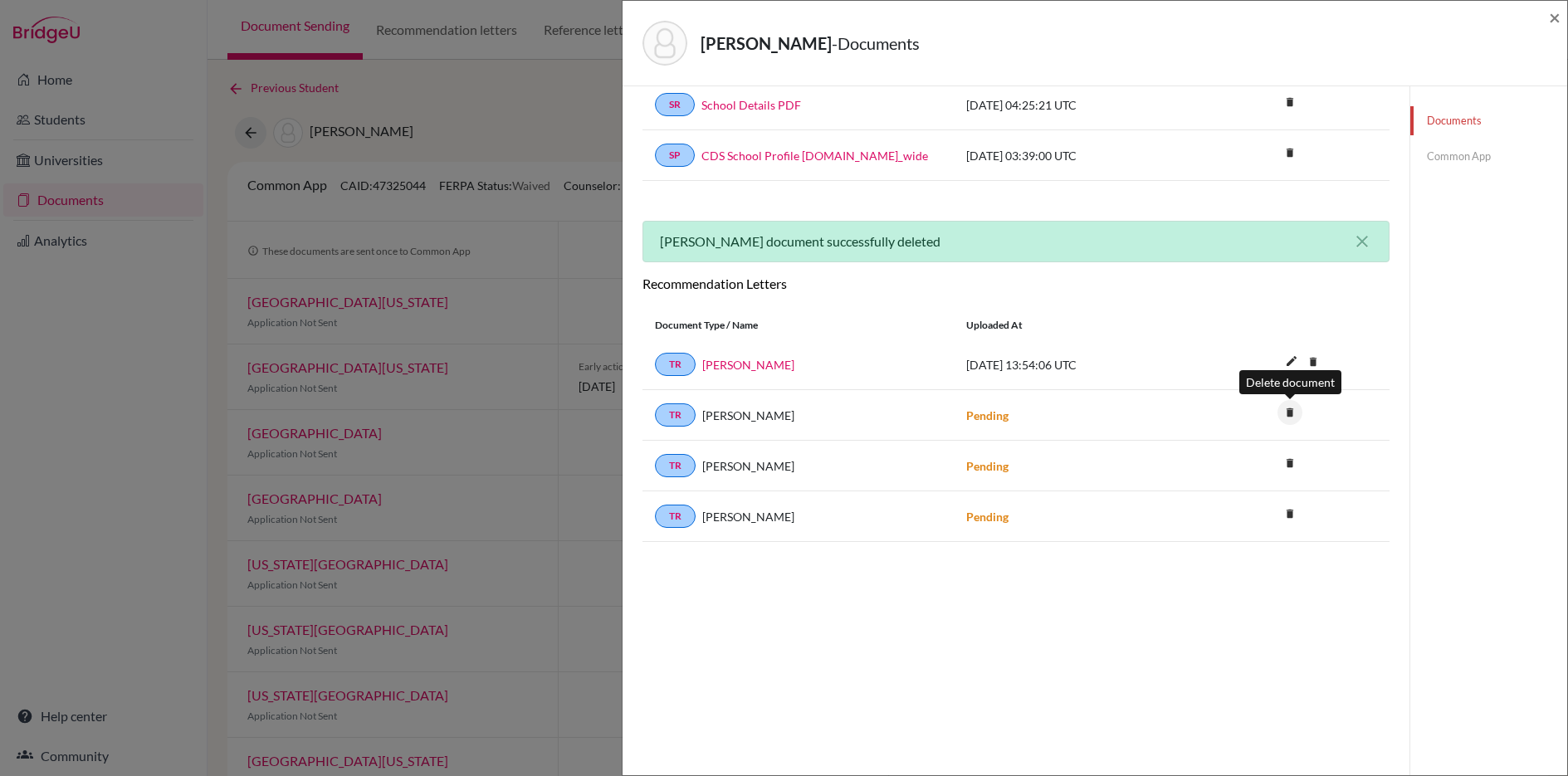
click at [1288, 416] on icon "delete" at bounding box center [1290, 413] width 25 height 25
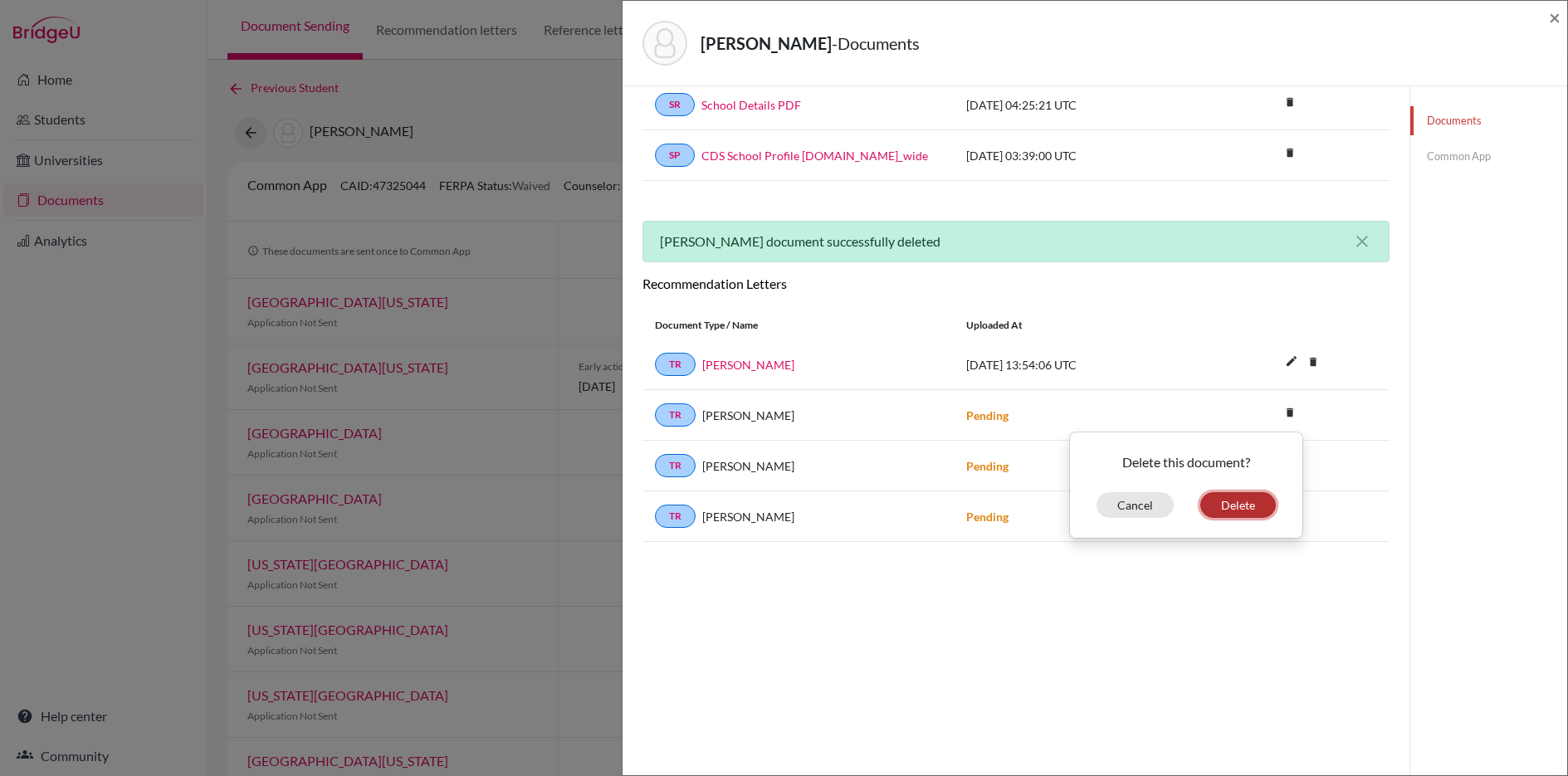
click at [1235, 504] on button "Delete" at bounding box center [1238, 505] width 75 height 26
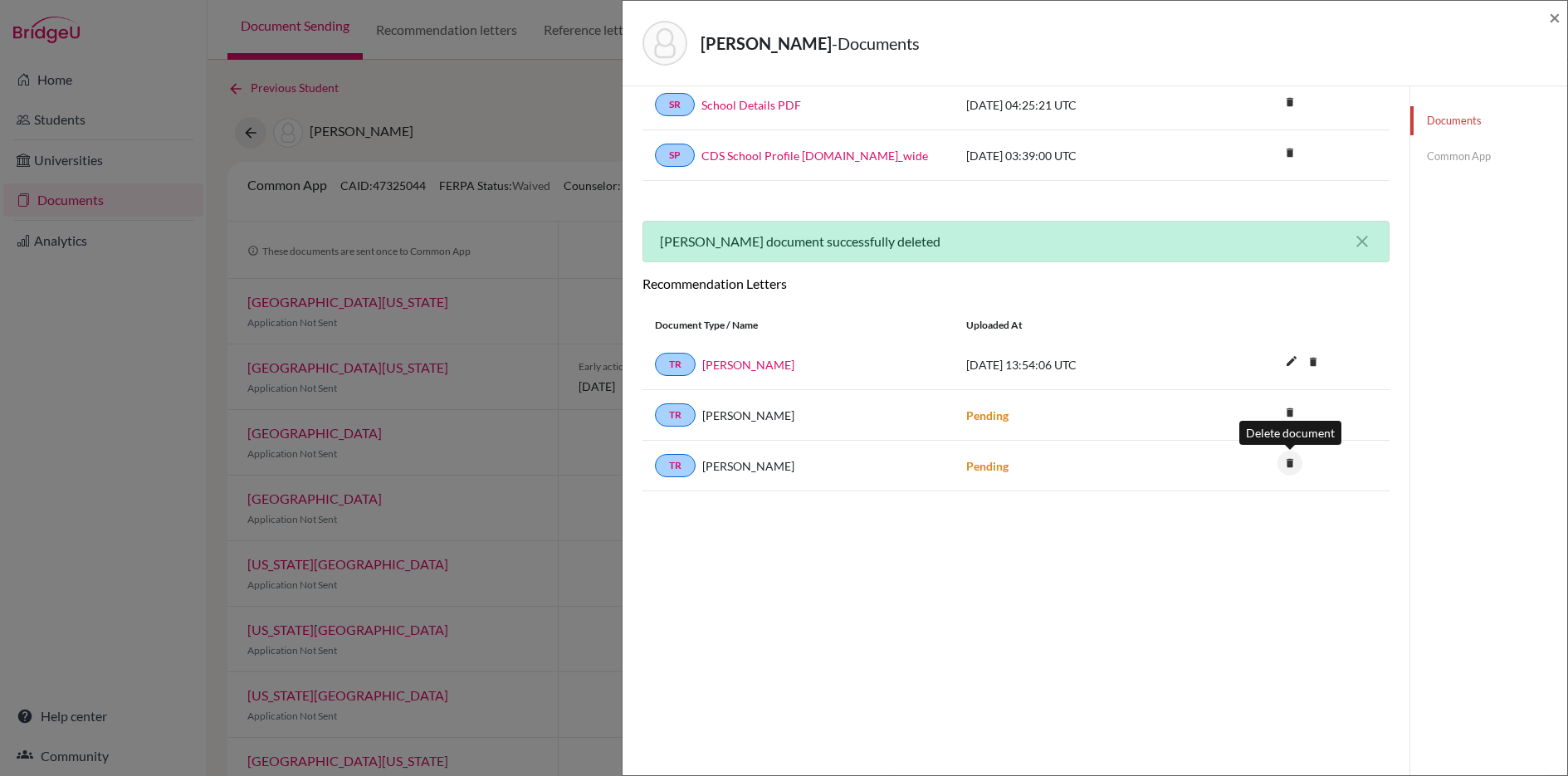
click at [1289, 461] on icon "delete" at bounding box center [1290, 464] width 25 height 25
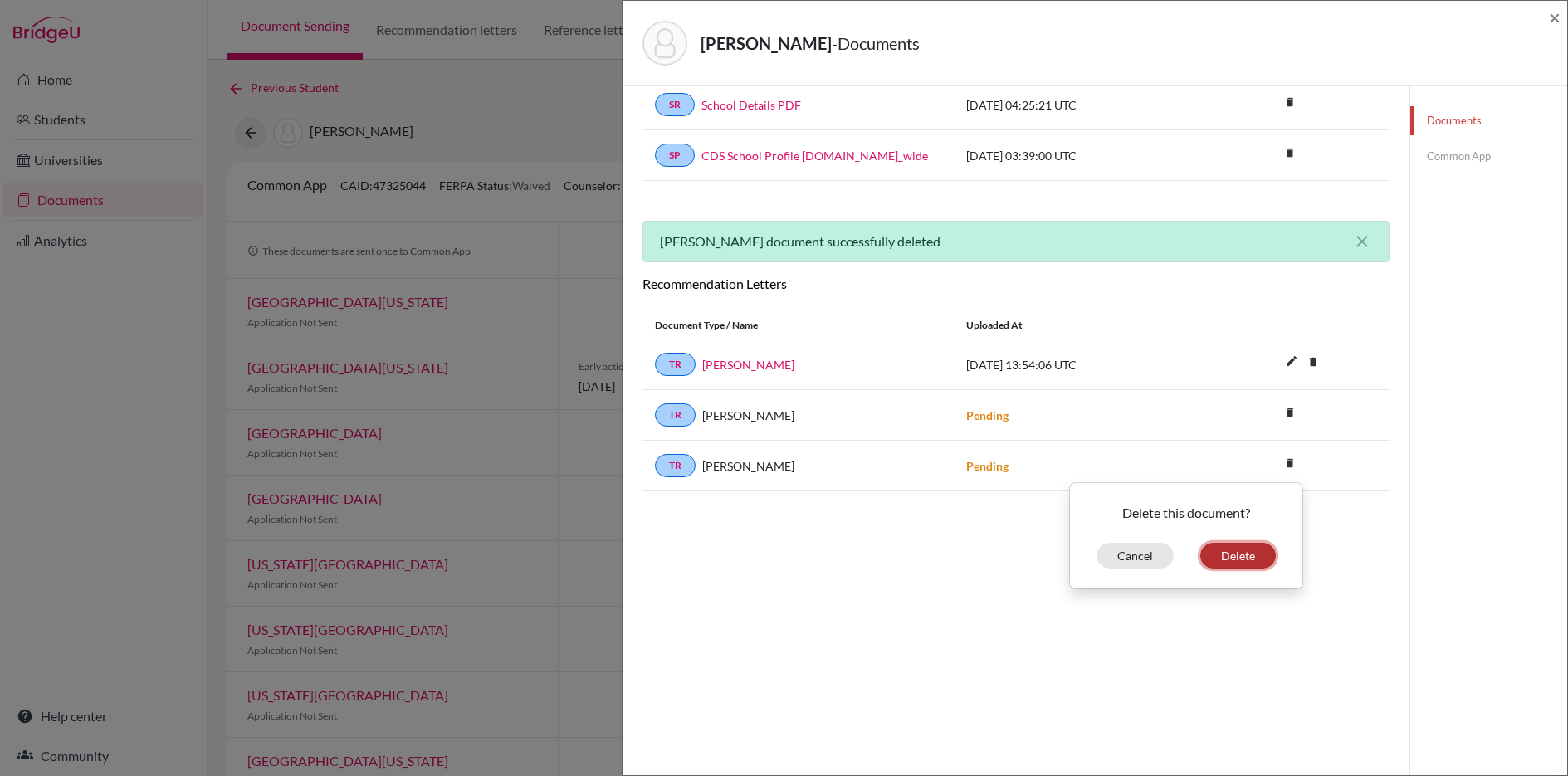
click at [1234, 556] on button "Delete" at bounding box center [1238, 555] width 75 height 26
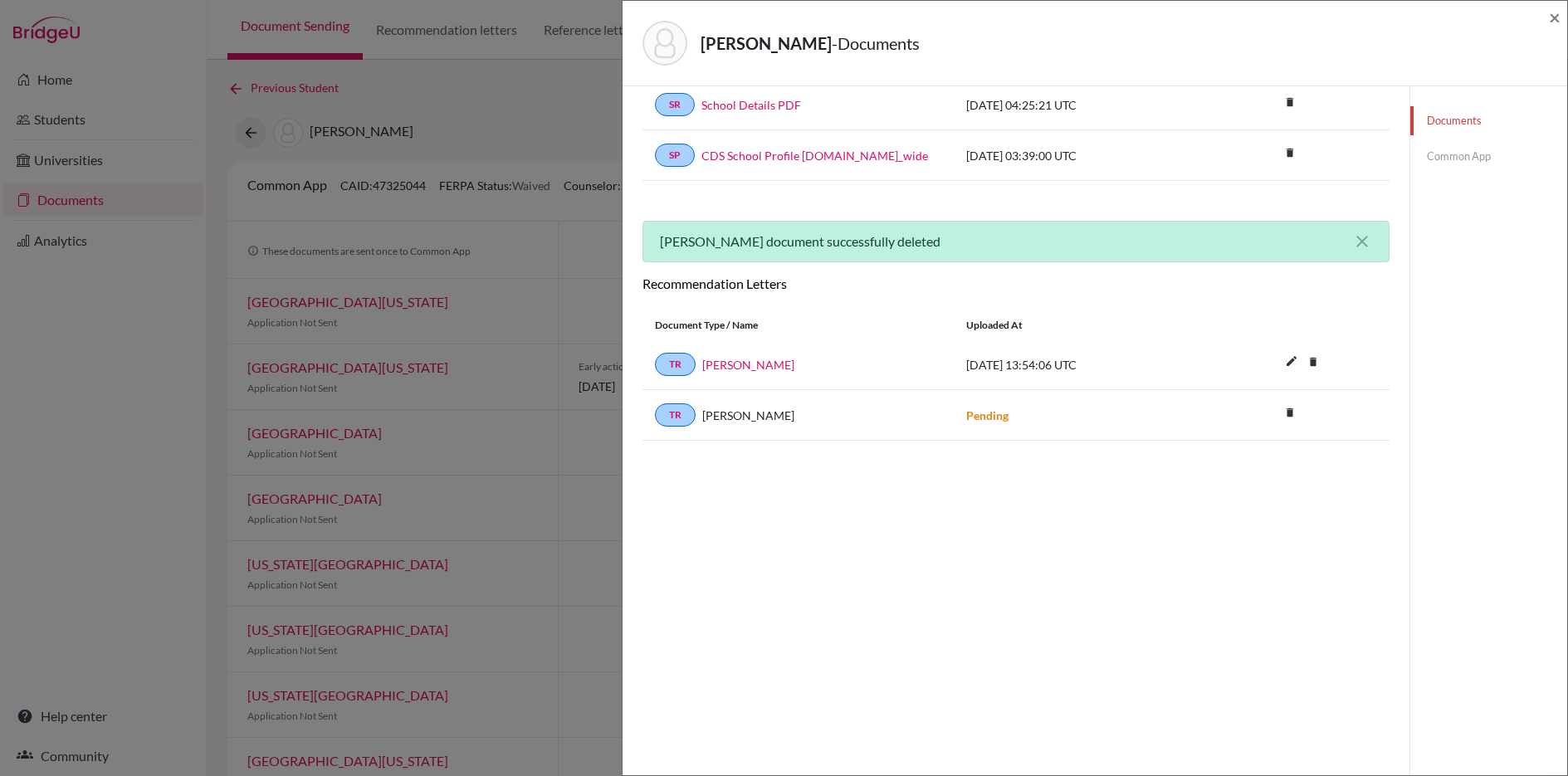
scroll to position [0, 0]
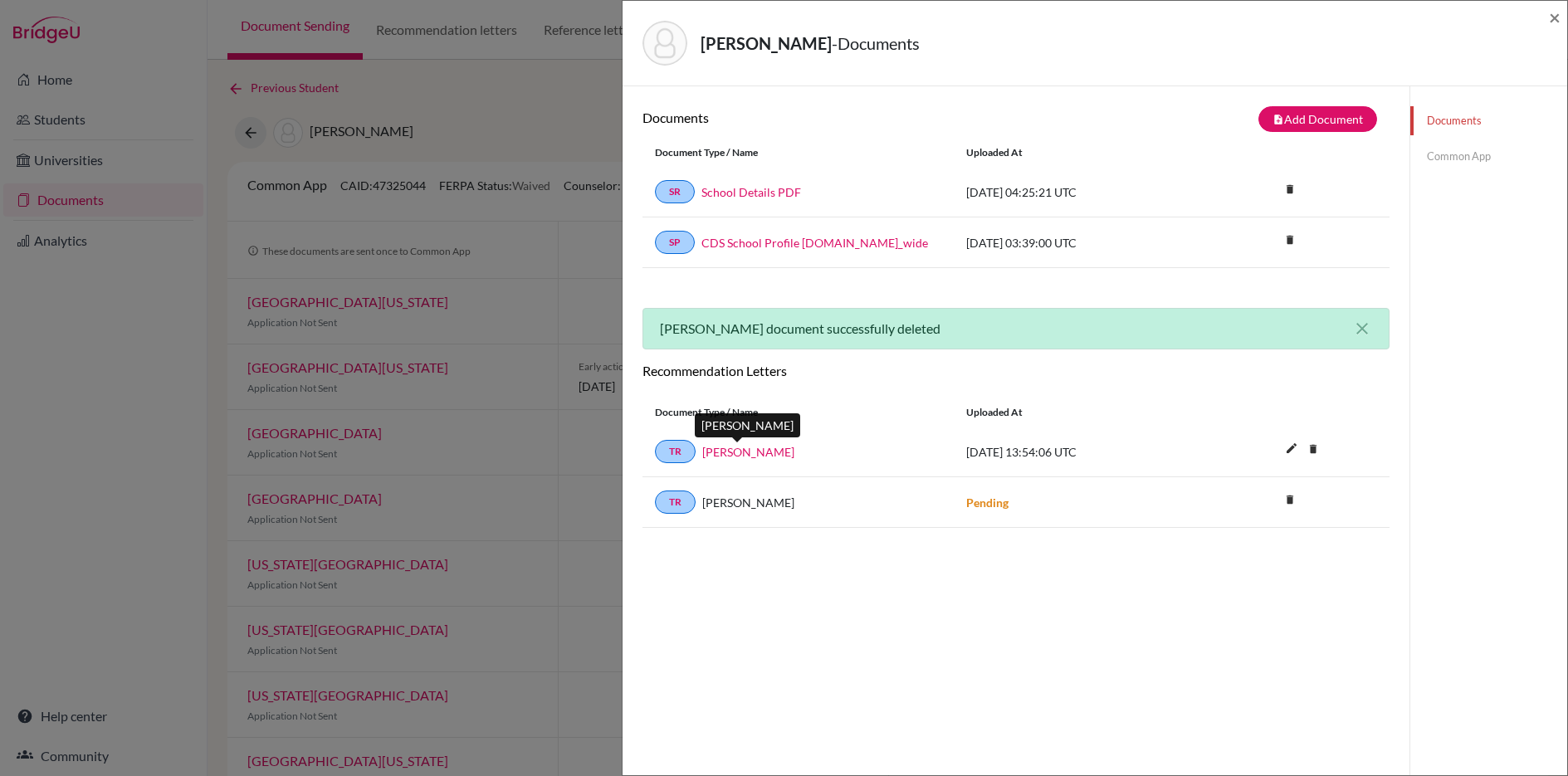
click at [741, 453] on link "[PERSON_NAME]" at bounding box center [748, 451] width 92 height 17
click at [1455, 155] on link "Common App" at bounding box center [1487, 157] width 157 height 29
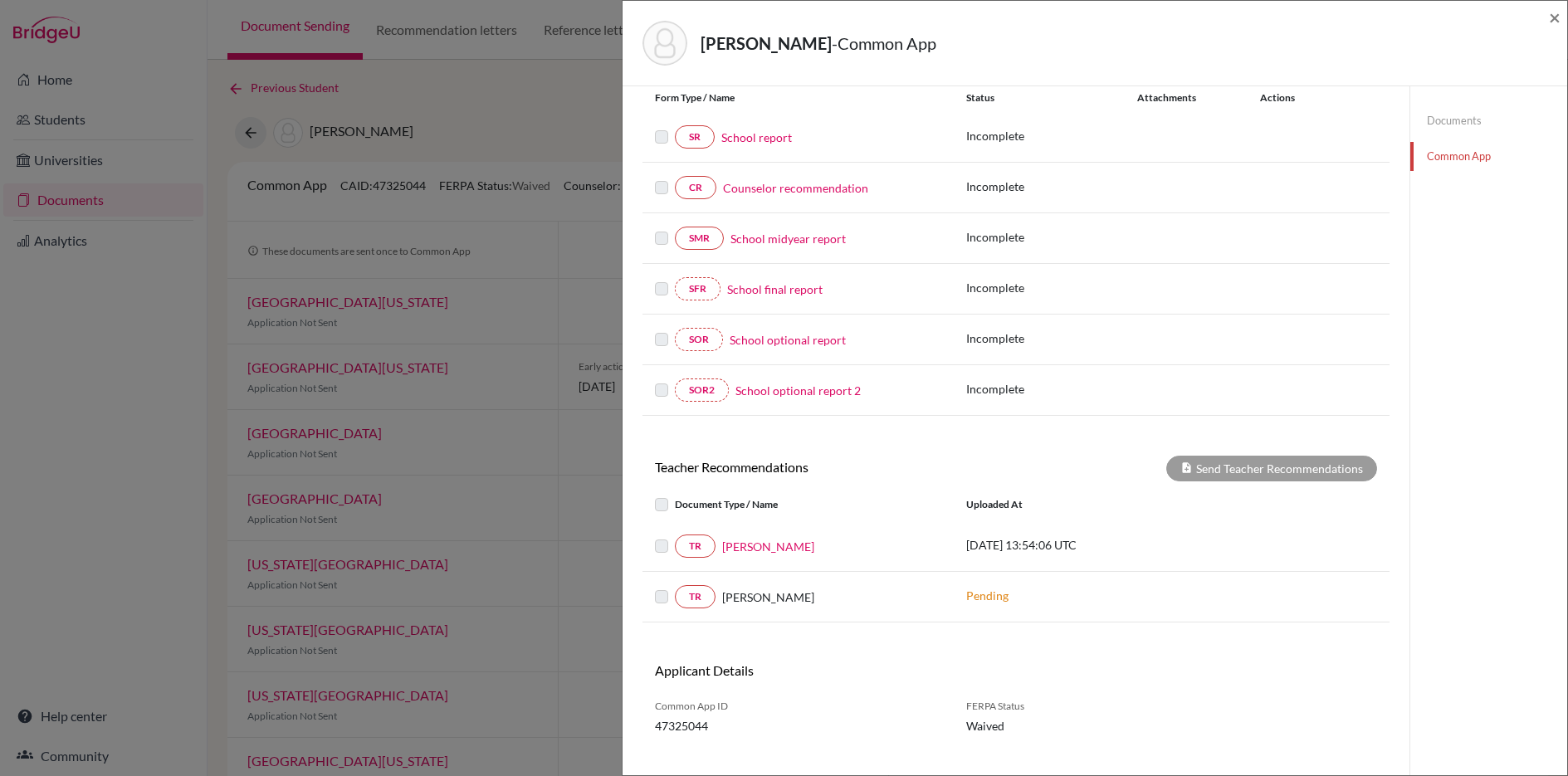
scroll to position [220, 0]
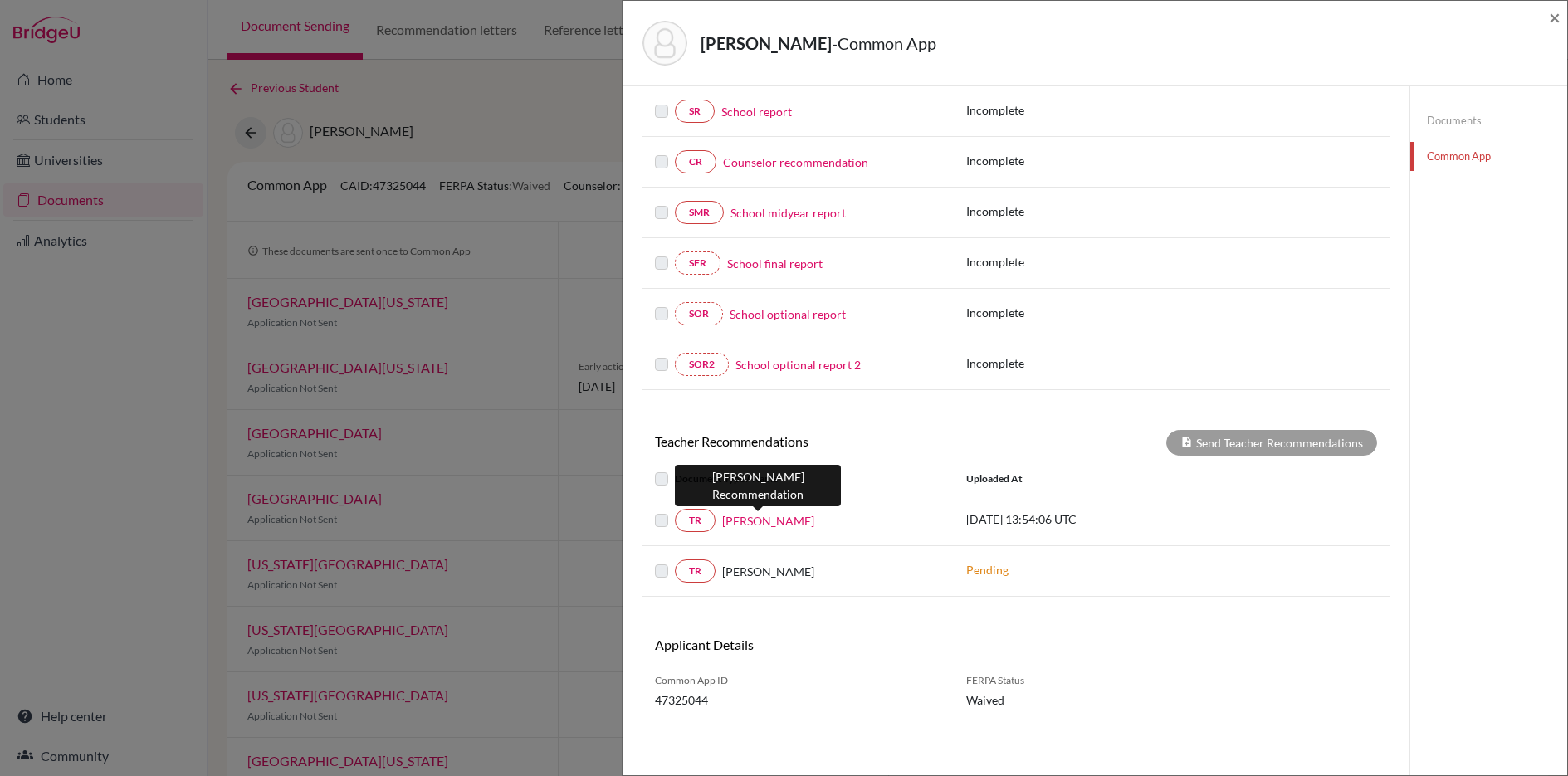
click at [759, 523] on link "[PERSON_NAME]" at bounding box center [768, 520] width 92 height 17
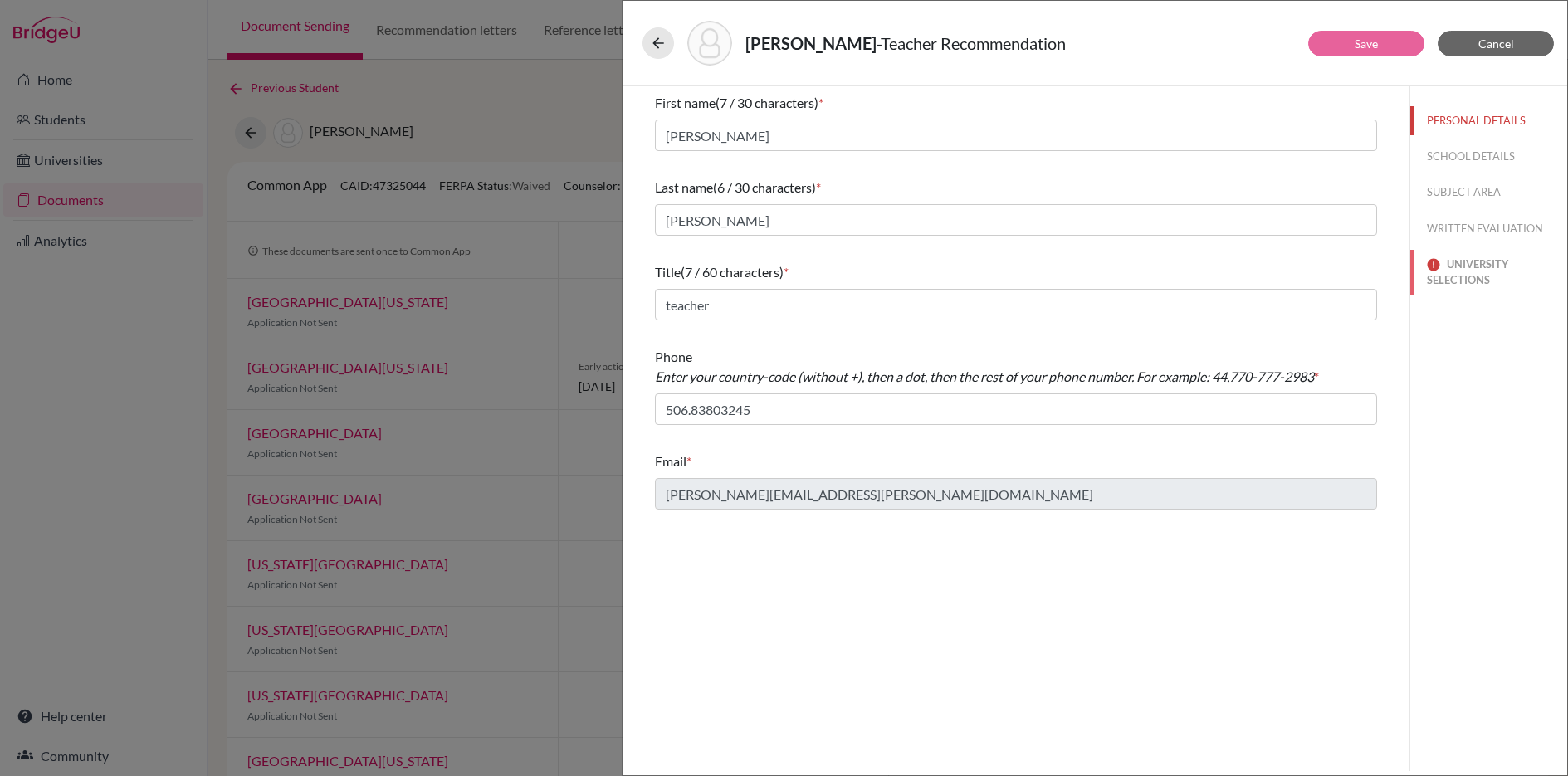
click at [1468, 266] on button "UNIVERSITY SELECTIONS" at bounding box center [1487, 272] width 157 height 45
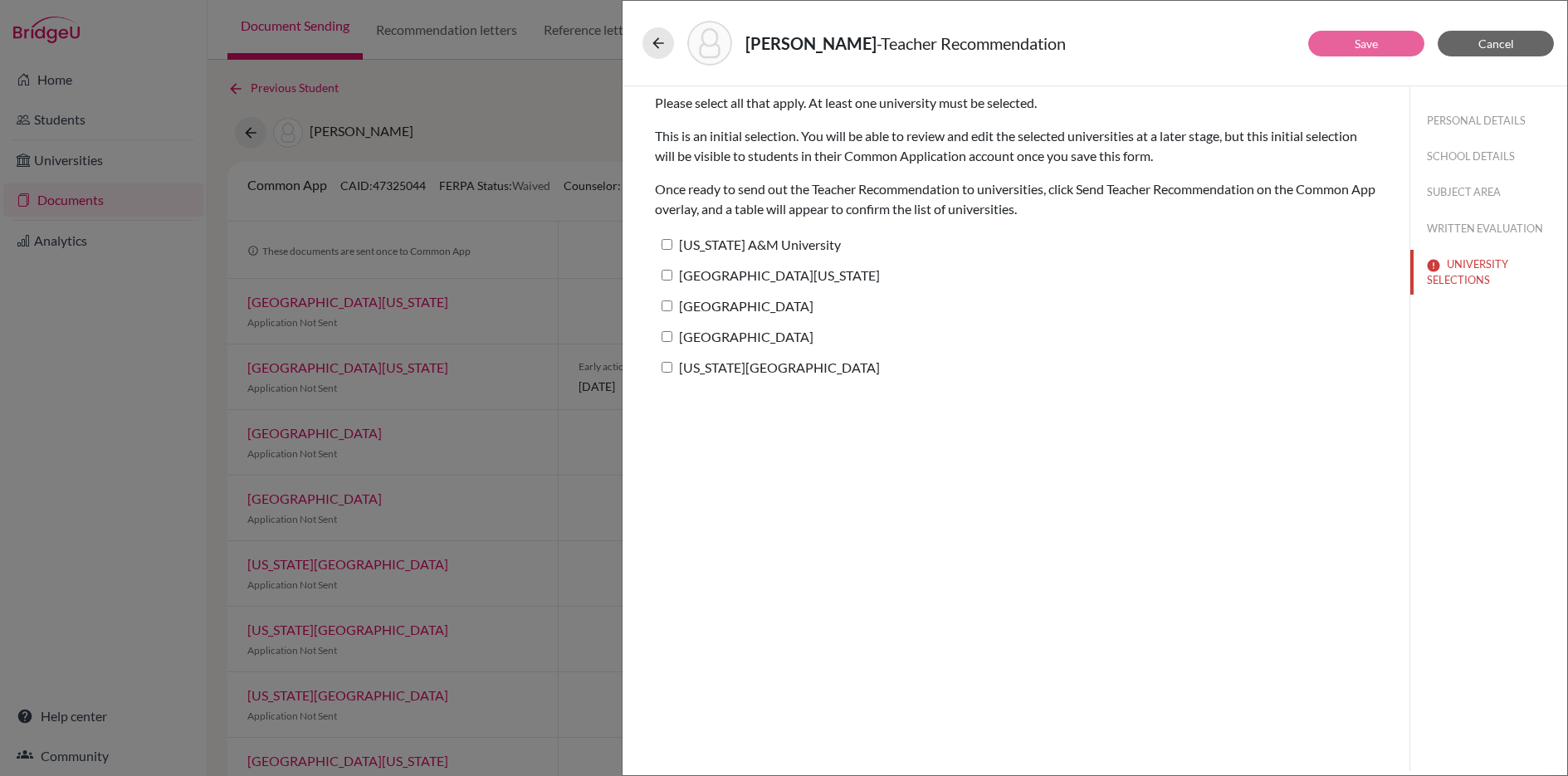
click at [669, 242] on input "[US_STATE] A&M University" at bounding box center [667, 244] width 11 height 11
checkbox input "true"
click at [665, 278] on input "[GEOGRAPHIC_DATA][US_STATE]" at bounding box center [667, 275] width 11 height 11
checkbox input "true"
click at [664, 310] on input "[GEOGRAPHIC_DATA]" at bounding box center [667, 306] width 11 height 11
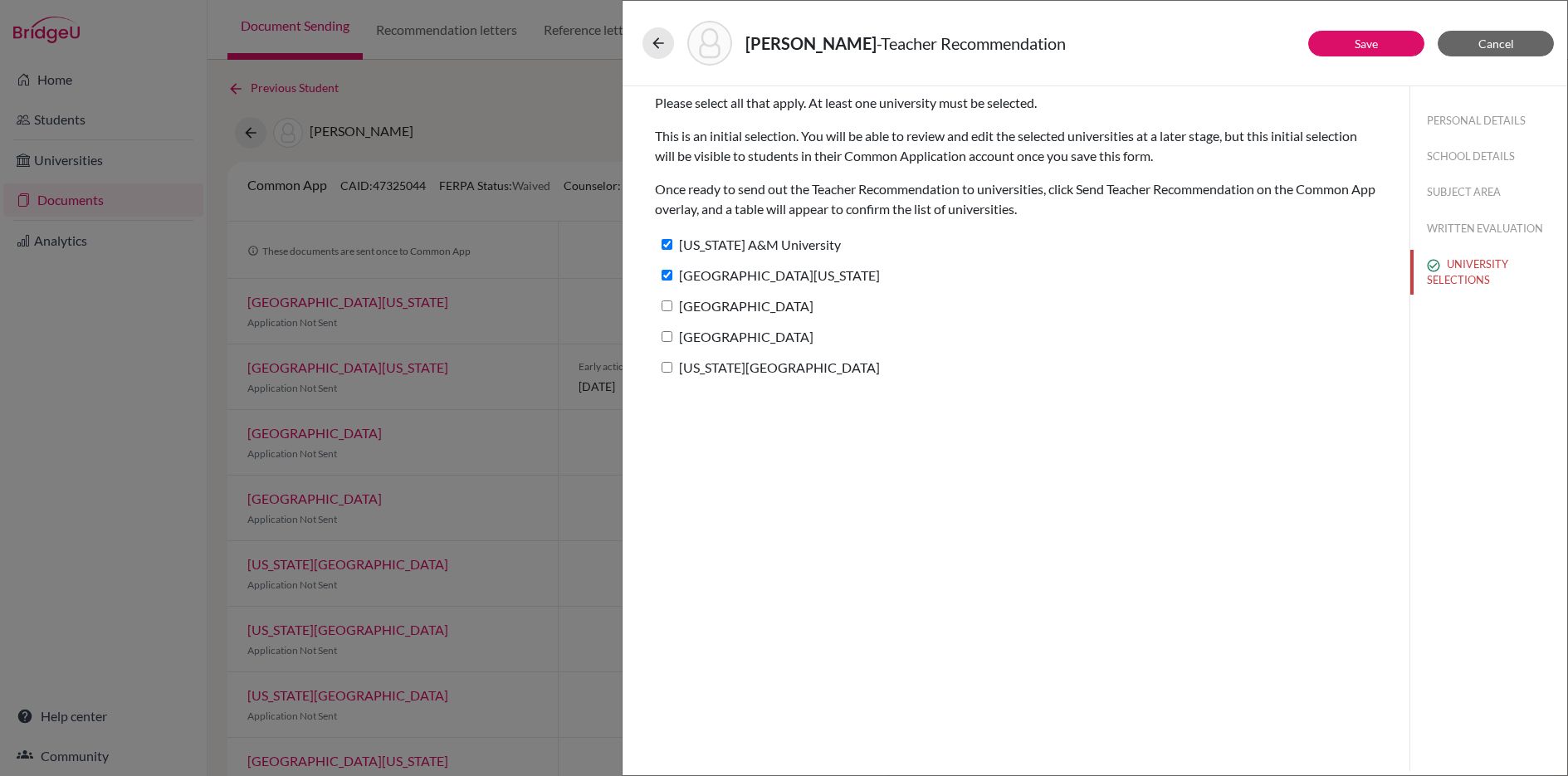
checkbox input "true"
click at [668, 341] on input "[GEOGRAPHIC_DATA]" at bounding box center [667, 337] width 11 height 11
checkbox input "true"
click at [664, 365] on input "[US_STATE][GEOGRAPHIC_DATA]" at bounding box center [667, 367] width 11 height 11
checkbox input "true"
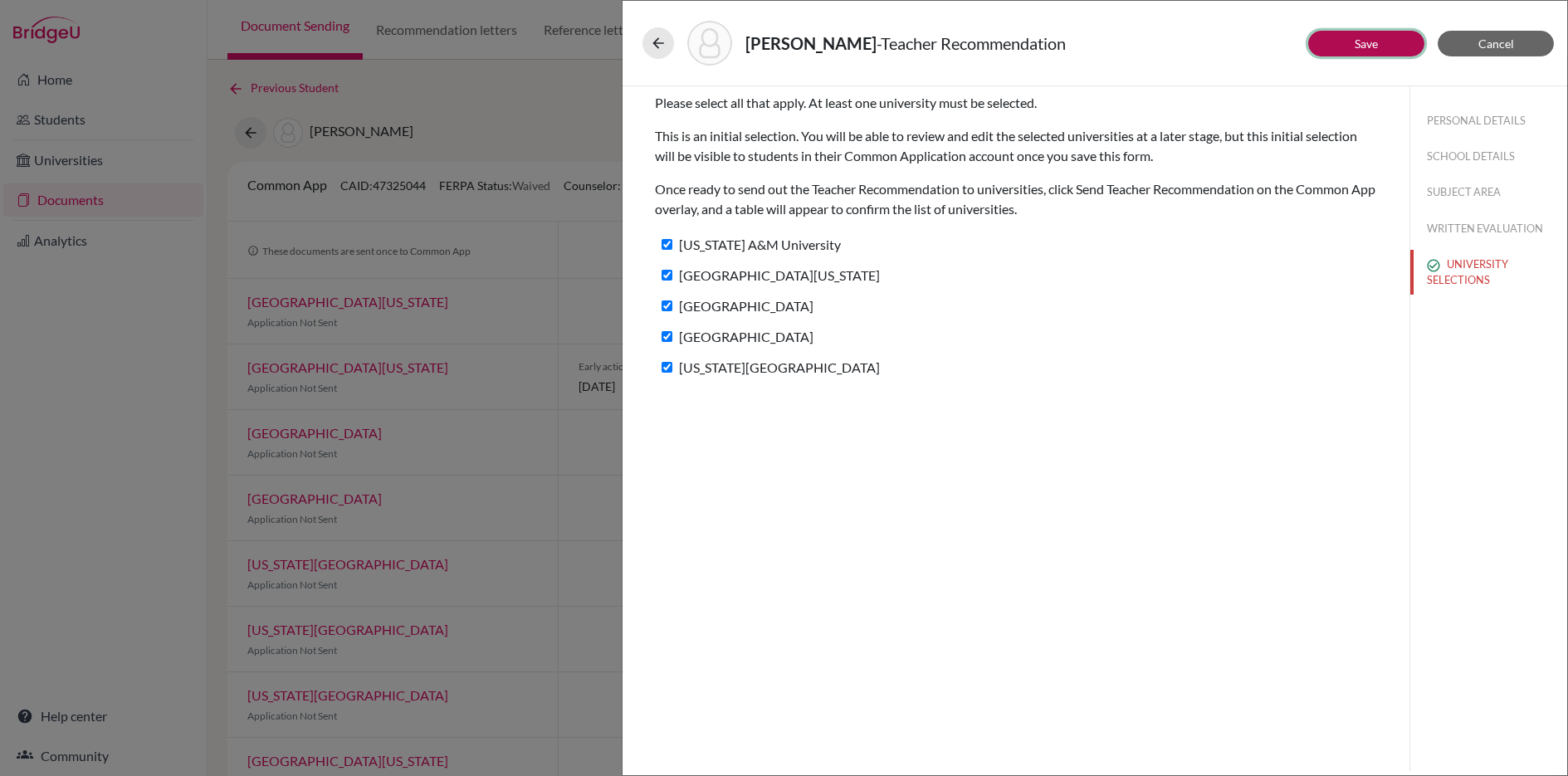
click at [1383, 43] on button "Save" at bounding box center [1366, 43] width 116 height 26
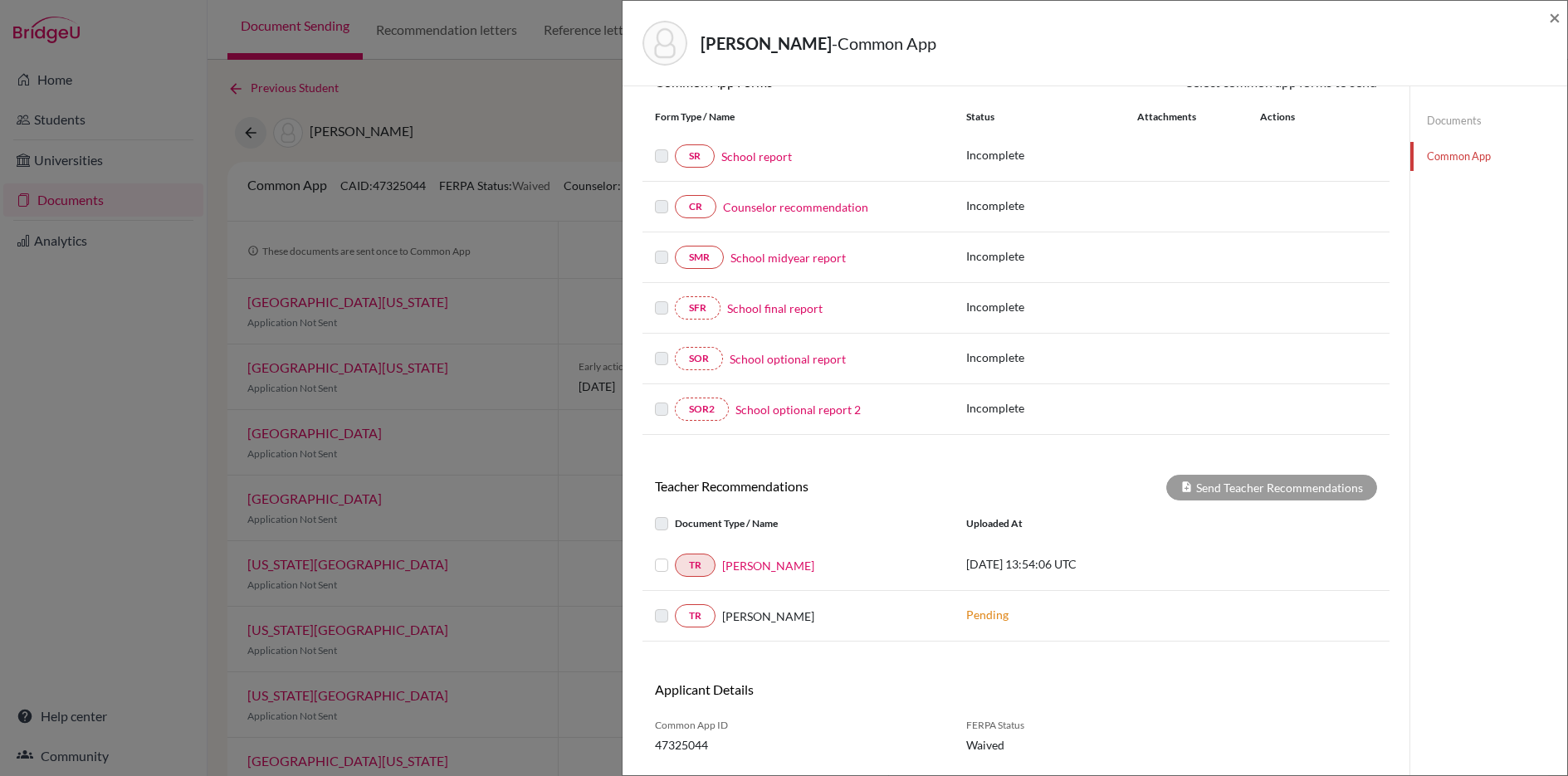
scroll to position [178, 0]
click at [675, 552] on label at bounding box center [675, 552] width 0 height 0
click at [0, 0] on input "checkbox" at bounding box center [0, 0] width 0 height 0
click at [1227, 482] on button "Send Teacher Recommendations" at bounding box center [1272, 484] width 211 height 26
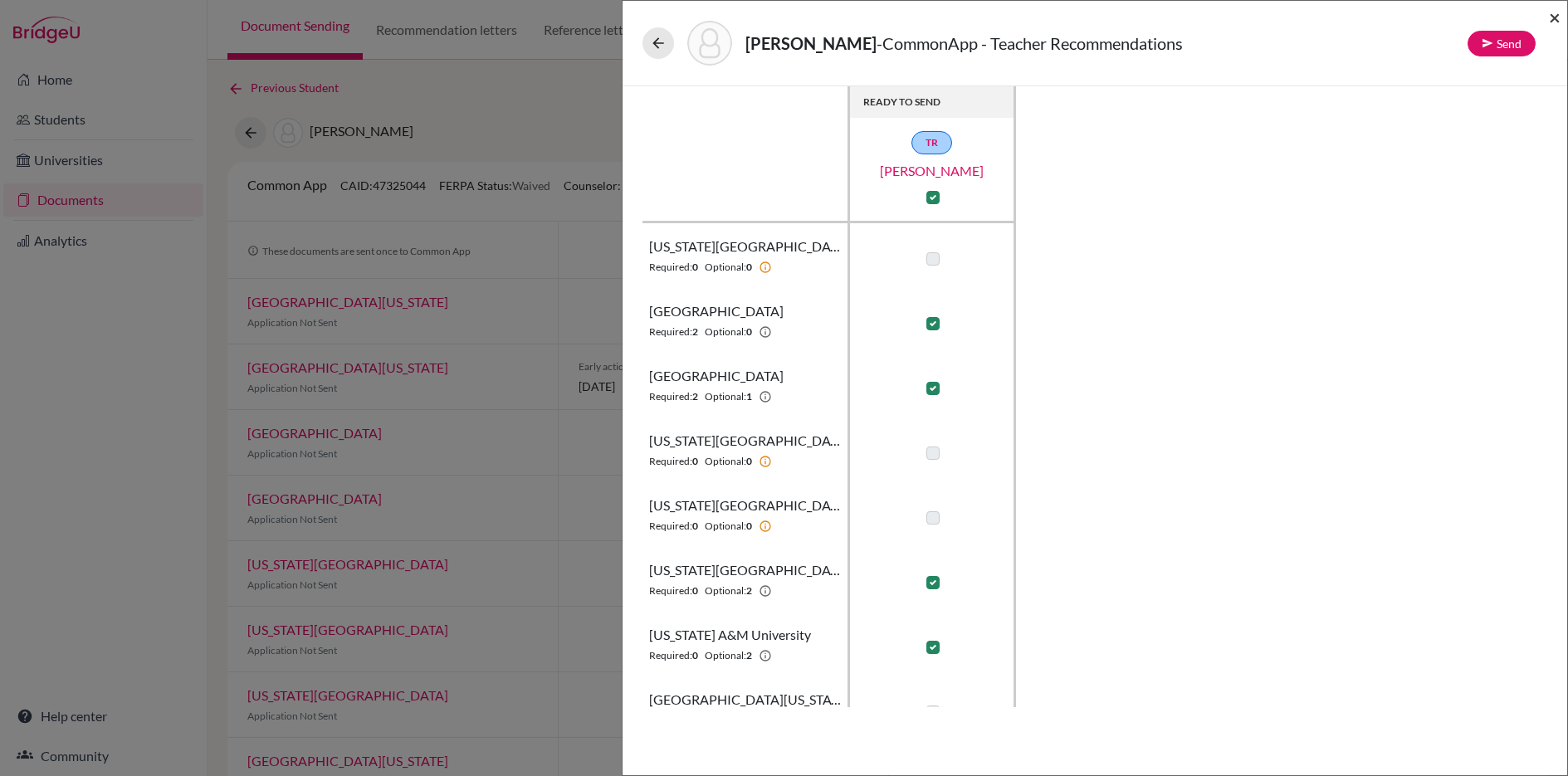
click at [1552, 18] on span "×" at bounding box center [1554, 17] width 12 height 24
